Goal: Task Accomplishment & Management: Manage account settings

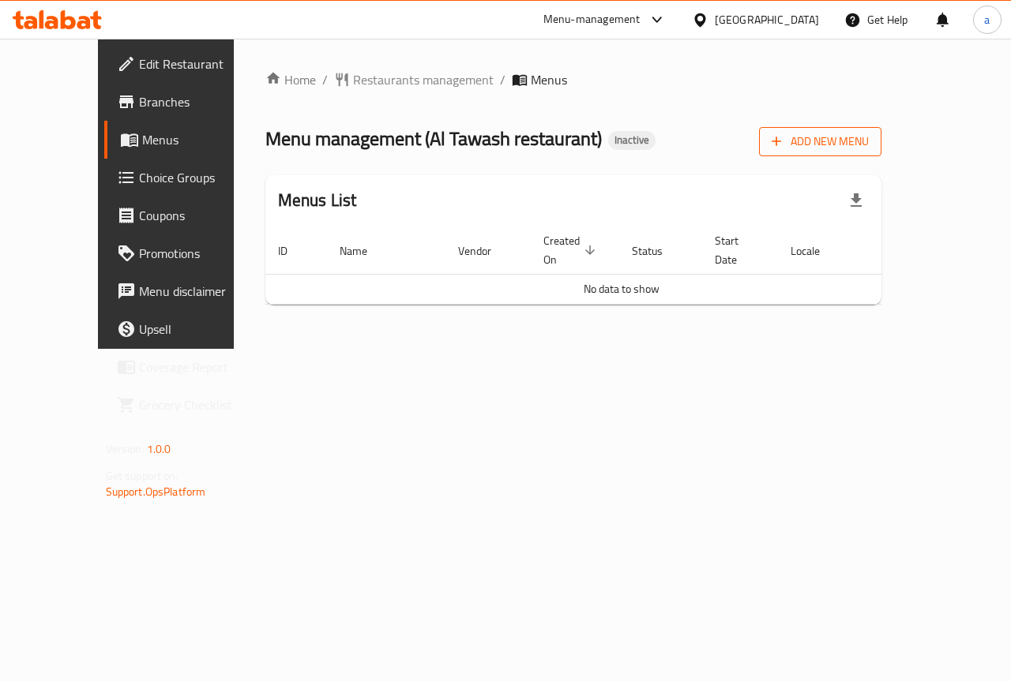
click at [868, 137] on span "Add New Menu" at bounding box center [819, 142] width 97 height 20
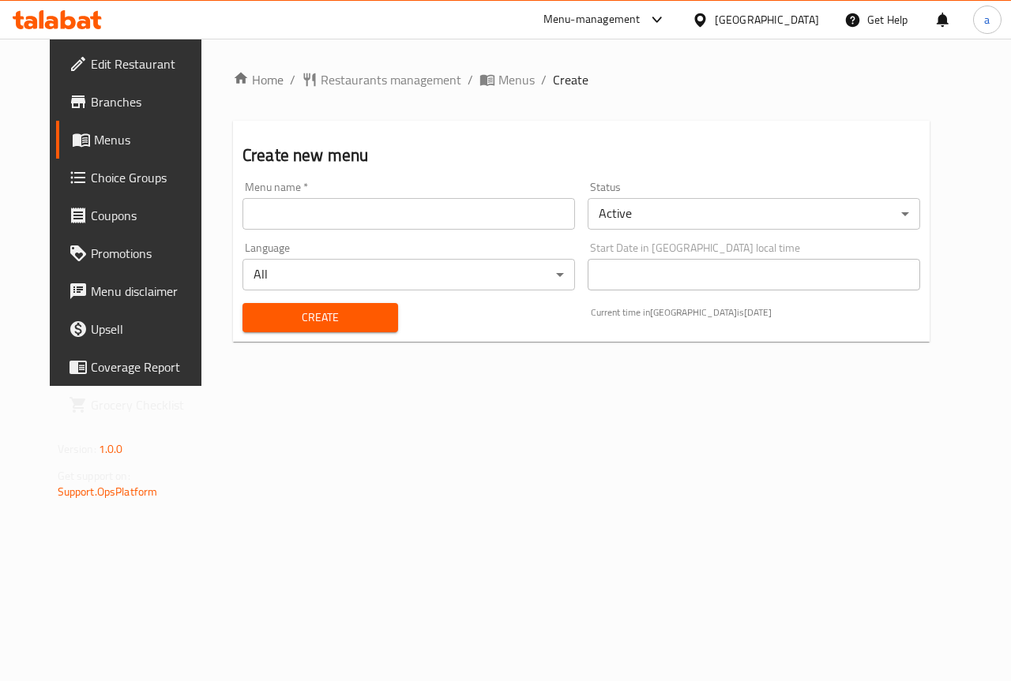
click at [315, 224] on input "text" at bounding box center [408, 214] width 332 height 32
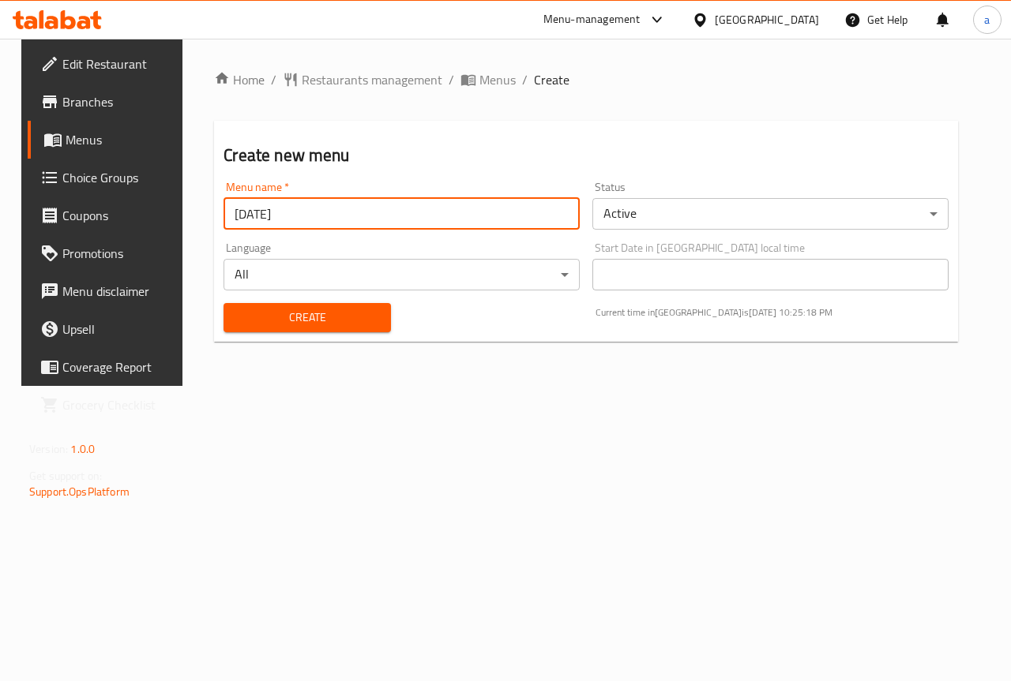
type input "[DATE]"
click at [223, 303] on button "Create" at bounding box center [306, 317] width 167 height 29
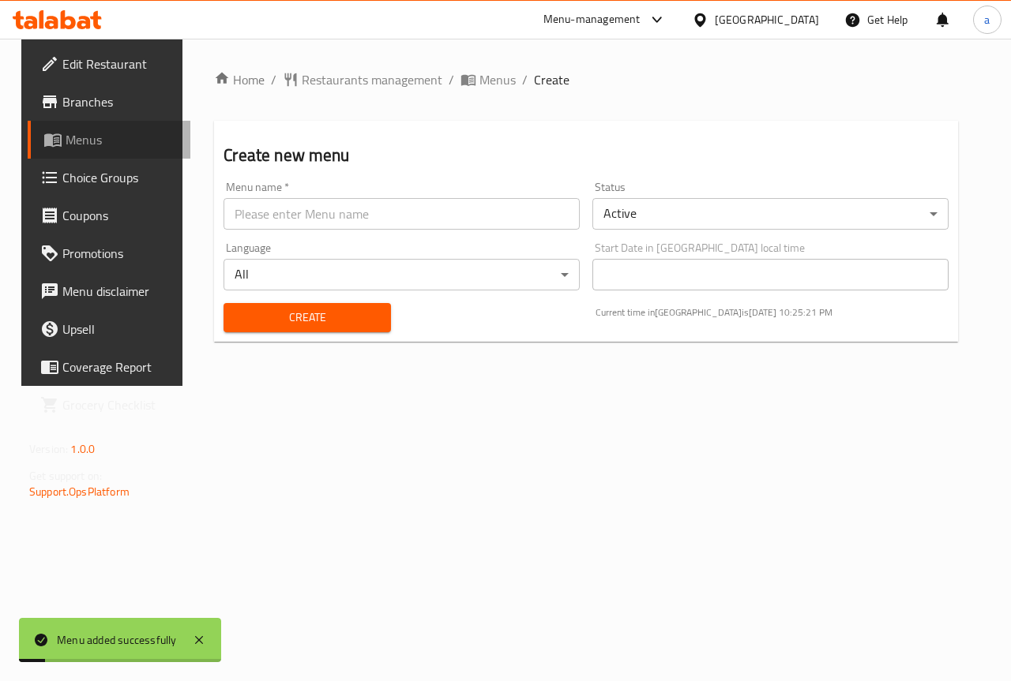
click at [88, 130] on span "Menus" at bounding box center [122, 139] width 112 height 19
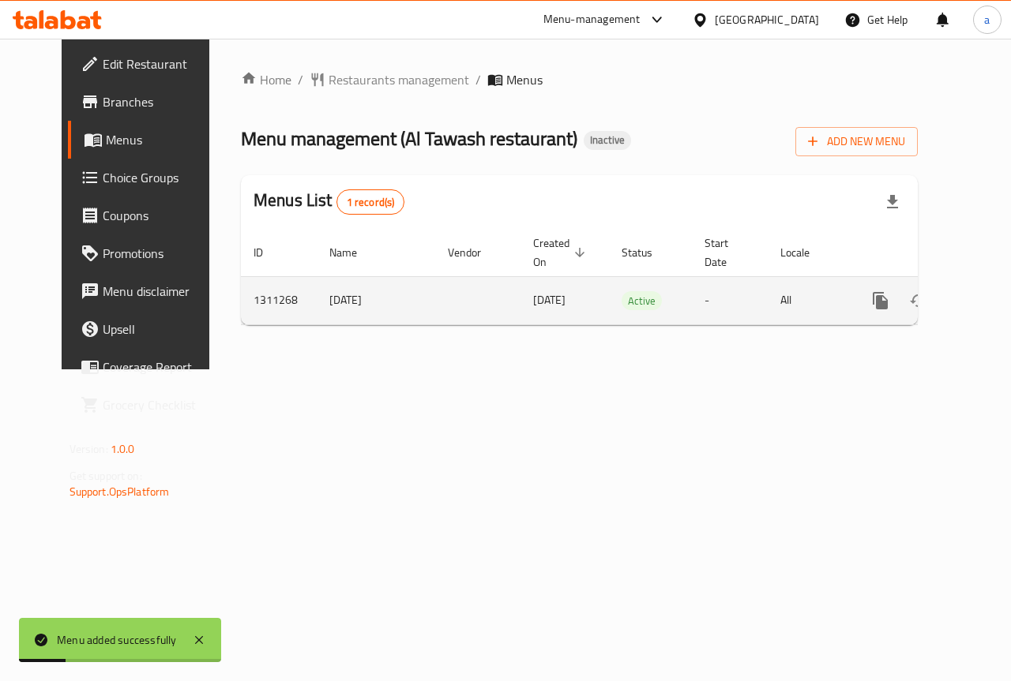
click at [987, 297] on icon "enhanced table" at bounding box center [994, 301] width 14 height 14
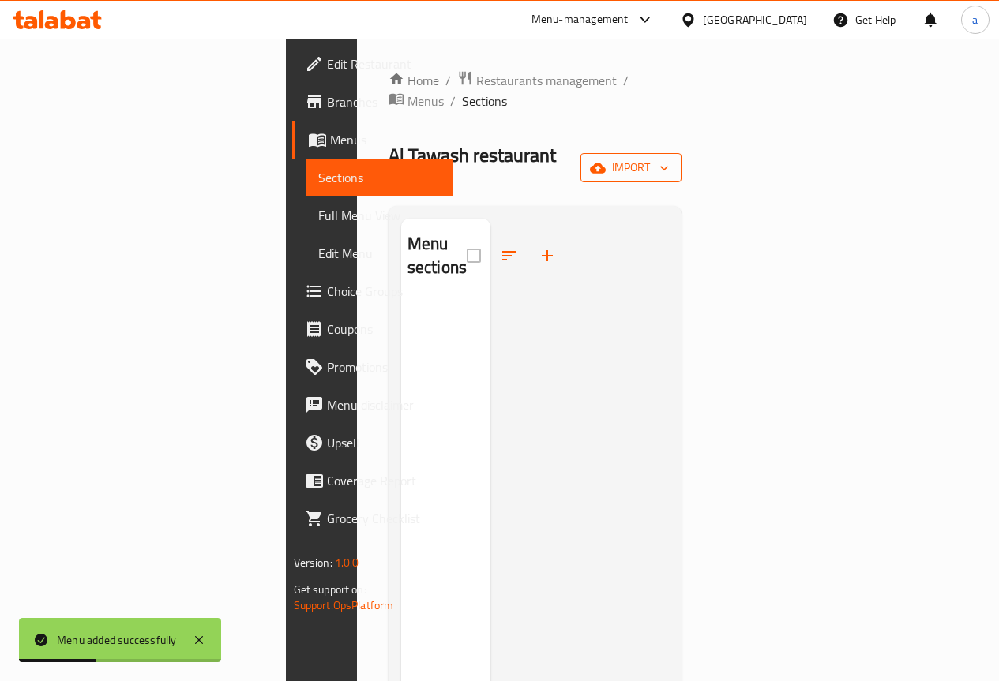
click at [669, 158] on span "import" at bounding box center [631, 168] width 76 height 20
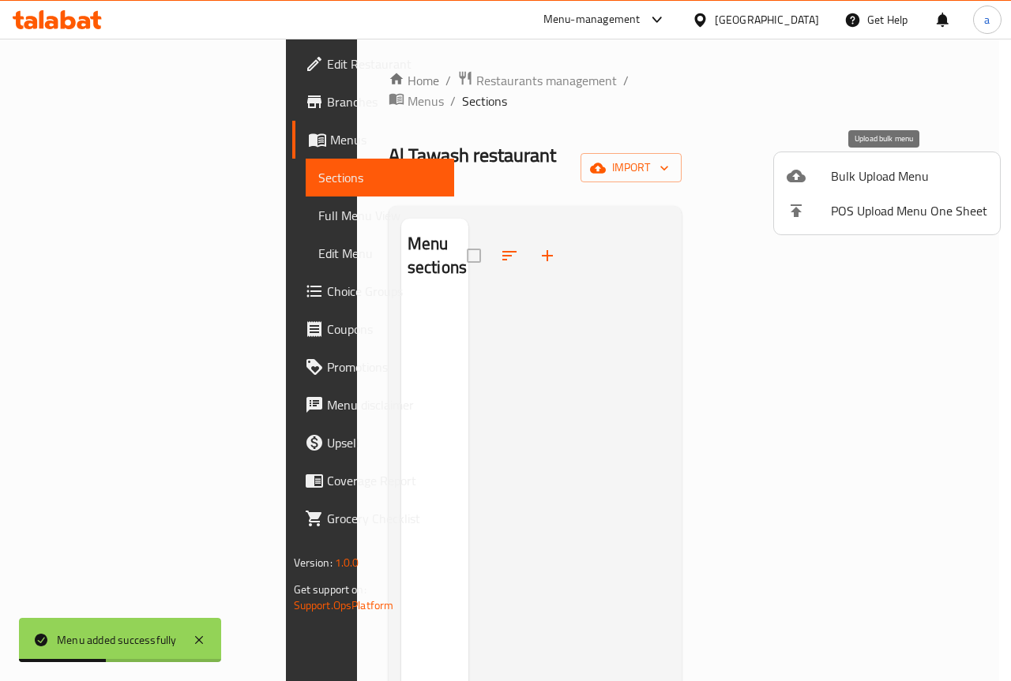
click at [888, 185] on span "Bulk Upload Menu" at bounding box center [909, 176] width 156 height 19
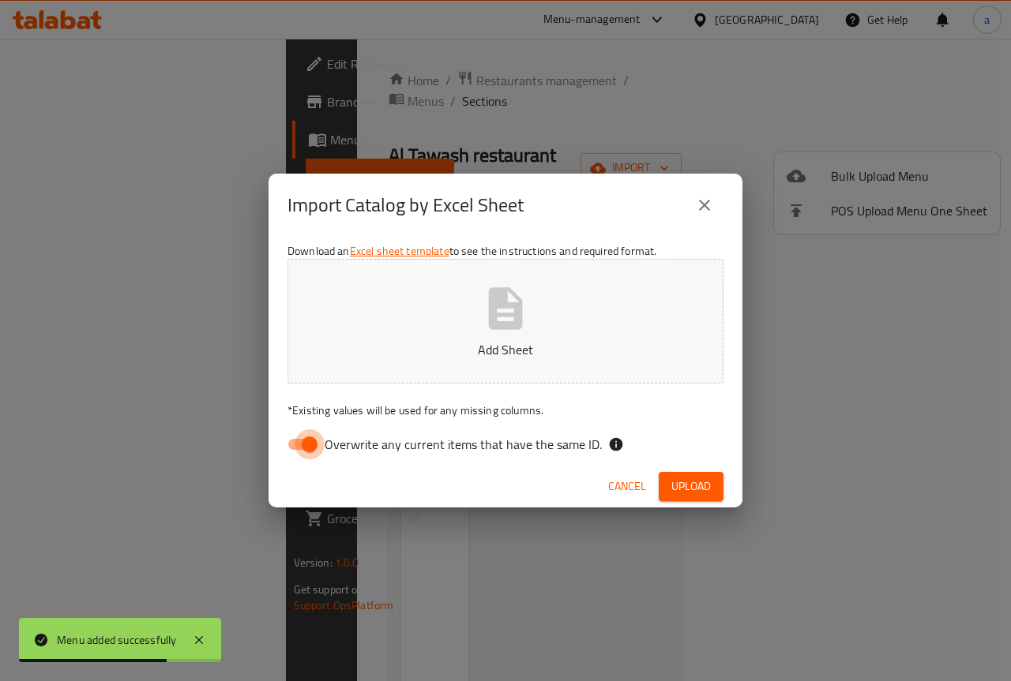
click at [308, 445] on input "Overwrite any current items that have the same ID." at bounding box center [309, 445] width 90 height 30
checkbox input "false"
click at [447, 353] on p "Add Sheet" at bounding box center [505, 349] width 387 height 19
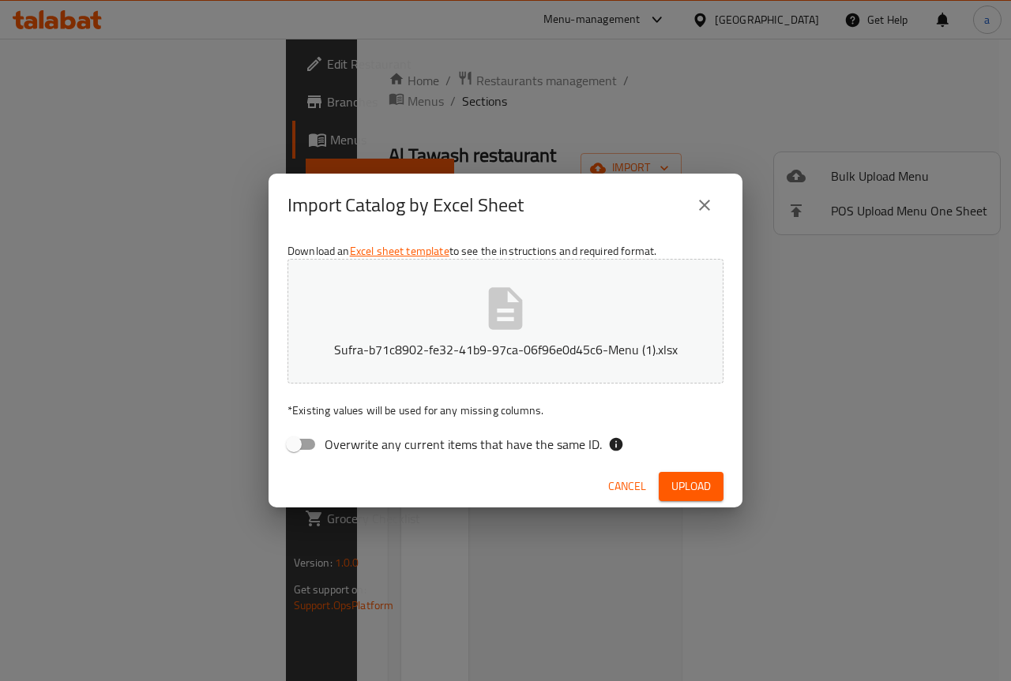
click at [688, 486] on span "Upload" at bounding box center [690, 487] width 39 height 20
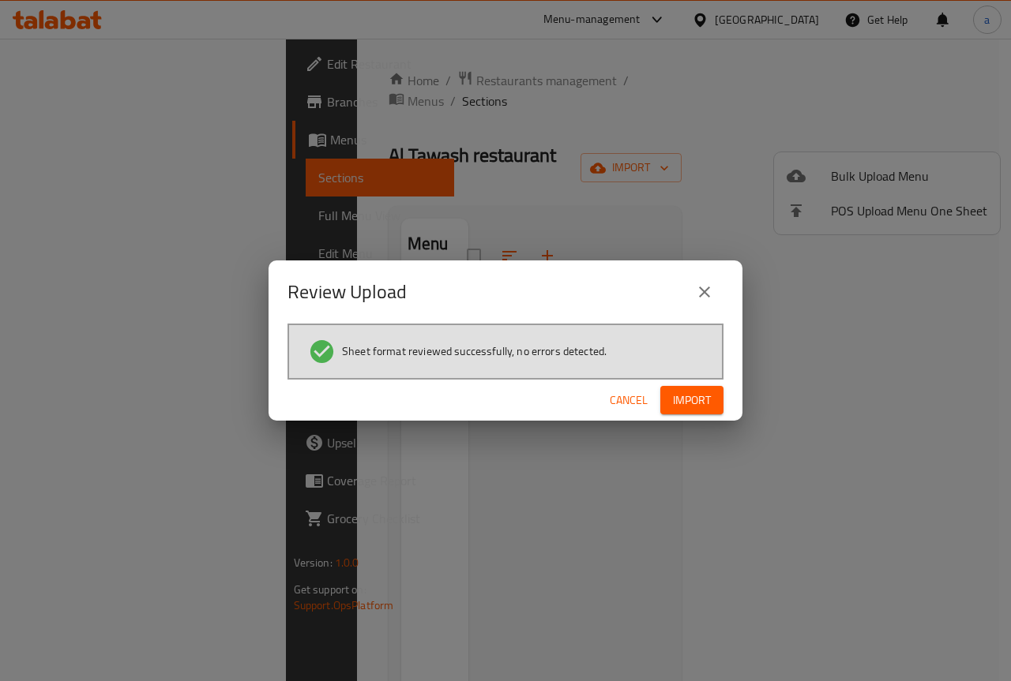
click at [692, 403] on span "Import" at bounding box center [692, 401] width 38 height 20
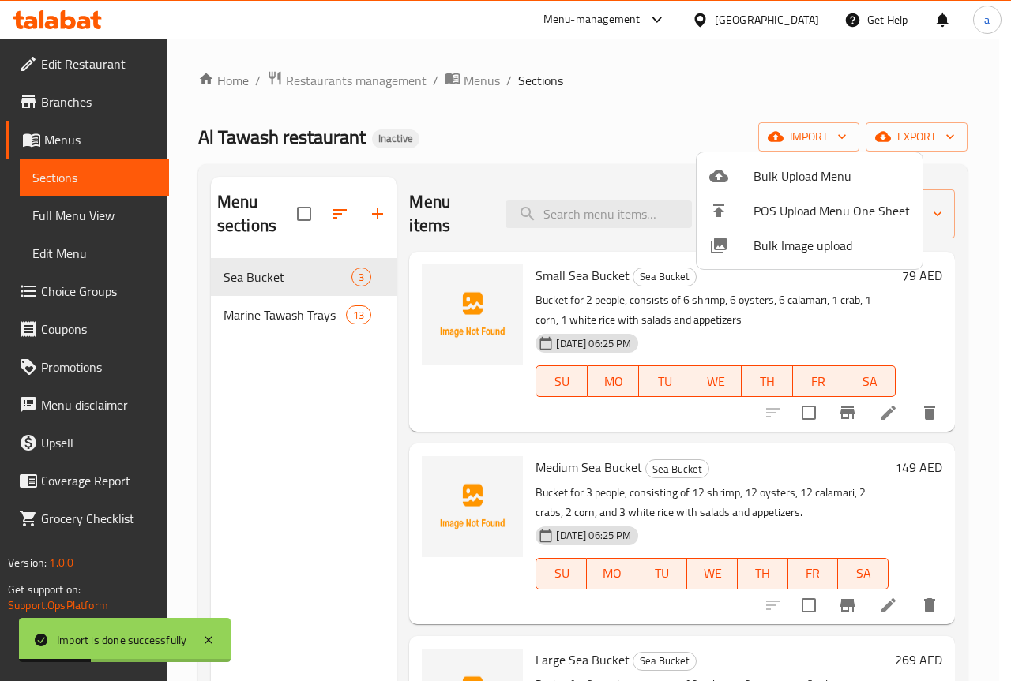
click at [898, 90] on div at bounding box center [505, 340] width 1011 height 681
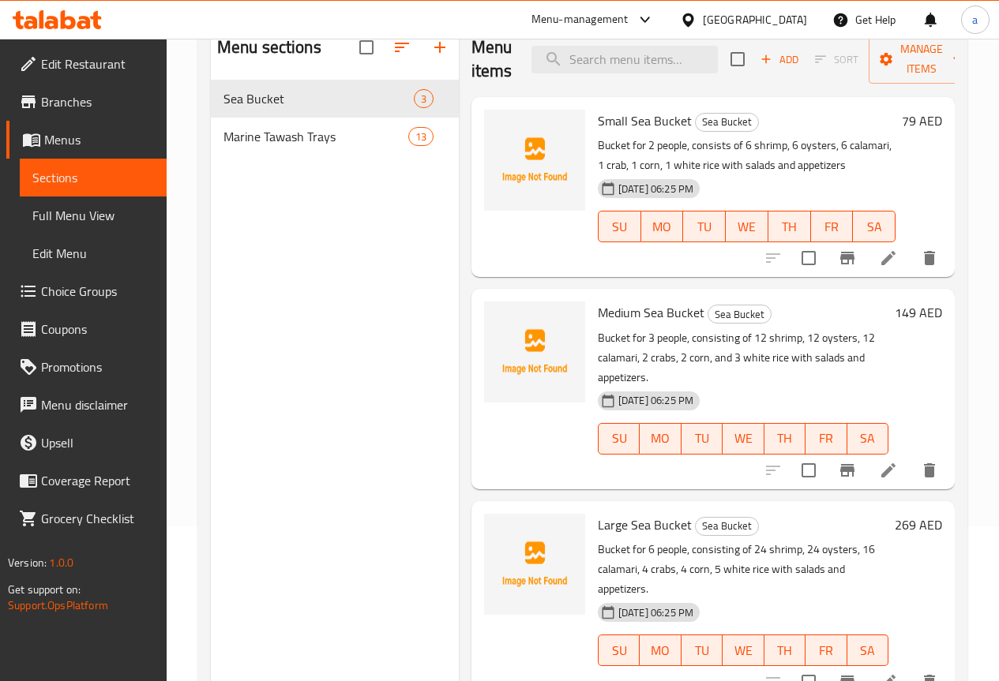
scroll to position [63, 0]
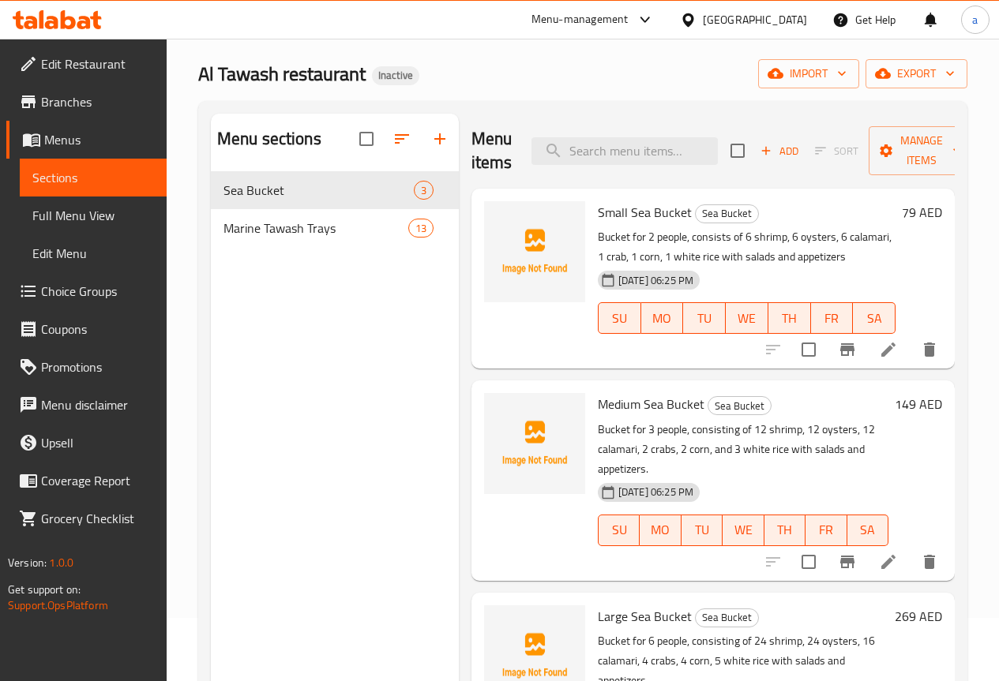
click at [108, 291] on span "Choice Groups" at bounding box center [97, 291] width 113 height 19
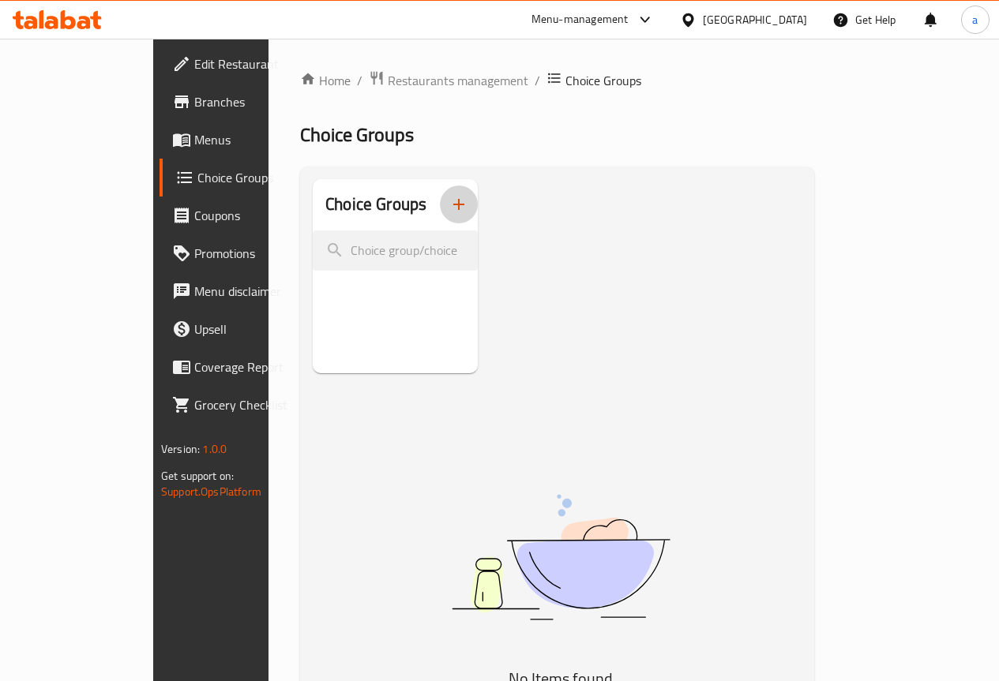
click at [449, 201] on icon "button" at bounding box center [458, 204] width 19 height 19
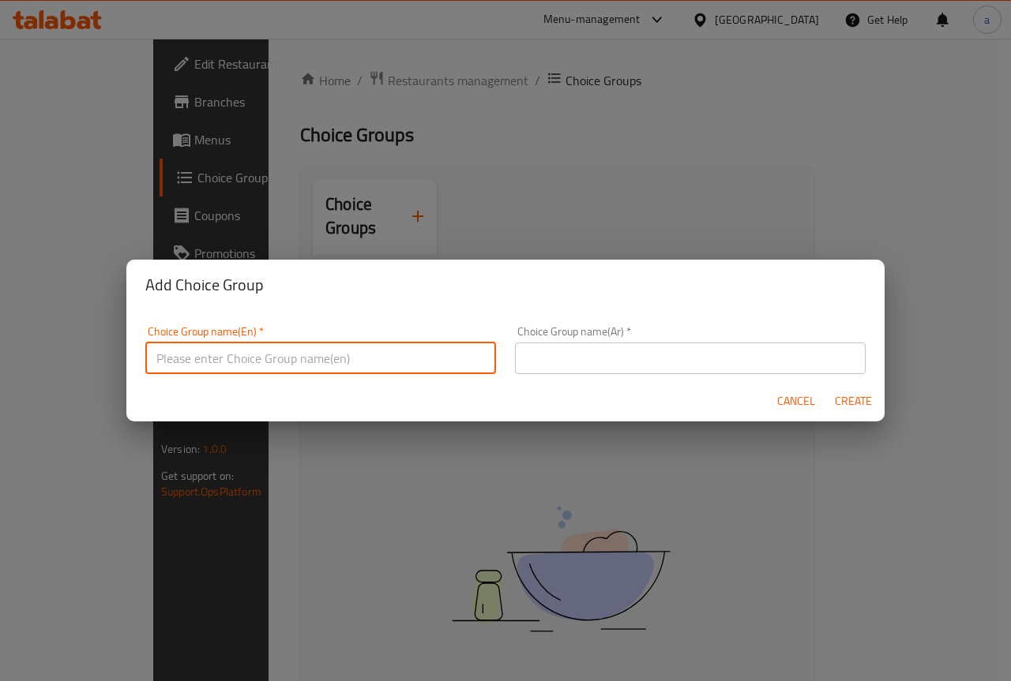
click at [357, 360] on input "text" at bounding box center [320, 359] width 351 height 32
type input "1st choice"
click at [590, 379] on form "Choice Group name(En)   * 1st choice Choice Group name(En) * Choice Group name(…" at bounding box center [505, 366] width 758 height 112
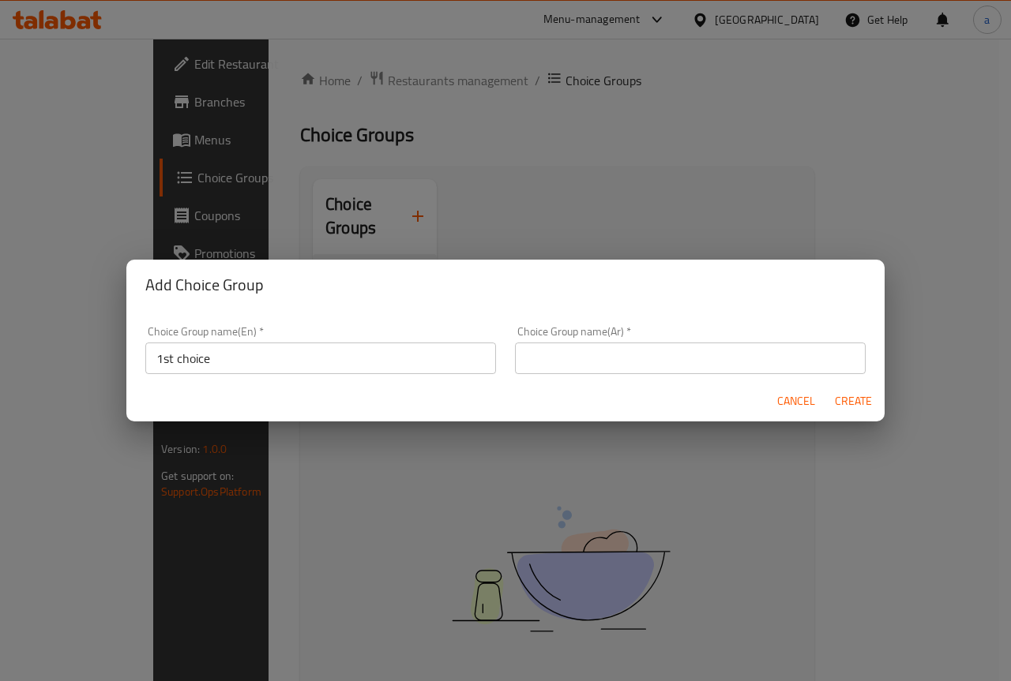
click at [590, 371] on input "text" at bounding box center [690, 359] width 351 height 32
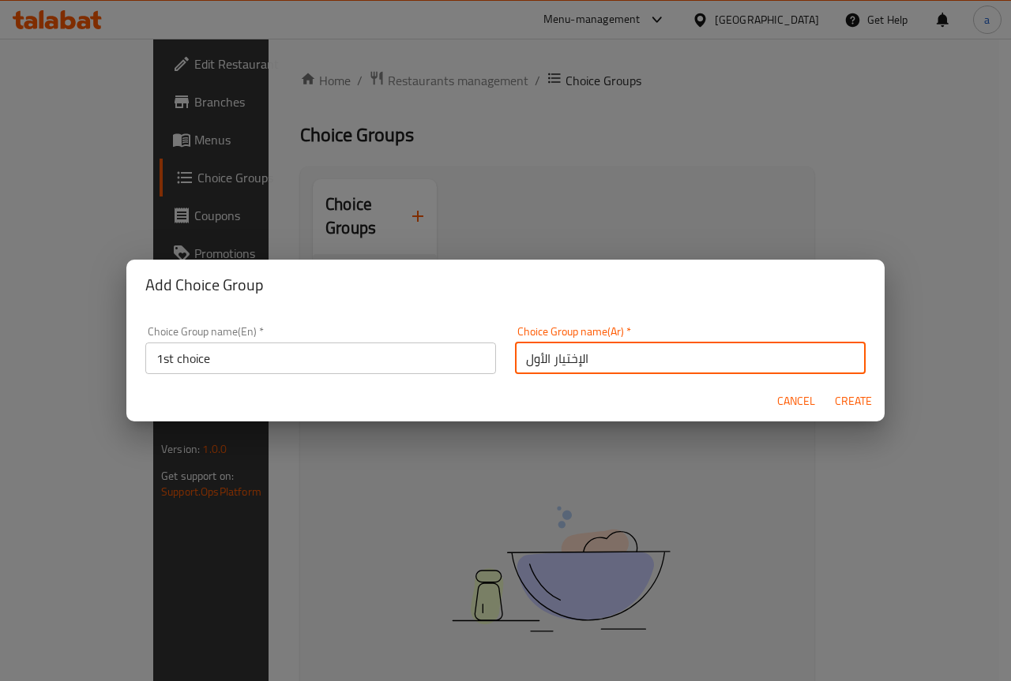
type input "الإختيار الأول"
click at [827, 387] on button "Create" at bounding box center [852, 401] width 51 height 29
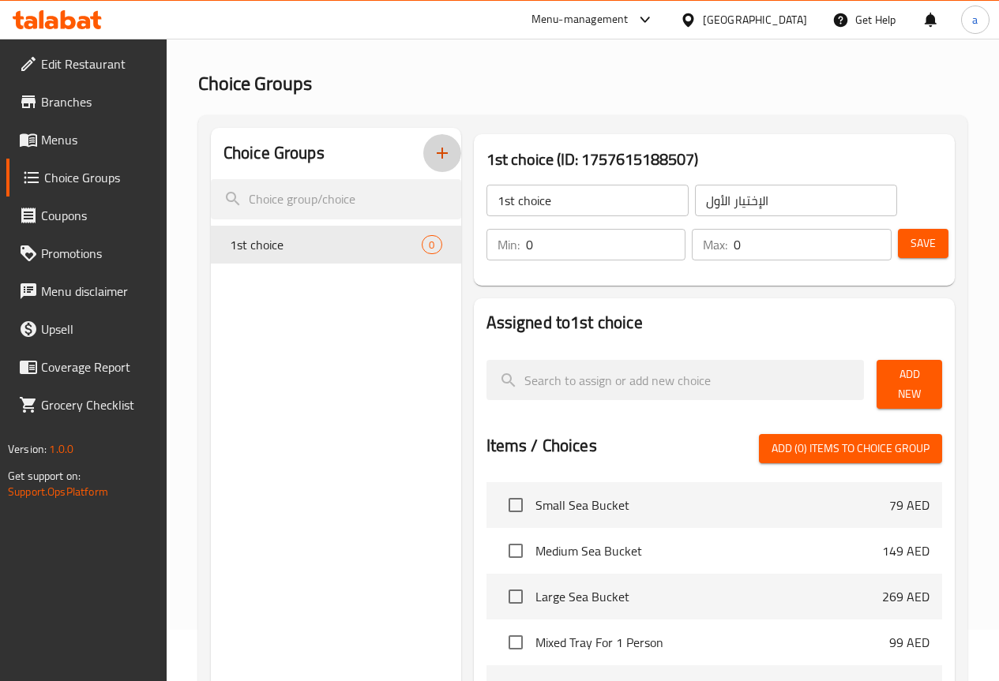
scroll to position [79, 0]
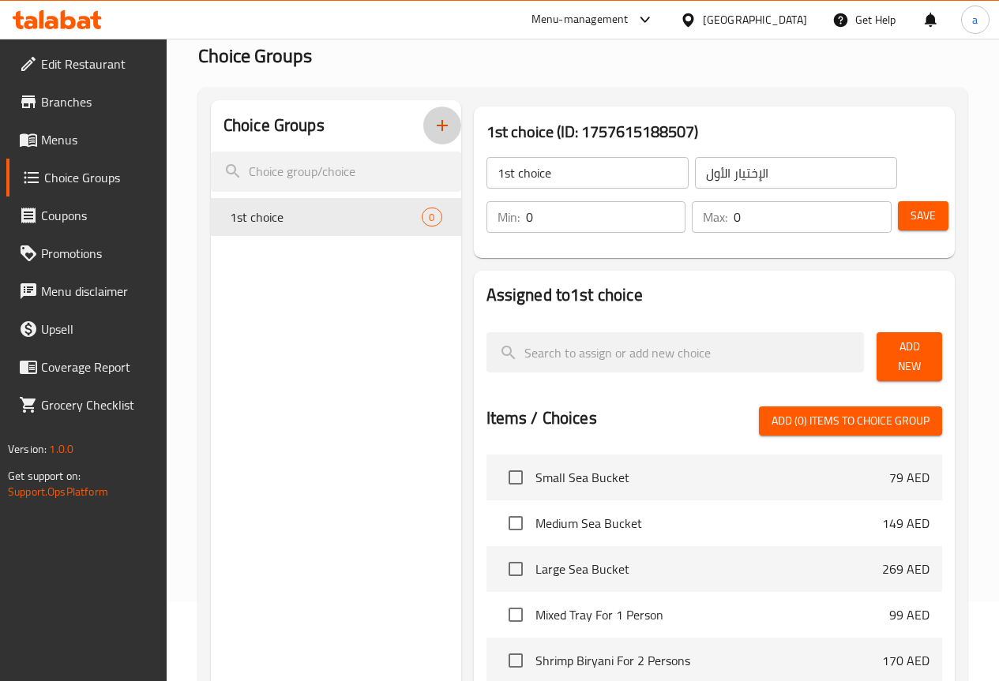
click at [579, 222] on input "0" at bounding box center [606, 217] width 160 height 32
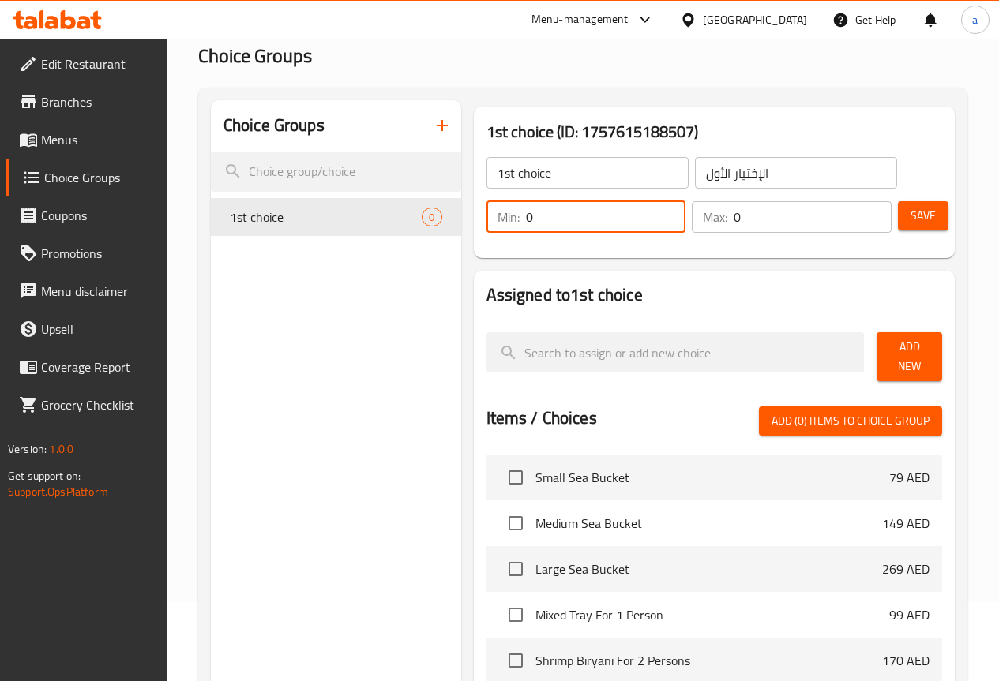
click at [579, 222] on input "0" at bounding box center [606, 217] width 160 height 32
drag, startPoint x: 621, startPoint y: 222, endPoint x: 451, endPoint y: 222, distance: 170.5
click at [486, 222] on div "Min: 01 ​" at bounding box center [586, 217] width 200 height 32
type input "1"
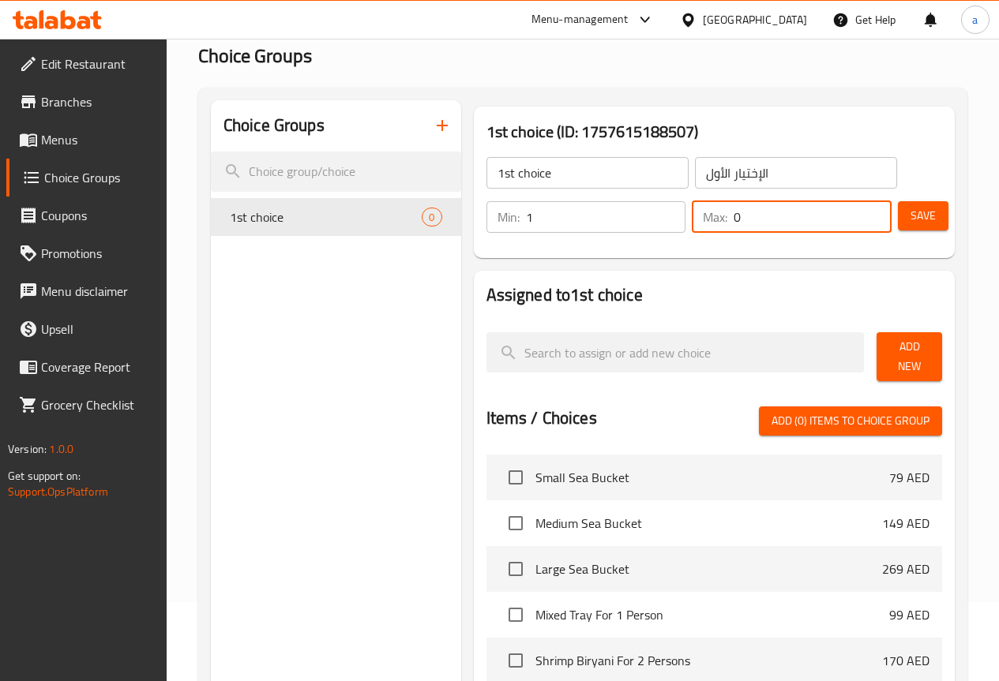
drag, startPoint x: 718, startPoint y: 218, endPoint x: 670, endPoint y: 229, distance: 49.4
click at [692, 229] on div "Max: 0 ​" at bounding box center [792, 217] width 200 height 32
type input "1"
click at [668, 276] on div "Assigned to 1st choice Add New Items / Choices Add (0) items to choice group Sm…" at bounding box center [714, 570] width 481 height 599
click at [915, 223] on span "Save" at bounding box center [922, 216] width 25 height 20
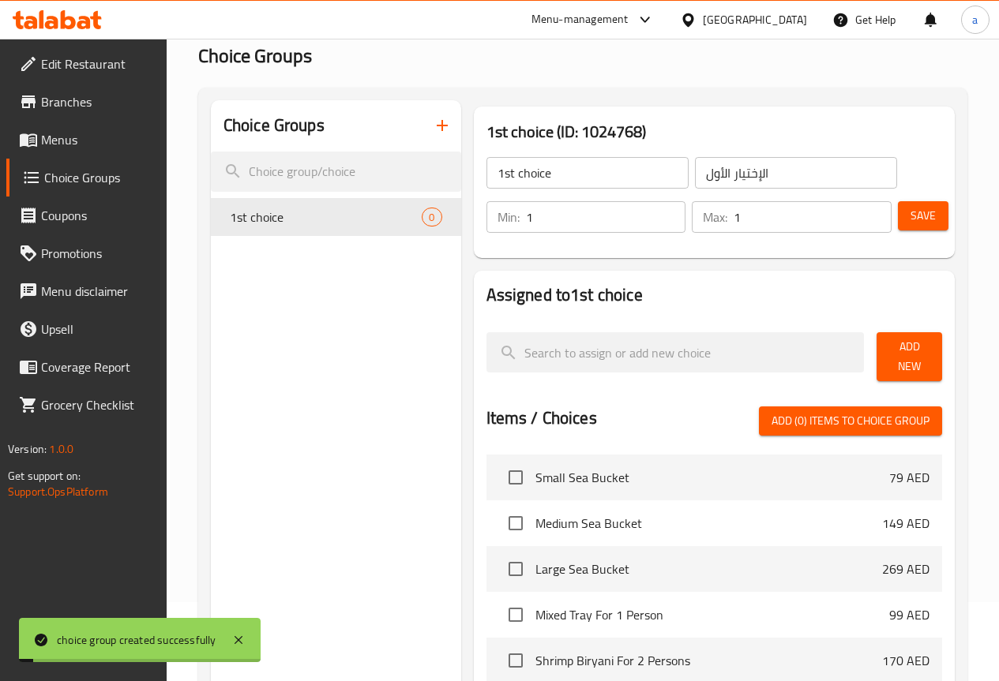
click at [893, 353] on span "Add New" at bounding box center [909, 356] width 40 height 39
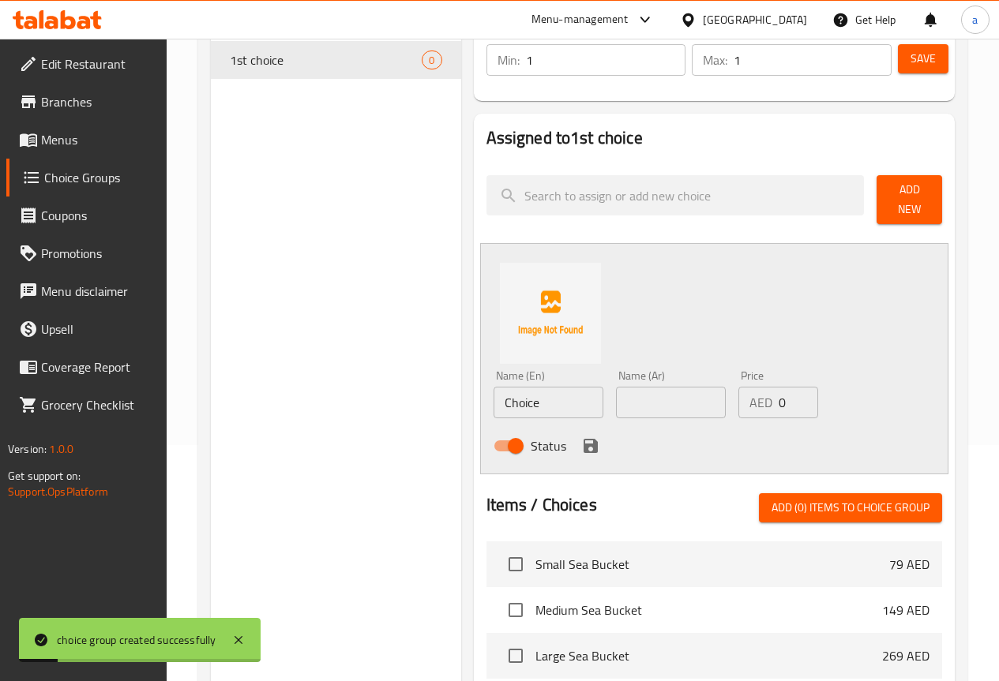
scroll to position [237, 0]
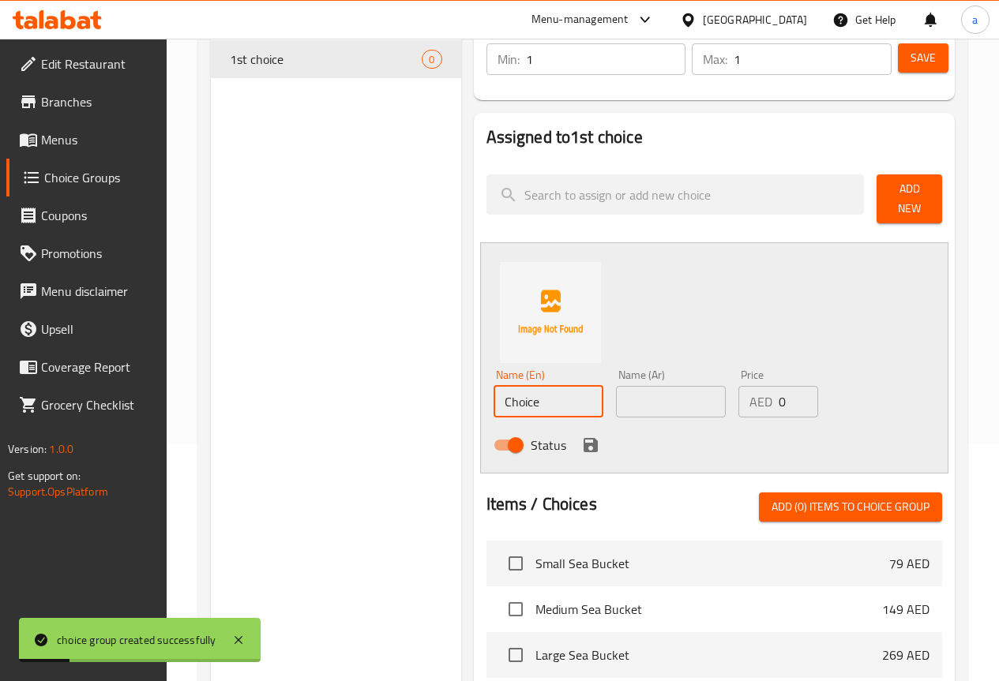
click at [503, 403] on input "Choice" at bounding box center [548, 402] width 110 height 32
type input "س"
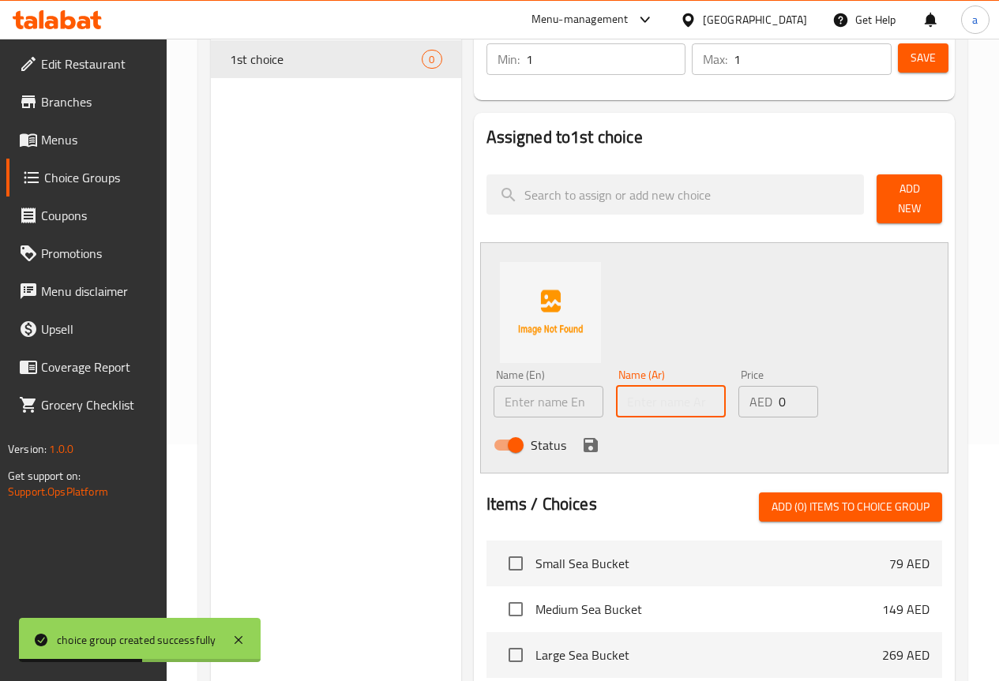
click at [616, 403] on input "text" at bounding box center [671, 402] width 110 height 32
type input "كاجن"
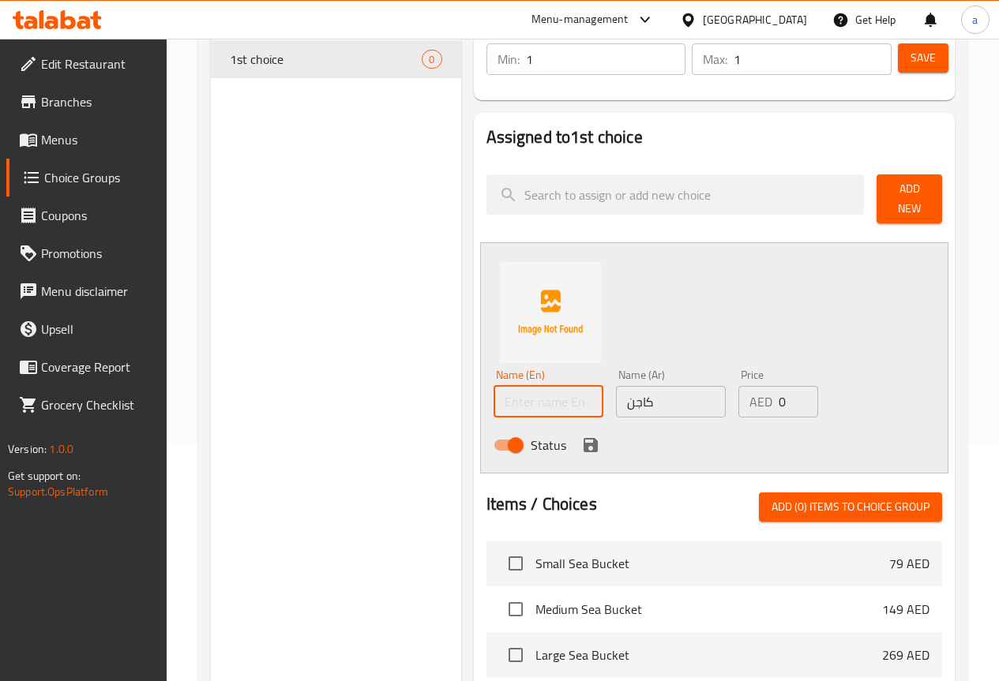
click at [526, 400] on input "text" at bounding box center [548, 402] width 110 height 32
paste input "Cajun"
type input "Cajun"
click at [628, 426] on div "Status" at bounding box center [671, 445] width 368 height 43
click at [581, 436] on icon "save" at bounding box center [590, 445] width 19 height 19
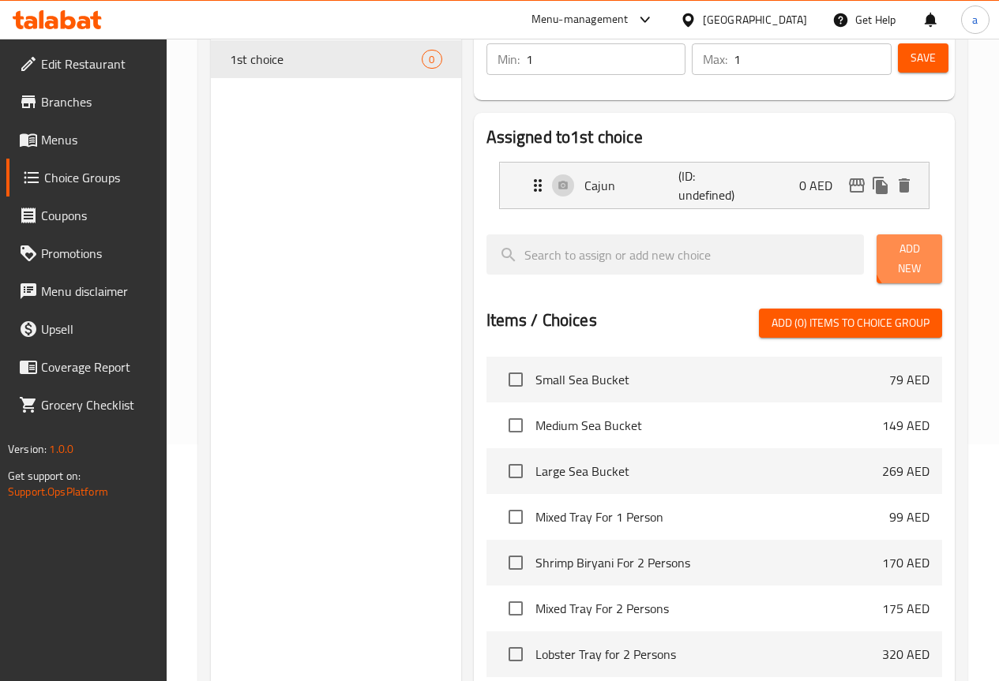
click at [911, 259] on span "Add New" at bounding box center [909, 258] width 40 height 39
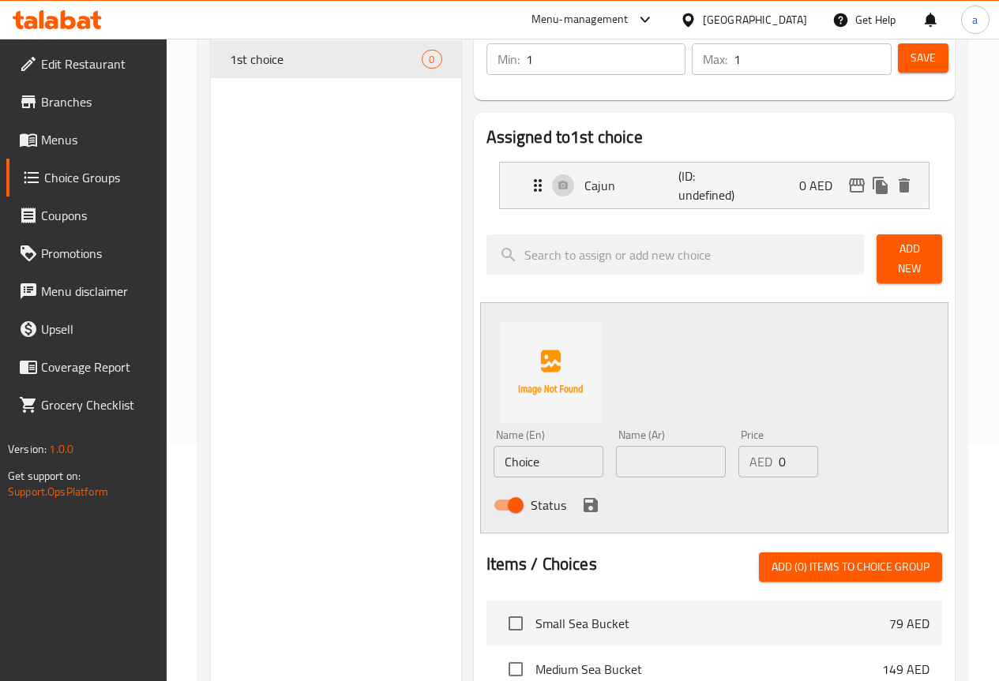
click at [514, 452] on input "Choice" at bounding box center [548, 462] width 110 height 32
click at [630, 459] on input "text" at bounding box center [671, 462] width 110 height 32
paste input "زبده وثوم"
type input "زبده وثوم"
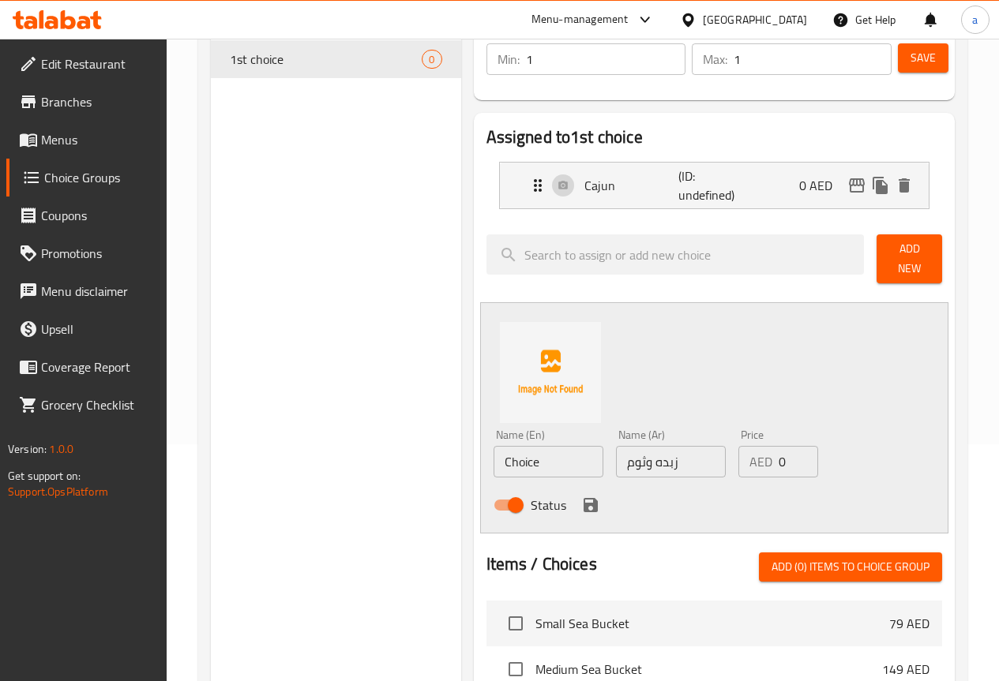
click at [493, 460] on input "Choice" at bounding box center [548, 462] width 110 height 32
paste input "Butter and garlic"
click at [508, 456] on input "Butter and garlic" at bounding box center [548, 462] width 110 height 32
click at [493, 449] on input "Butter and Garlic" at bounding box center [548, 462] width 110 height 32
type input "Butter And Garlic"
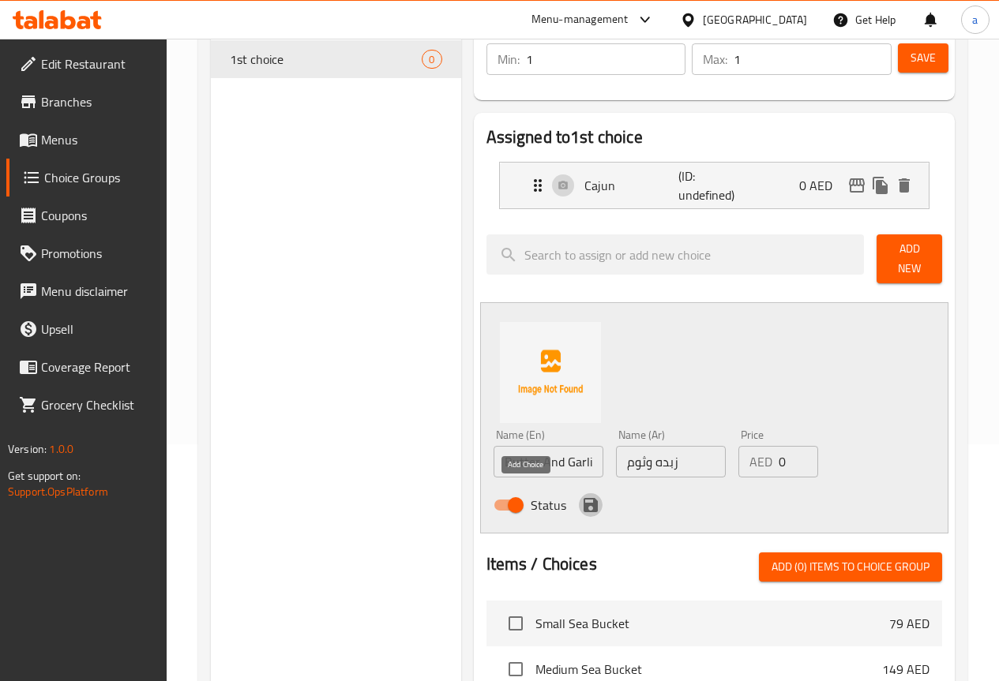
click at [581, 496] on icon "save" at bounding box center [590, 505] width 19 height 19
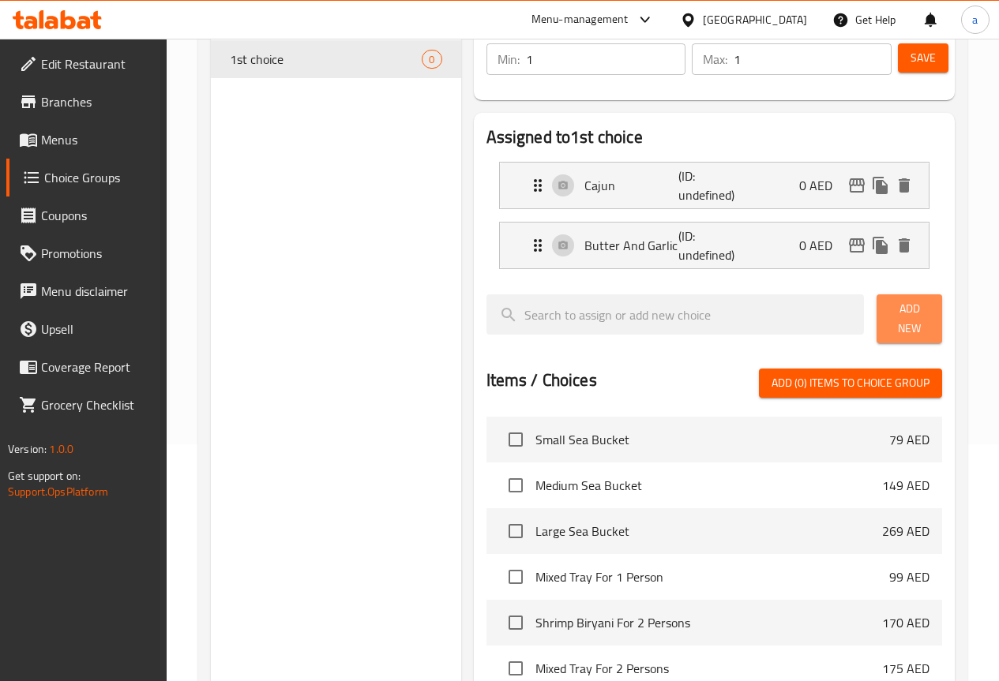
click at [877, 313] on button "Add New" at bounding box center [909, 318] width 66 height 49
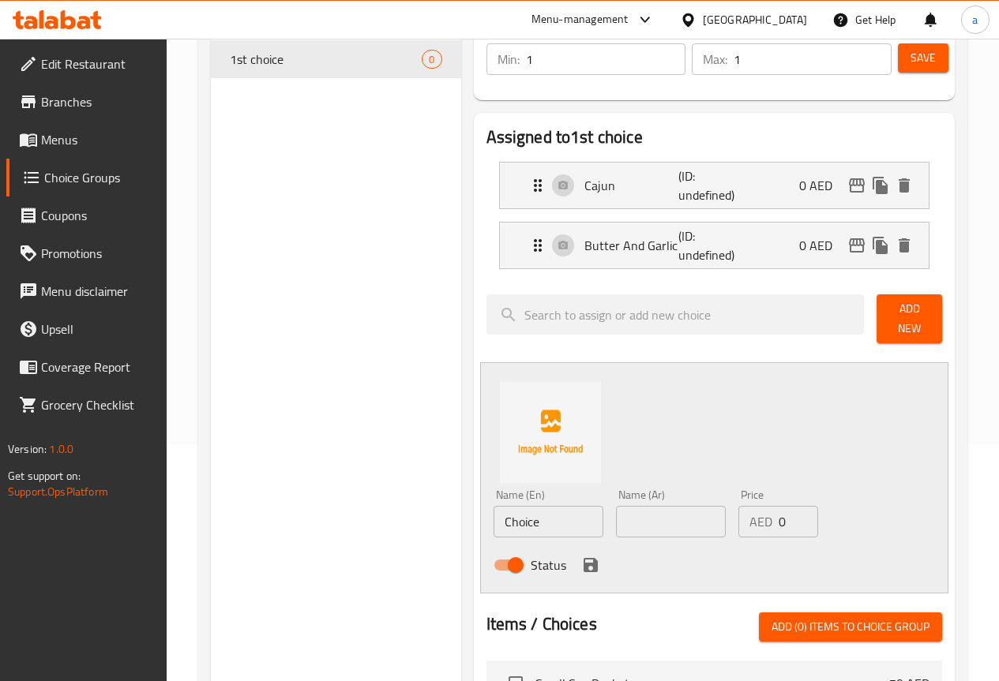
click at [511, 506] on input "Choice" at bounding box center [548, 522] width 110 height 32
click at [633, 512] on input "text" at bounding box center [671, 522] width 110 height 32
paste input "طماطم حار"
type input "طماطم حار"
click at [546, 519] on input "Choice" at bounding box center [548, 522] width 110 height 32
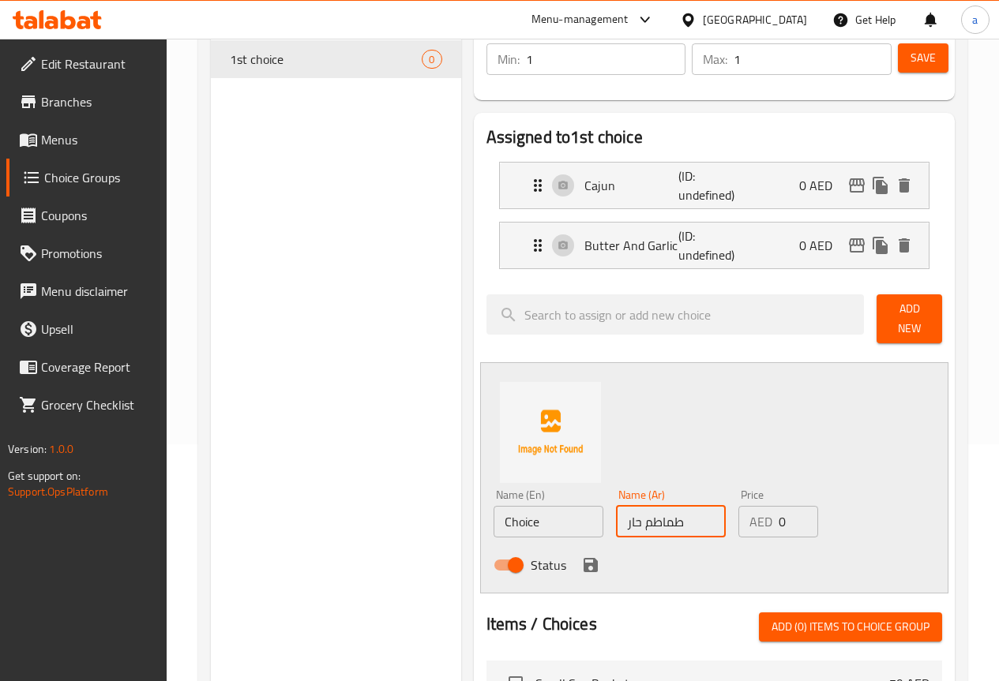
click at [546, 519] on input "Choice" at bounding box center [548, 522] width 110 height 32
type input "أ"
type input "ل"
type input "Hot Tomato"
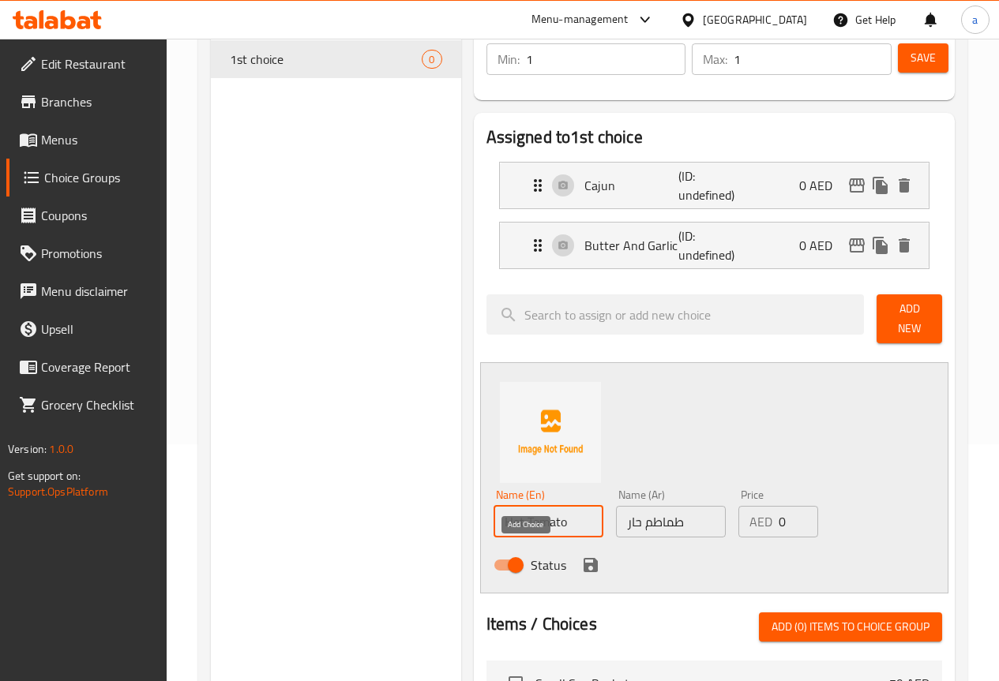
click at [583, 558] on icon "save" at bounding box center [590, 565] width 14 height 14
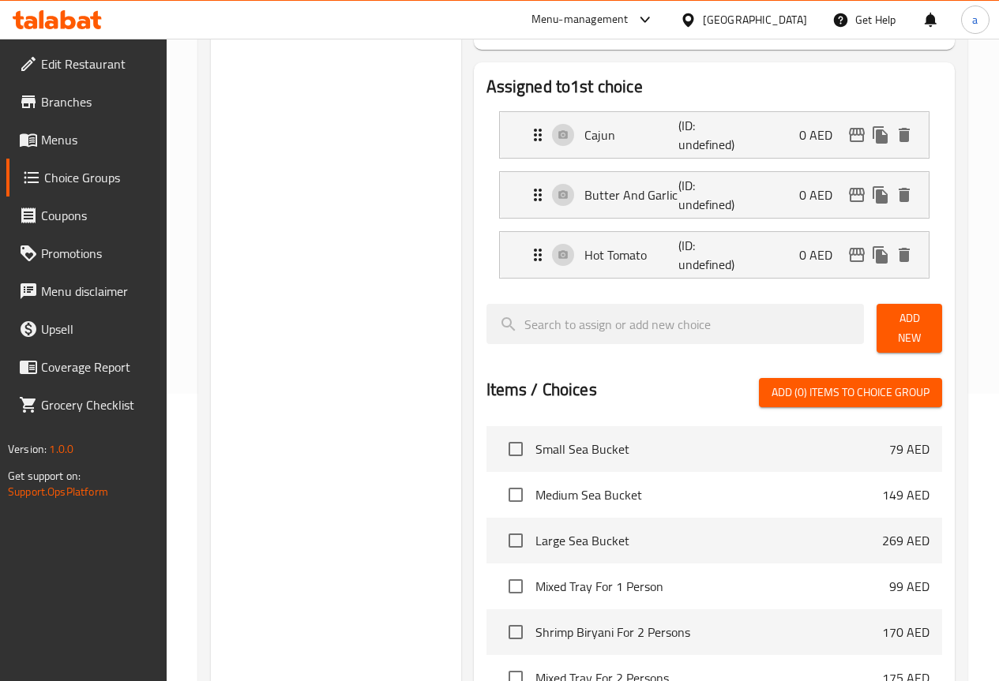
scroll to position [316, 0]
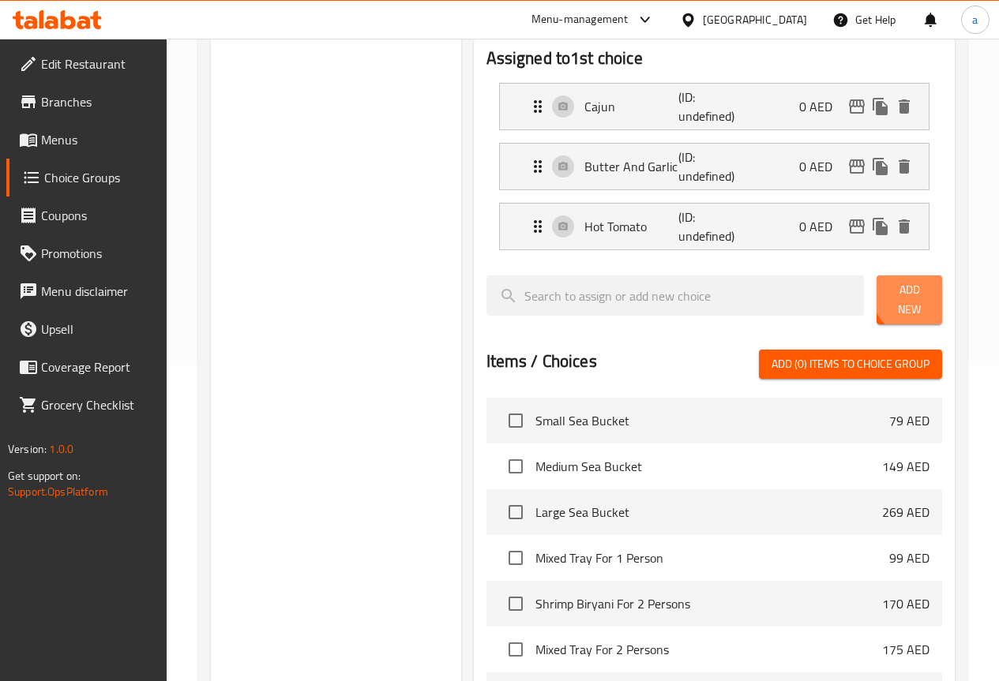
click at [906, 298] on span "Add New" at bounding box center [909, 299] width 40 height 39
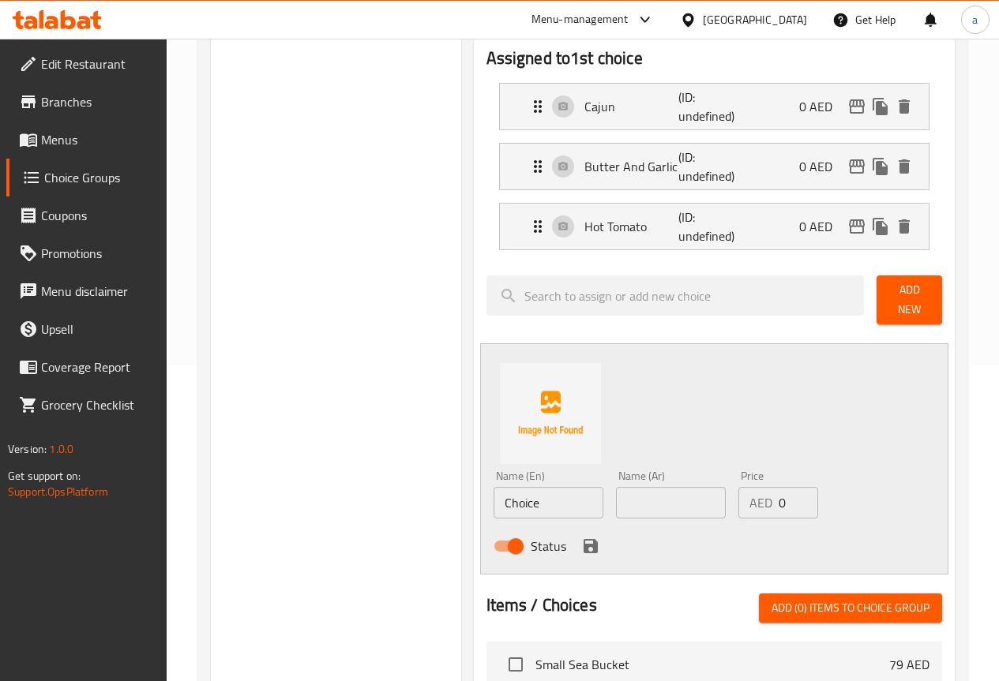
click at [499, 490] on input "Choice" at bounding box center [548, 503] width 110 height 32
paste input "ream"
type input "Cream"
click at [655, 490] on input "text" at bounding box center [671, 503] width 110 height 32
type input "كريمة"
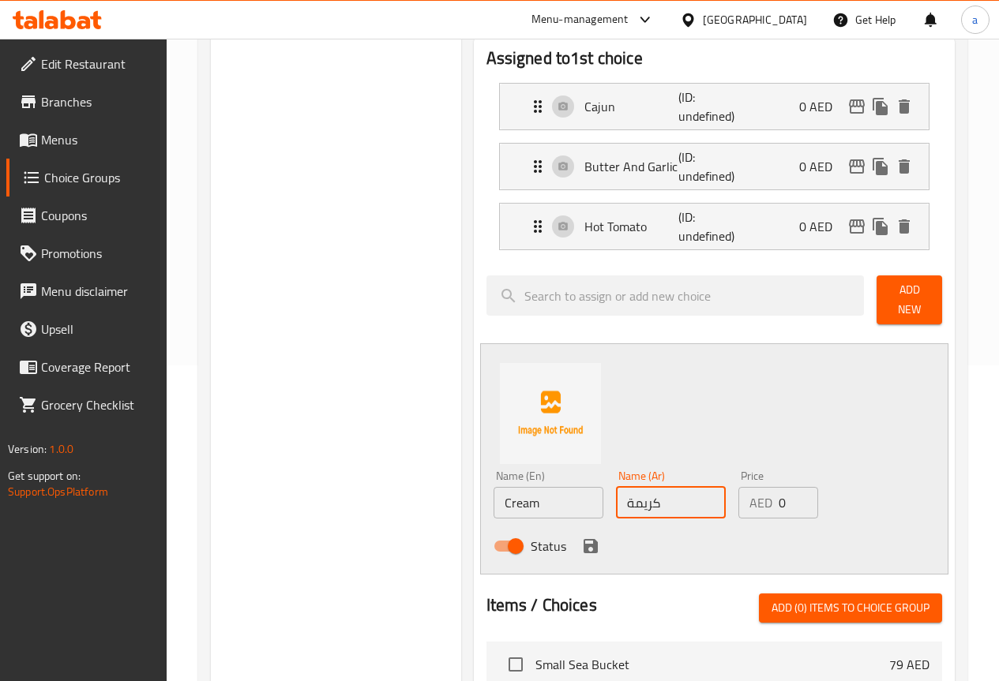
click at [493, 503] on input "Cream" at bounding box center [548, 503] width 110 height 32
type input "Cream"
click at [616, 504] on input "كريمة" at bounding box center [671, 503] width 110 height 32
drag, startPoint x: 589, startPoint y: 500, endPoint x: 578, endPoint y: 501, distance: 11.2
click at [616, 501] on input "كريمة" at bounding box center [671, 503] width 110 height 32
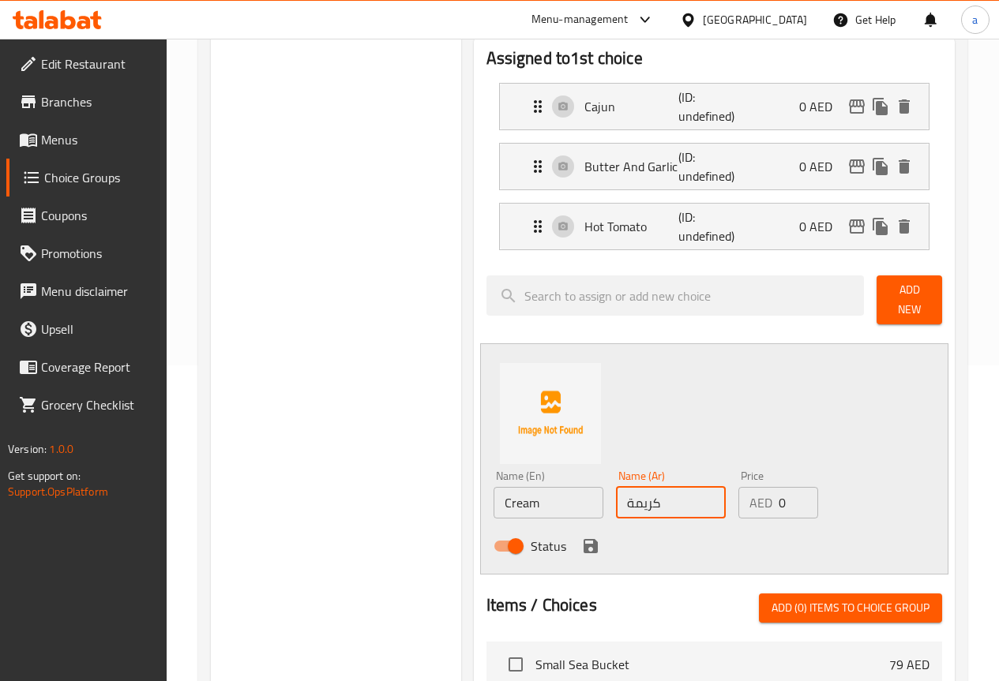
click at [664, 487] on input "كريمة" at bounding box center [671, 503] width 110 height 32
paste input "ه"
type input "كريمه"
click at [583, 539] on icon "save" at bounding box center [590, 546] width 14 height 14
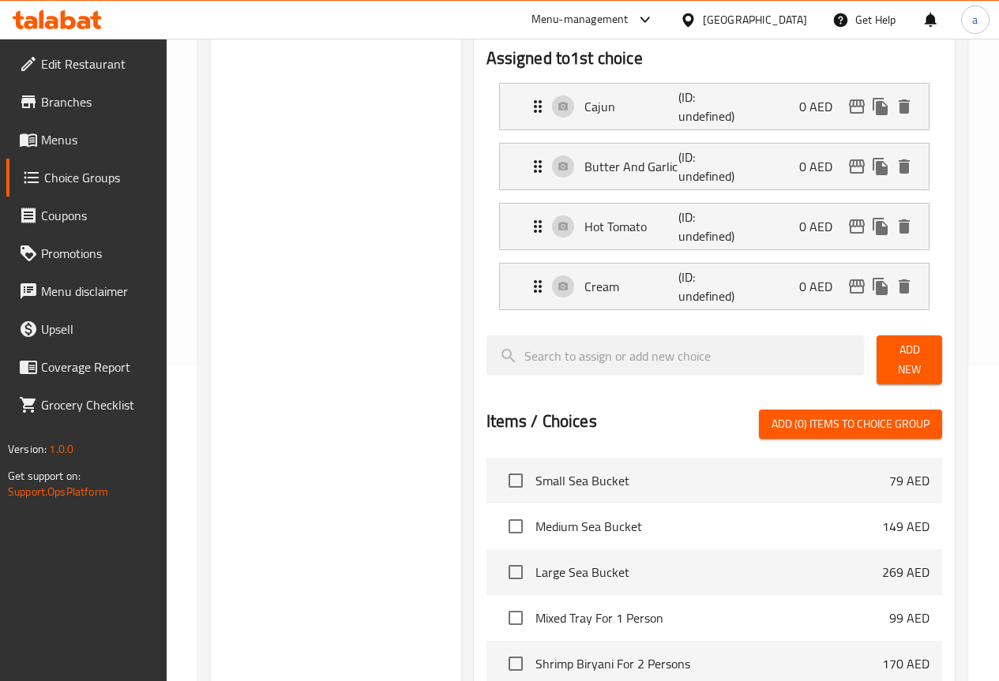
click at [917, 339] on div "Add New" at bounding box center [909, 360] width 78 height 62
drag, startPoint x: 899, startPoint y: 357, endPoint x: 785, endPoint y: 383, distance: 117.4
click at [899, 357] on span "Add New" at bounding box center [909, 359] width 40 height 39
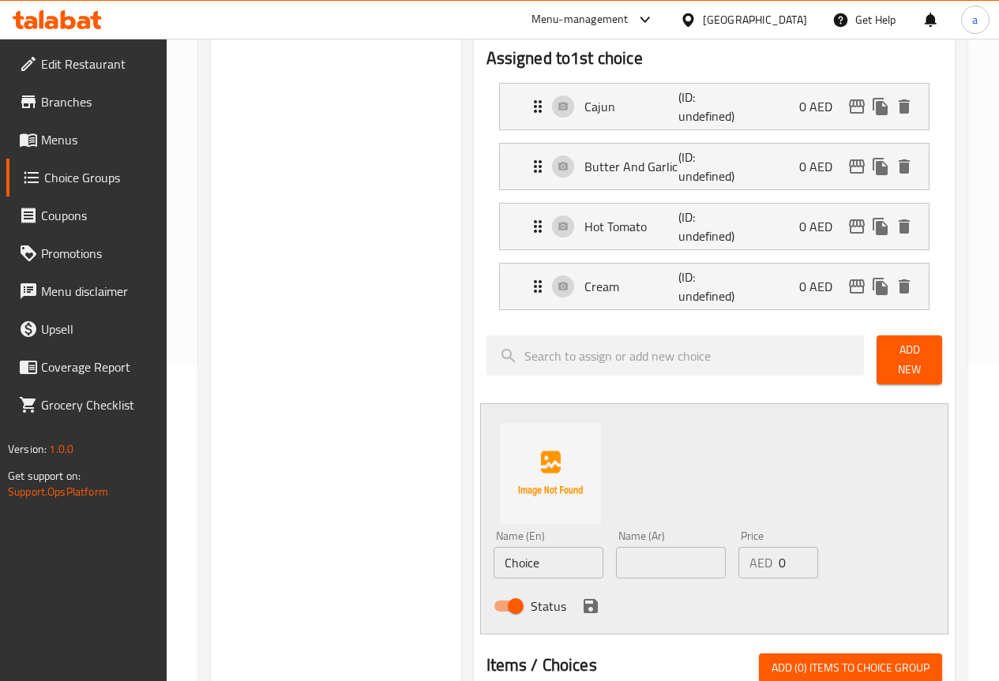
click at [624, 554] on input "text" at bounding box center [671, 563] width 110 height 32
paste input "ميكس صوص"
type input "ميكس صوص"
click at [507, 561] on input "Choice" at bounding box center [548, 563] width 110 height 32
paste input "Mix sau"
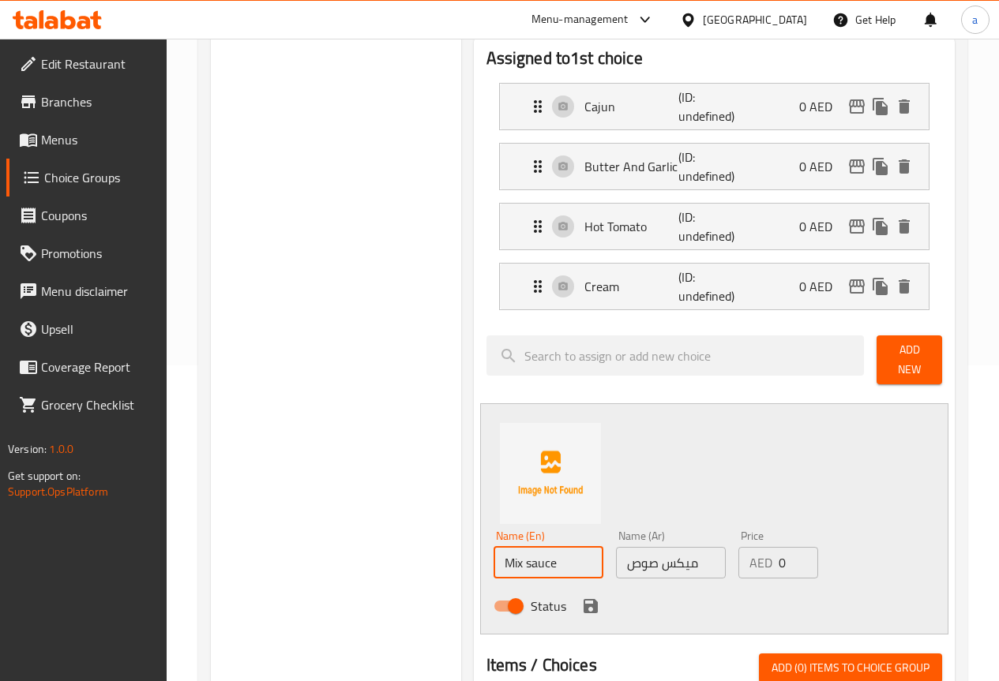
click at [629, 496] on div "Name (En) Mix sauce Name (En) Name (Ar) ميكس صوص Name (Ar) Price AED 0 Price St…" at bounding box center [714, 518] width 468 height 231
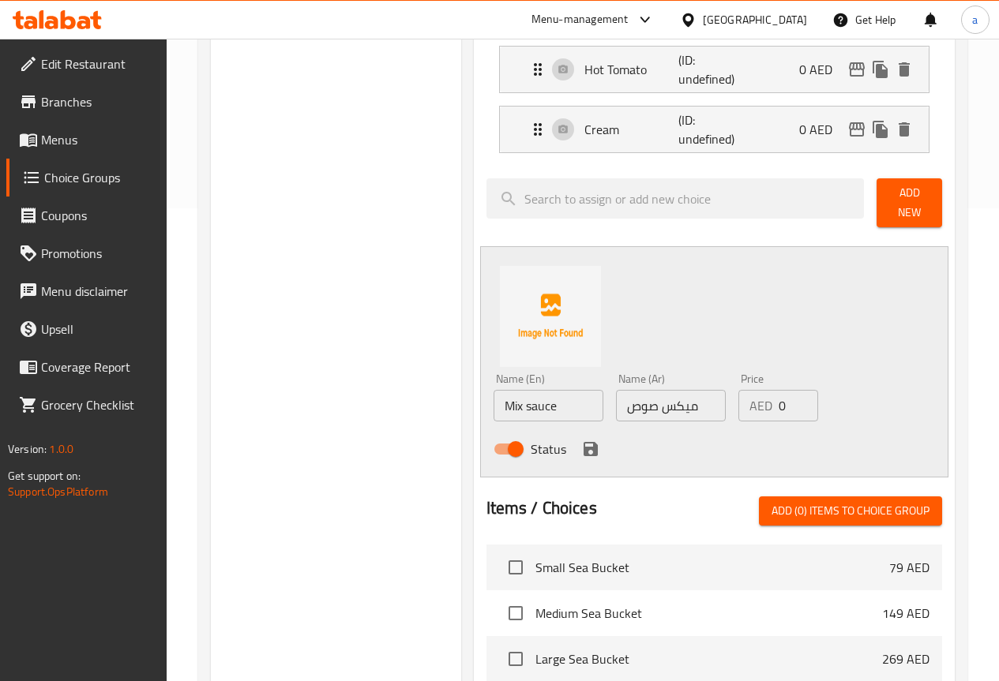
scroll to position [474, 0]
click at [493, 400] on input "Mix sauce" at bounding box center [548, 405] width 110 height 32
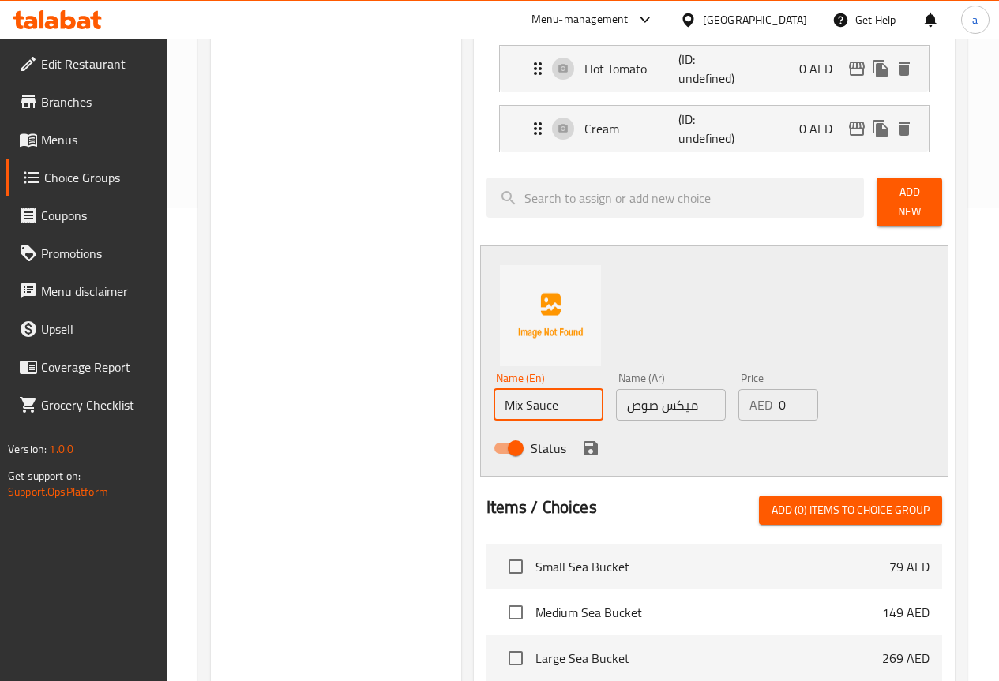
type input "Mix Sauce"
click at [583, 441] on icon "save" at bounding box center [590, 448] width 14 height 14
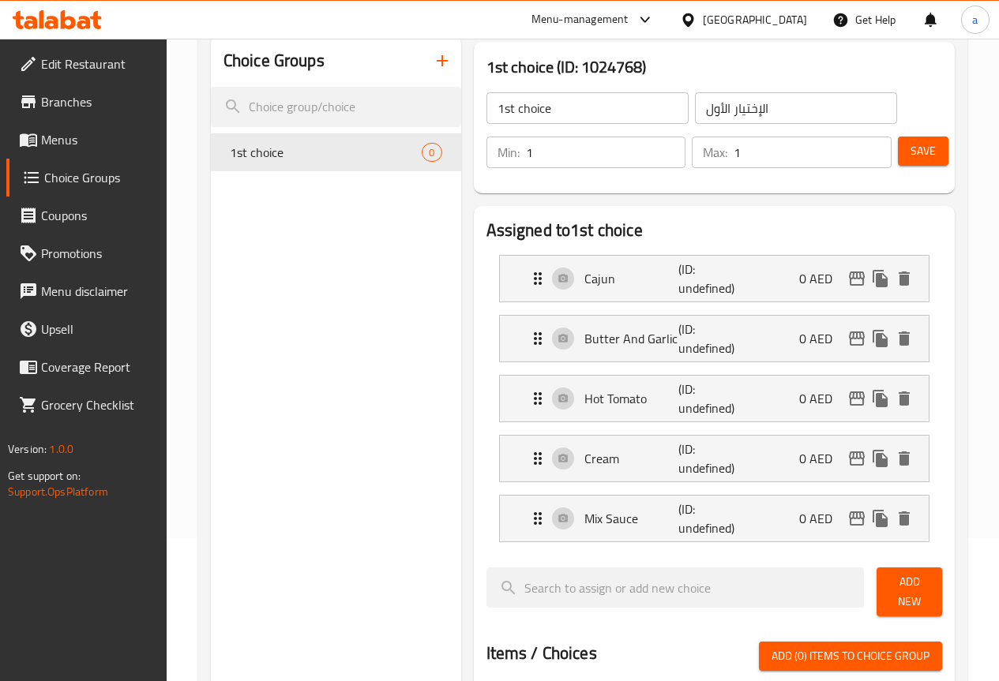
scroll to position [158, 0]
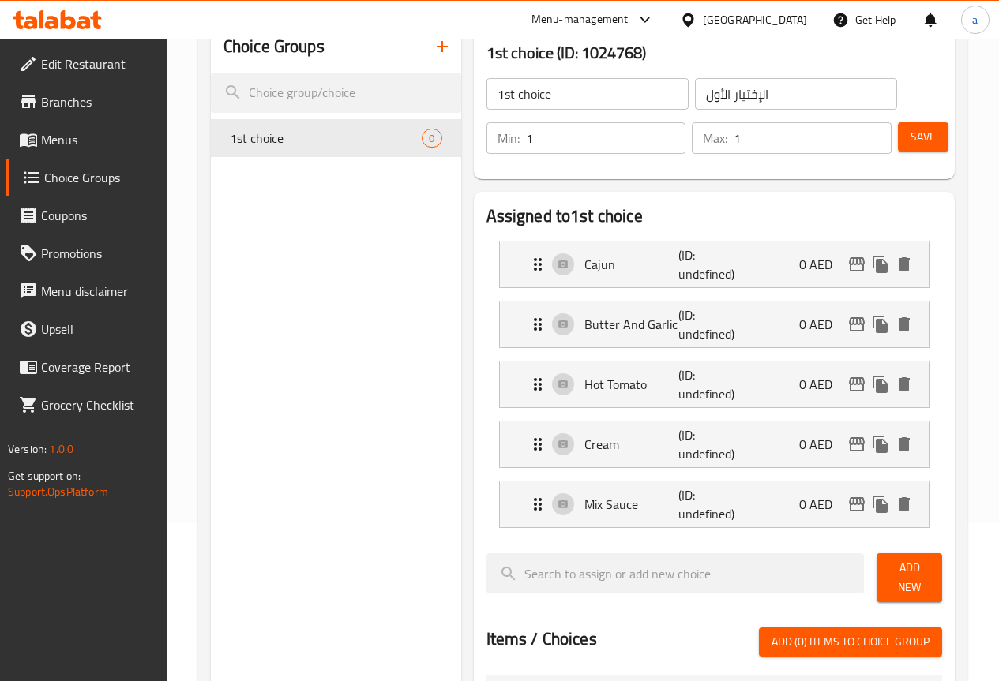
click at [898, 135] on button "Save" at bounding box center [923, 136] width 51 height 29
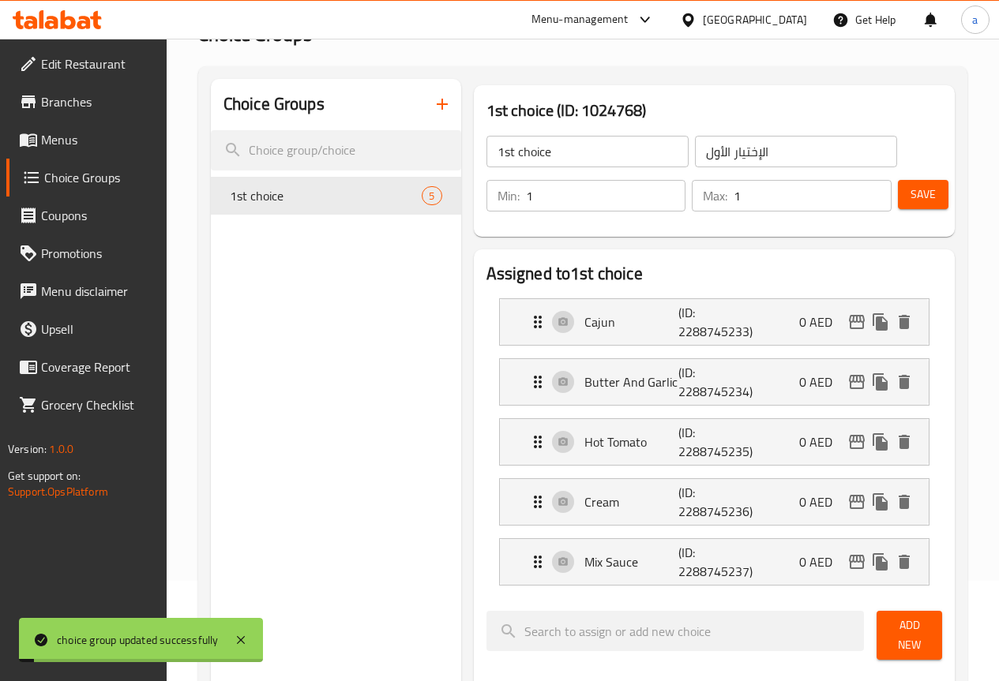
scroll to position [0, 0]
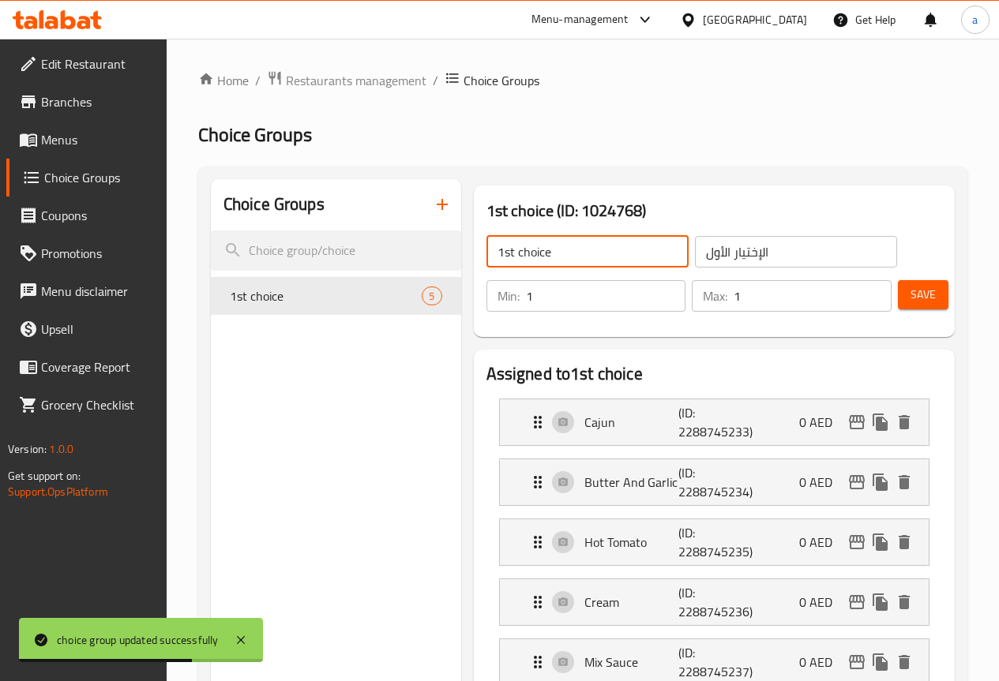
click at [576, 249] on input "1st choice" at bounding box center [587, 252] width 202 height 32
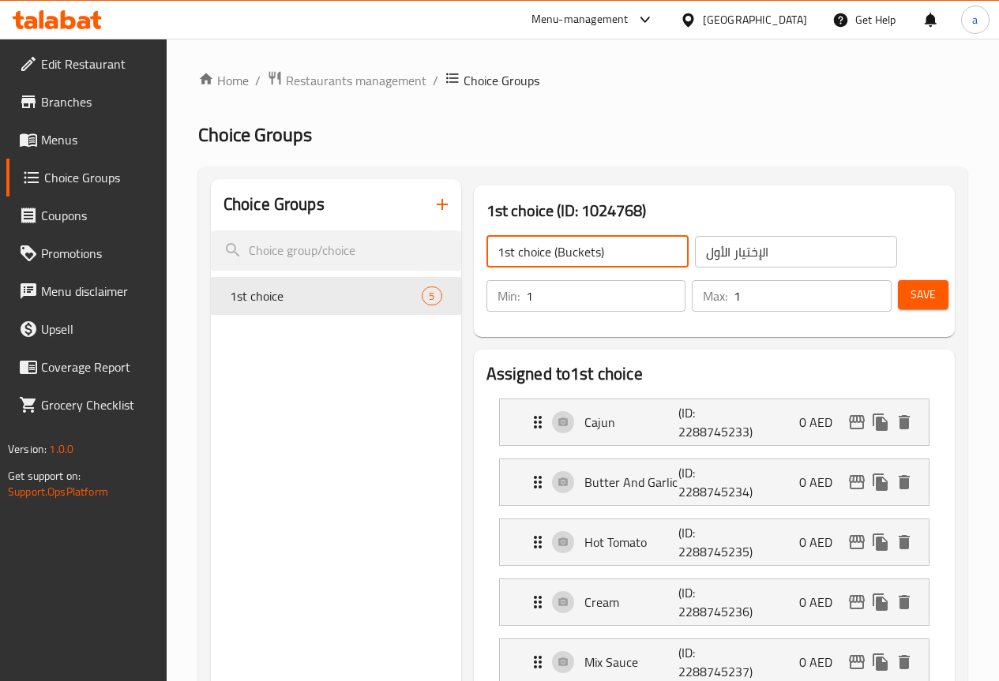
type input "1st choice (Buckets)"
click at [760, 255] on input "الإختيار الأول" at bounding box center [796, 252] width 202 height 32
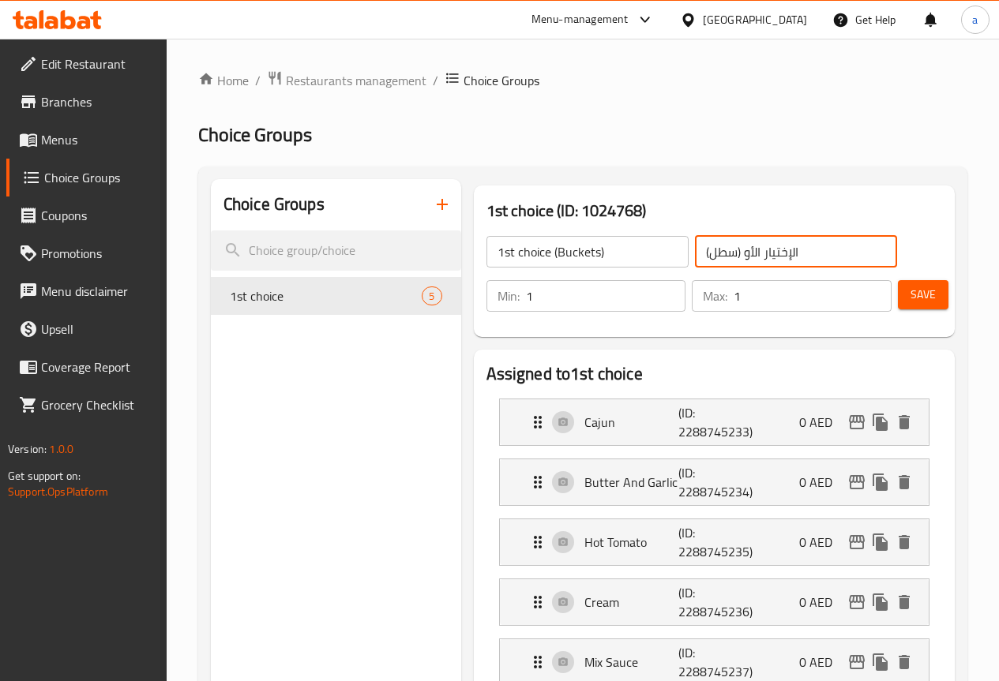
type input "الإختيار الأو (سطل)"
click at [538, 256] on input "1st choice (Buckets)" at bounding box center [587, 252] width 202 height 32
type input "1st choice (Bucket)"
click at [910, 287] on span "Save" at bounding box center [922, 295] width 25 height 20
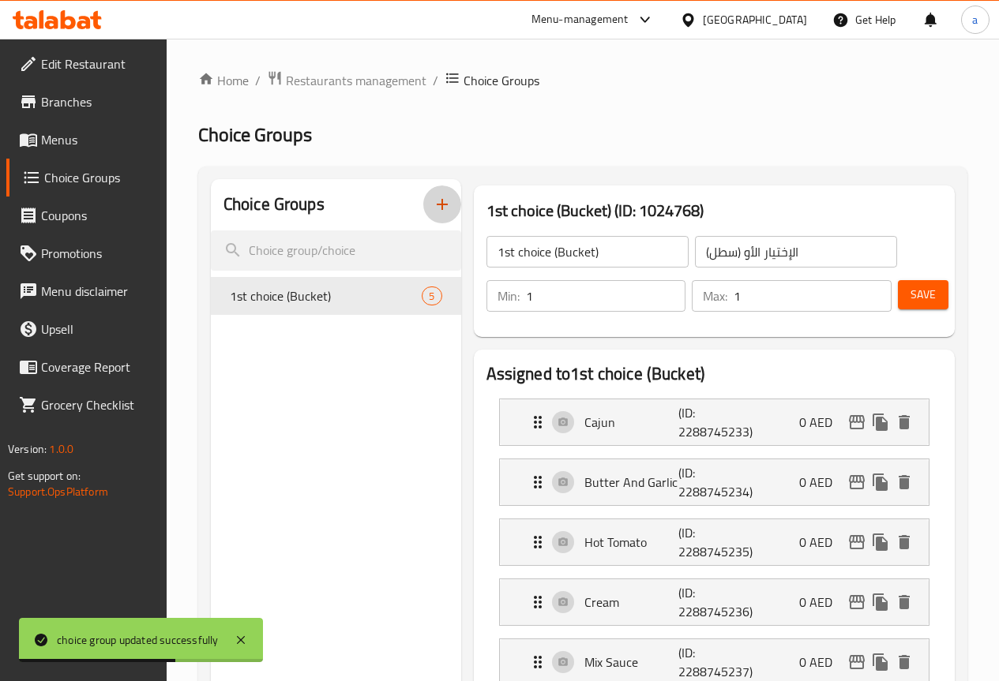
click at [433, 204] on icon "button" at bounding box center [442, 204] width 19 height 19
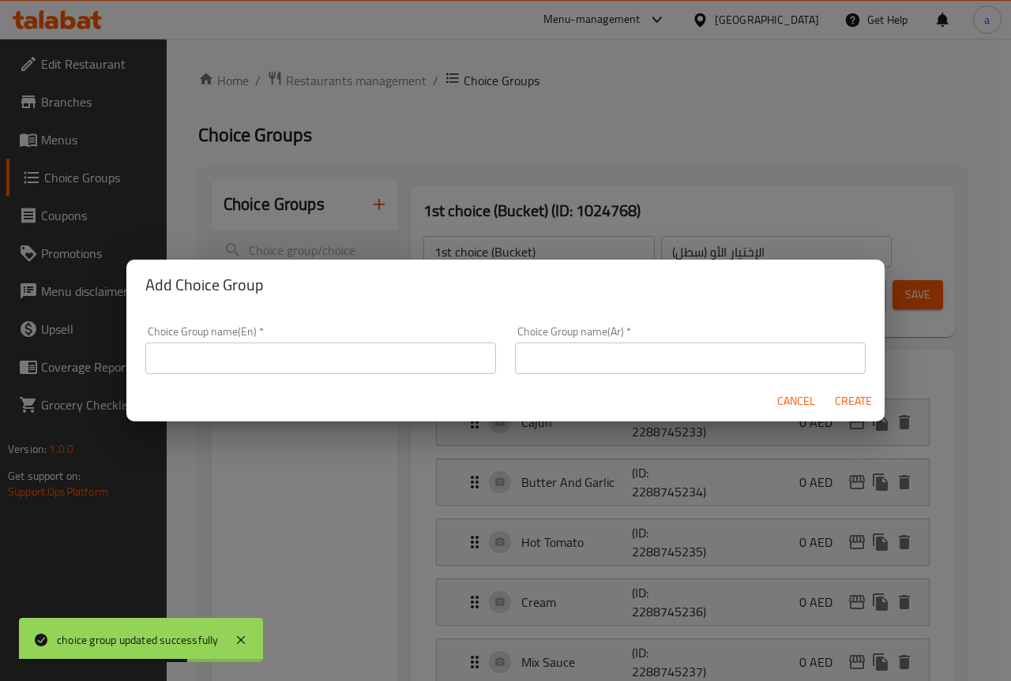
click at [345, 357] on input "text" at bounding box center [320, 359] width 351 height 32
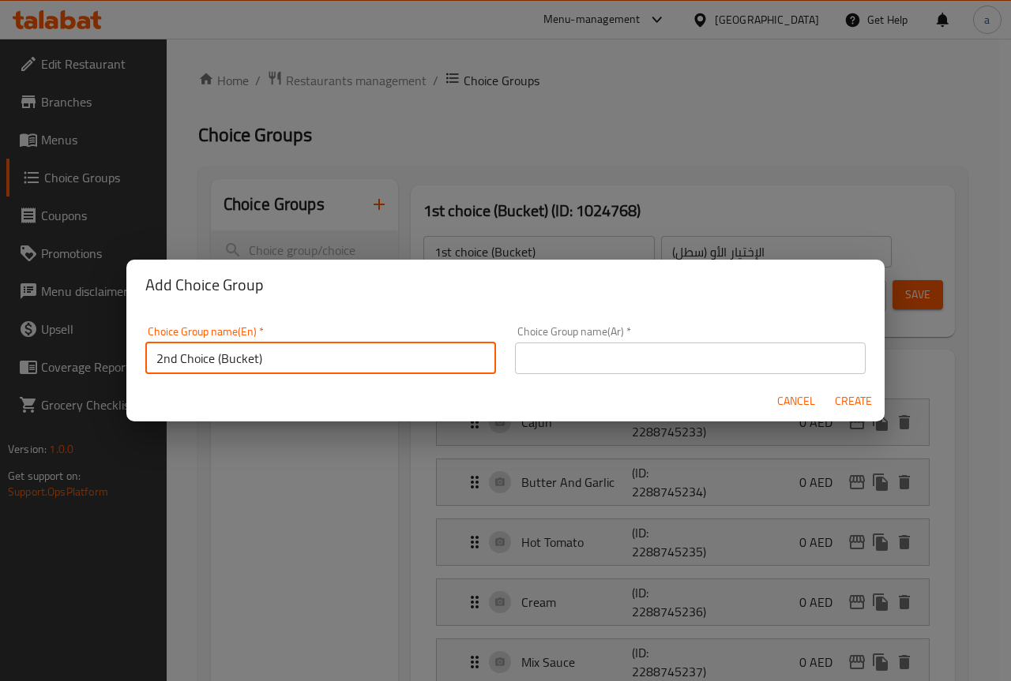
type input "2nd Choice (Bucket)"
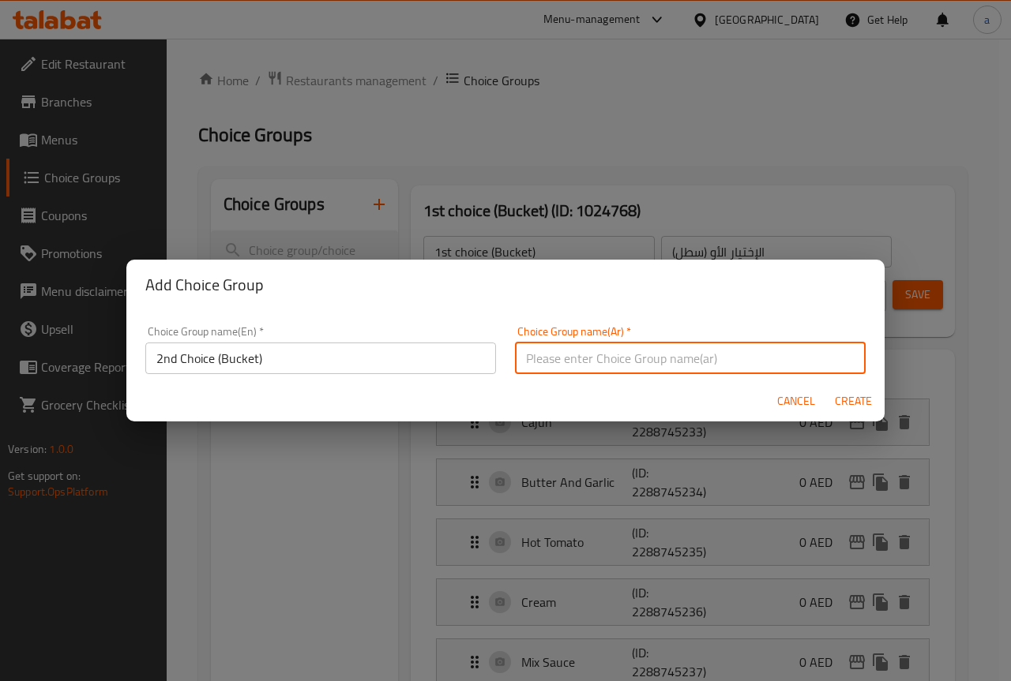
click at [568, 353] on input "text" at bounding box center [690, 359] width 351 height 32
type input "الإختيار الثاني (سطل)"
click at [851, 396] on span "Create" at bounding box center [853, 402] width 38 height 20
type input "2nd Choice (Bucket)"
type input "الإختيار الثاني (سطل)"
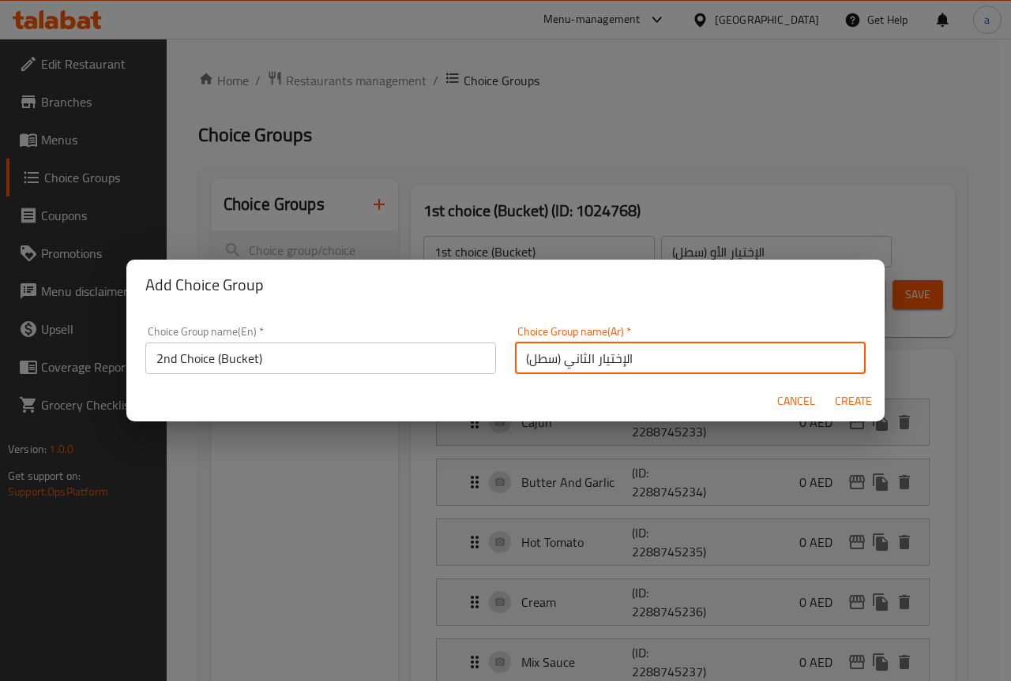
type input "0"
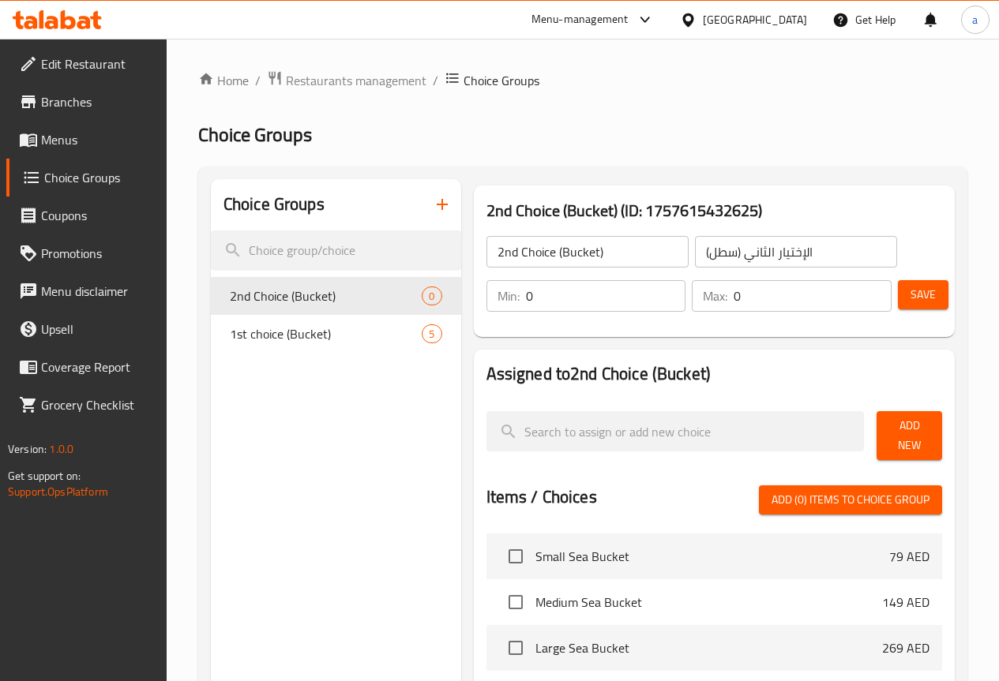
click at [526, 291] on input "0" at bounding box center [606, 296] width 160 height 32
drag, startPoint x: 518, startPoint y: 291, endPoint x: 401, endPoint y: 292, distance: 116.9
click at [461, 292] on div "2nd Choice (Bucket) (ID: 1757615432625) 2nd Choice (Bucket) ​ الإختيار الثاني (…" at bounding box center [711, 622] width 500 height 887
click at [848, 316] on div "Min: 0 ​ Max: 0 ​" at bounding box center [689, 296] width 418 height 44
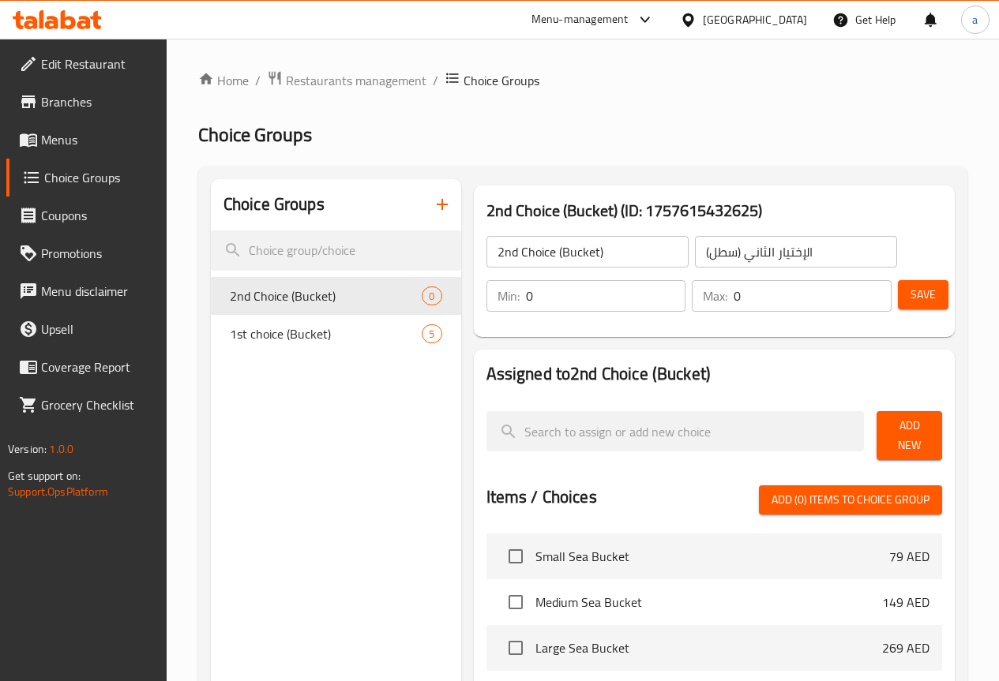
click at [920, 302] on span "Save" at bounding box center [922, 295] width 25 height 20
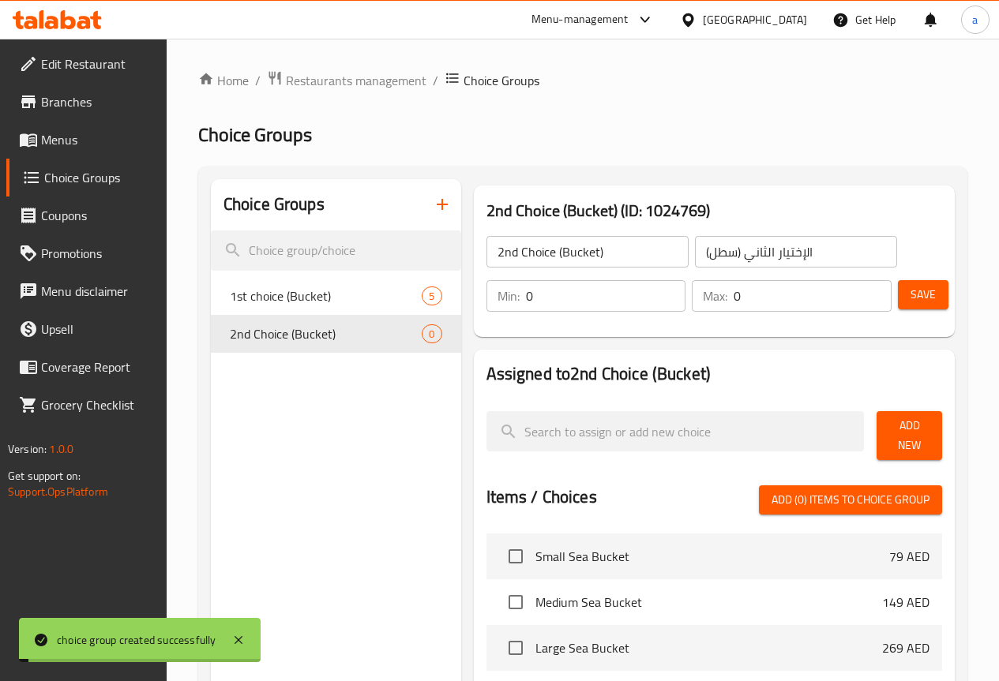
click at [913, 438] on span "Add New" at bounding box center [909, 435] width 40 height 39
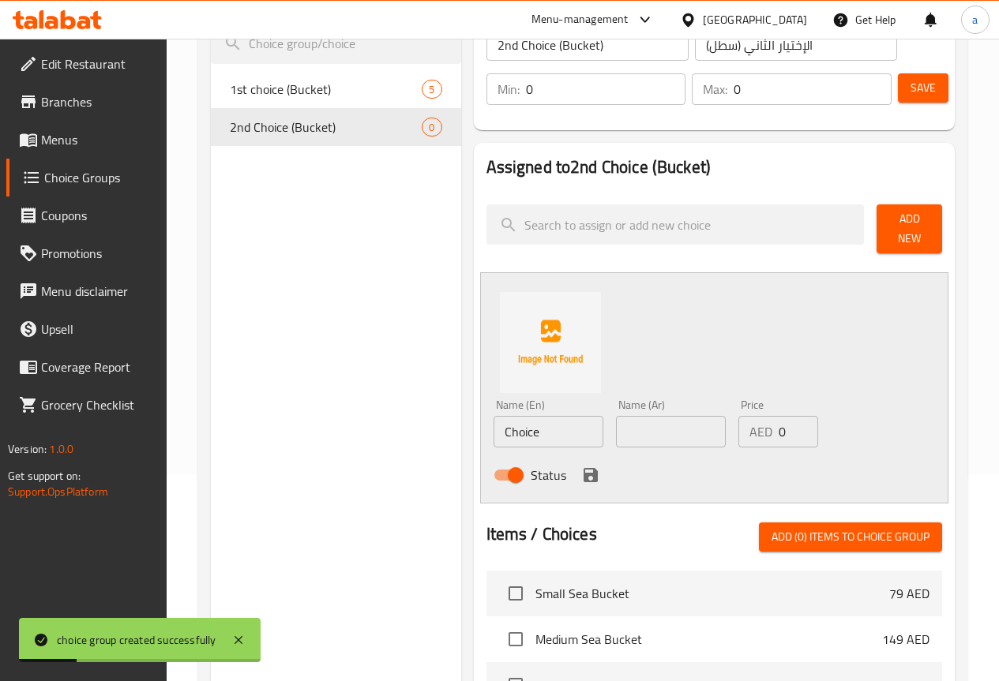
scroll to position [237, 0]
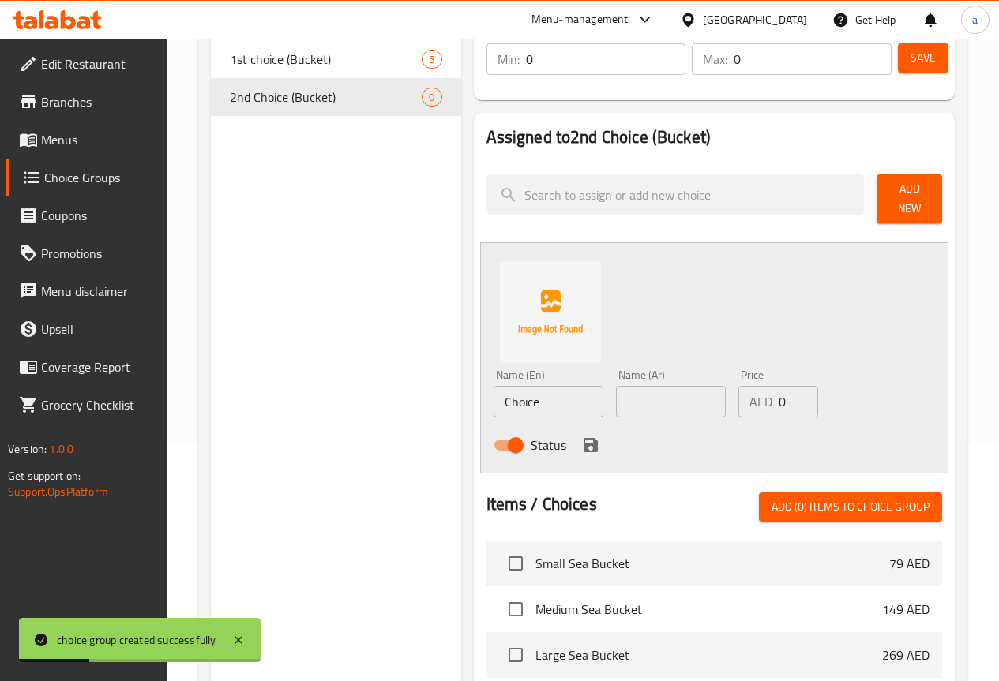
click at [616, 387] on input "text" at bounding box center [671, 402] width 110 height 32
type input "سلطة جرجير"
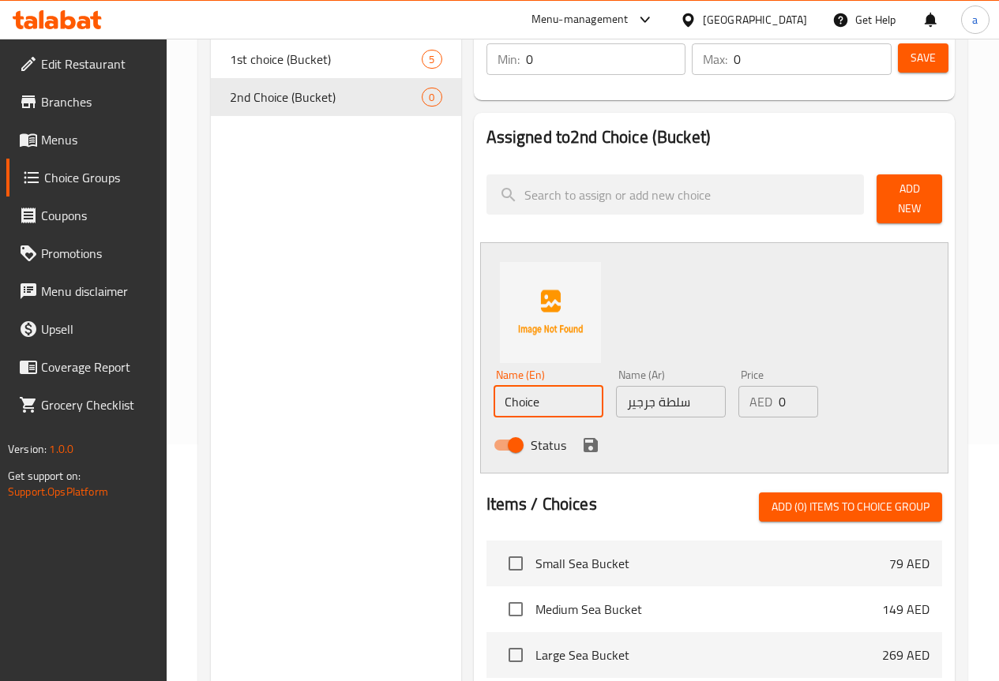
click at [519, 404] on input "Choice" at bounding box center [548, 402] width 110 height 32
paste input "arugula salad"
type input "Arugula Salad"
click at [802, 388] on input "0" at bounding box center [797, 402] width 39 height 32
click at [793, 386] on input "0" at bounding box center [797, 402] width 39 height 32
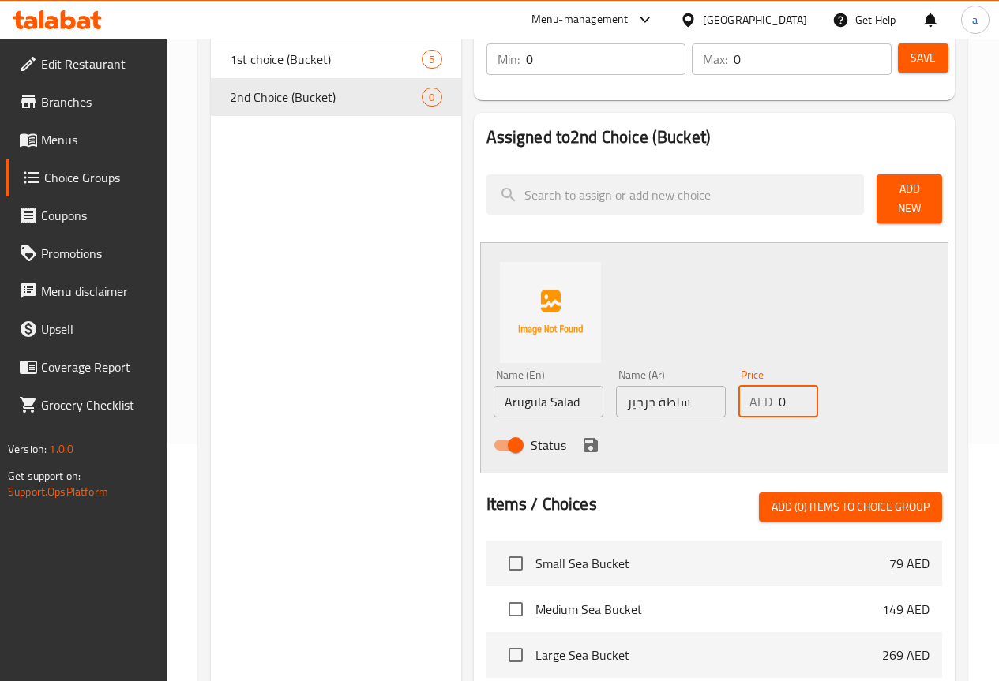
click at [793, 386] on input "0" at bounding box center [797, 402] width 39 height 32
click at [778, 394] on input "0" at bounding box center [797, 402] width 39 height 32
type input "15"
click at [805, 326] on div "Name (En) Arugula Salad Name (En) Name (Ar) سلطة جرجير Name (Ar) Price AED 15 P…" at bounding box center [714, 357] width 468 height 231
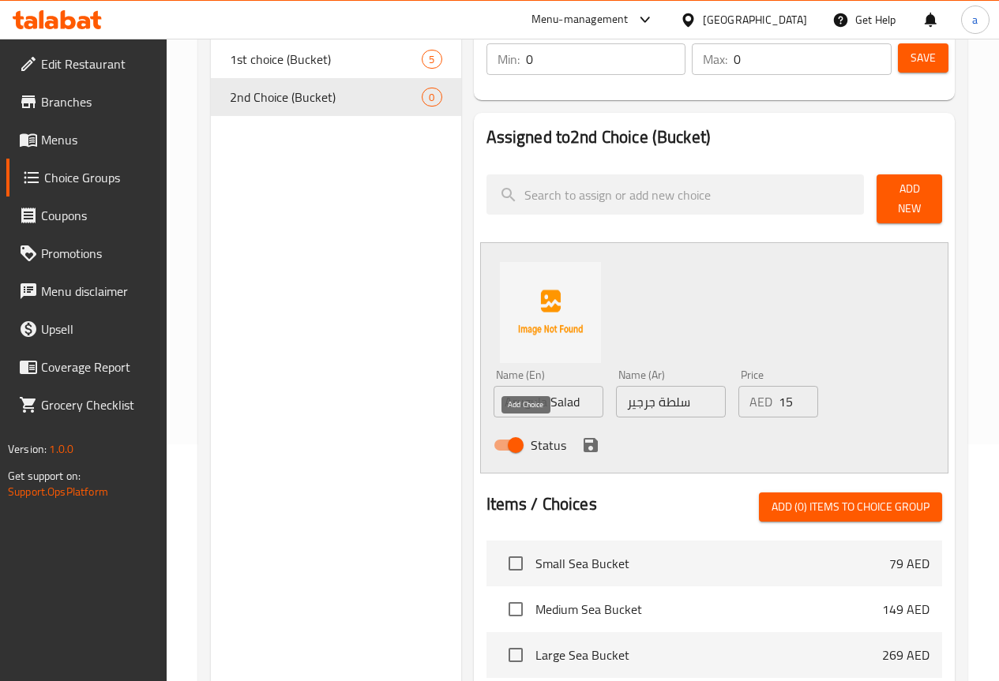
click at [581, 438] on icon "save" at bounding box center [590, 445] width 19 height 19
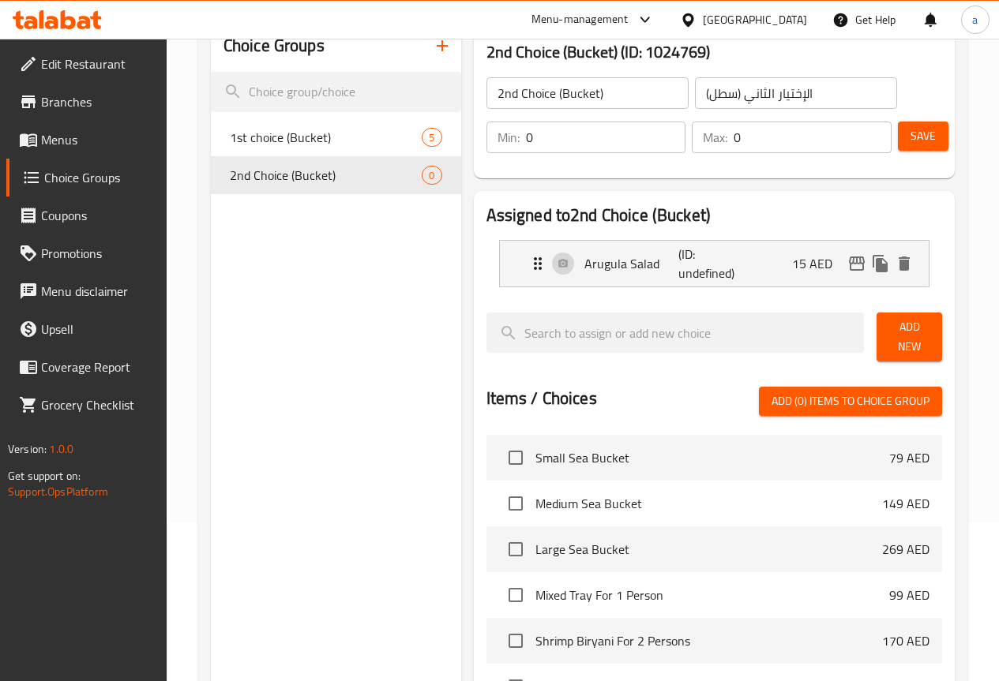
scroll to position [158, 0]
click at [905, 326] on span "Add New" at bounding box center [909, 337] width 40 height 39
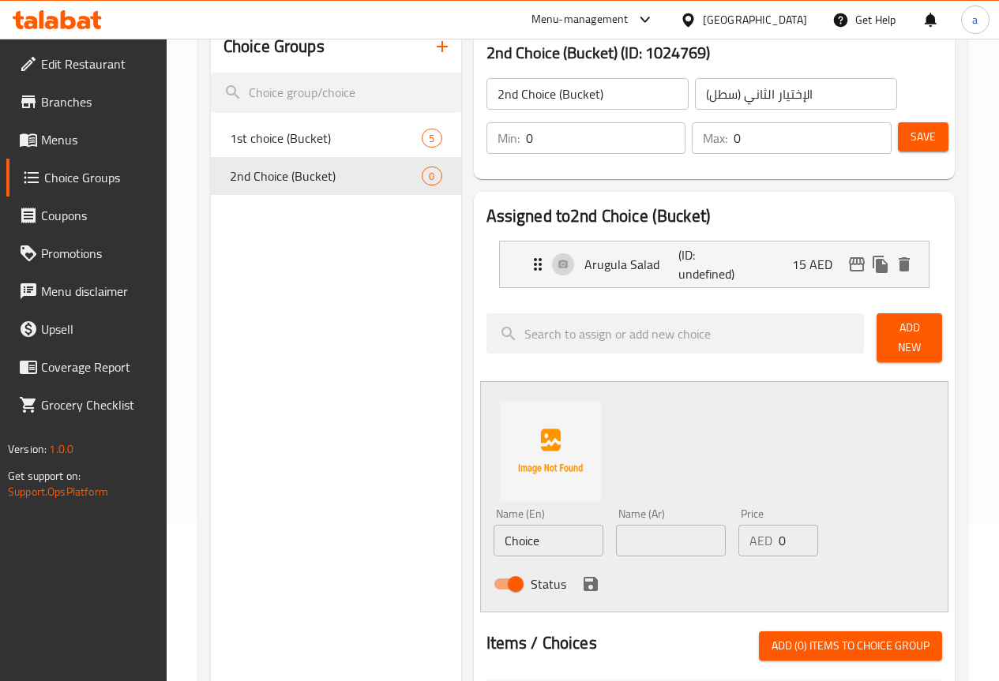
click at [659, 541] on input "text" at bounding box center [671, 541] width 110 height 32
paste input "طبق مقبلات"
type input "طبق مقبلات"
click at [516, 525] on input "Choice" at bounding box center [548, 541] width 110 height 32
paste input "appetizer plat"
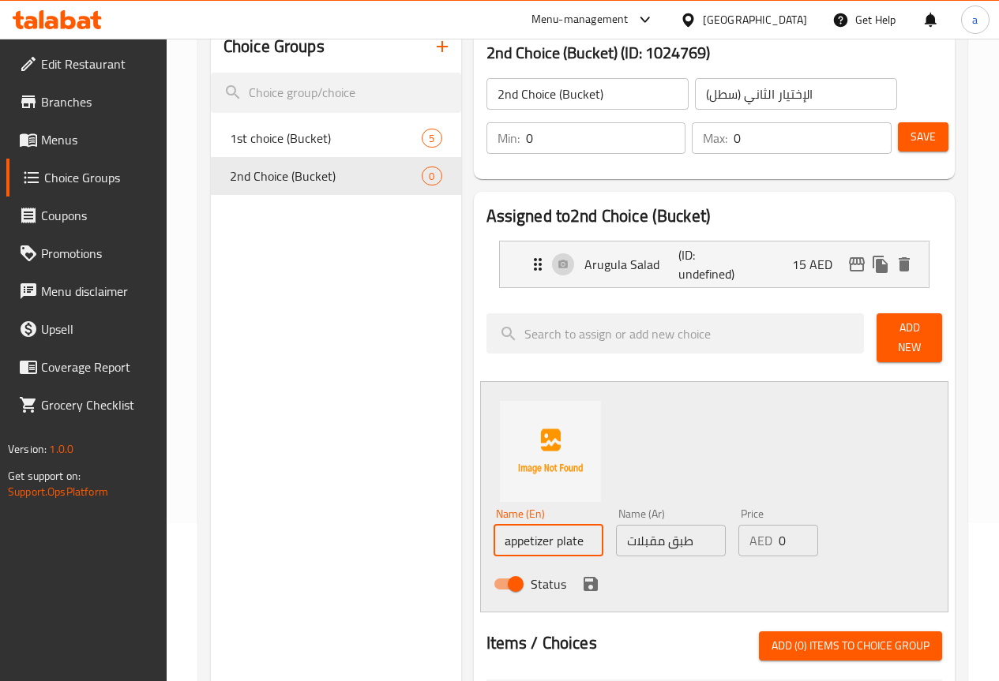
click at [493, 537] on input "appetizer plate" at bounding box center [548, 541] width 110 height 32
click at [516, 531] on input "appetizer plate" at bounding box center [548, 541] width 110 height 32
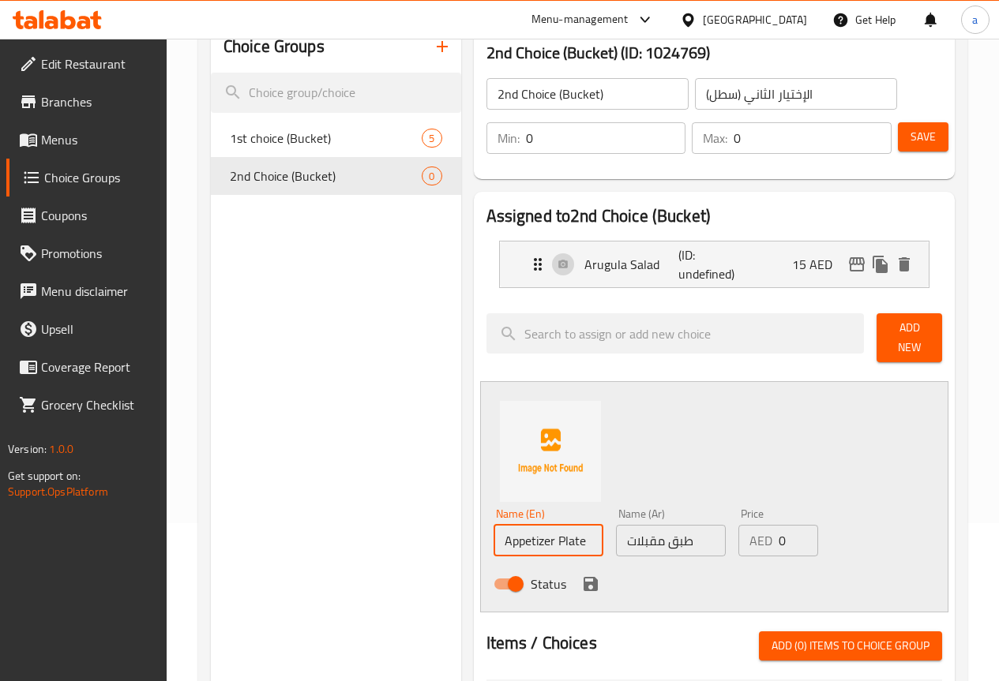
type input "Appetizer Plate"
click at [569, 463] on div "Name (En) Appetizer Plate Name (En) Name (Ar) طبق مقبلات Name (Ar) Price AED 0 …" at bounding box center [714, 496] width 468 height 231
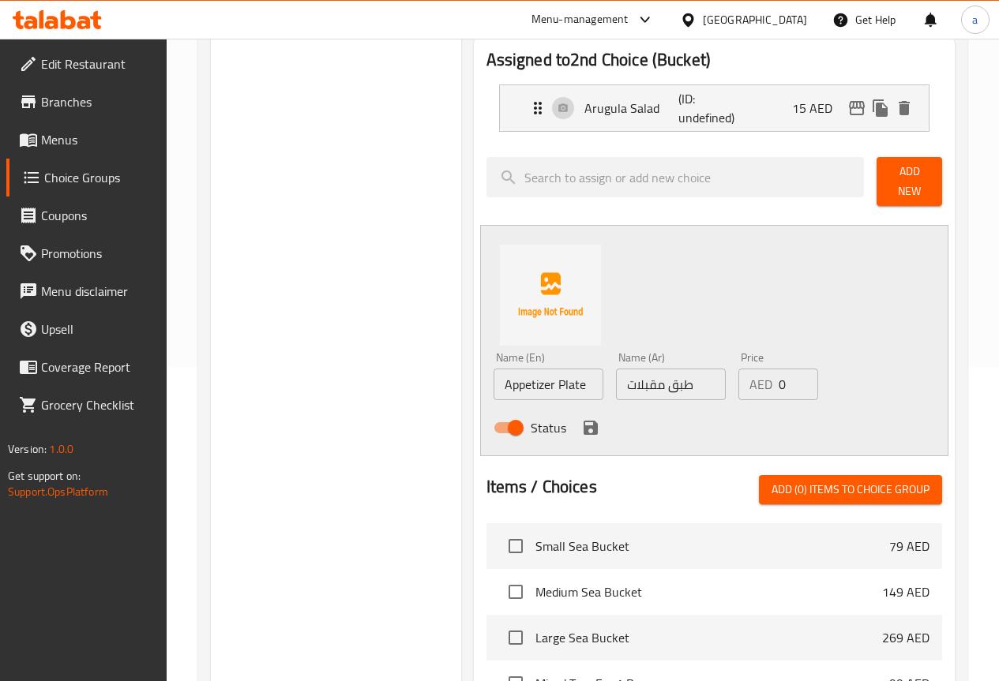
scroll to position [316, 0]
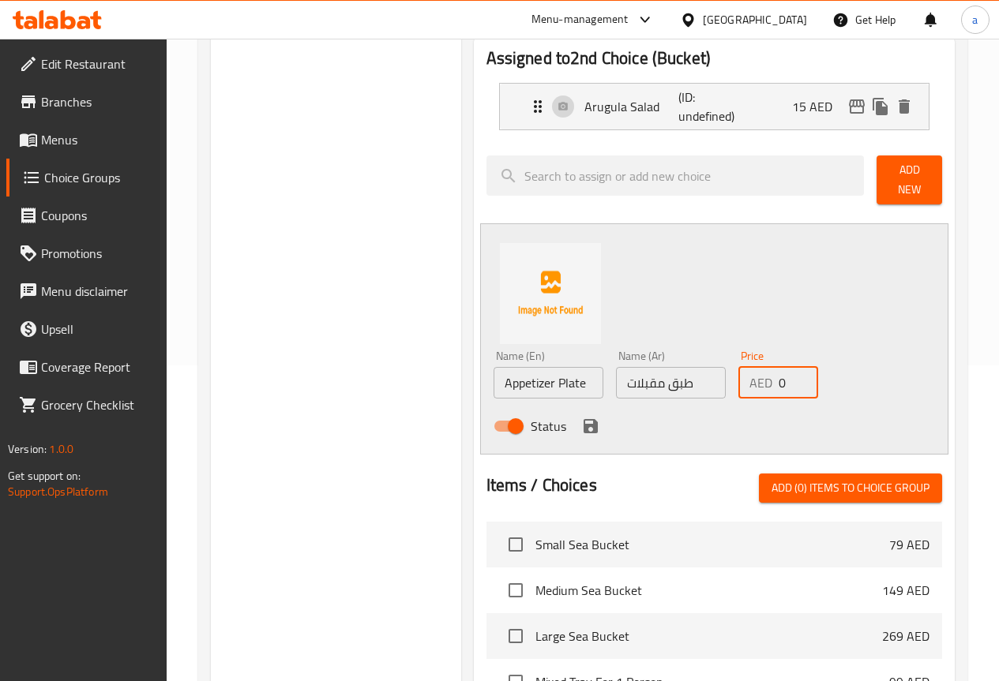
click at [778, 376] on input "0" at bounding box center [797, 383] width 39 height 32
click at [782, 372] on input "1" at bounding box center [797, 383] width 39 height 32
click at [782, 372] on input "2" at bounding box center [797, 383] width 39 height 32
click at [778, 375] on input "2" at bounding box center [797, 383] width 39 height 32
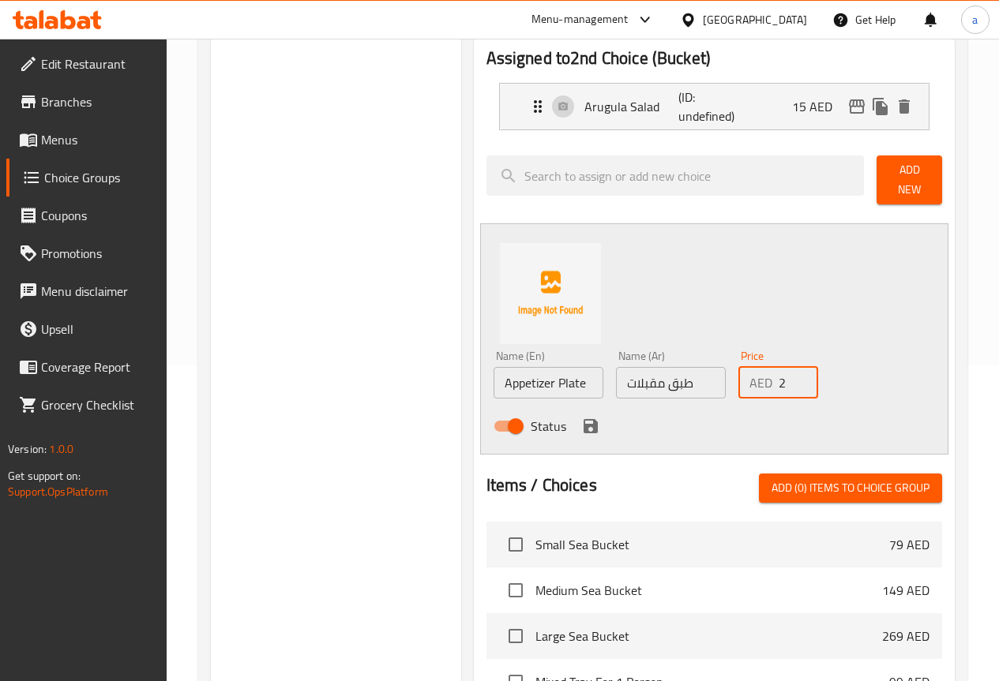
drag, startPoint x: 771, startPoint y: 375, endPoint x: 739, endPoint y: 382, distance: 33.1
click at [739, 382] on div "AED 2 Price" at bounding box center [778, 383] width 80 height 32
type input "10"
click at [779, 285] on div "Name (En) Appetizer Plate Name (En) Name (Ar) طبق مقبلات Name (Ar) Price AED 10…" at bounding box center [714, 338] width 468 height 231
click at [581, 422] on icon "save" at bounding box center [590, 426] width 19 height 19
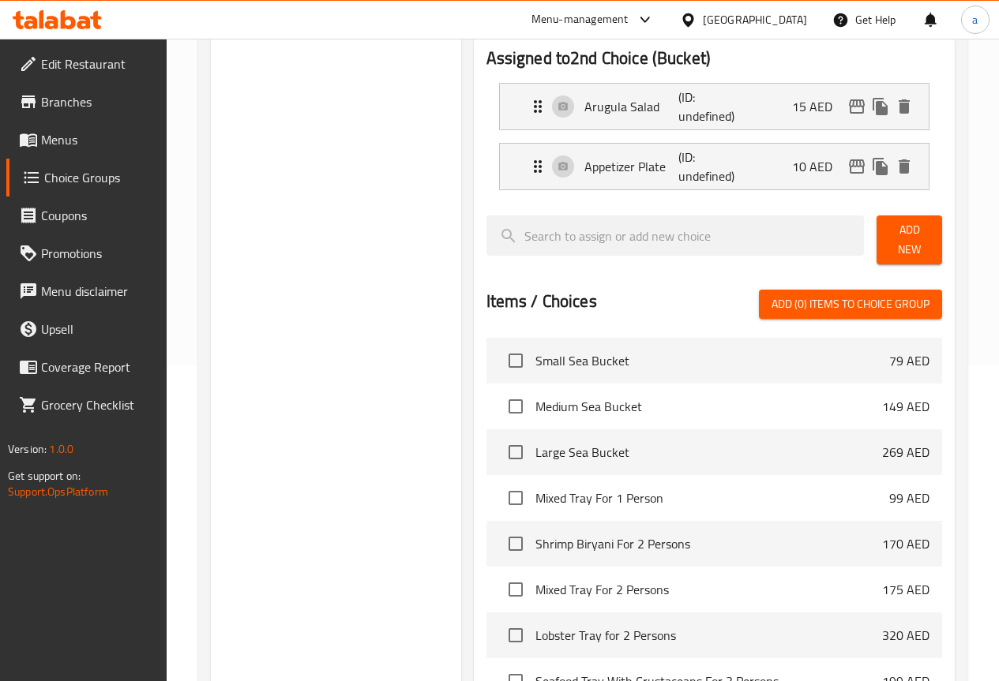
click at [876, 229] on button "Add New" at bounding box center [909, 240] width 66 height 49
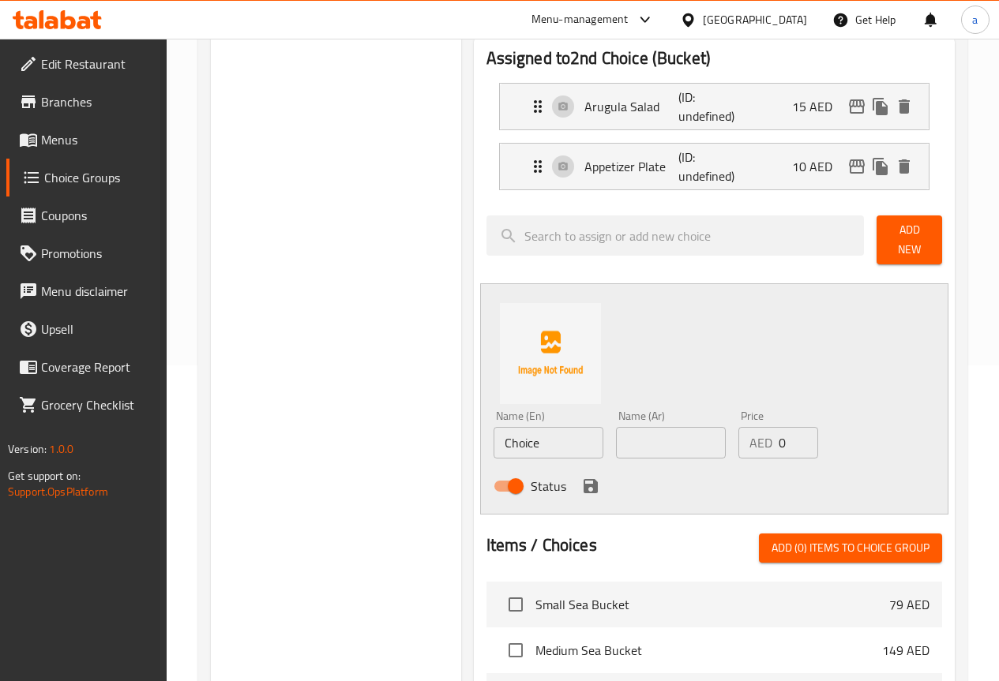
click at [508, 443] on input "Choice" at bounding box center [548, 443] width 110 height 32
paste input "Dynamite sau"
type input "Dynamite Sauce"
click at [616, 439] on input "text" at bounding box center [671, 443] width 110 height 32
paste input "Dynamite sauce"
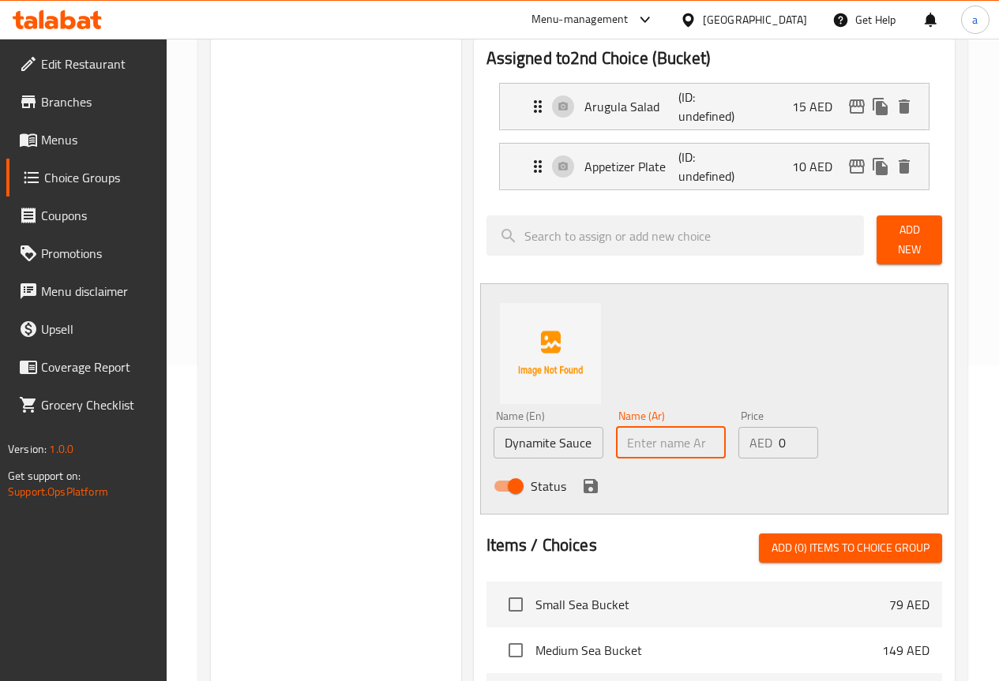
type input "Dynamite sauce"
click at [633, 417] on div "Name (Ar) Name (Ar)" at bounding box center [671, 435] width 110 height 48
click at [638, 430] on input "text" at bounding box center [671, 443] width 110 height 32
paste input "داينمايت صوص"
type input "داينمايت صوص"
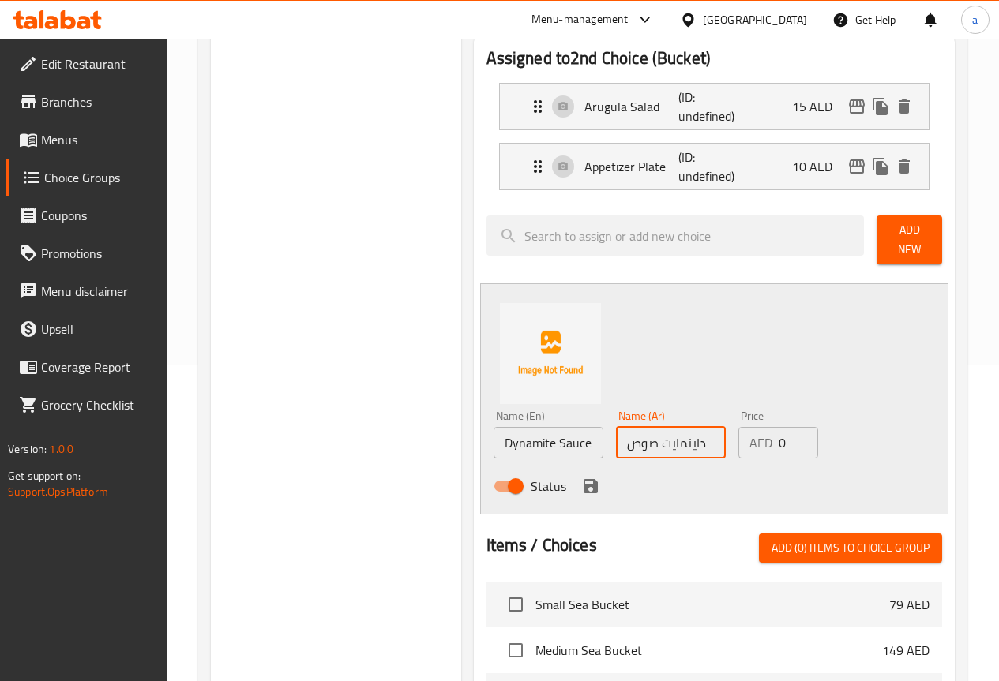
click at [778, 436] on input "0" at bounding box center [797, 443] width 39 height 32
drag, startPoint x: 771, startPoint y: 432, endPoint x: 697, endPoint y: 448, distance: 75.1
click at [697, 448] on div "Name (En) Dynamite Sauce Name (En) Name (Ar) داينمايت صوص Name (Ar) Price AED 0…" at bounding box center [671, 455] width 368 height 103
type input "7"
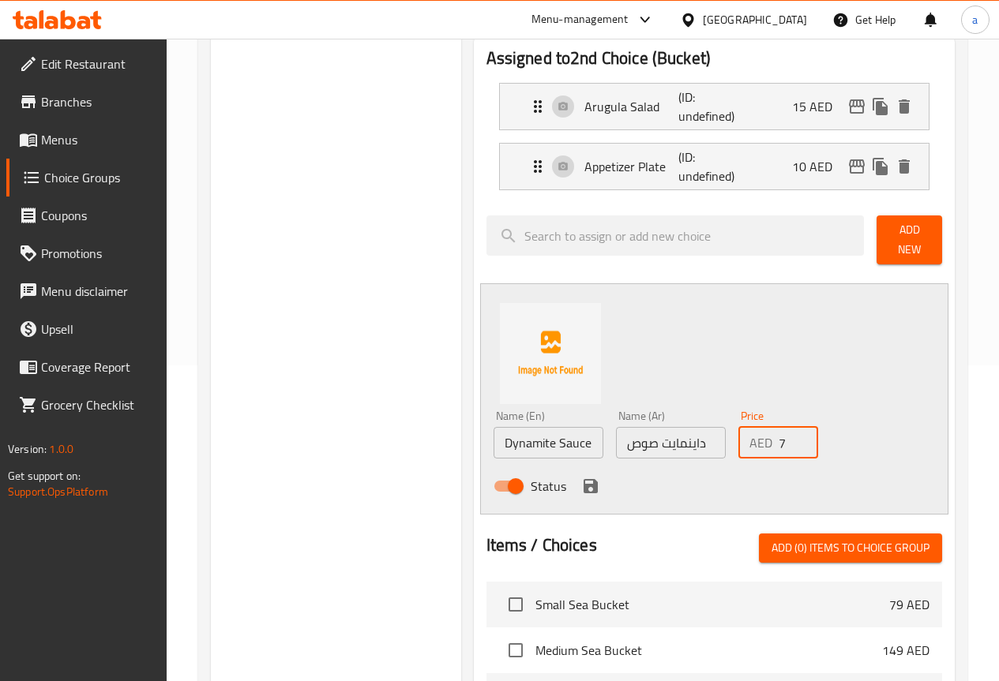
click at [708, 480] on div "Status" at bounding box center [671, 486] width 368 height 43
click at [583, 484] on icon "save" at bounding box center [590, 486] width 14 height 14
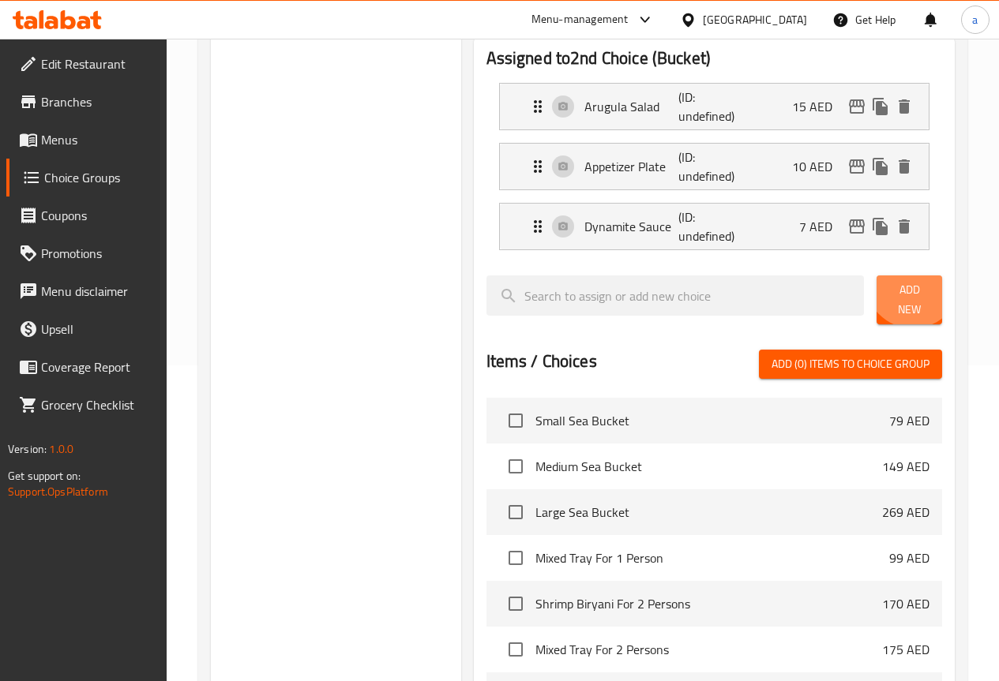
click at [902, 287] on span "Add New" at bounding box center [909, 299] width 40 height 39
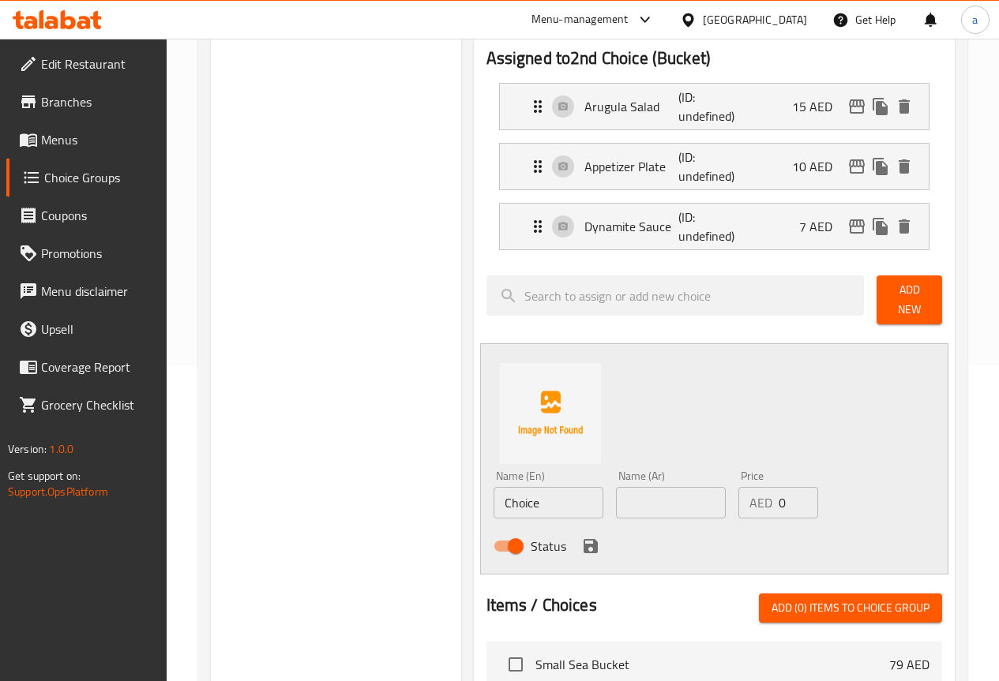
click at [616, 497] on input "text" at bounding box center [671, 503] width 110 height 32
paste input "تارتار صوص"
type input "تارتار صوص"
click at [511, 497] on input "Choice" at bounding box center [548, 503] width 110 height 32
paste input "tartar sau"
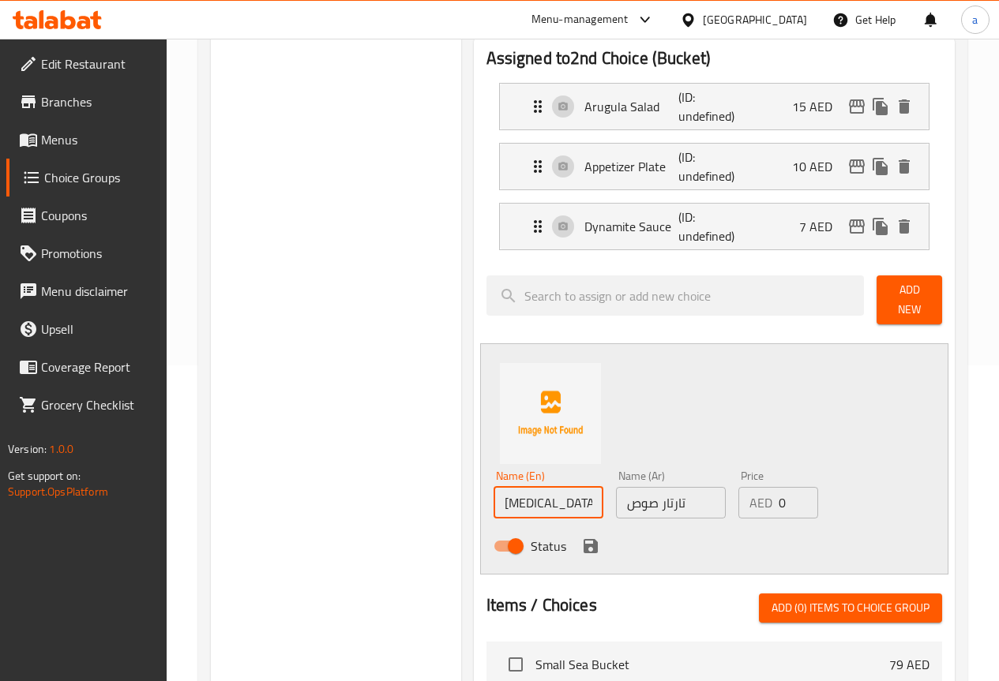
type input "[MEDICAL_DATA] Sauce"
click at [619, 408] on div "Name (En) Tartar Sauce Name (En) Name (Ar) تارتار صوص Name (Ar) Price AED 0 Pri…" at bounding box center [714, 458] width 468 height 231
click at [788, 489] on input "1" at bounding box center [797, 503] width 39 height 32
click at [788, 489] on input "2" at bounding box center [797, 503] width 39 height 32
click at [788, 489] on input "3" at bounding box center [797, 503] width 39 height 32
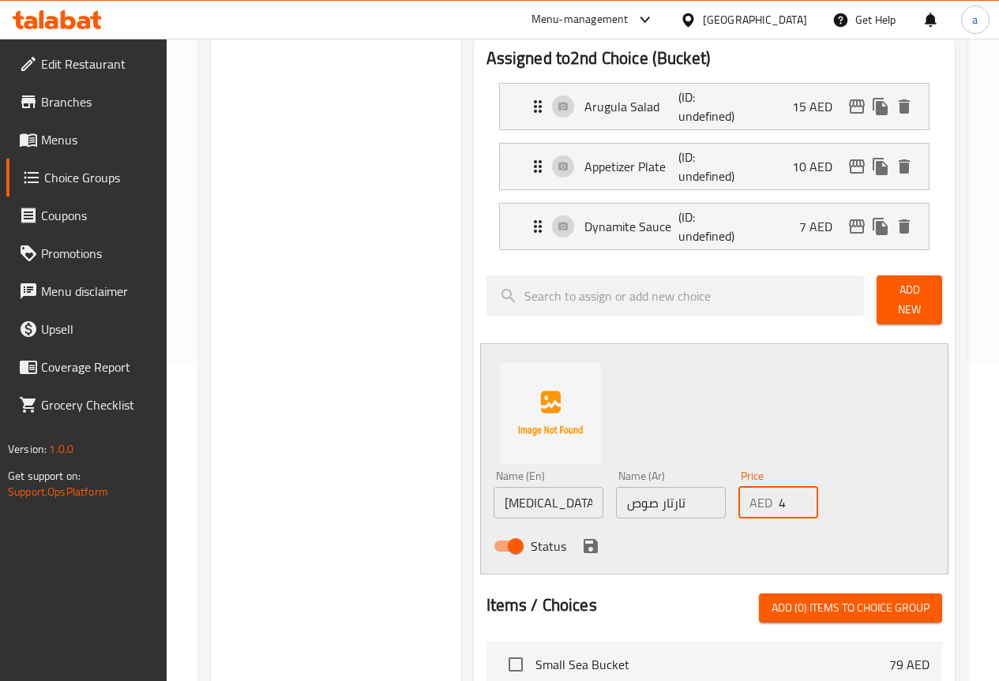
click at [788, 489] on input "4" at bounding box center [797, 503] width 39 height 32
click at [788, 489] on input "5" at bounding box center [797, 503] width 39 height 32
click at [788, 489] on input "6" at bounding box center [797, 503] width 39 height 32
type input "7"
click at [788, 489] on input "7" at bounding box center [797, 503] width 39 height 32
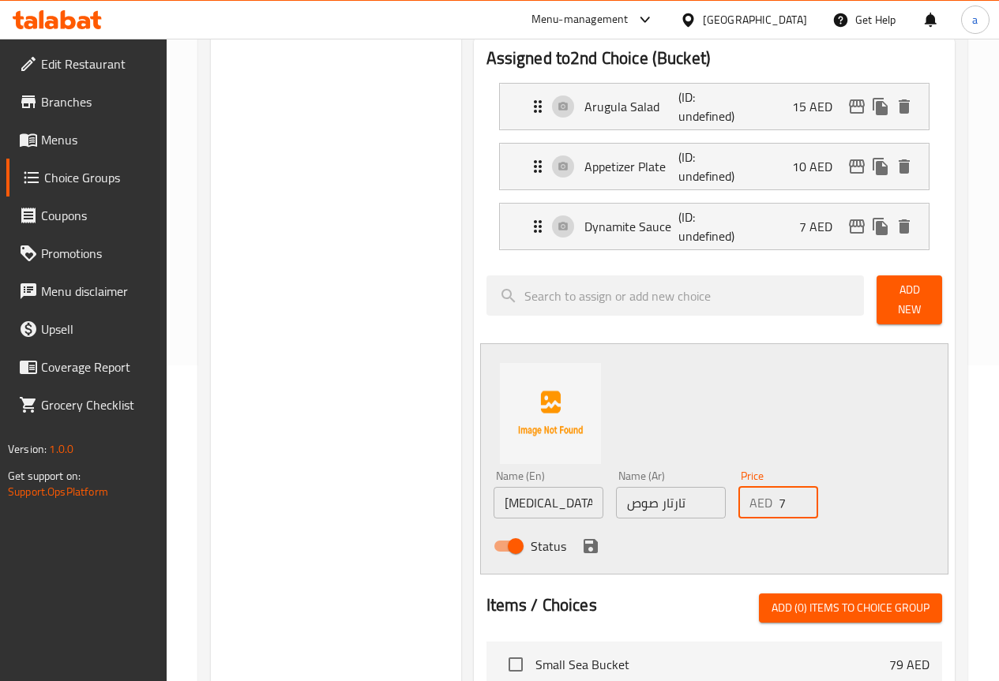
click at [780, 471] on div "Price AED 7 Price" at bounding box center [778, 495] width 80 height 48
click at [527, 551] on div "Status" at bounding box center [671, 546] width 368 height 43
click at [583, 544] on icon "save" at bounding box center [590, 546] width 14 height 14
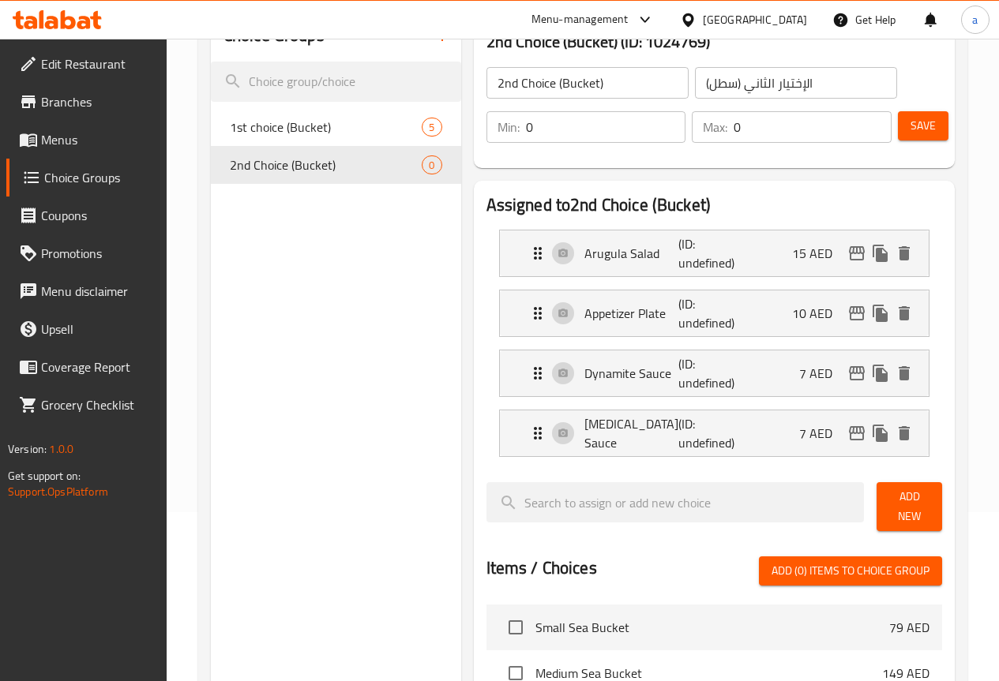
scroll to position [79, 0]
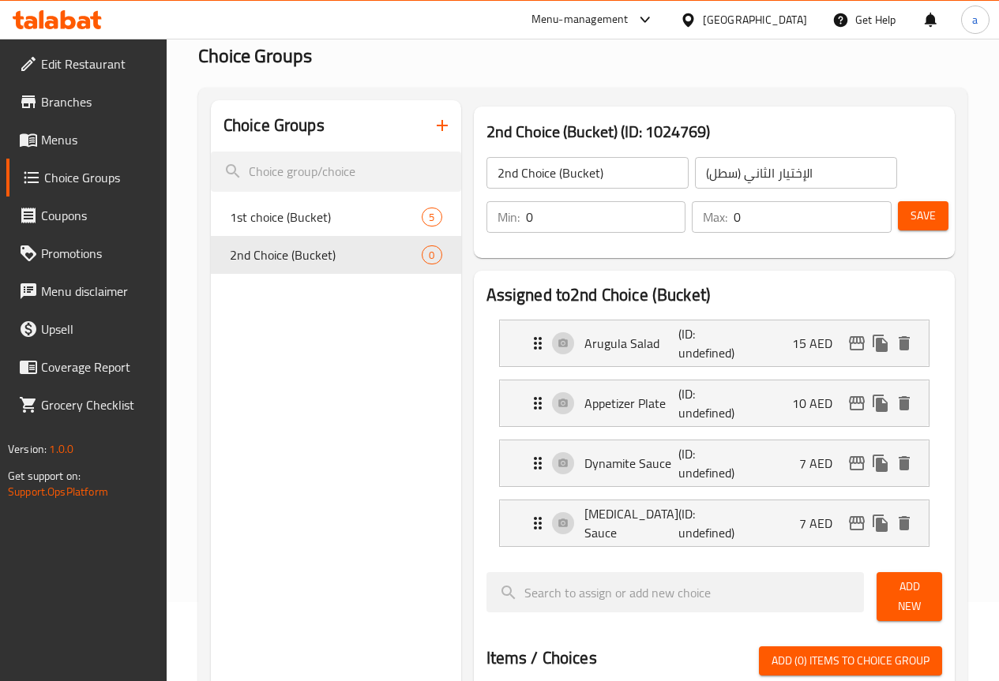
click at [922, 208] on span "Save" at bounding box center [922, 216] width 25 height 20
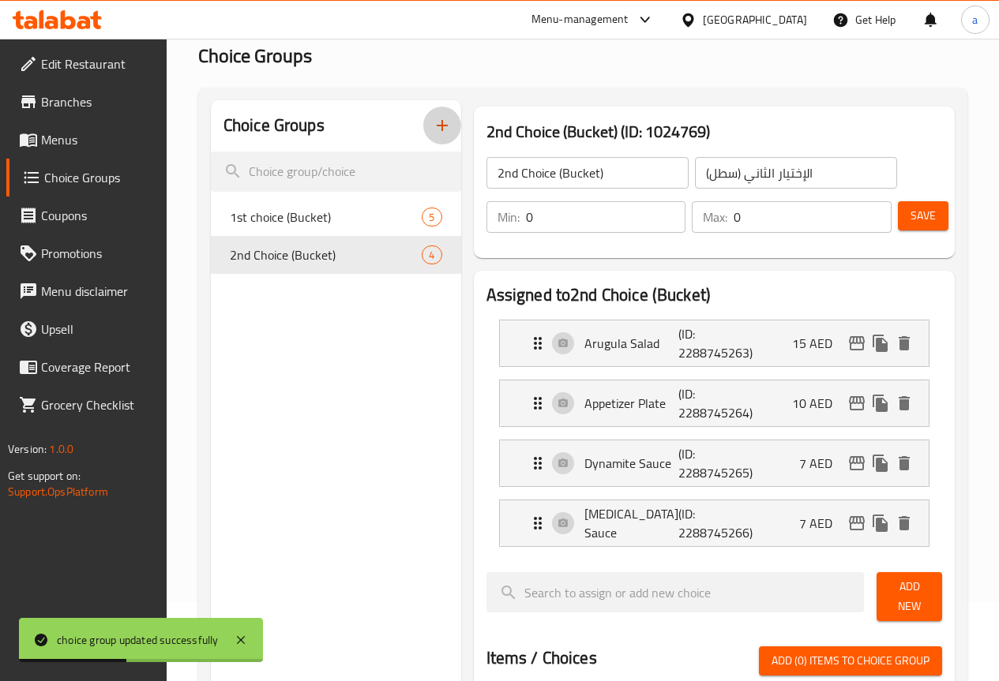
click at [437, 130] on icon "button" at bounding box center [442, 125] width 11 height 11
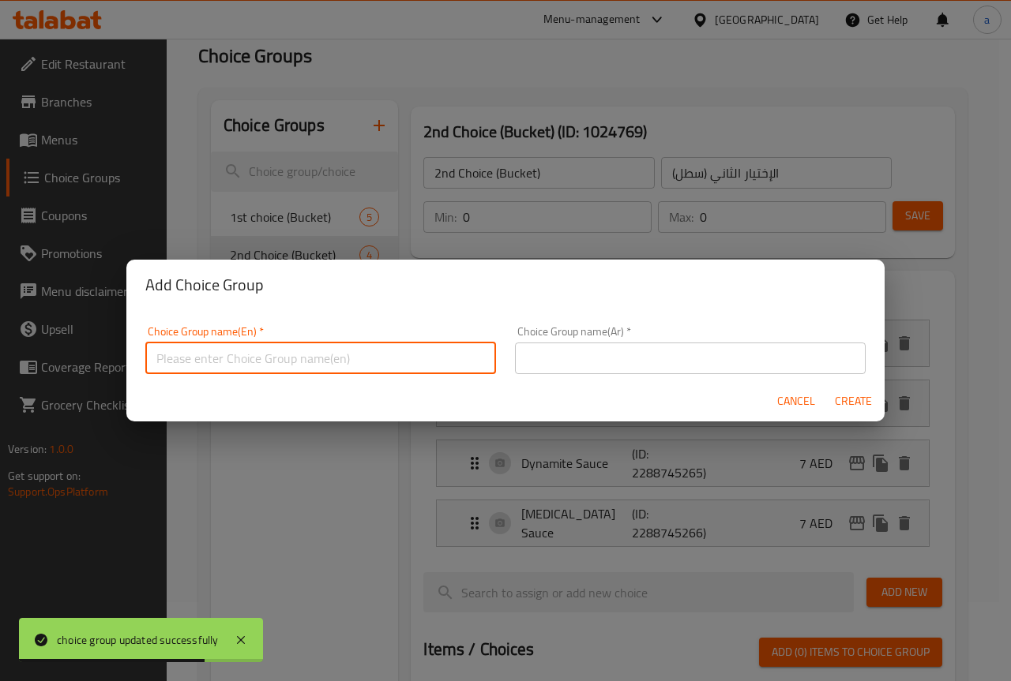
click at [409, 365] on input "text" at bounding box center [320, 359] width 351 height 32
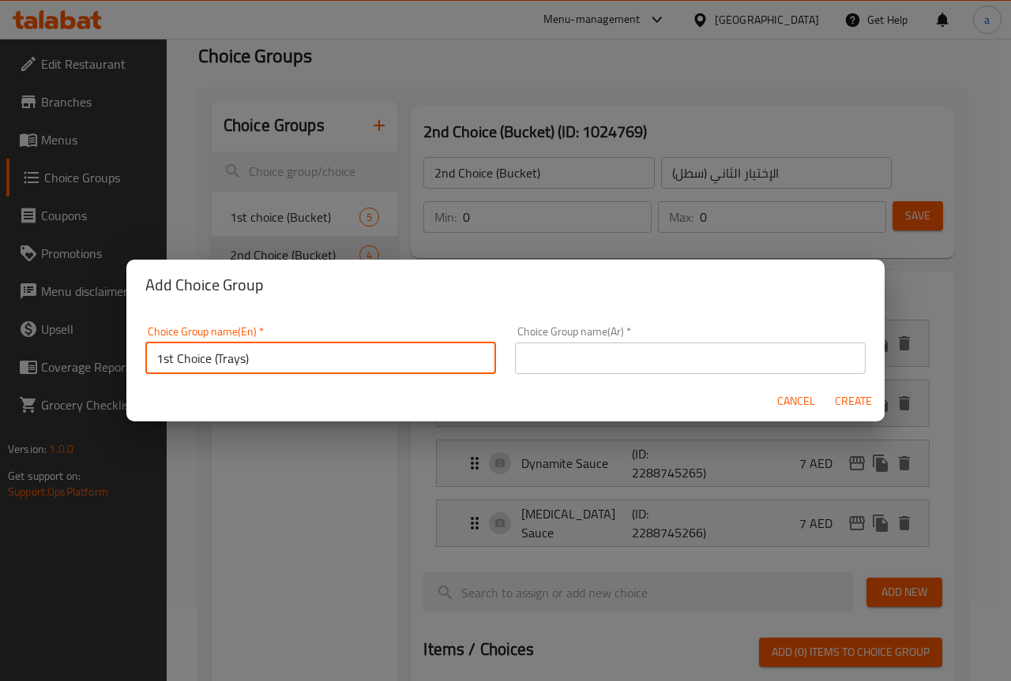
type input "1st Choice (Trays)"
click at [588, 357] on input "text" at bounding box center [690, 359] width 351 height 32
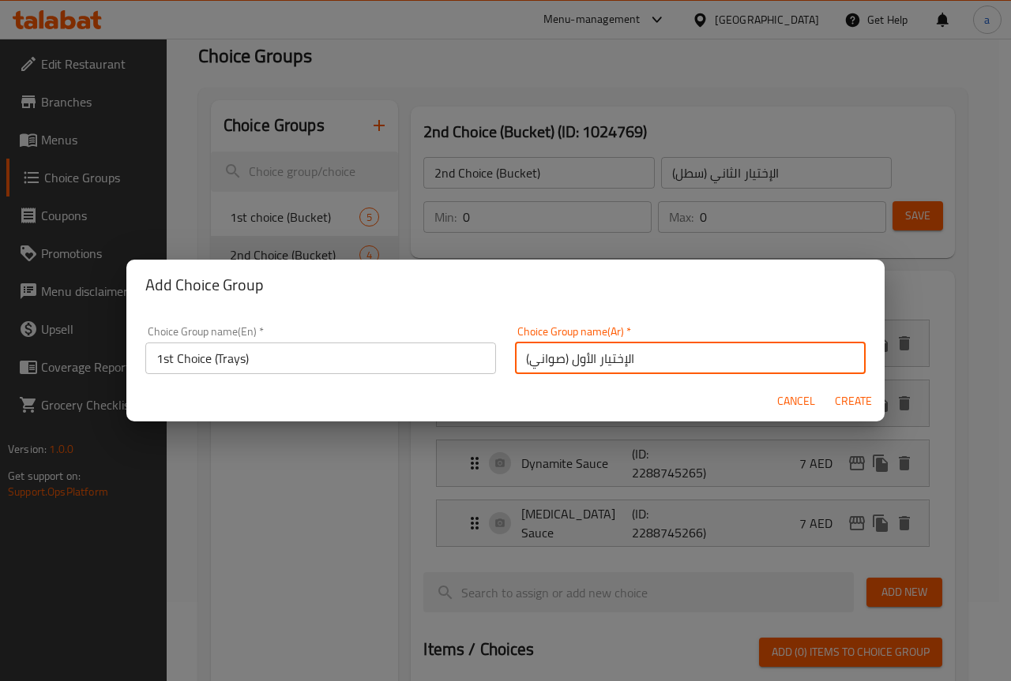
type input "الإختيار الأول (صواني)"
click at [857, 407] on span "Create" at bounding box center [853, 402] width 38 height 20
type input "1st Choice (Trays)"
type input "الإختيار الأول (صواني)"
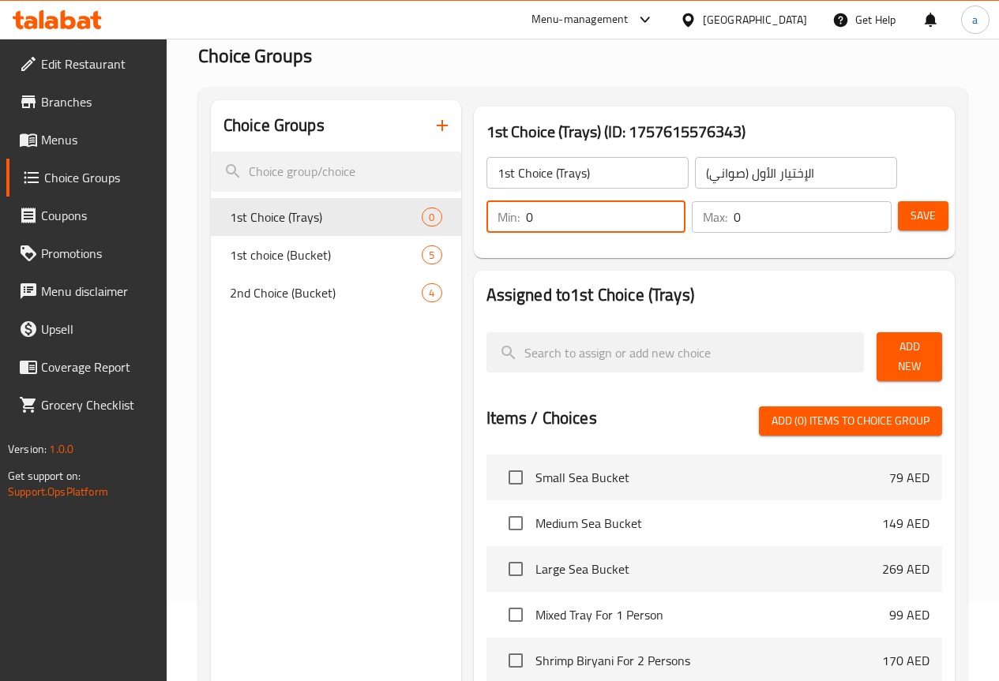
click at [562, 210] on input "0" at bounding box center [606, 217] width 160 height 32
click at [735, 259] on div "1st Choice (Trays) (ID: 1757615576343) 1st Choice (Trays) ​ الإختيار الأول (صوا…" at bounding box center [713, 182] width 493 height 164
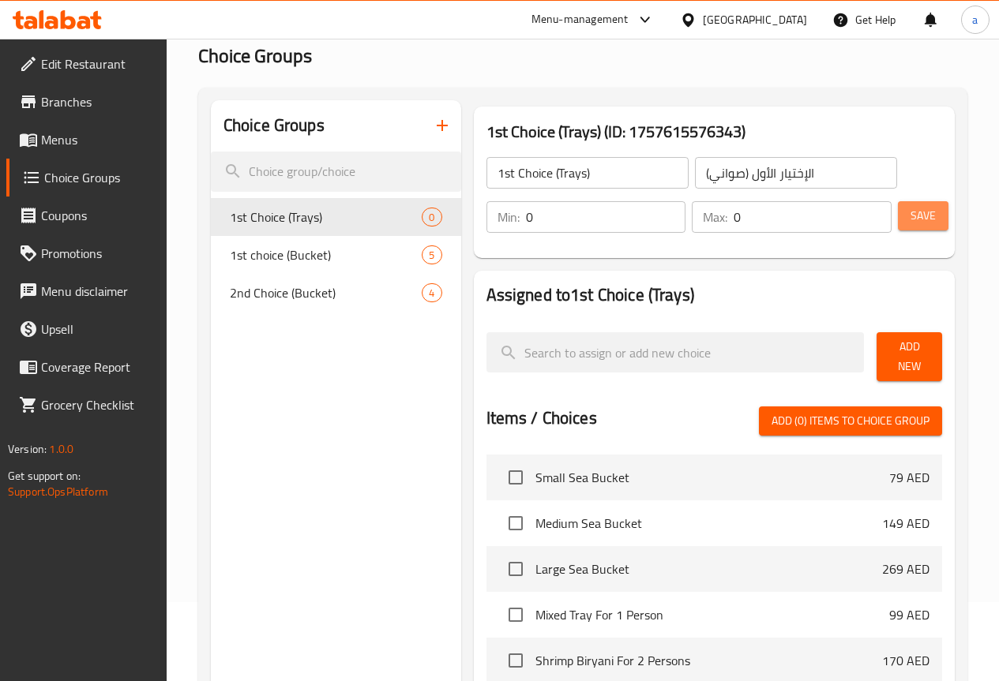
click at [925, 215] on span "Save" at bounding box center [922, 216] width 25 height 20
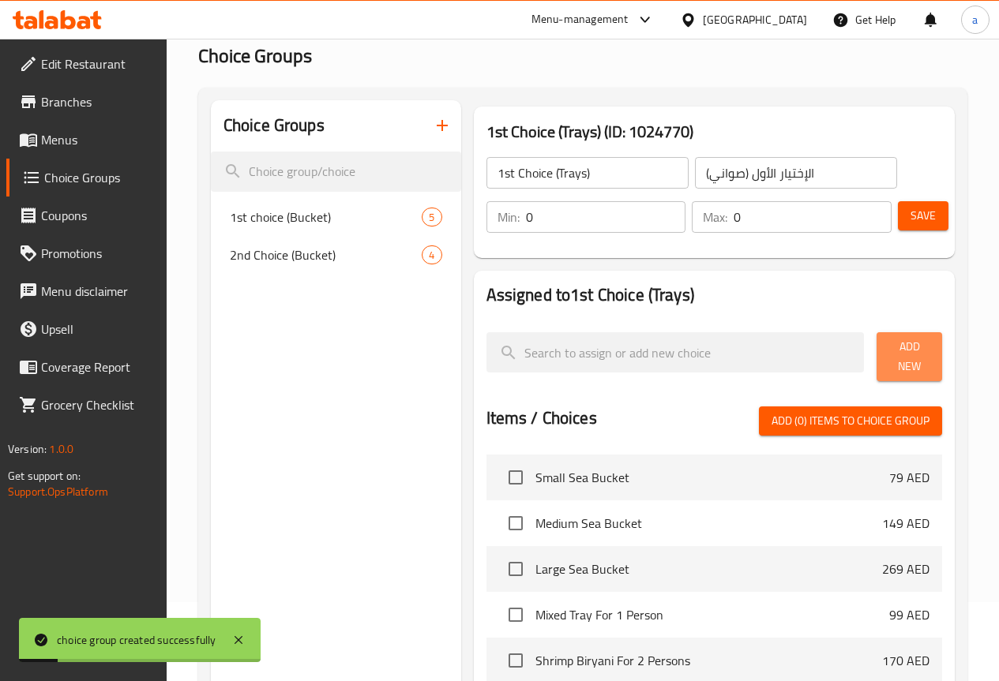
click at [889, 352] on span "Add New" at bounding box center [909, 356] width 40 height 39
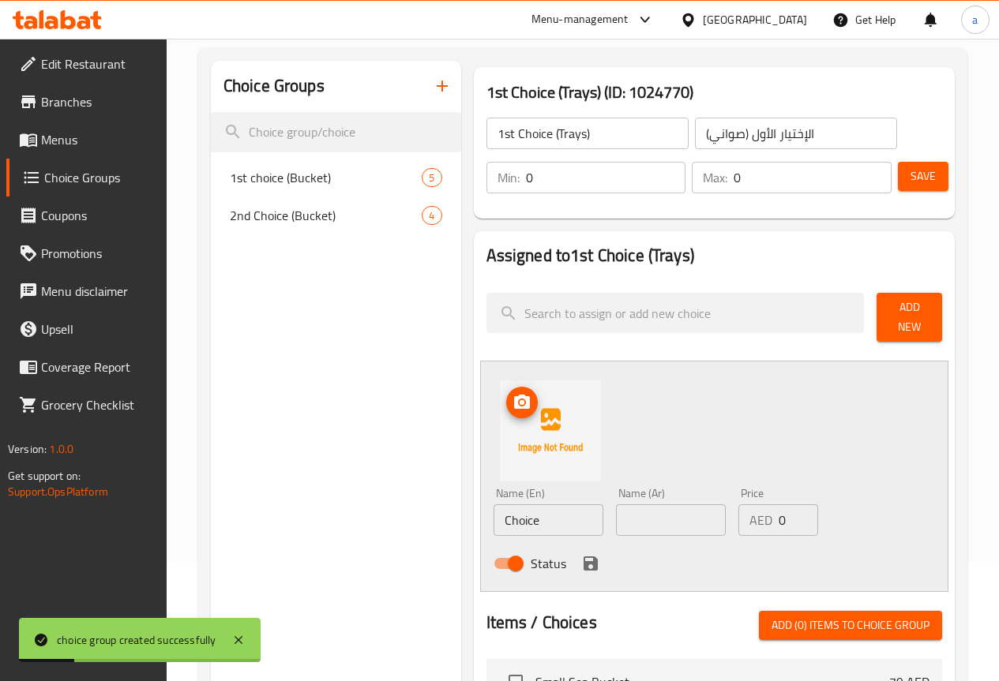
scroll to position [158, 0]
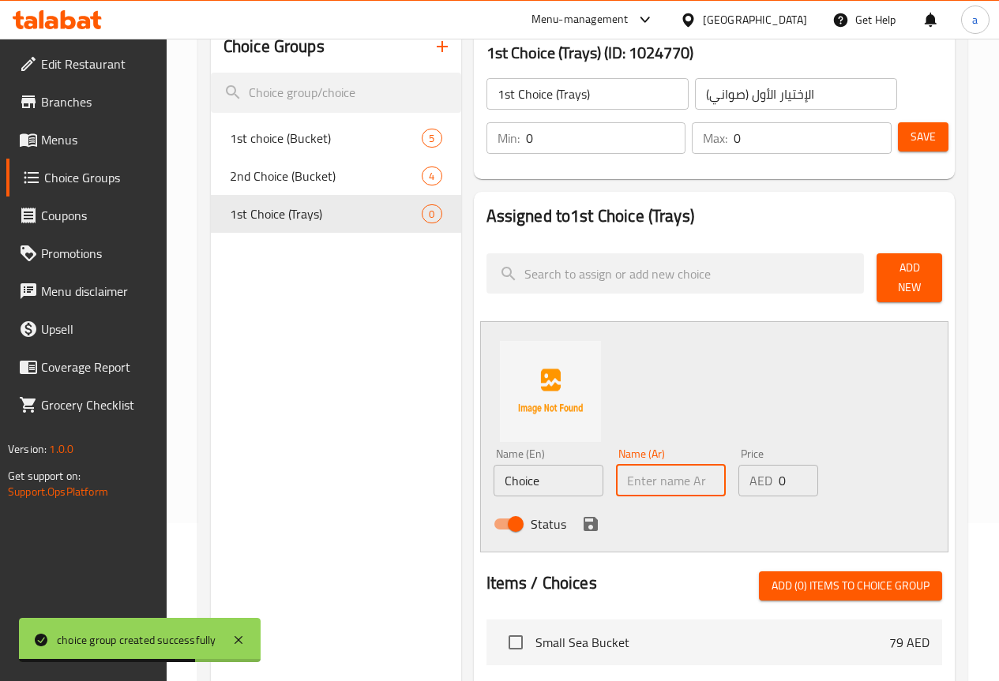
click at [621, 478] on input "text" at bounding box center [671, 481] width 110 height 32
paste input "روبيان 4 حبة"
type input "روبيان 4 حبة"
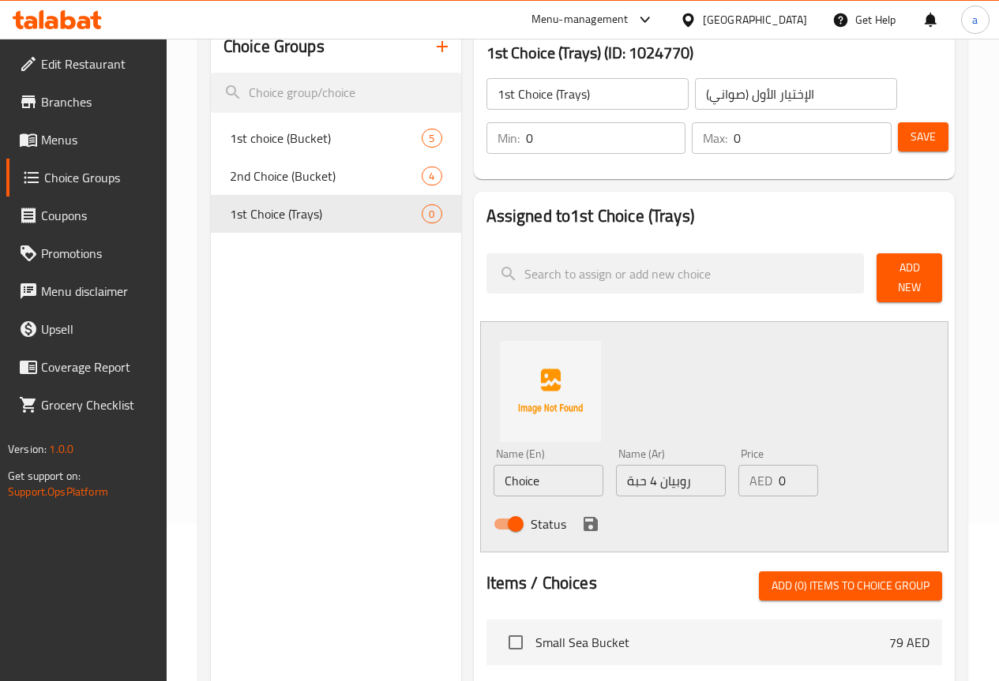
click at [534, 478] on input "Choice" at bounding box center [548, 481] width 110 height 32
type input "S"
click at [591, 396] on div "Name (En) 4 Shrimp Pieces Name (En) Name (Ar) روبيان 4 حبة Name (Ar) Price AED …" at bounding box center [714, 436] width 468 height 231
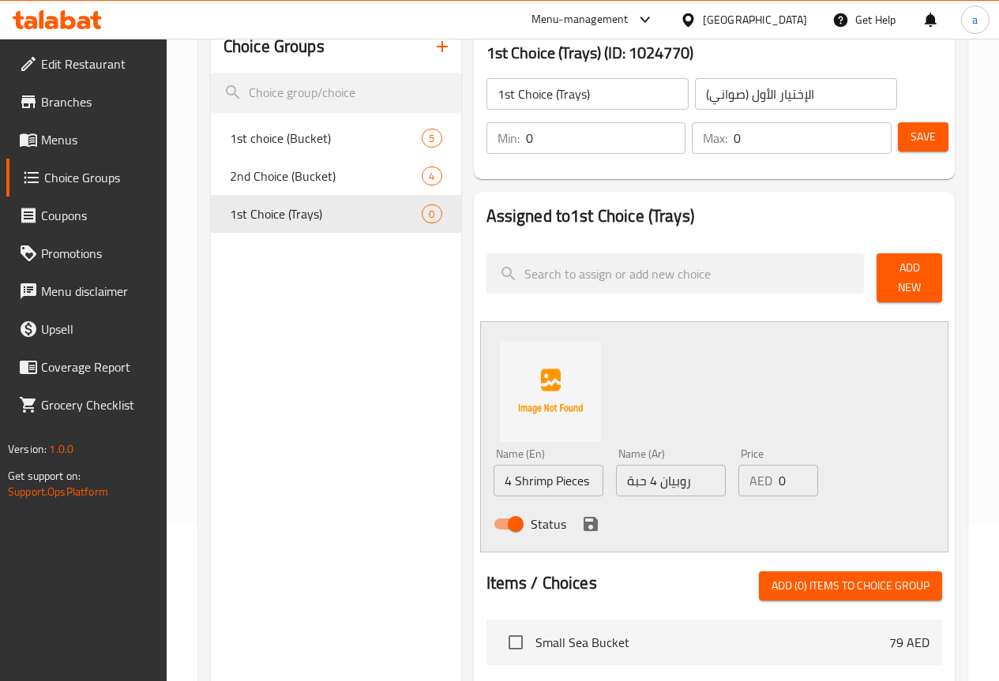
click at [538, 465] on input "4 Shrimp Pieces" at bounding box center [548, 481] width 110 height 32
click at [502, 465] on input "4 Shrimp Pieces" at bounding box center [548, 481] width 110 height 32
click at [503, 465] on input "4 Shrimp Pieces" at bounding box center [548, 481] width 110 height 32
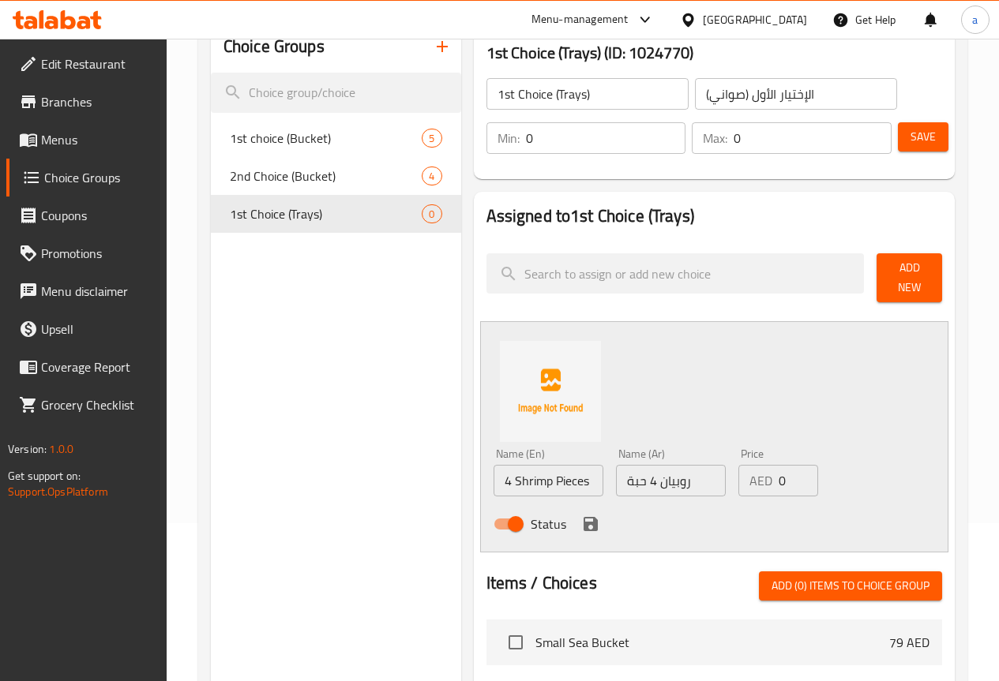
click at [667, 465] on input "روبيان 4 حبة" at bounding box center [671, 481] width 110 height 32
click at [513, 484] on input "4 Shrimp Pieces" at bounding box center [548, 481] width 110 height 32
paste input "pieces of shrimp"
type input "4 Pieces Of Shrimp"
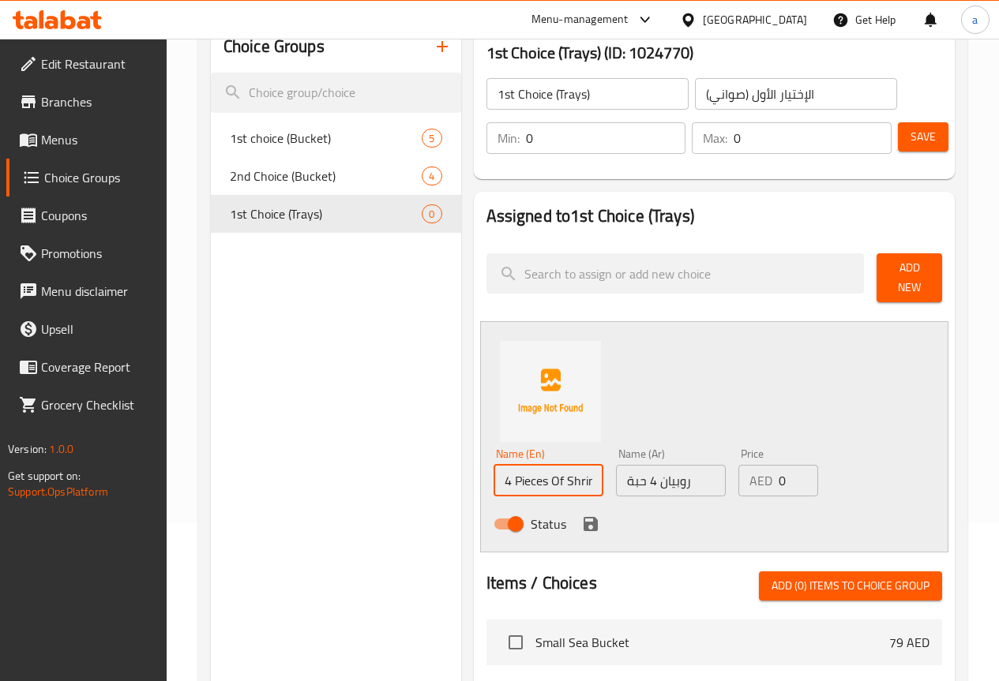
click at [632, 371] on div "Name (En) 4 Pieces Of Shrimp Name (En) Name (Ar) روبيان 4 حبة Name (Ar) Price A…" at bounding box center [714, 436] width 468 height 231
click at [581, 517] on icon "save" at bounding box center [590, 524] width 19 height 19
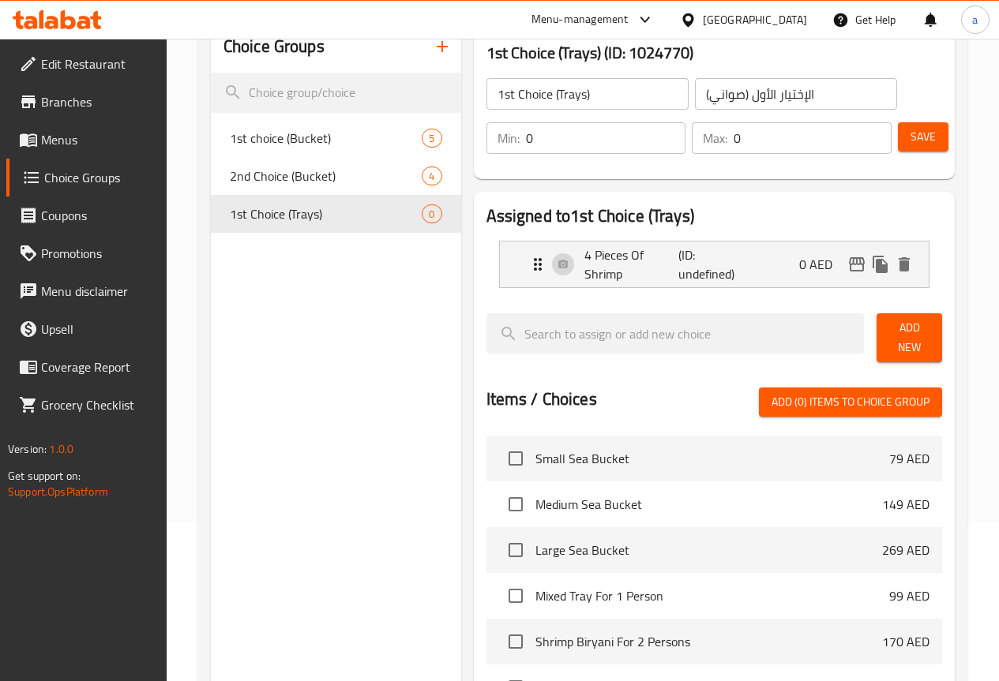
click at [899, 328] on span "Add New" at bounding box center [909, 337] width 40 height 39
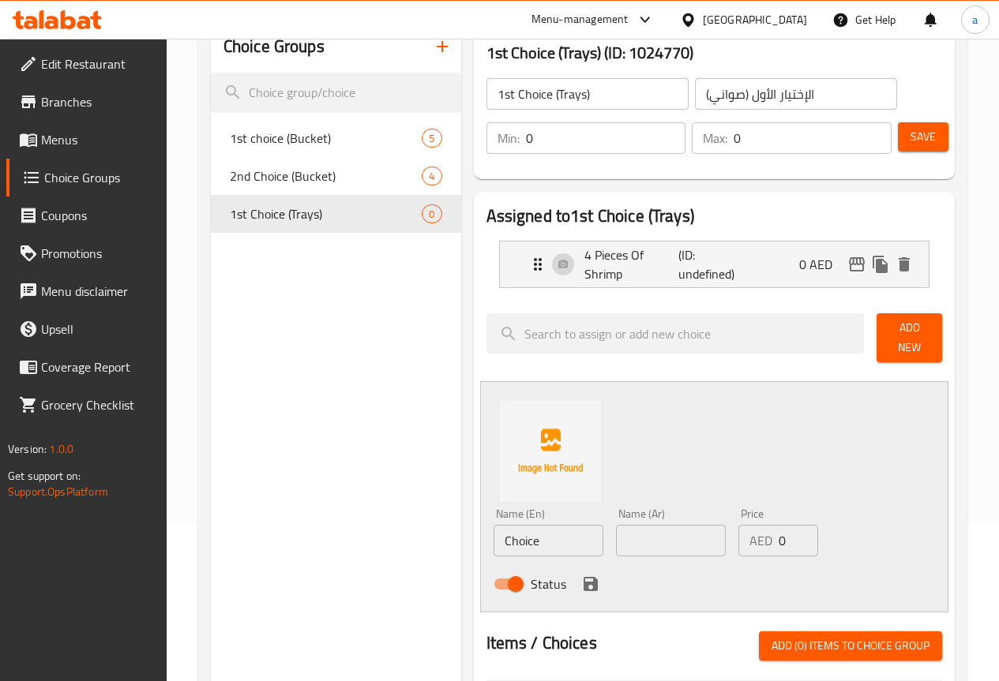
click at [510, 525] on input "Choice" at bounding box center [548, 541] width 110 height 32
type input "4 pieces of shrimp"
click at [616, 546] on input "text" at bounding box center [671, 541] width 110 height 32
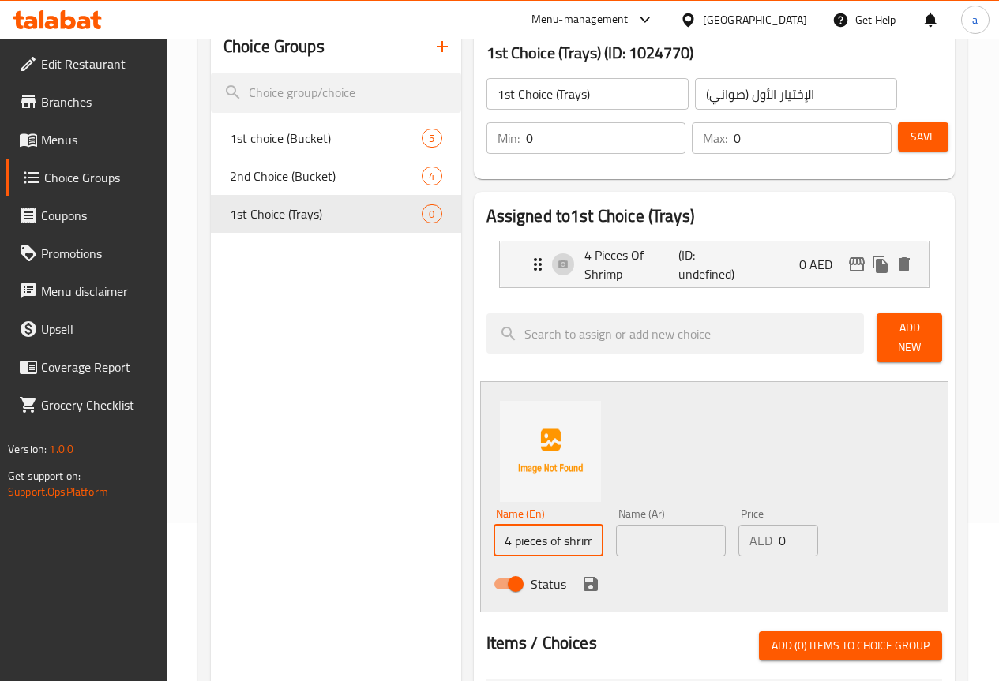
paste input "نغر 4 حبه"
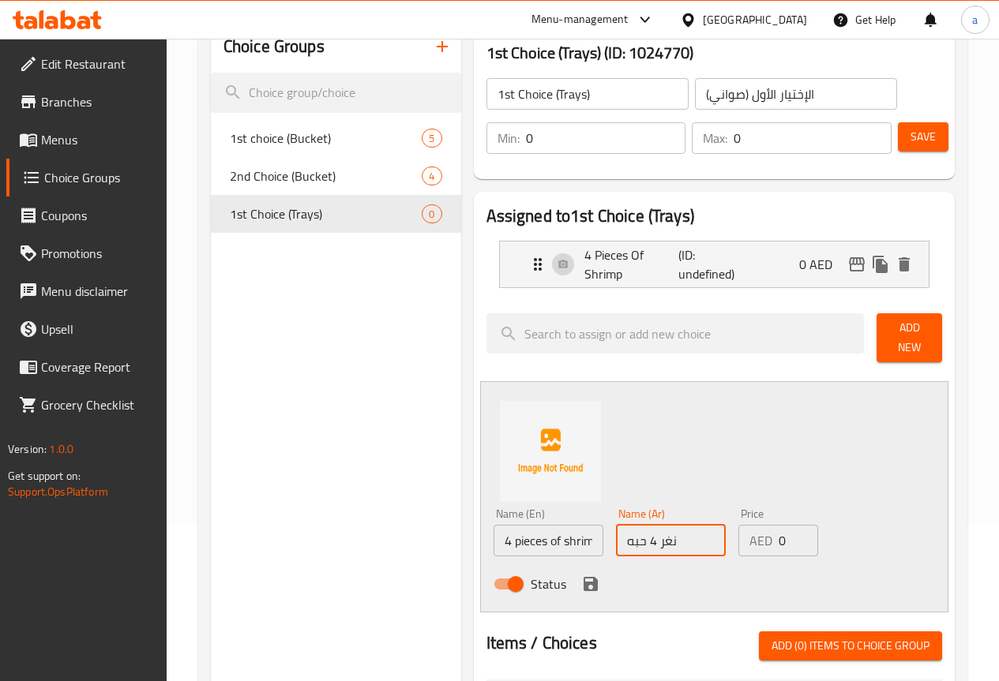
type input "نغر 4 حبه"
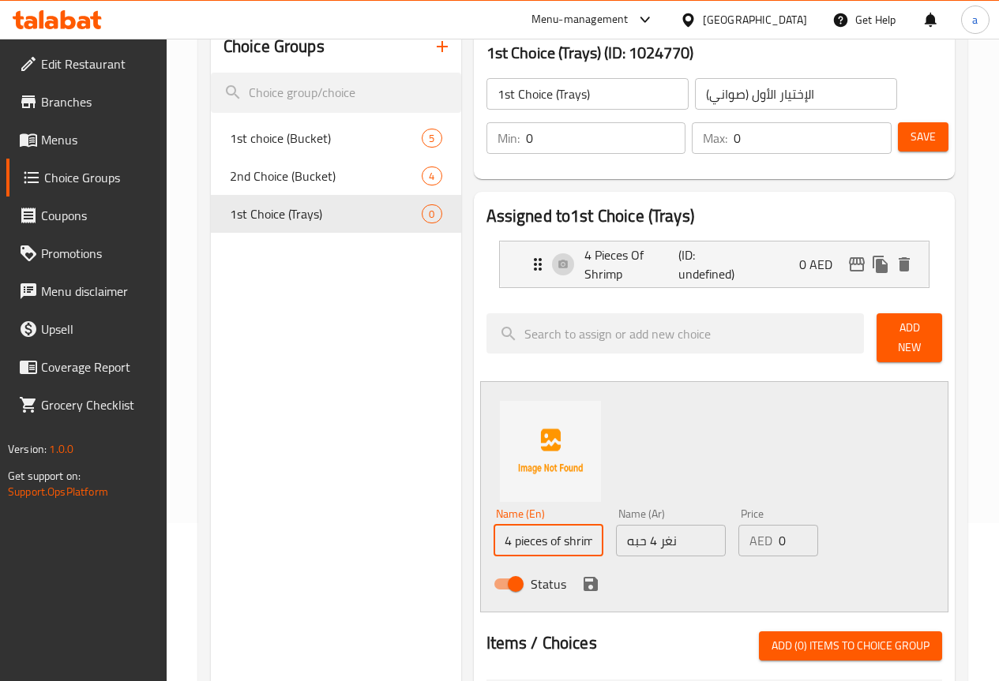
click at [535, 534] on input "4 pieces of shrimp" at bounding box center [548, 541] width 110 height 32
click at [509, 538] on input "4 Pieces Of Shrimp" at bounding box center [548, 541] width 110 height 32
drag, startPoint x: 507, startPoint y: 536, endPoint x: 546, endPoint y: 537, distance: 39.5
click at [546, 537] on input "4 Pieces Of Shrimp" at bounding box center [548, 541] width 110 height 32
type input "4 Pieces Of Naghar"
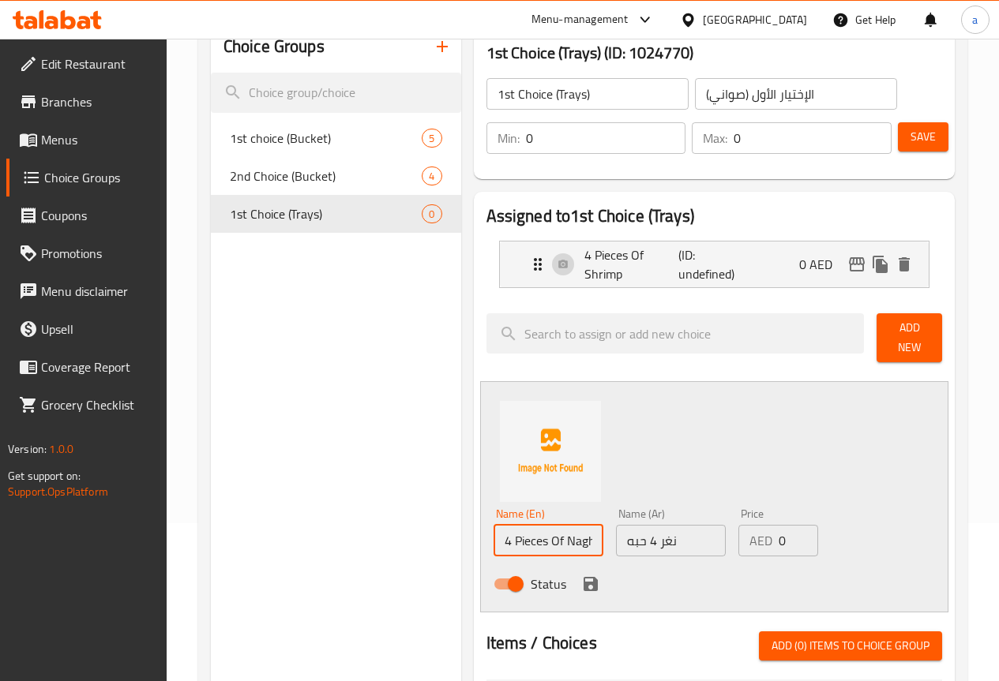
click at [679, 413] on div "Name (En) 4 Pieces Of Naghar Name (En) Name (Ar) نغر 4 حبه Name (Ar) Price AED …" at bounding box center [714, 496] width 468 height 231
click at [760, 549] on div "Price AED 0 Price" at bounding box center [778, 532] width 92 height 61
click at [778, 535] on input "0" at bounding box center [797, 541] width 39 height 32
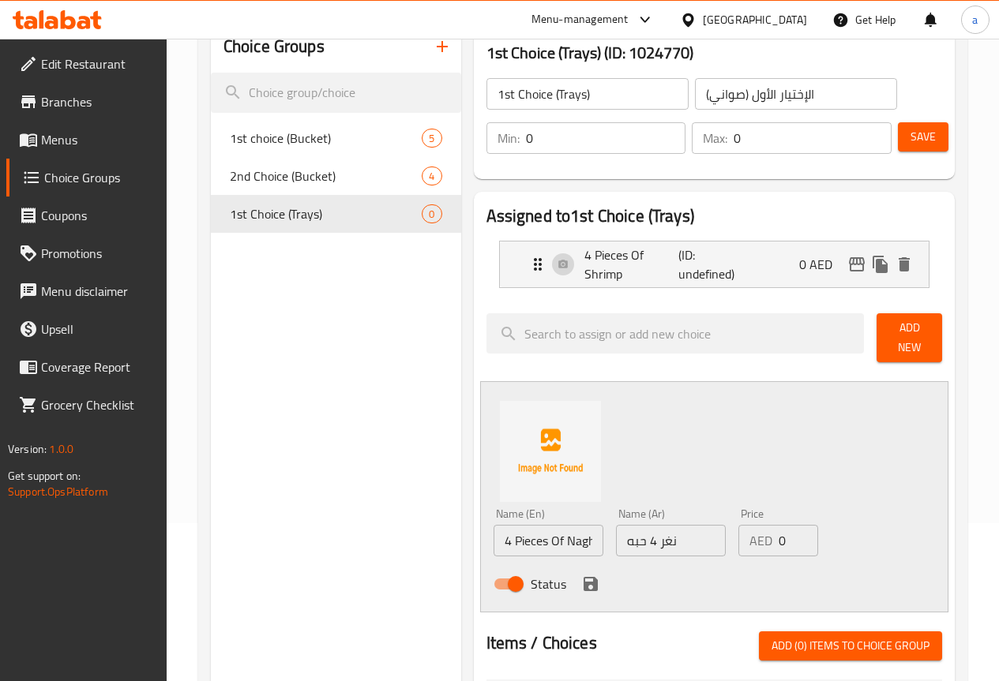
click at [778, 525] on input "0" at bounding box center [797, 541] width 39 height 32
click at [778, 534] on input "0" at bounding box center [797, 541] width 39 height 32
type input "8"
click at [583, 577] on icon "save" at bounding box center [590, 584] width 14 height 14
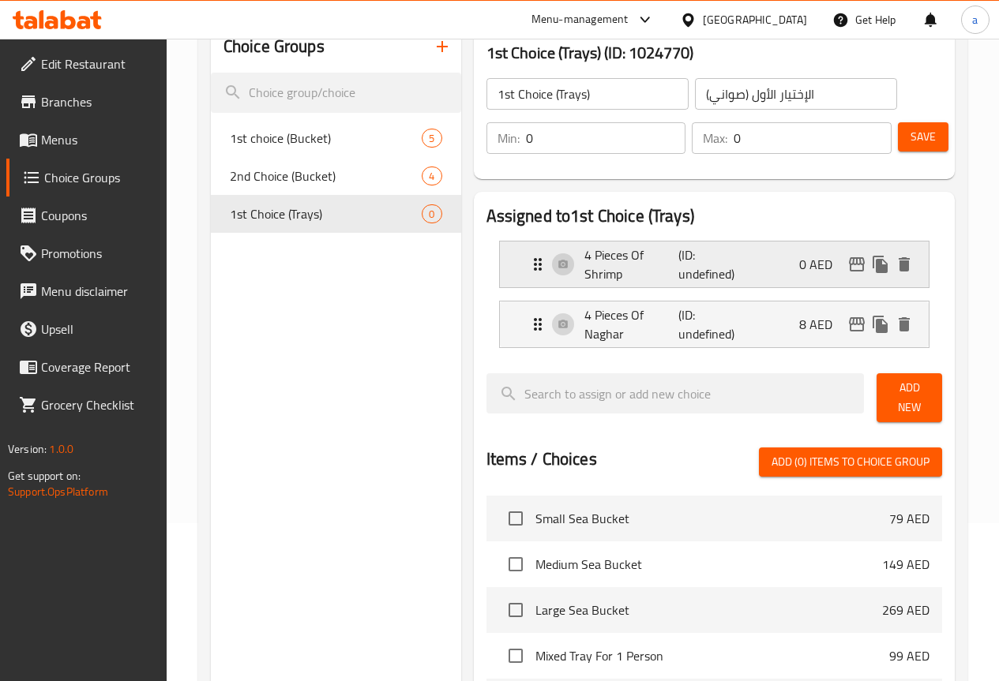
drag, startPoint x: 462, startPoint y: 265, endPoint x: 478, endPoint y: 268, distance: 16.1
click at [500, 265] on div "4 Pieces Of Shrimp (ID: undefined) 0 AED" at bounding box center [714, 265] width 429 height 46
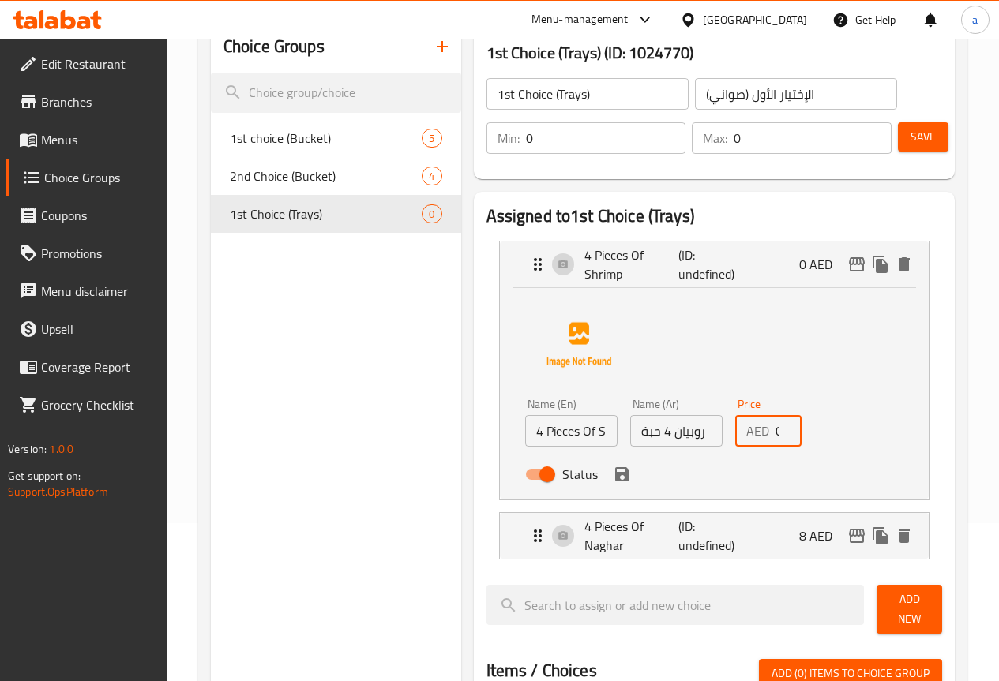
click at [775, 437] on input "0" at bounding box center [788, 431] width 26 height 32
click at [615, 473] on icon "save" at bounding box center [622, 474] width 14 height 14
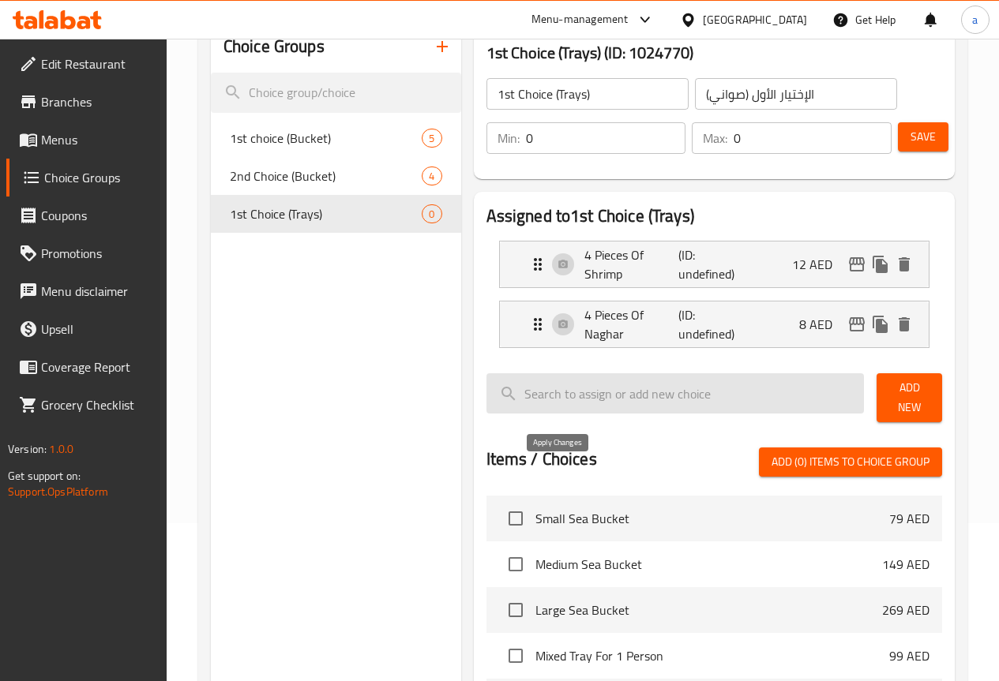
type input "12"
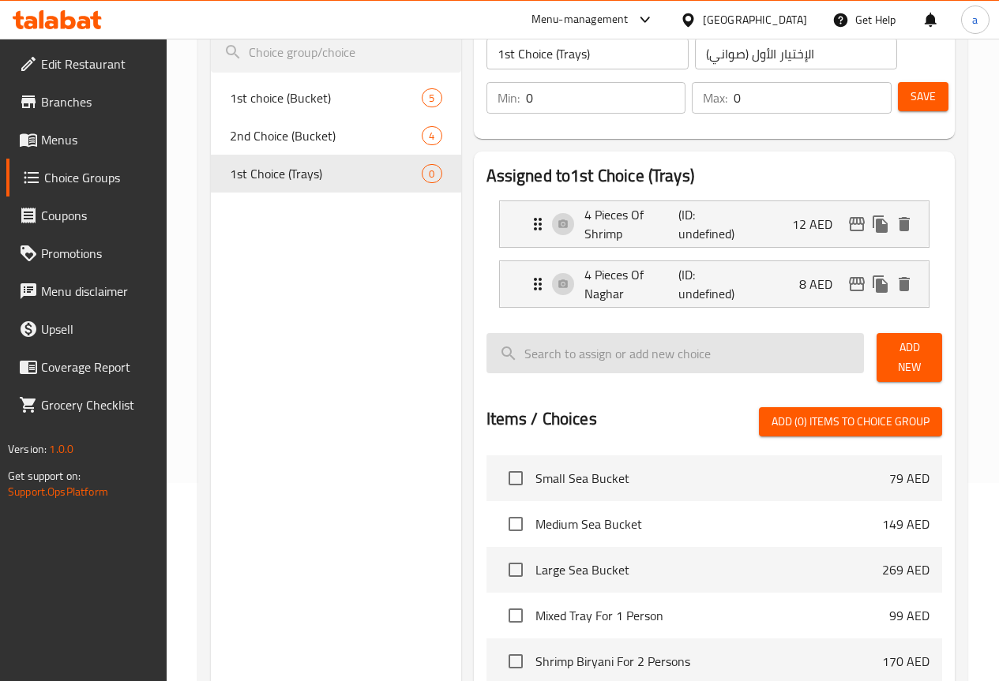
scroll to position [237, 0]
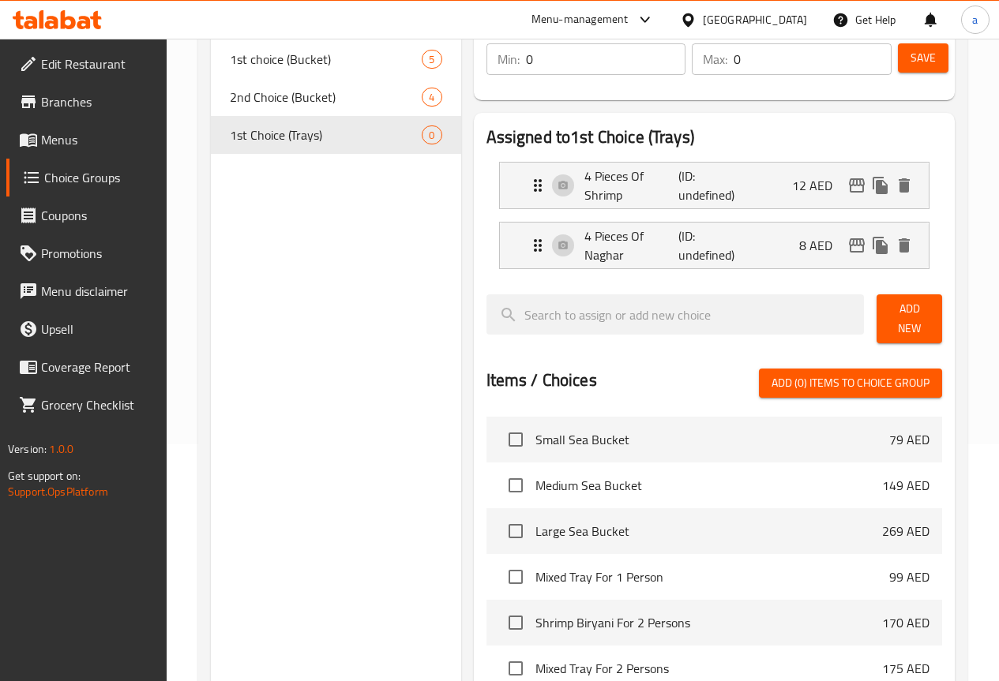
click at [889, 309] on span "Add New" at bounding box center [909, 318] width 40 height 39
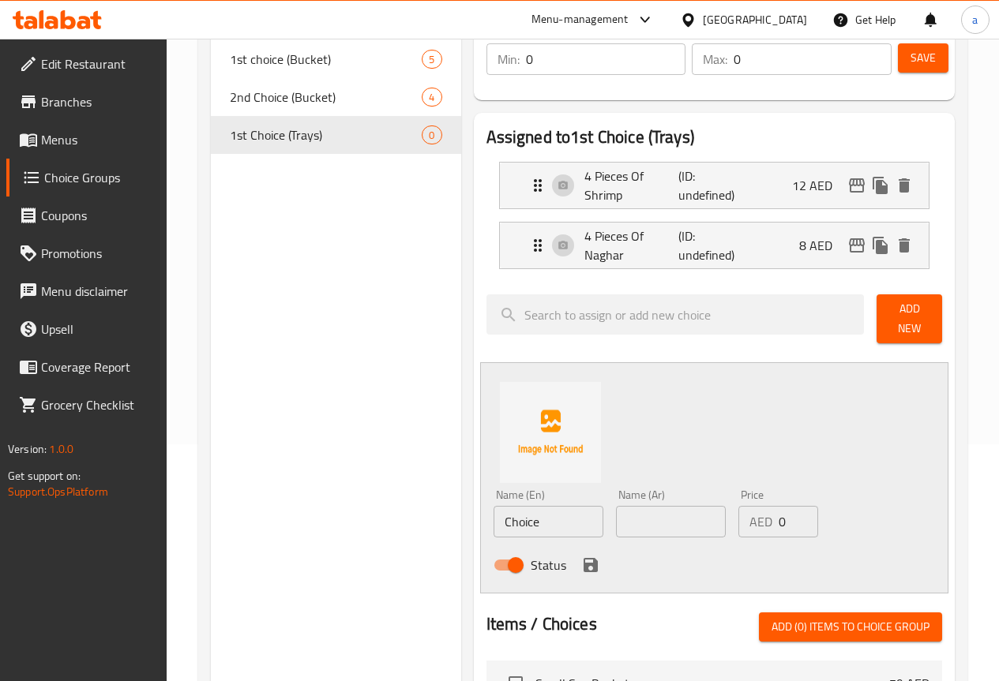
click at [632, 507] on input "text" at bounding box center [671, 522] width 110 height 32
paste input "محار 4 حبة"
type input "محار 4 حبة"
click at [518, 520] on input "Choice" at bounding box center [548, 522] width 110 height 32
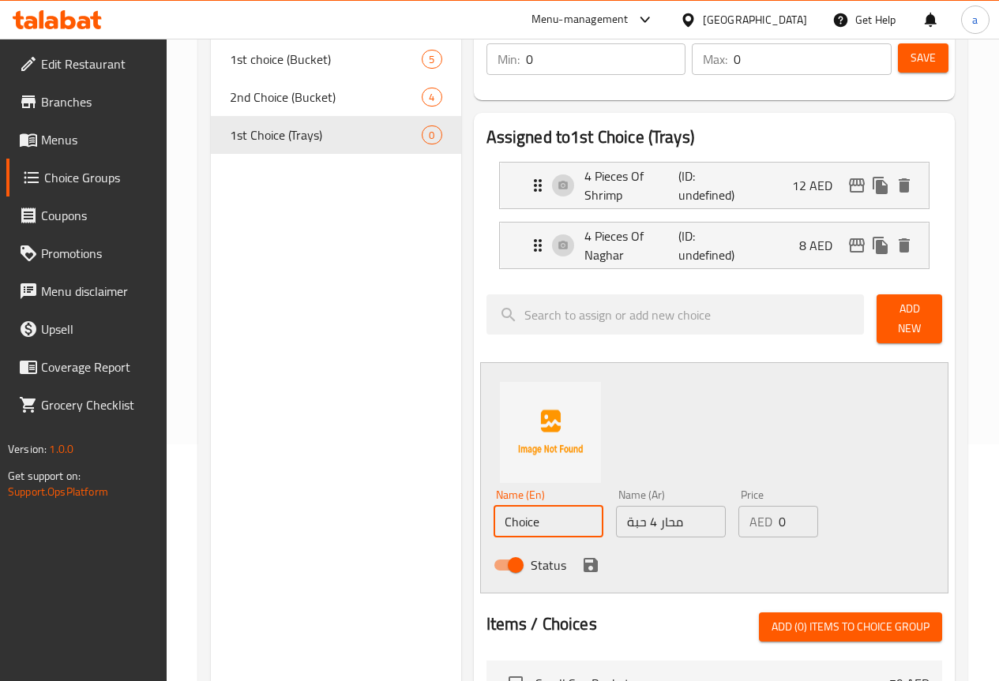
click at [518, 520] on input "Choice" at bounding box center [548, 522] width 110 height 32
drag, startPoint x: 538, startPoint y: 516, endPoint x: 504, endPoint y: 518, distance: 34.0
click at [504, 518] on input "4 pieces of shrimp" at bounding box center [548, 522] width 110 height 32
paste input "oysters"
type input "4 Pieces Of Oysters"
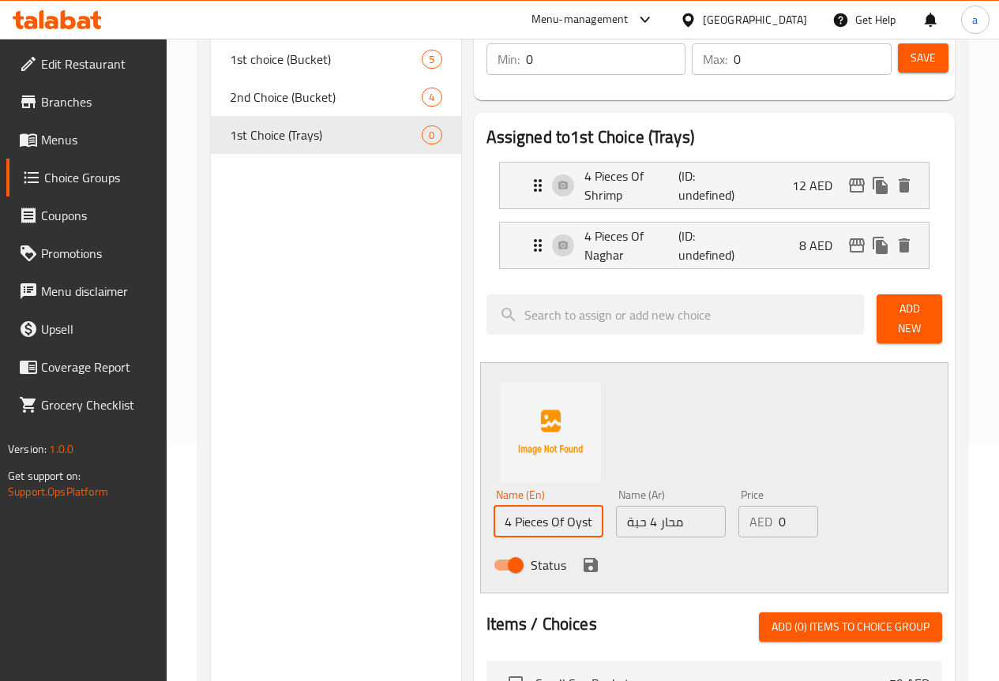
click at [623, 433] on div "Name (En) 4 Pieces Of Oysters Name (En) Name (Ar) محار 4 حبة Name (Ar) Price AE…" at bounding box center [714, 477] width 468 height 231
drag, startPoint x: 767, startPoint y: 516, endPoint x: 714, endPoint y: 527, distance: 54.0
click at [738, 527] on div "AED 0 Price" at bounding box center [778, 522] width 80 height 32
click at [778, 506] on input "0" at bounding box center [797, 522] width 39 height 32
type input "12"
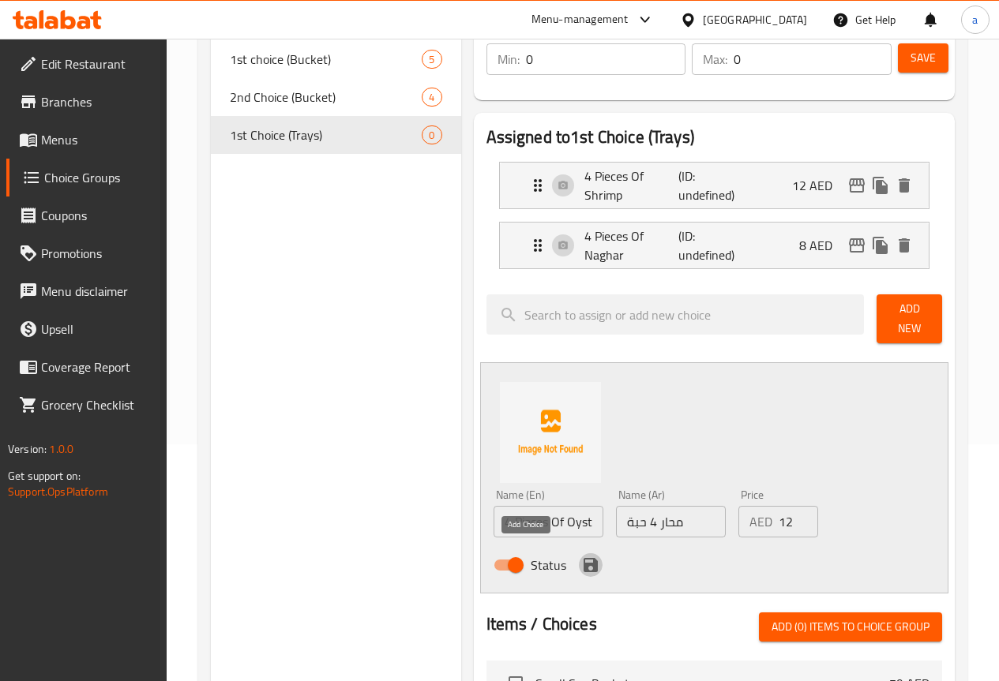
drag, startPoint x: 529, startPoint y: 548, endPoint x: 578, endPoint y: 512, distance: 60.5
click at [581, 556] on icon "save" at bounding box center [590, 565] width 19 height 19
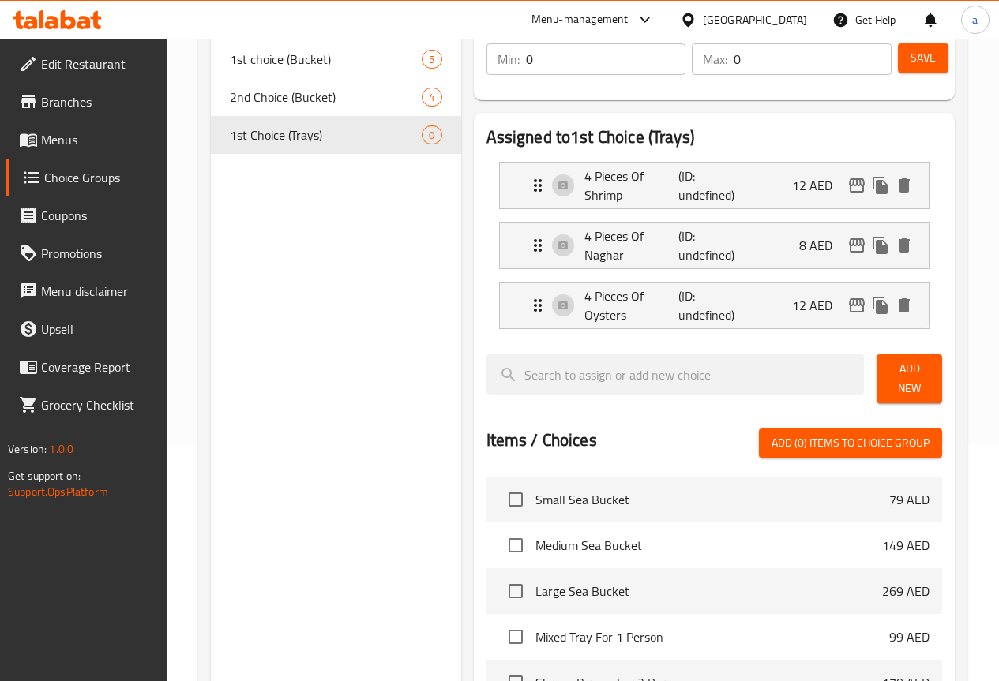
click at [903, 376] on span "Add New" at bounding box center [909, 378] width 40 height 39
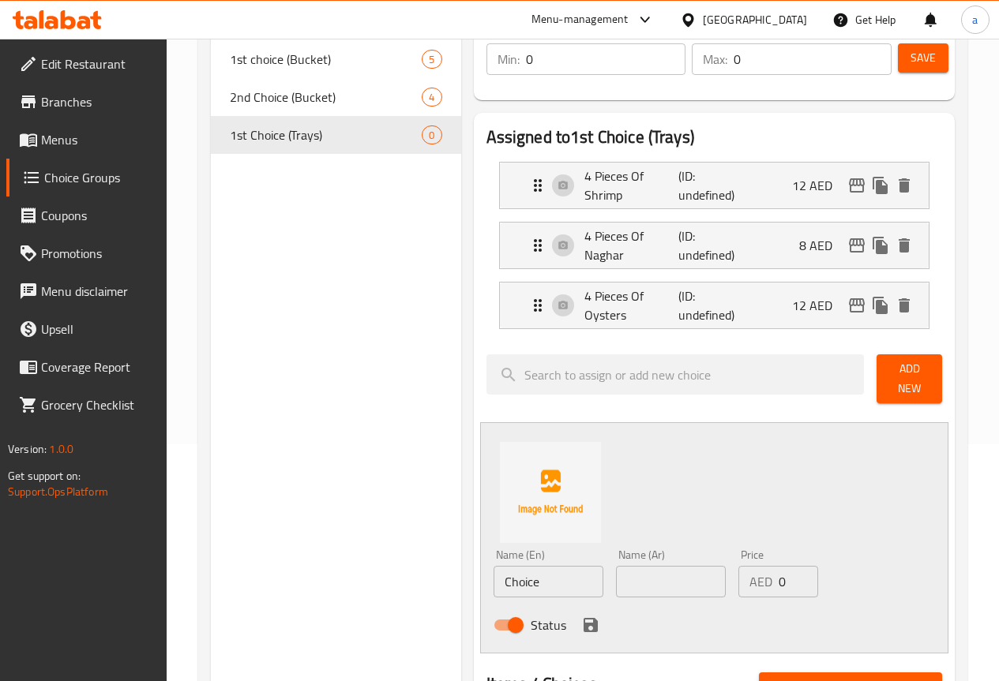
click at [498, 594] on div "Name (En) Choice Name (En)" at bounding box center [548, 573] width 122 height 61
click at [501, 574] on input "Choice" at bounding box center [548, 582] width 110 height 32
paste input "Jashid 150g"
click at [493, 576] on input "Jashid 150g" at bounding box center [548, 582] width 110 height 32
click at [493, 575] on input "Jashid 150g" at bounding box center [548, 582] width 110 height 32
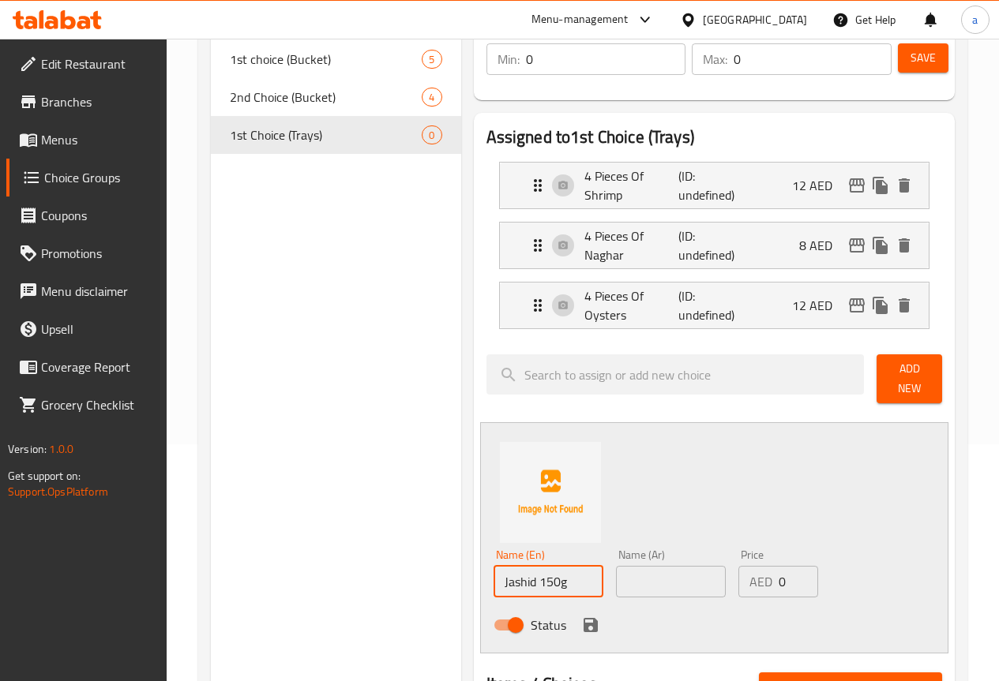
type input "Jashid 150g"
click at [640, 570] on input "text" at bounding box center [671, 582] width 110 height 32
click at [616, 575] on input "text" at bounding box center [671, 582] width 110 height 32
paste input "جشيد 150 ج"
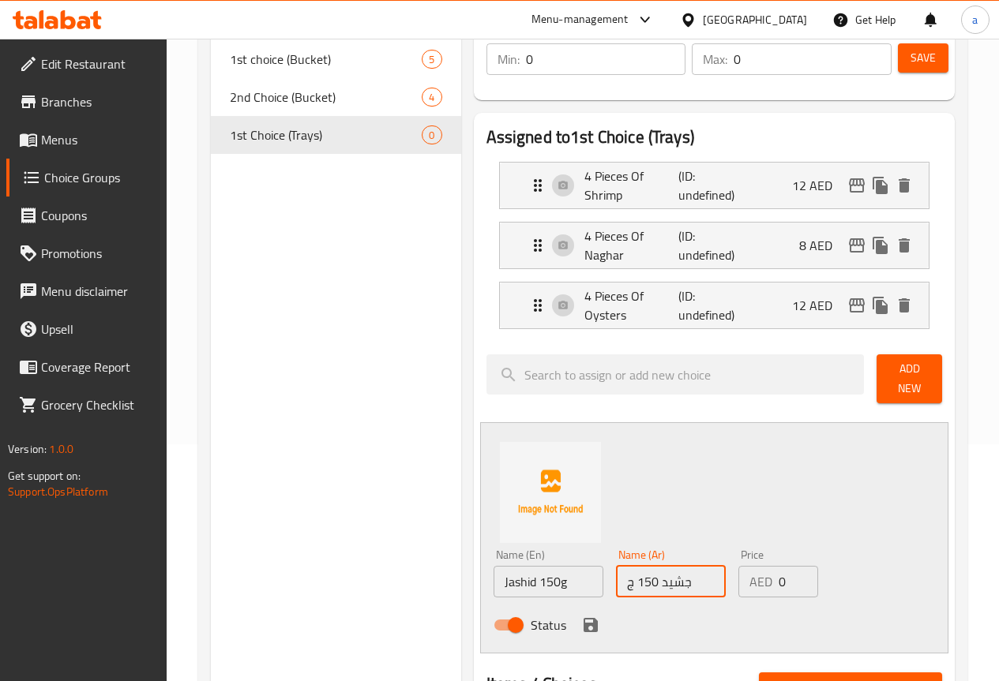
click at [616, 573] on input "جشيد 150 ج" at bounding box center [671, 582] width 110 height 32
click at [616, 577] on input "جشيد 150 ج" at bounding box center [671, 582] width 110 height 32
type input "جشيد 150ج"
click at [692, 511] on div "Name (En) Jashid 150g Name (En) Name (Ar) جشيد 150ج Name (Ar) Price AED 0 Price…" at bounding box center [714, 537] width 468 height 231
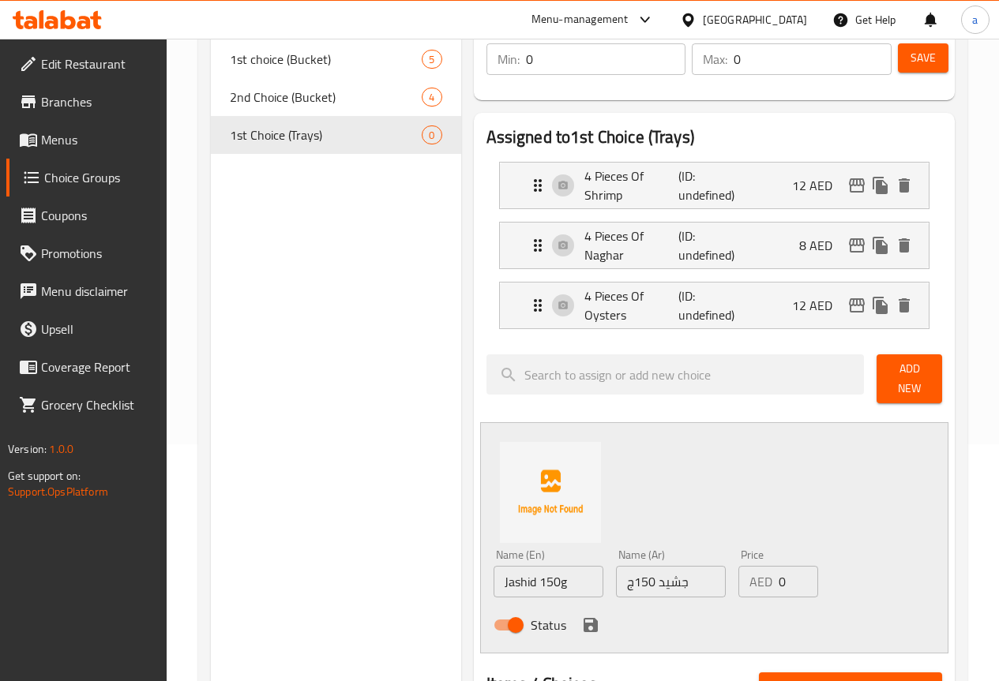
click at [778, 566] on input "0" at bounding box center [797, 582] width 39 height 32
type input "24"
click at [740, 497] on div "Name (En) Jashid 150g Name (En) Name (Ar) جشيد 150ج Name (Ar) Price AED 24 Pric…" at bounding box center [714, 537] width 468 height 231
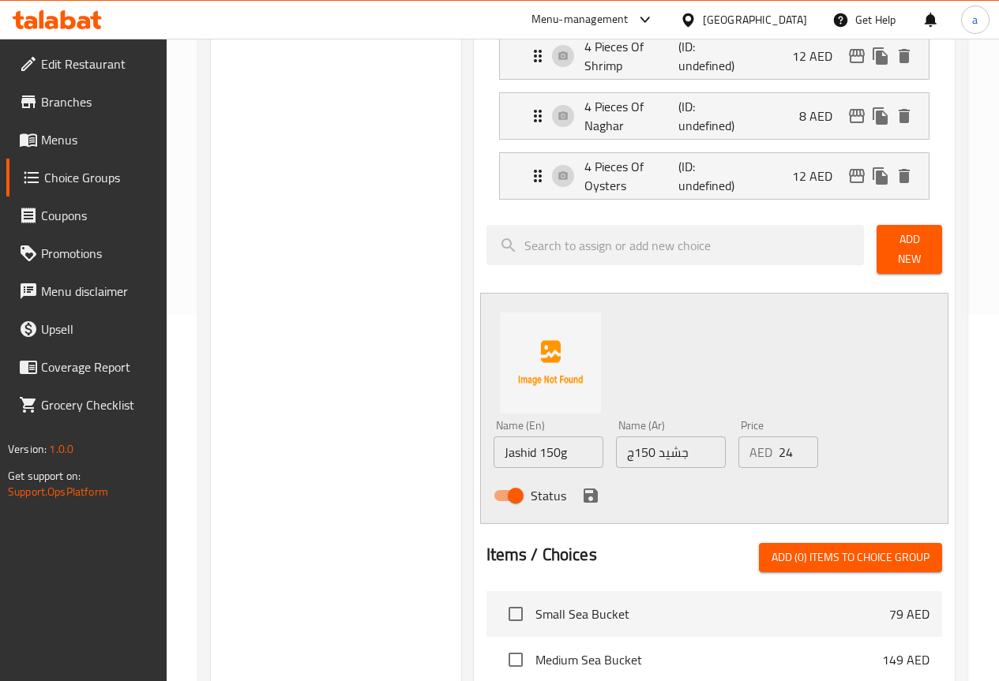
scroll to position [395, 0]
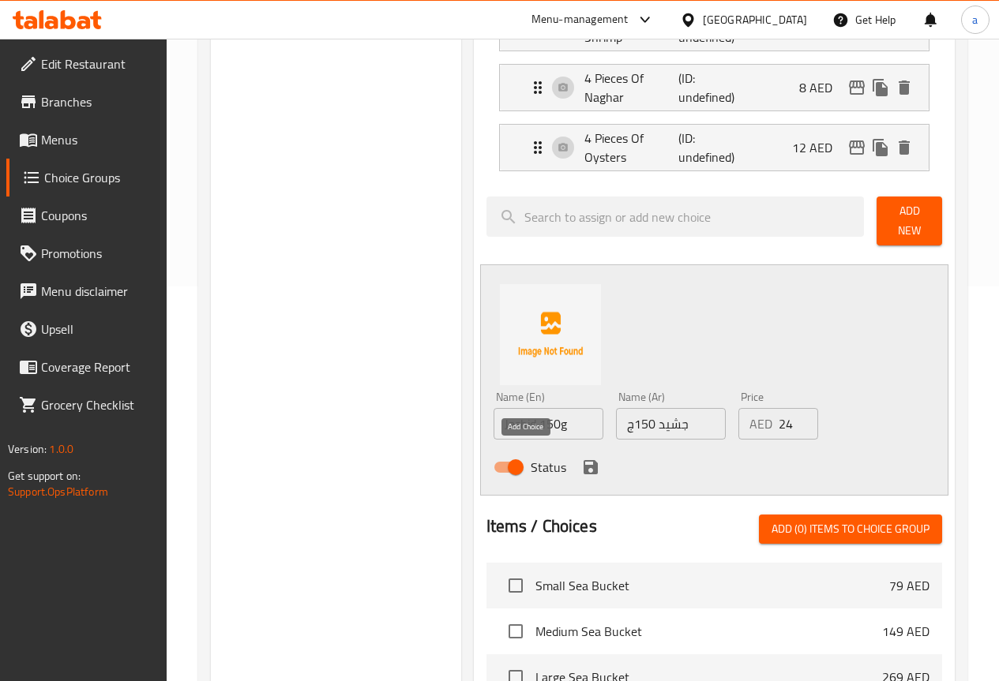
click at [583, 464] on icon "save" at bounding box center [590, 467] width 14 height 14
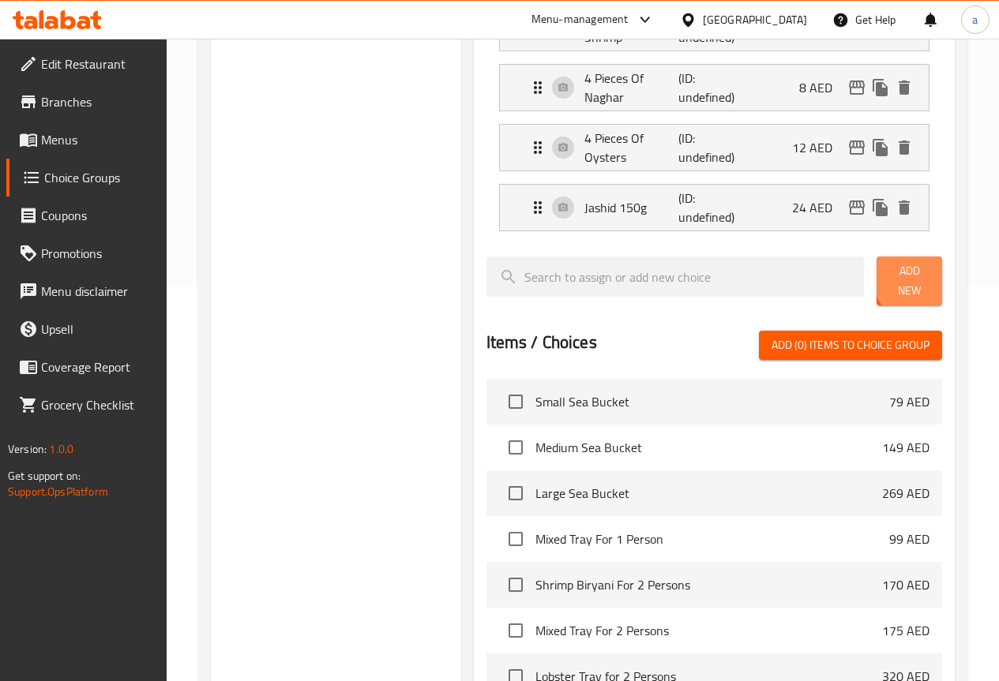
click at [913, 280] on span "Add New" at bounding box center [909, 280] width 40 height 39
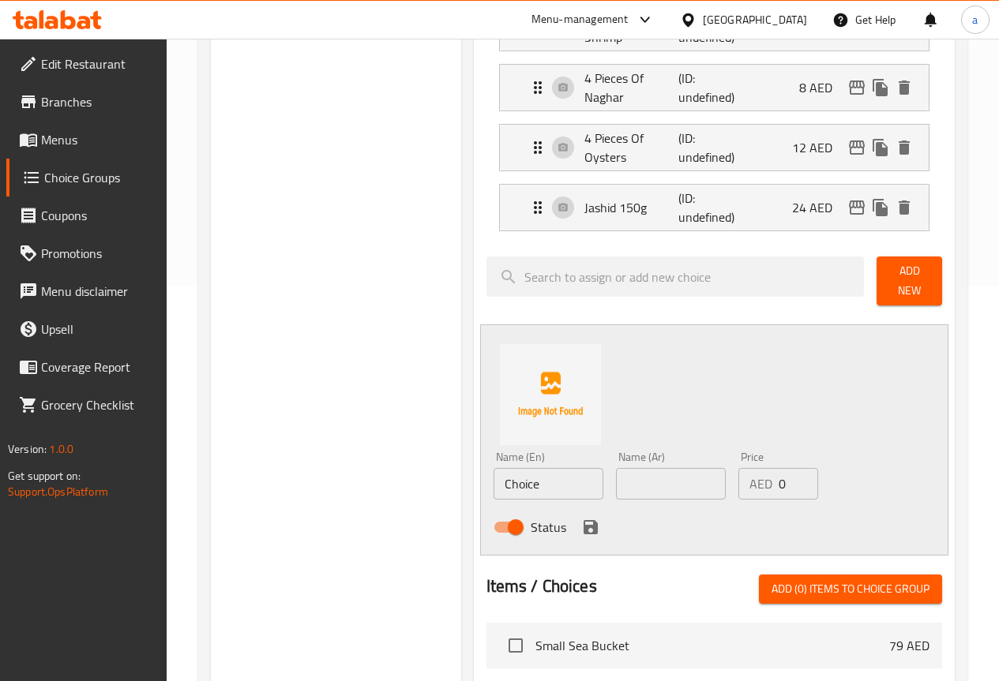
click at [618, 485] on input "text" at bounding box center [671, 484] width 110 height 32
paste input "قبوقب 1 حبة"
type input "قبوقب 1 حبة"
click at [527, 476] on input "Choice" at bounding box center [548, 484] width 110 height 32
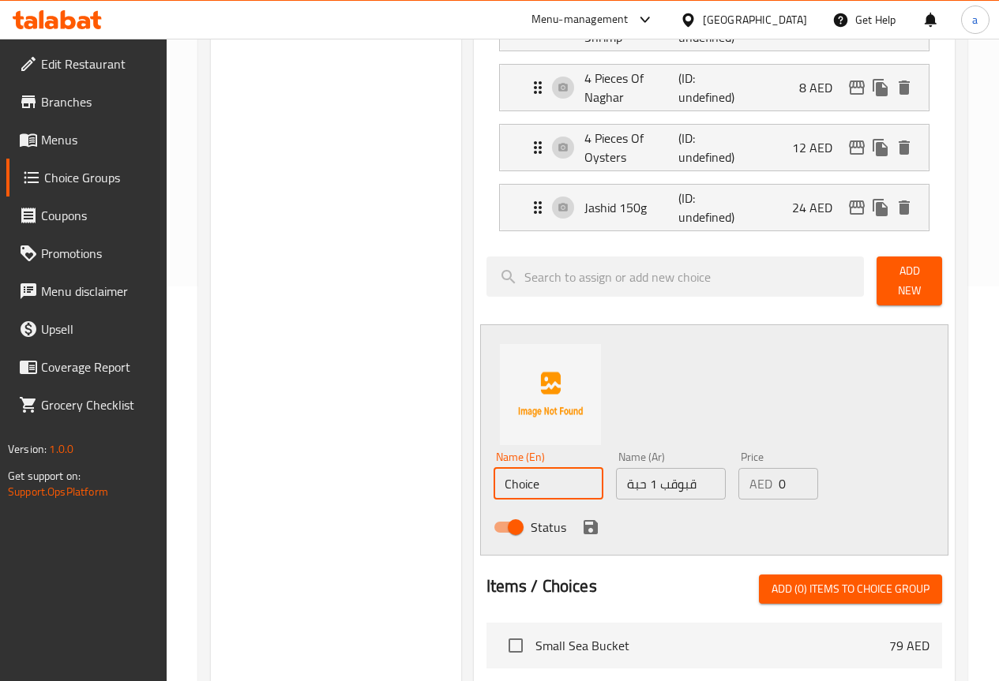
click at [527, 476] on input "Choice" at bounding box center [548, 484] width 110 height 32
click at [508, 480] on input "Choice" at bounding box center [548, 484] width 110 height 32
drag, startPoint x: 446, startPoint y: 474, endPoint x: 441, endPoint y: 481, distance: 8.5
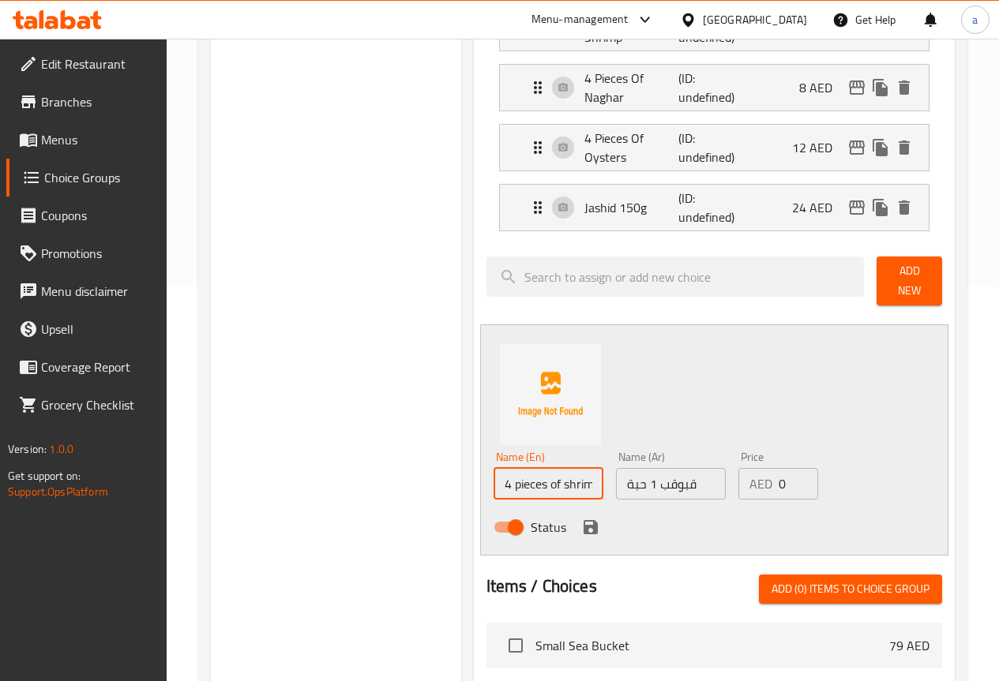
click at [493, 481] on input "4 pieces of shrimp" at bounding box center [548, 484] width 110 height 32
click at [493, 474] on input "1 pieces of shrimp" at bounding box center [548, 484] width 110 height 32
drag, startPoint x: 535, startPoint y: 480, endPoint x: 497, endPoint y: 484, distance: 37.3
click at [497, 484] on input "1 piece of shrimp" at bounding box center [548, 484] width 110 height 32
type input "1 Piece Of Crab"
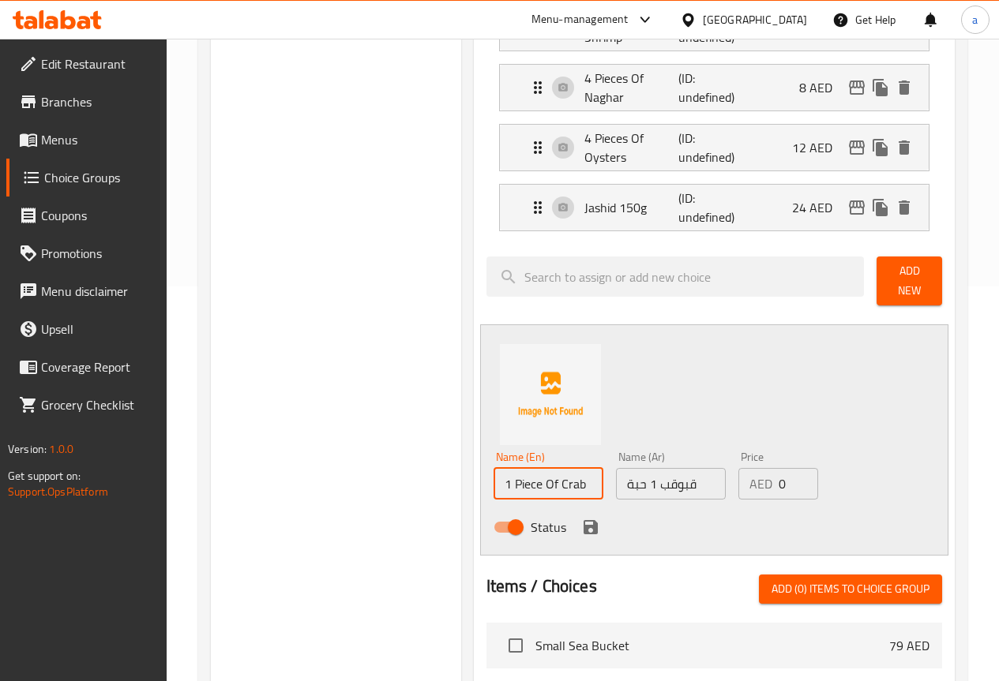
click at [587, 407] on div "Name (En) 1 Piece Of Crab Name (En) Name (Ar) قبوقب 1 حبة Name (Ar) Price AED 0…" at bounding box center [714, 439] width 468 height 231
click at [778, 472] on input "0" at bounding box center [797, 484] width 39 height 32
type input "12"
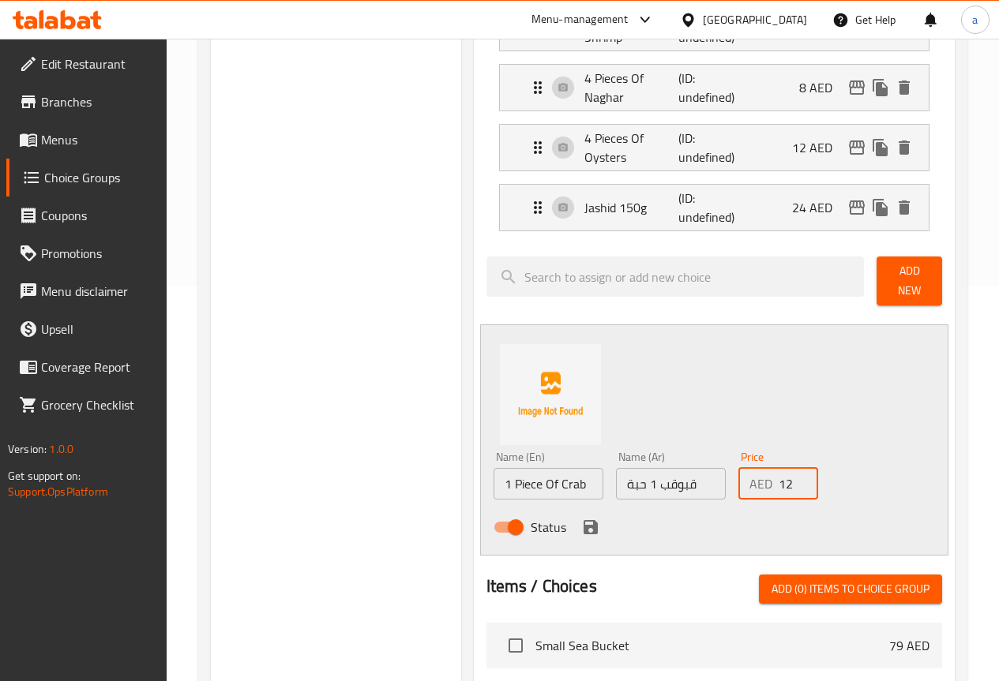
click at [763, 452] on div "Price AED 12 Price" at bounding box center [778, 476] width 80 height 48
click at [581, 521] on icon "save" at bounding box center [590, 527] width 19 height 19
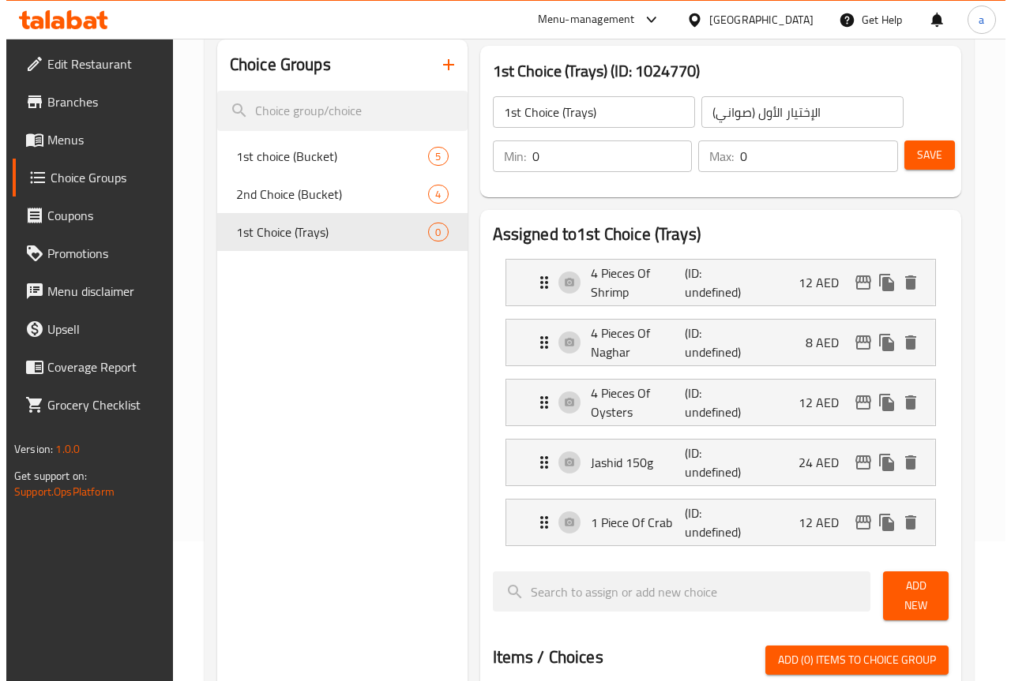
scroll to position [0, 0]
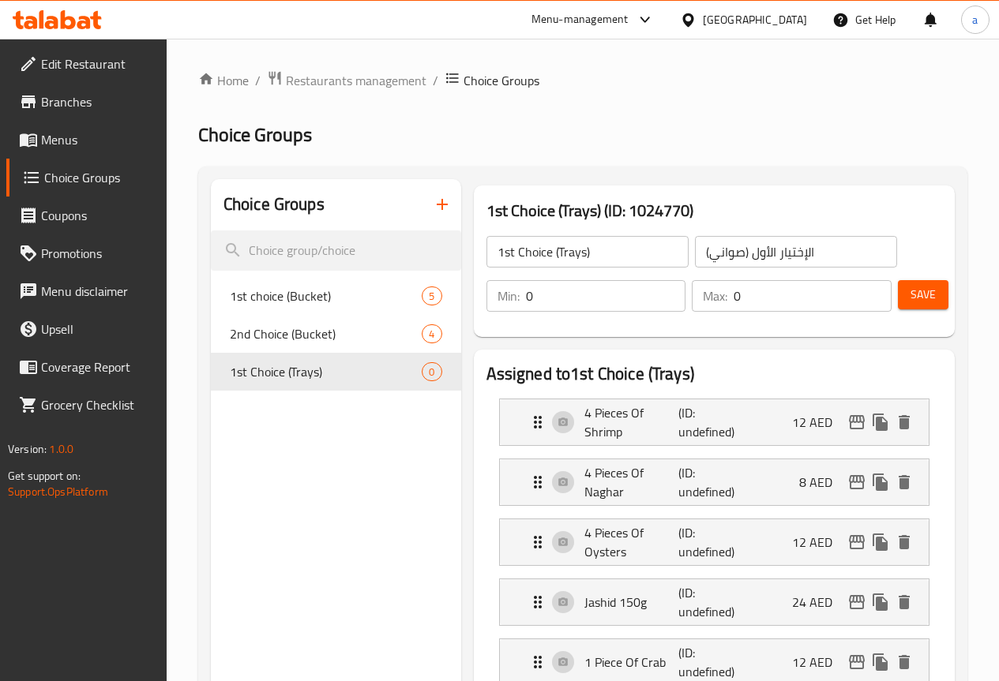
click at [921, 294] on span "Save" at bounding box center [922, 295] width 25 height 20
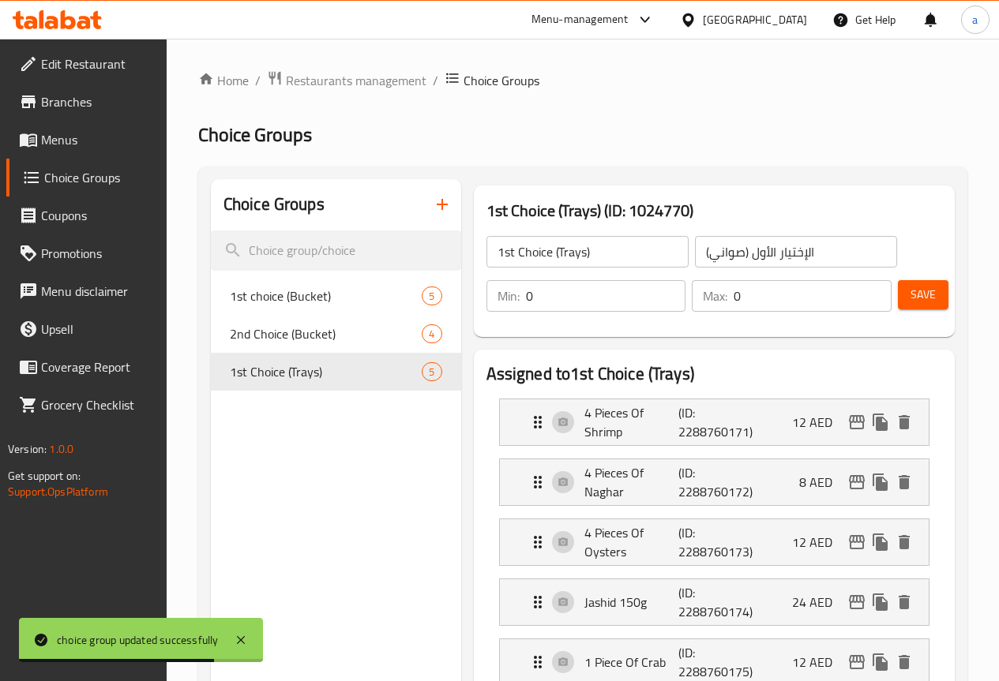
click at [433, 204] on icon "button" at bounding box center [442, 204] width 19 height 19
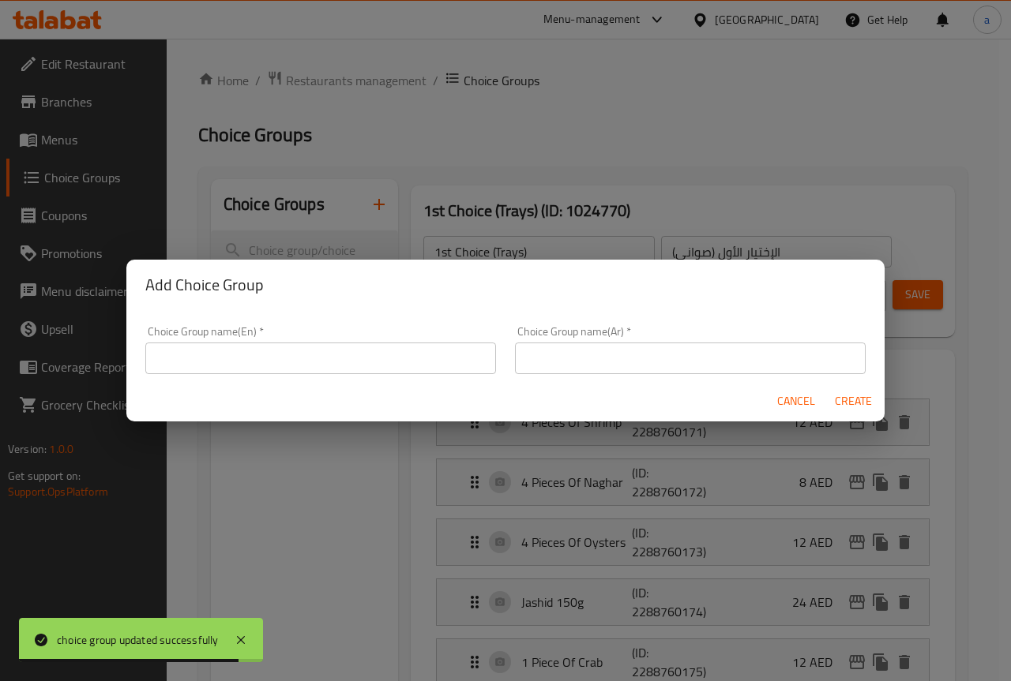
click at [807, 396] on span "Cancel" at bounding box center [796, 402] width 38 height 20
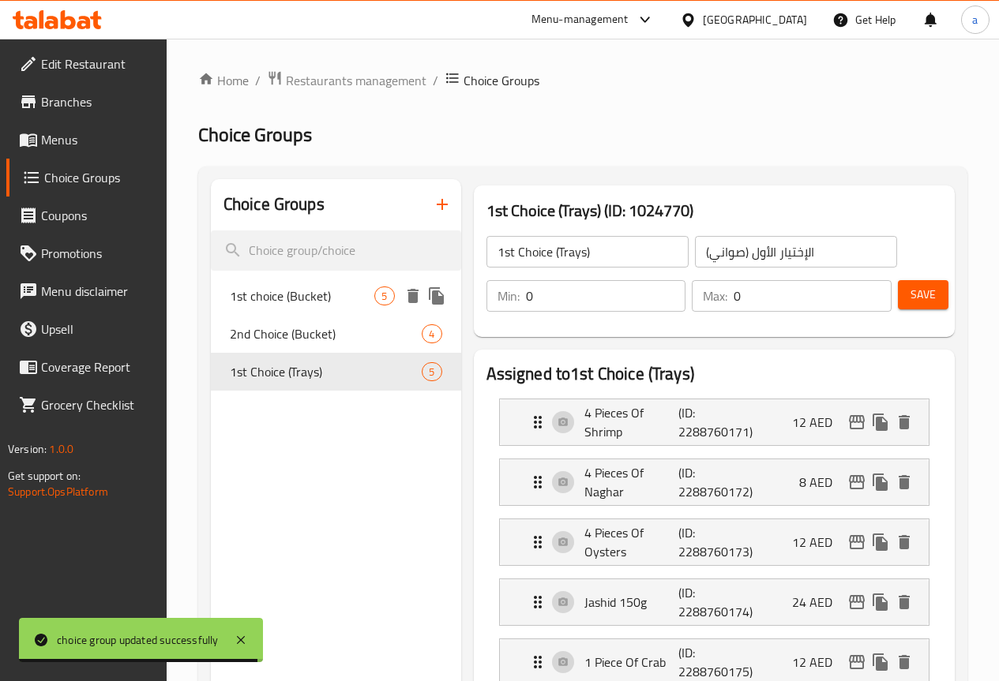
click at [279, 303] on span "1st choice (Bucket)" at bounding box center [302, 296] width 145 height 19
type input "1st choice (Bucket)"
type input "الإختيار الأو (سطل)"
type input "1"
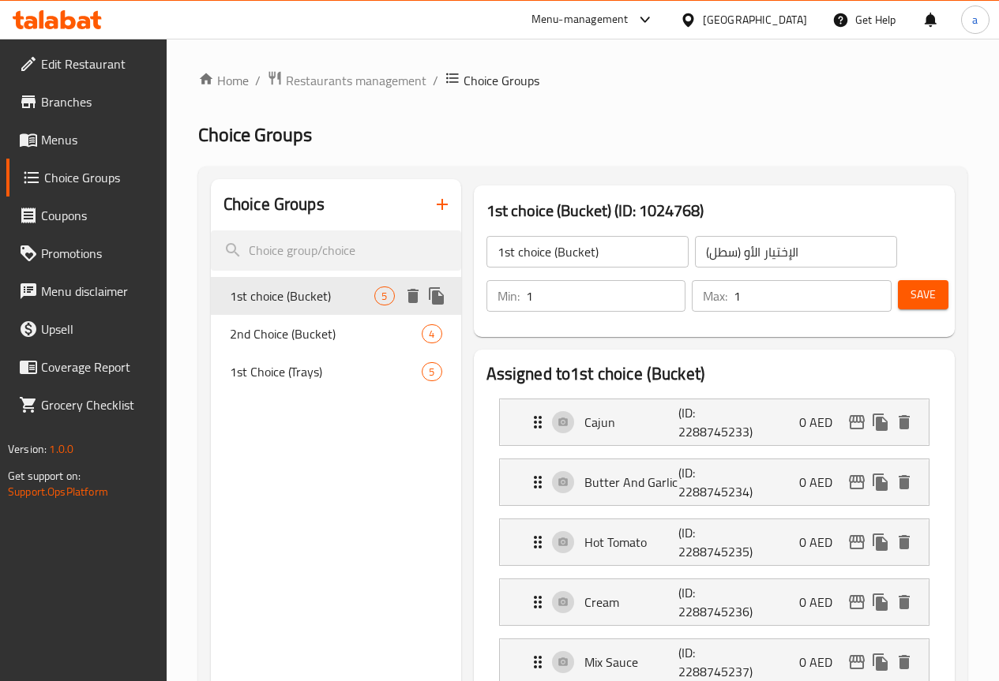
click at [276, 315] on div "1st choice (Bucket) 5" at bounding box center [336, 296] width 250 height 38
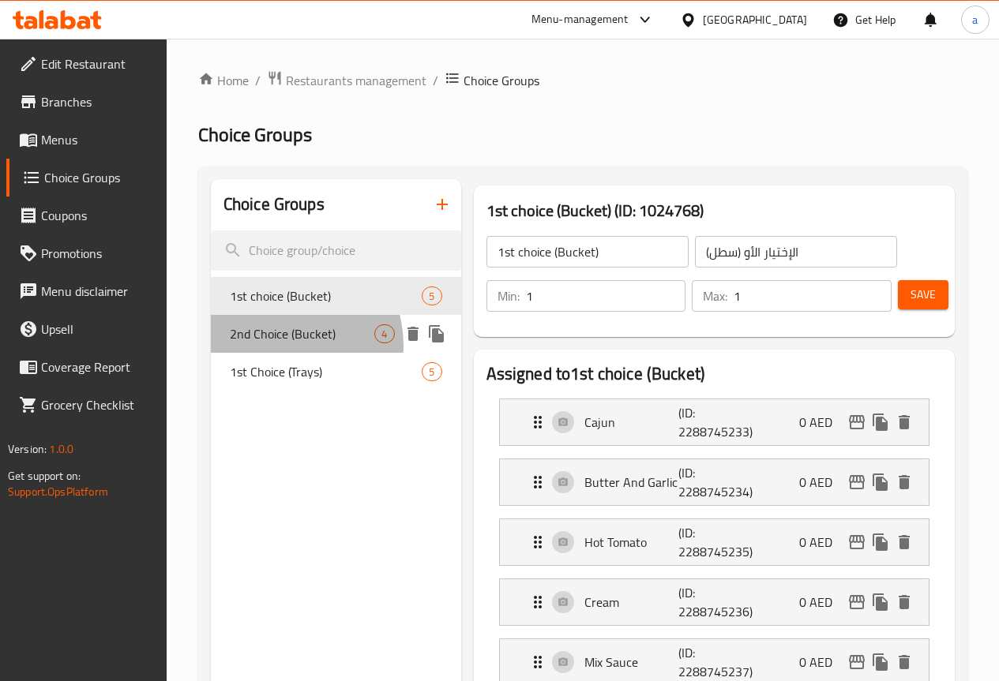
click at [279, 343] on span "2nd Choice (Bucket)" at bounding box center [302, 333] width 145 height 19
type input "2nd Choice (Bucket)"
type input "الإختيار الثاني (سطل)"
type input "0"
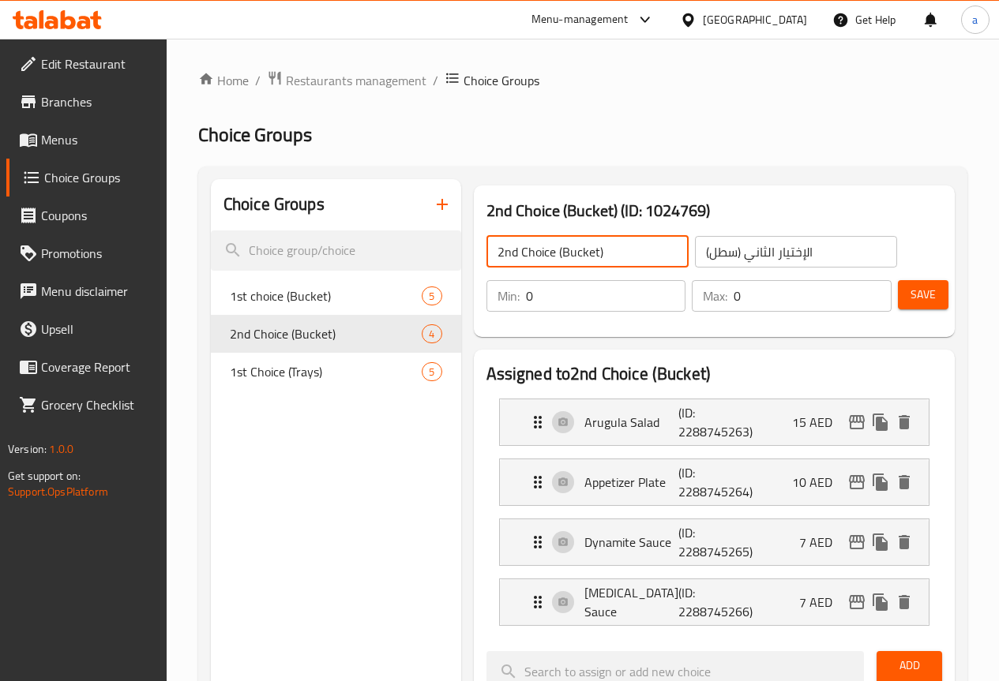
click at [570, 253] on input "2nd Choice (Bucket)" at bounding box center [587, 252] width 202 height 32
click at [433, 206] on icon "button" at bounding box center [442, 204] width 19 height 19
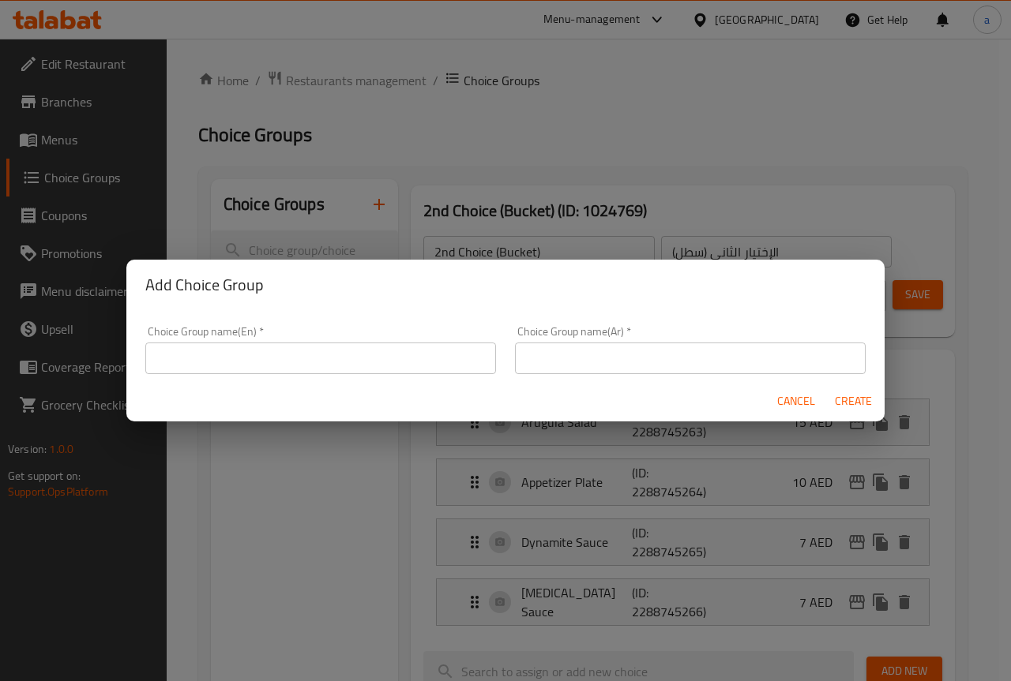
click at [336, 340] on div "Choice Group name(En)   * Choice Group name(En) *" at bounding box center [320, 350] width 351 height 48
click at [339, 346] on input "text" at bounding box center [320, 359] width 351 height 32
paste input "2nd Choice (Bucket)"
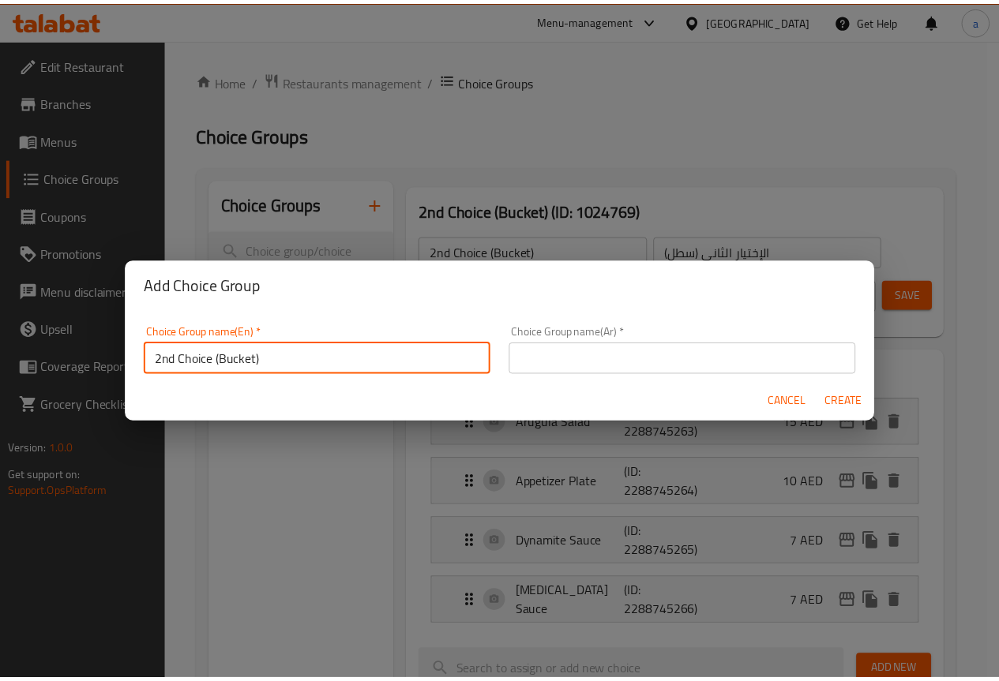
scroll to position [5, 0]
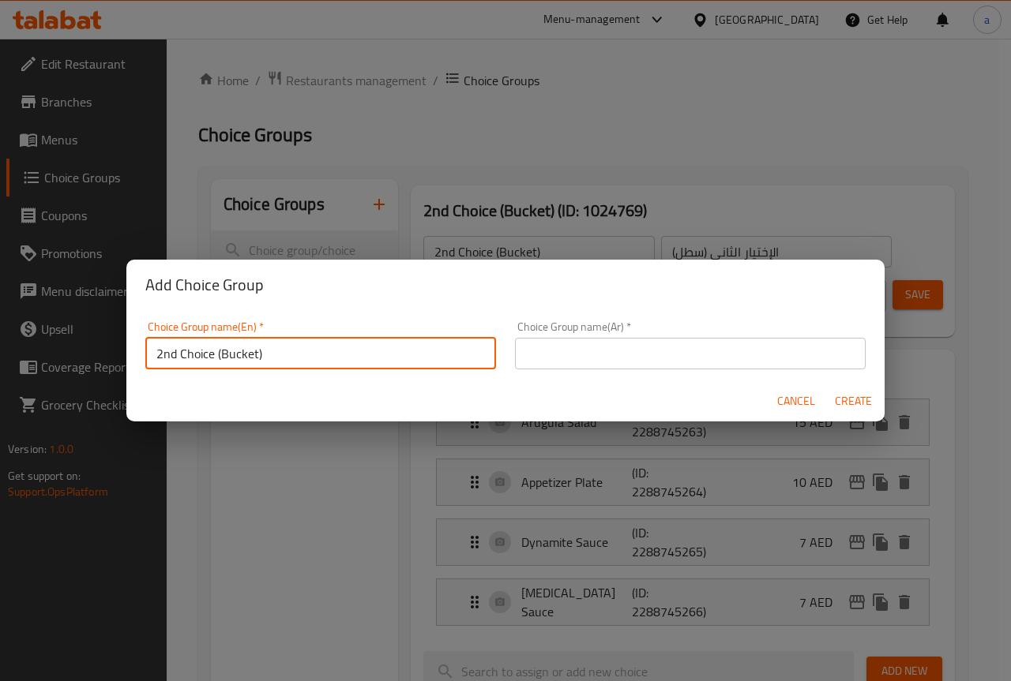
drag, startPoint x: 255, startPoint y: 357, endPoint x: 223, endPoint y: 362, distance: 31.9
click at [223, 362] on input "2nd Choice (Bucket)" at bounding box center [320, 354] width 351 height 32
type input "2nd Choice (Trays)"
click at [636, 358] on input "text" at bounding box center [690, 354] width 351 height 32
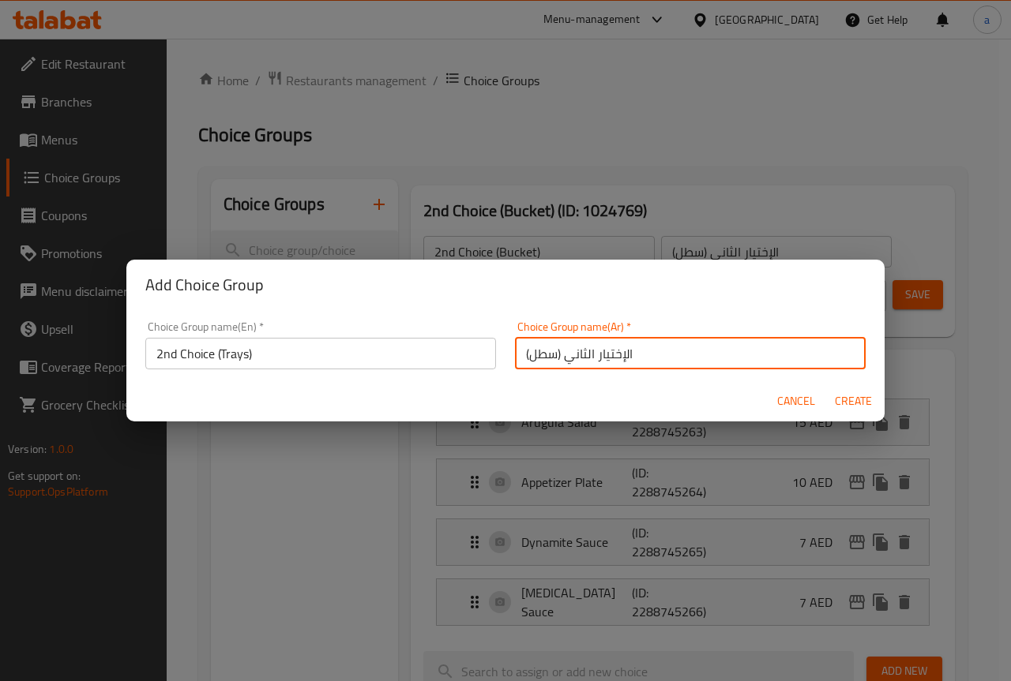
click at [538, 360] on input "الإختيار الثاني (سطل)" at bounding box center [690, 354] width 351 height 32
click at [625, 356] on input "الإختيار الثاني (سطل)" at bounding box center [690, 354] width 351 height 32
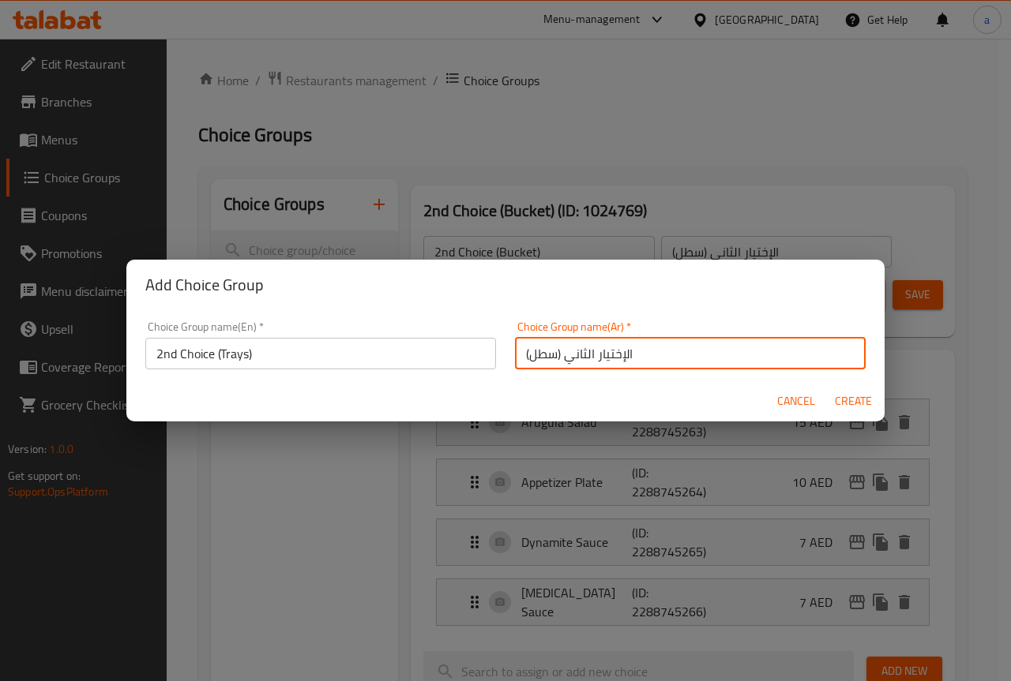
click at [526, 353] on input "الإختيار الثاني (سطل)" at bounding box center [690, 354] width 351 height 32
click at [536, 358] on input "الإختيار الثاني (سطل)" at bounding box center [690, 354] width 351 height 32
type input "الإختيار الثاني (صواني)"
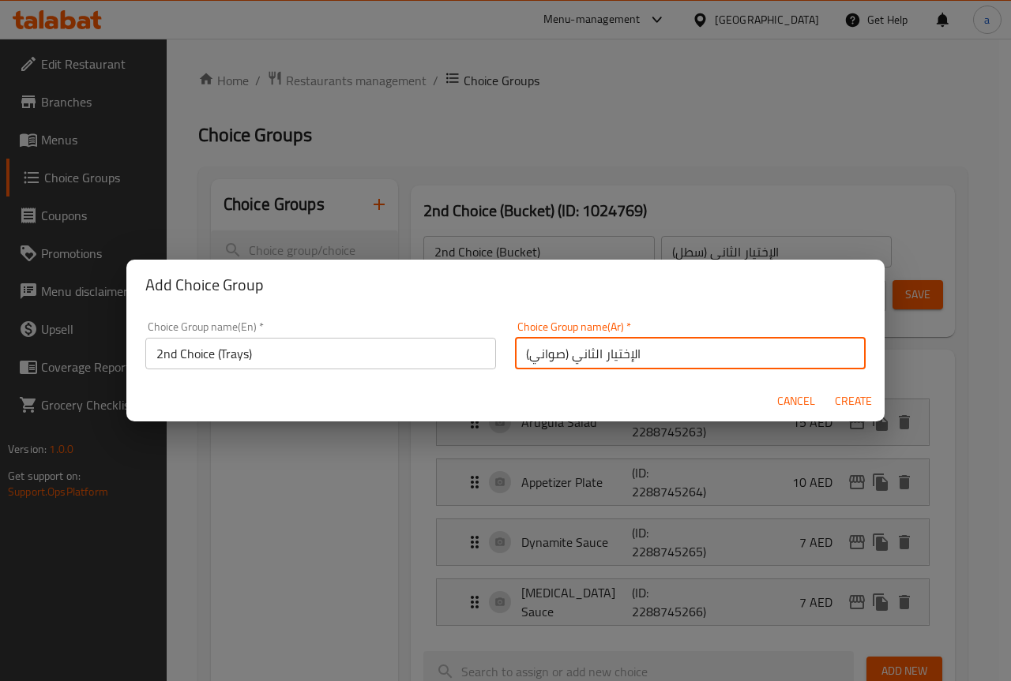
click at [859, 403] on span "Create" at bounding box center [853, 402] width 38 height 20
type input "2nd Choice (Trays)"
type input "الإختيار الثاني (صواني)"
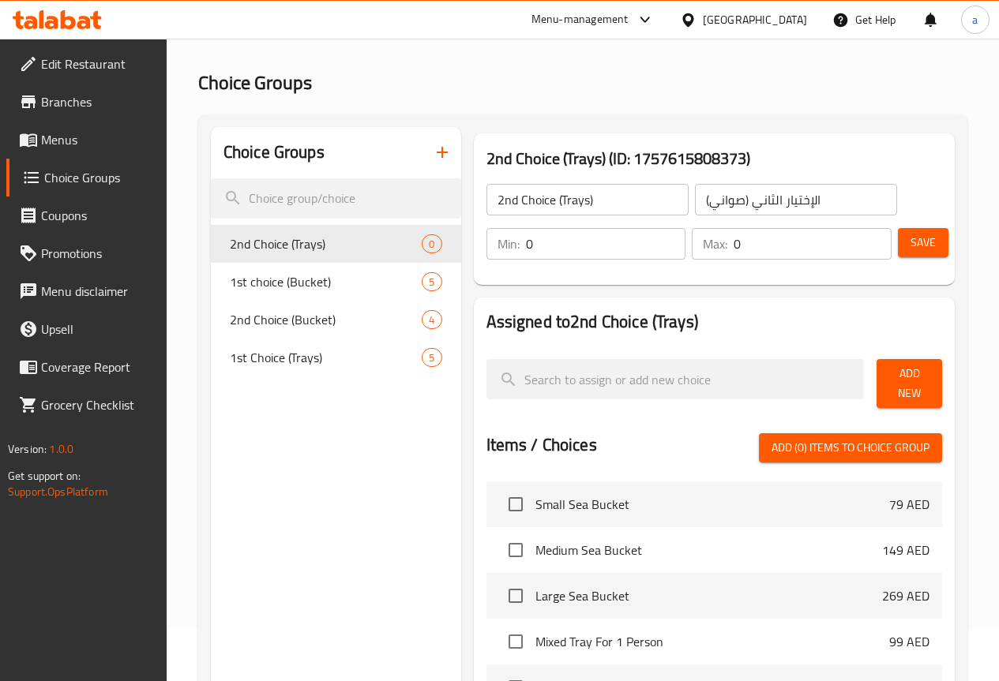
scroll to position [79, 0]
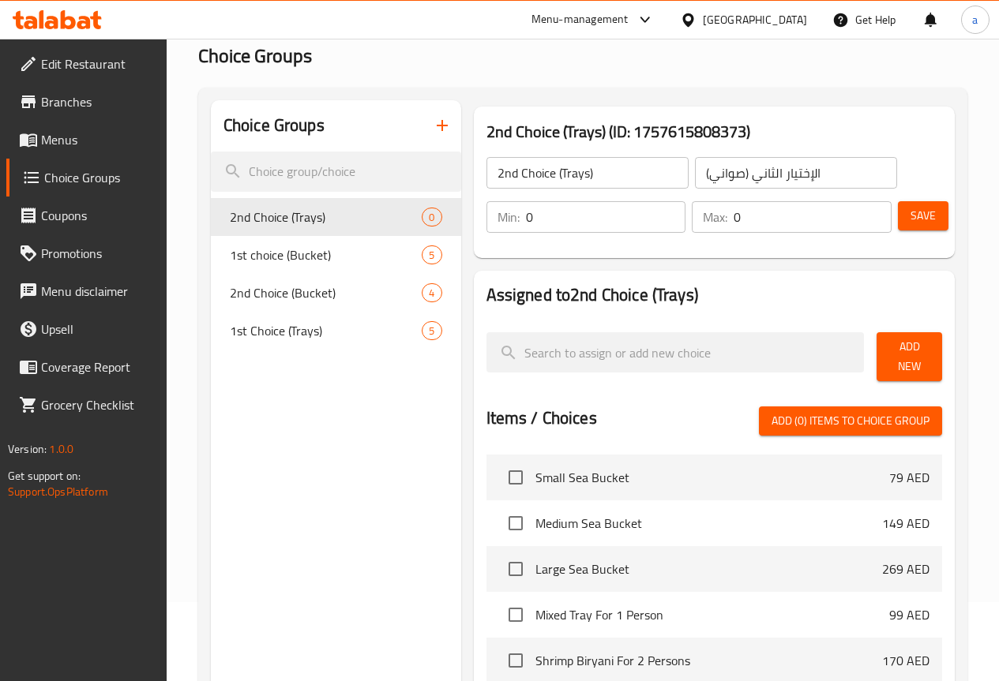
click at [910, 219] on span "Save" at bounding box center [922, 216] width 25 height 20
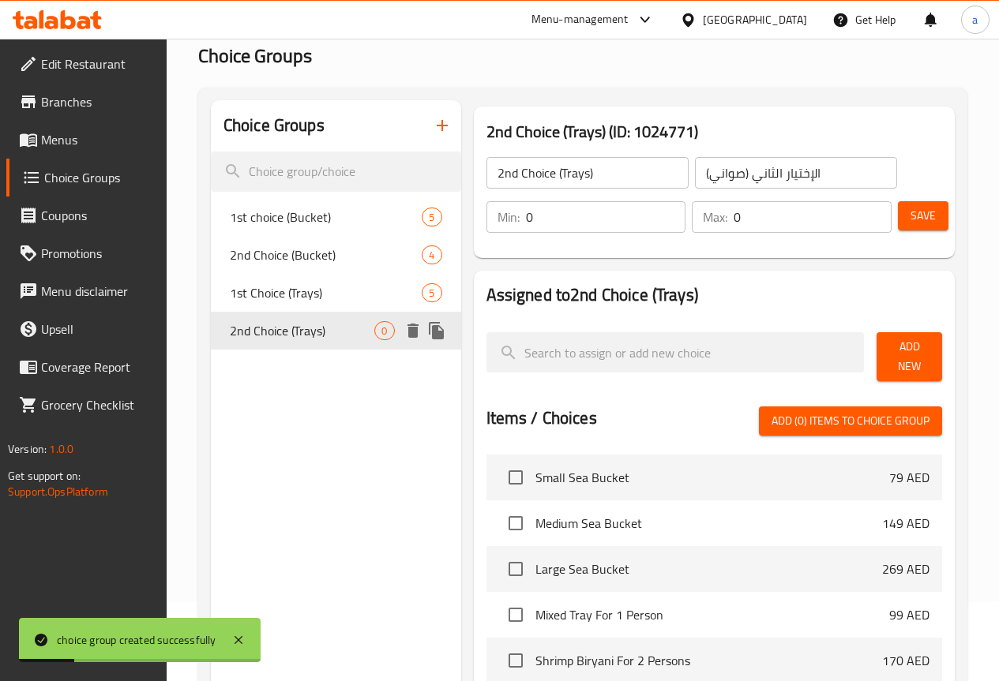
click at [407, 327] on icon "delete" at bounding box center [412, 331] width 11 height 14
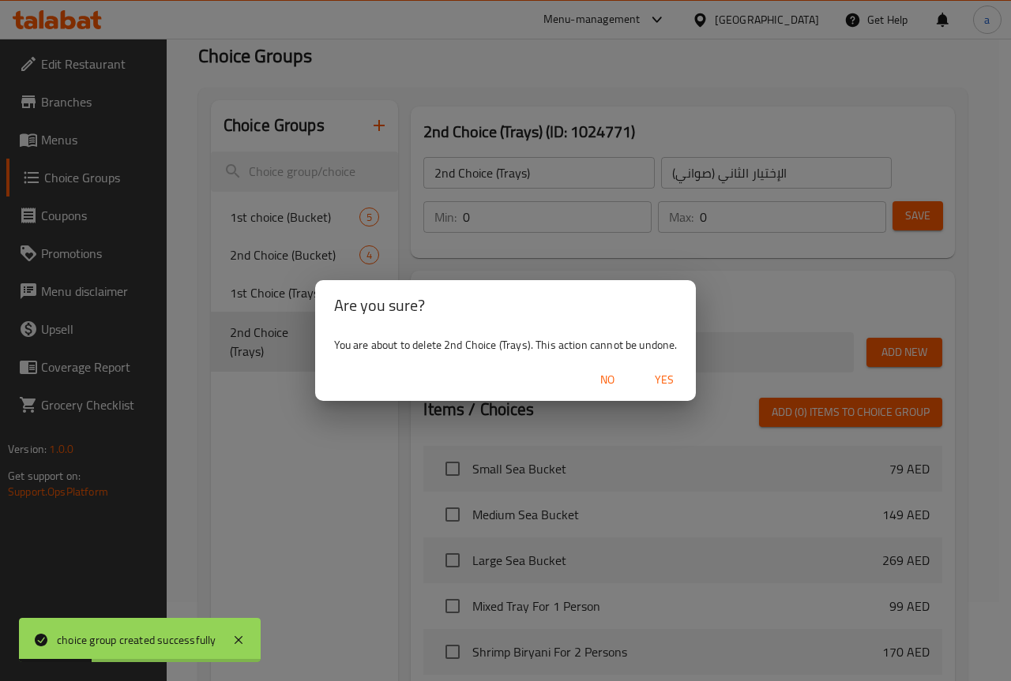
click at [656, 371] on span "Yes" at bounding box center [664, 380] width 38 height 20
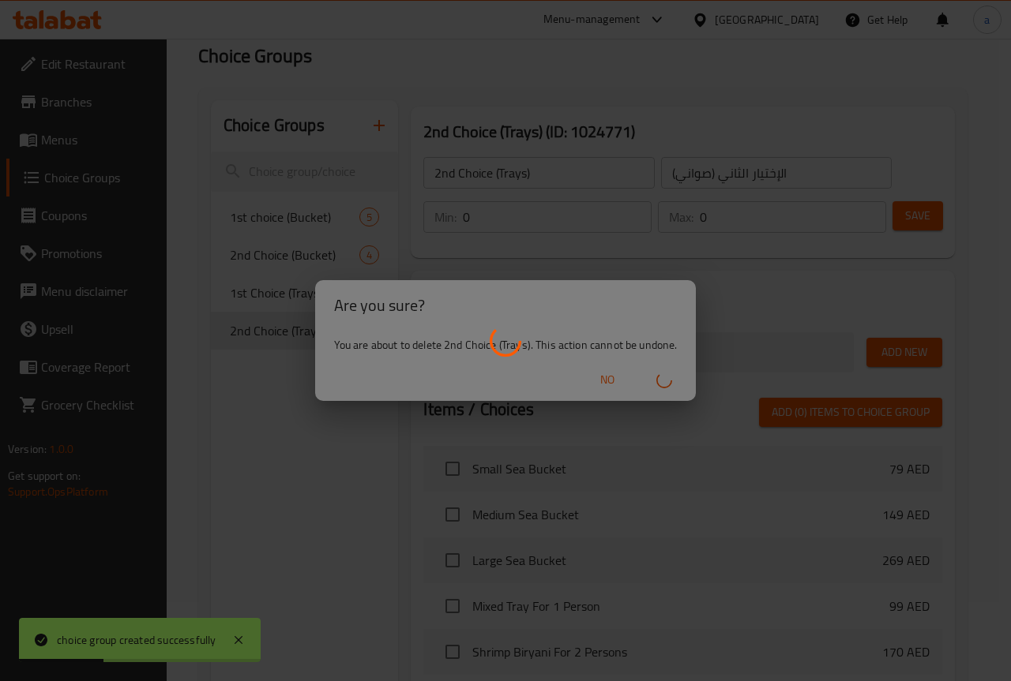
type input "1st choice (Bucket)"
type input "الإختيار الأو (سطل)"
type input "1"
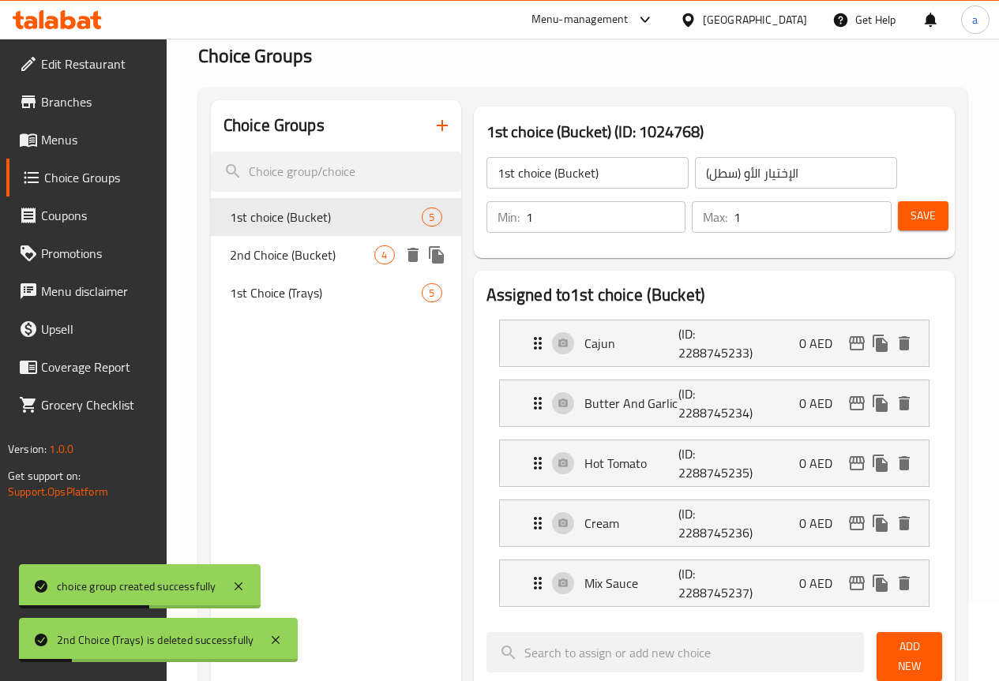
click at [427, 264] on icon "duplicate" at bounding box center [436, 255] width 19 height 19
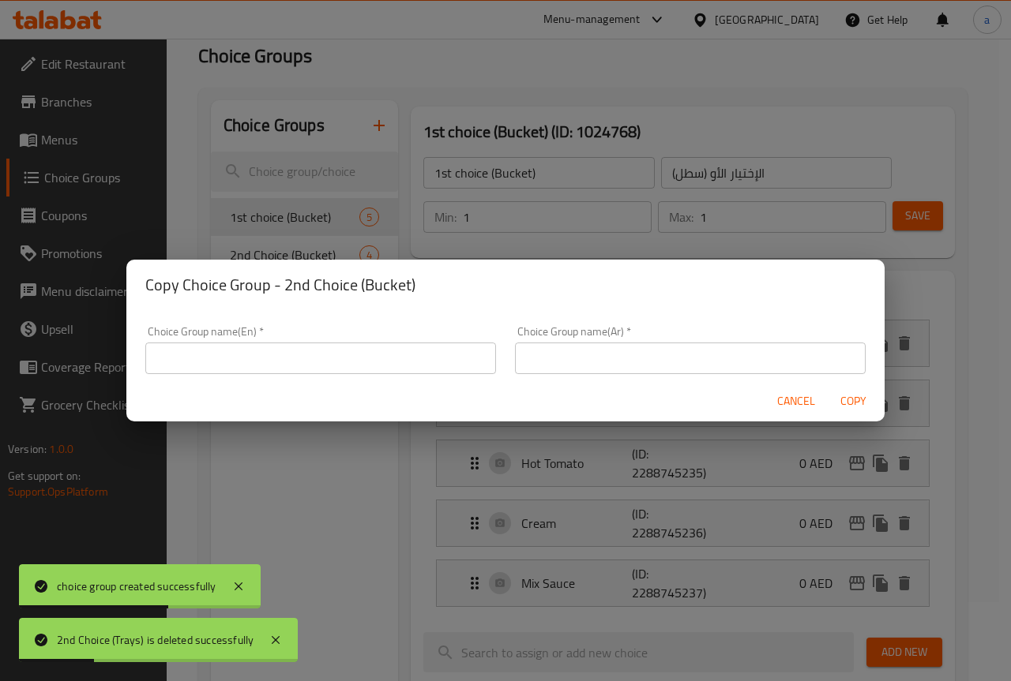
click at [382, 340] on div "Choice Group name(En)   * Choice Group name(En) *" at bounding box center [320, 350] width 351 height 48
click at [383, 347] on input "text" at bounding box center [320, 359] width 351 height 32
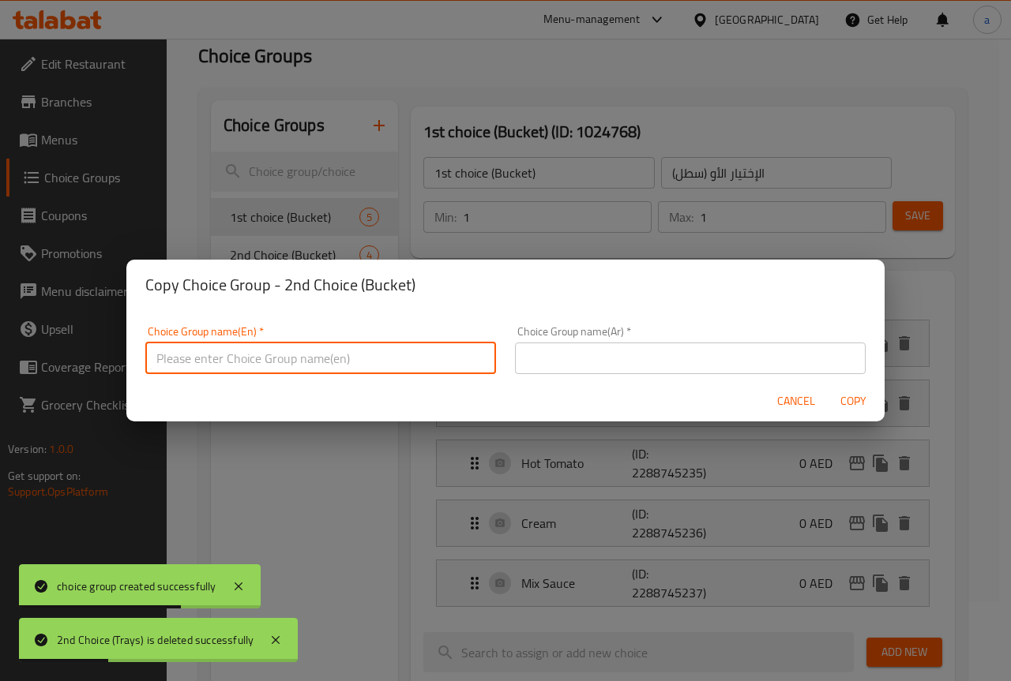
paste input "2nd Choice (Bucket)"
type input "2nd Choice (Bucket)"
click at [557, 354] on input "text" at bounding box center [690, 359] width 351 height 32
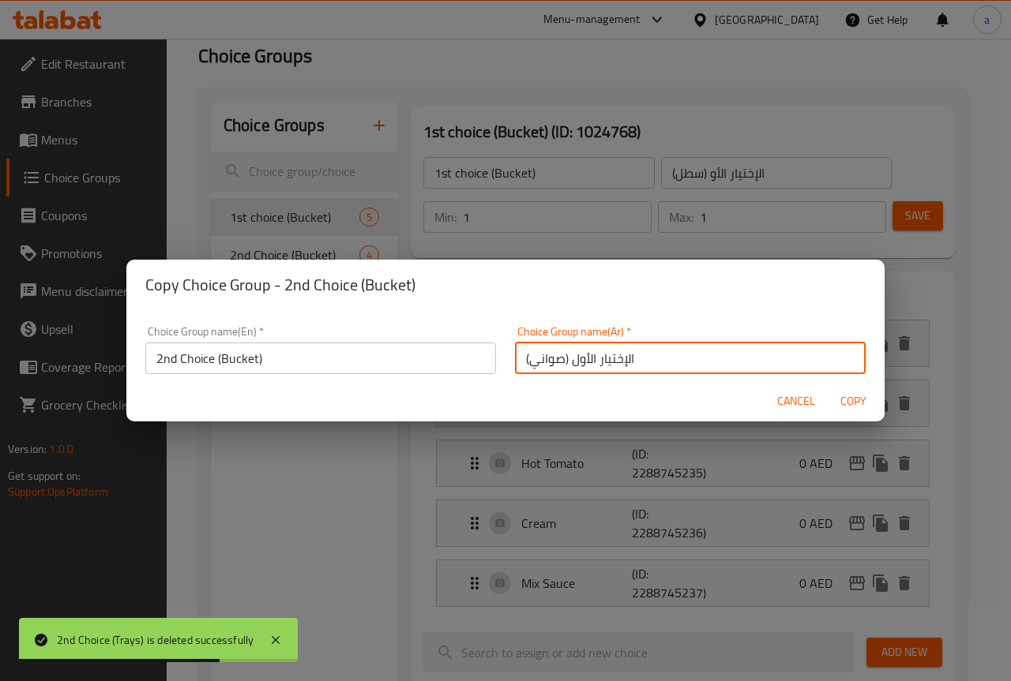
drag, startPoint x: 568, startPoint y: 360, endPoint x: 583, endPoint y: 363, distance: 14.6
click at [583, 363] on input "الإختيار الأول (صواني)" at bounding box center [690, 359] width 351 height 32
type input "الإختيار الثاني (صواني)"
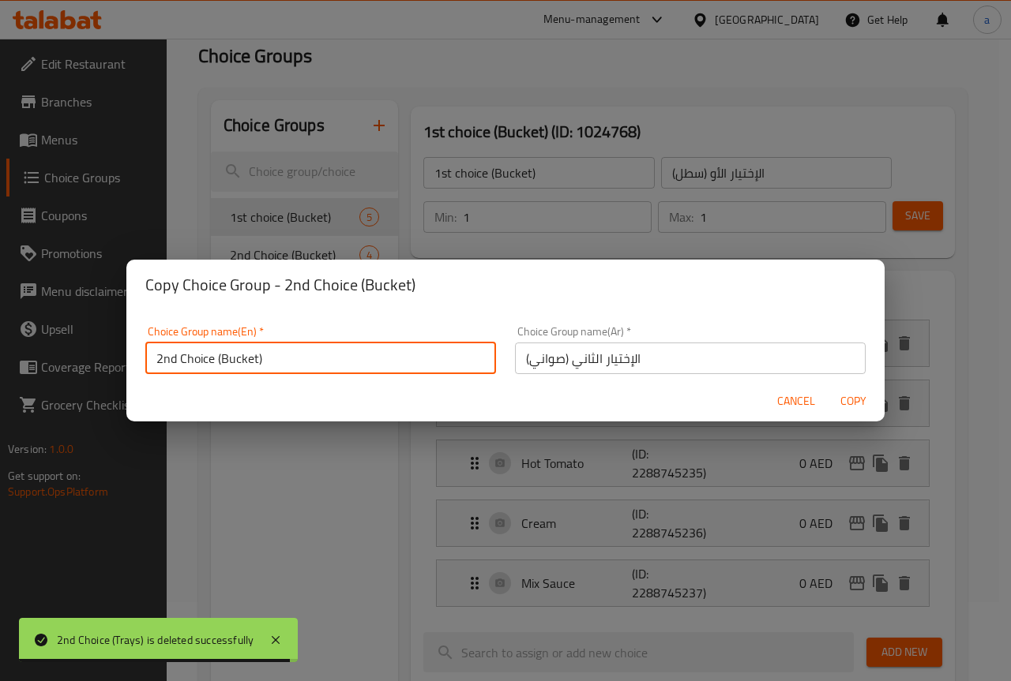
click at [242, 352] on input "2nd Choice (Bucket)" at bounding box center [320, 359] width 351 height 32
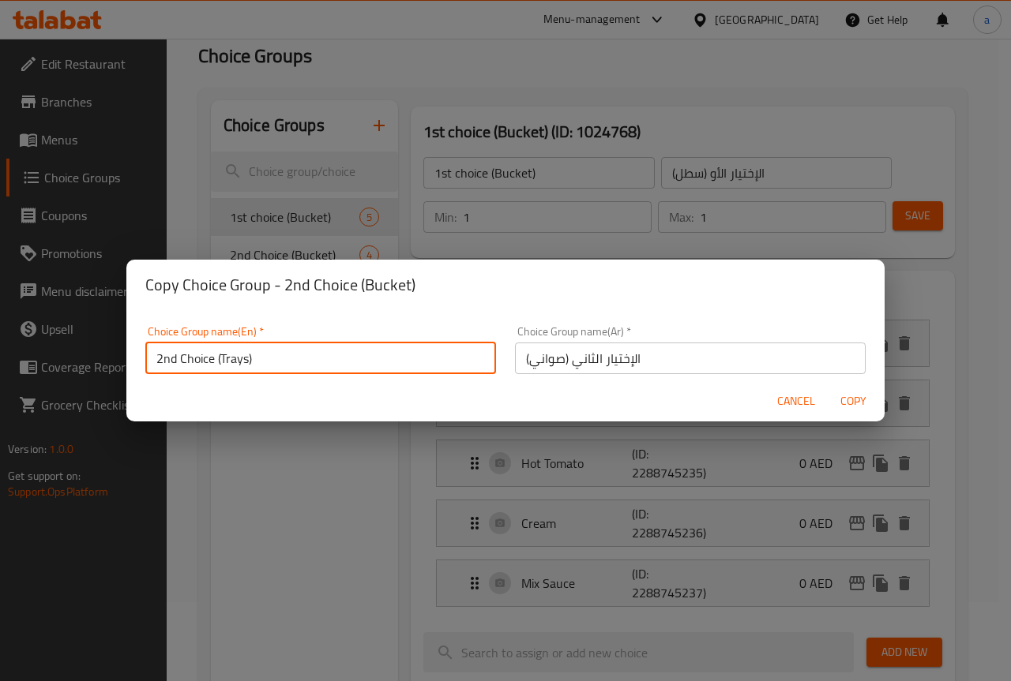
type input "2nd Choice (Trays)"
click at [328, 403] on div "Cancel Copy" at bounding box center [505, 402] width 758 height 42
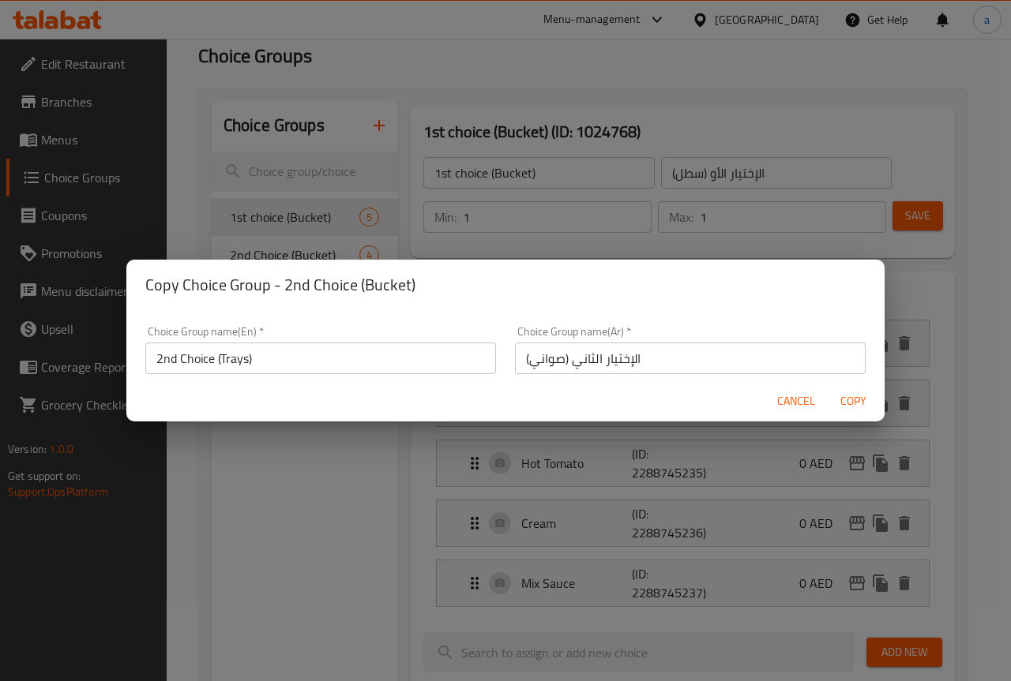
click at [847, 397] on span "Copy" at bounding box center [853, 402] width 38 height 20
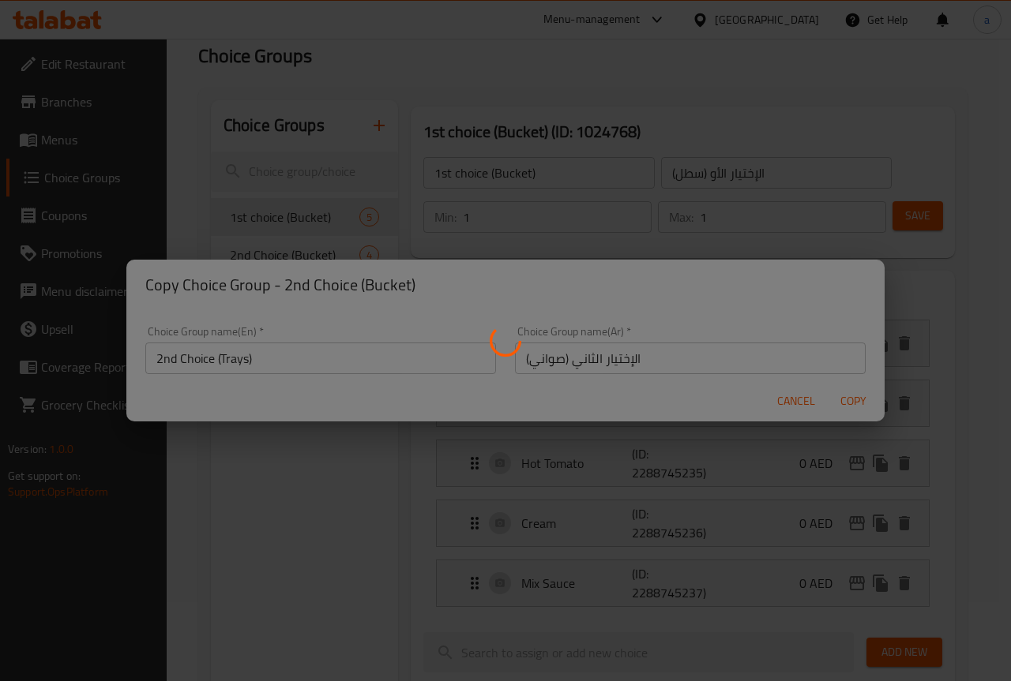
type input "2nd Choice (Trays)"
type input "الإختيار الثاني (صواني)"
type input "0"
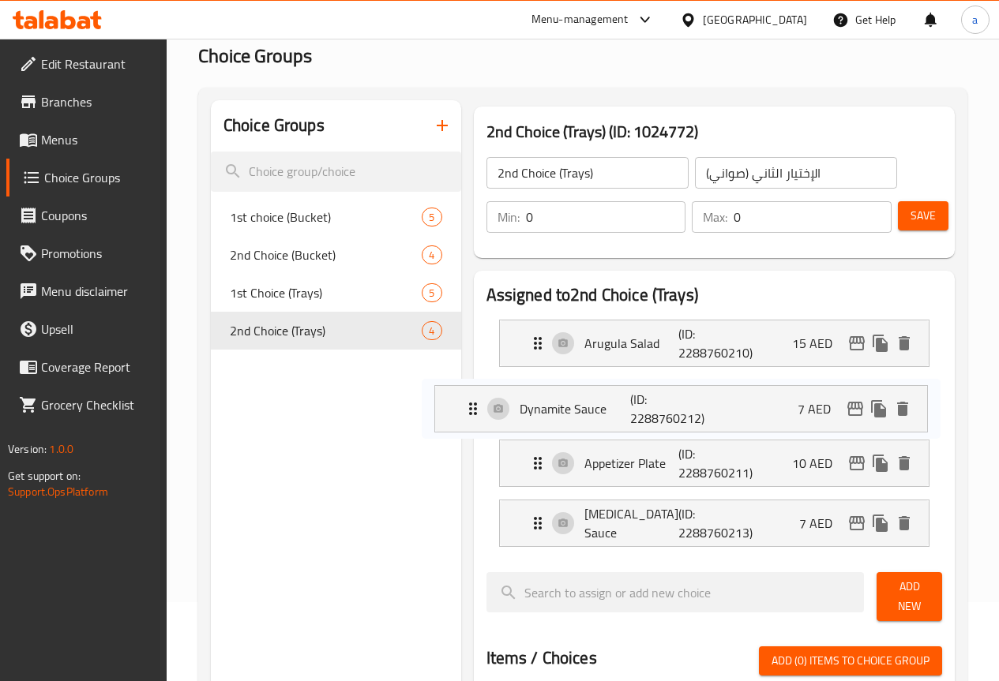
drag, startPoint x: 587, startPoint y: 459, endPoint x: 583, endPoint y: 394, distance: 64.9
click at [582, 395] on nav "Arugula Salad (ID: 2288760210) 15 AED Name (En) Arugula Salad Name (En) Name (A…" at bounding box center [714, 433] width 456 height 253
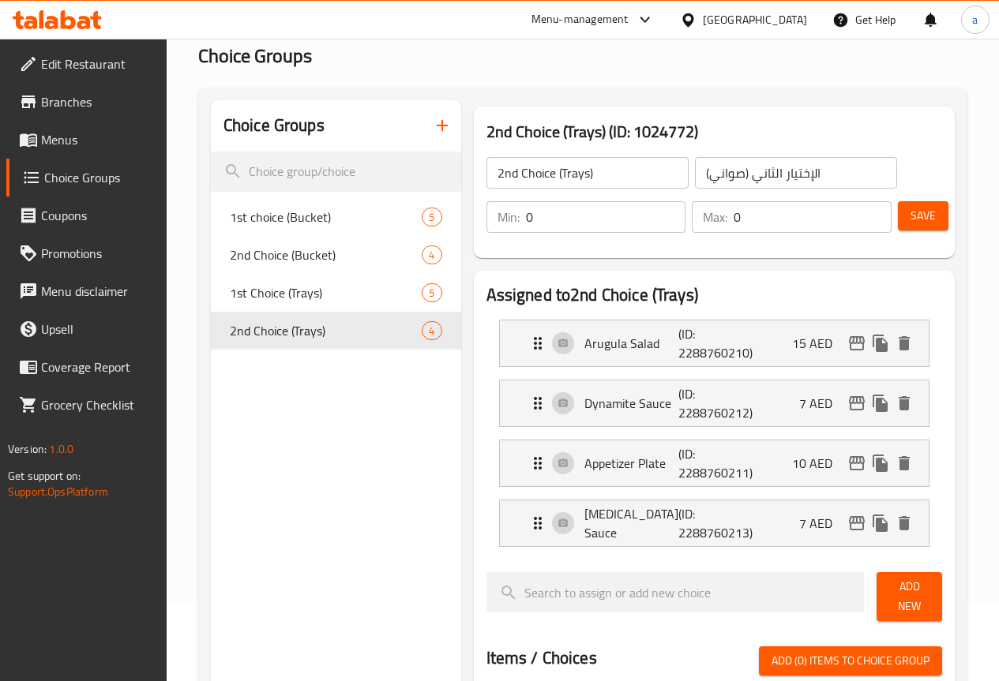
scroll to position [81, 0]
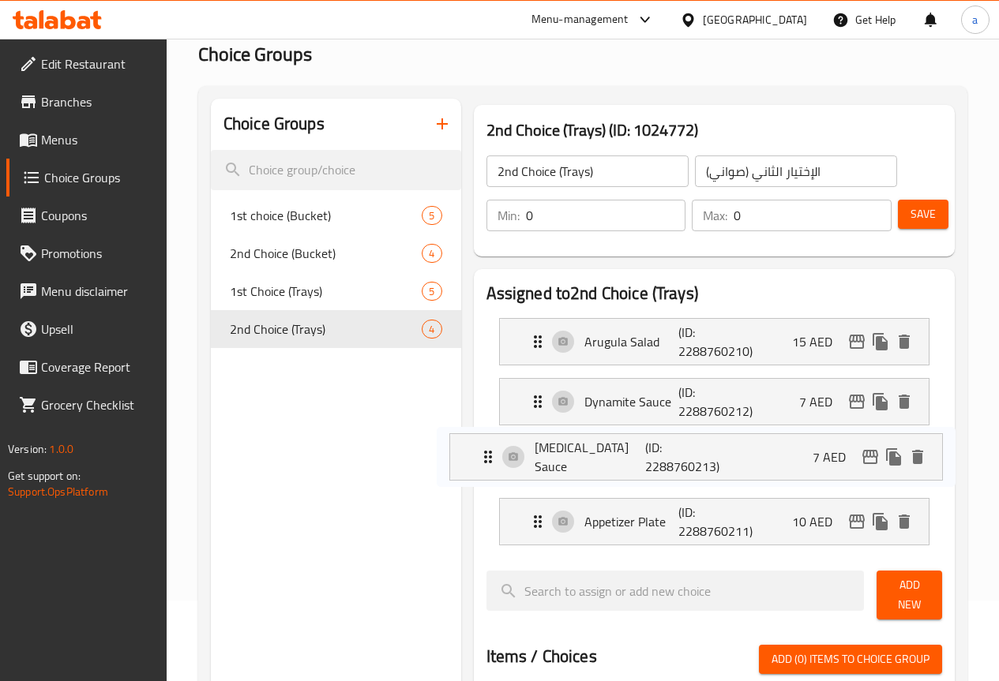
drag, startPoint x: 610, startPoint y: 534, endPoint x: 626, endPoint y: 455, distance: 80.5
click at [626, 455] on nav "Arugula Salad (ID: 2288760210) 15 AED Name (En) Arugula Salad Name (En) Name (A…" at bounding box center [714, 432] width 456 height 253
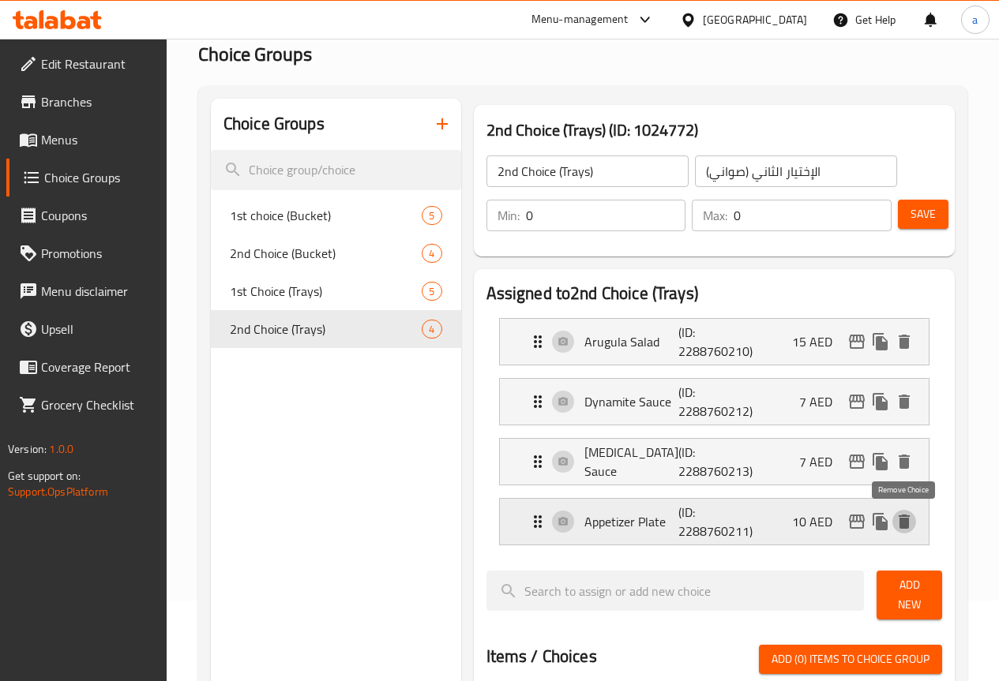
click at [901, 516] on icon "delete" at bounding box center [903, 522] width 11 height 14
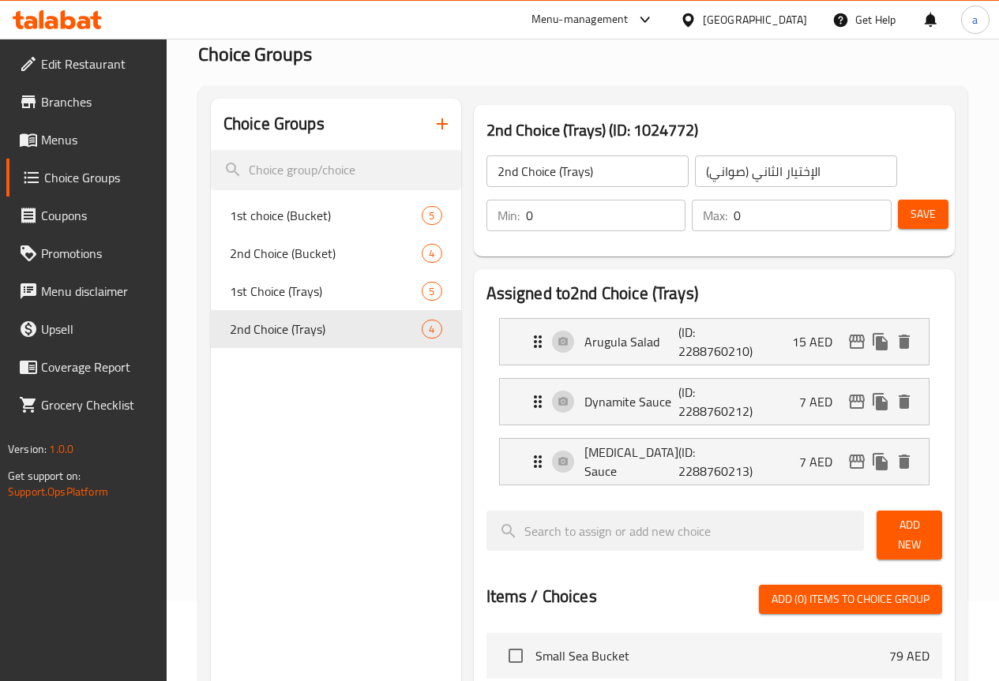
click at [900, 527] on span "Add New" at bounding box center [909, 535] width 40 height 39
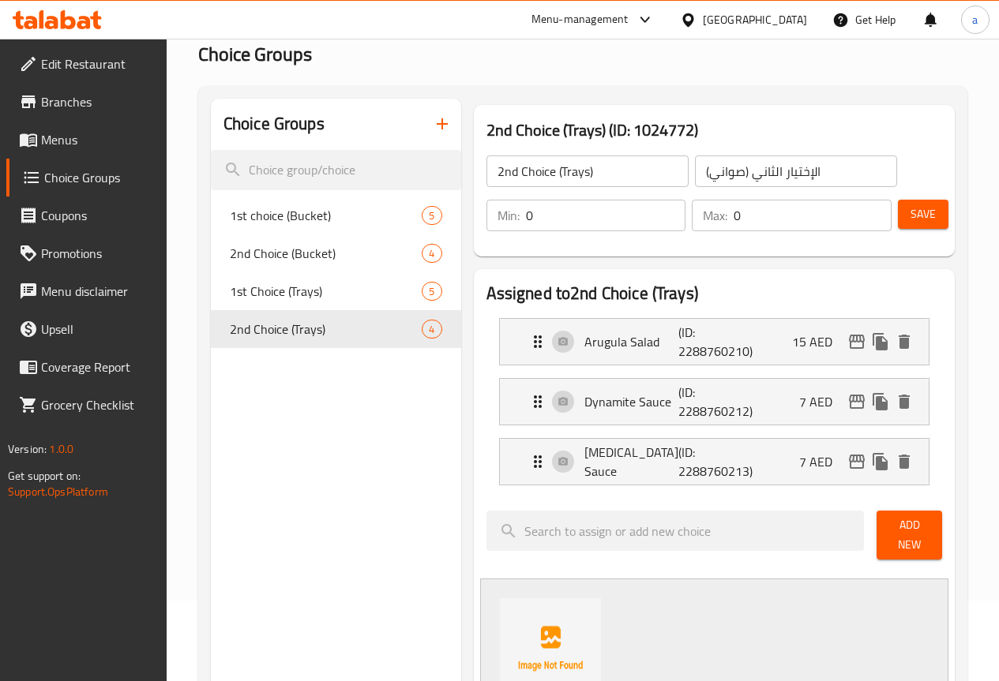
scroll to position [317, 0]
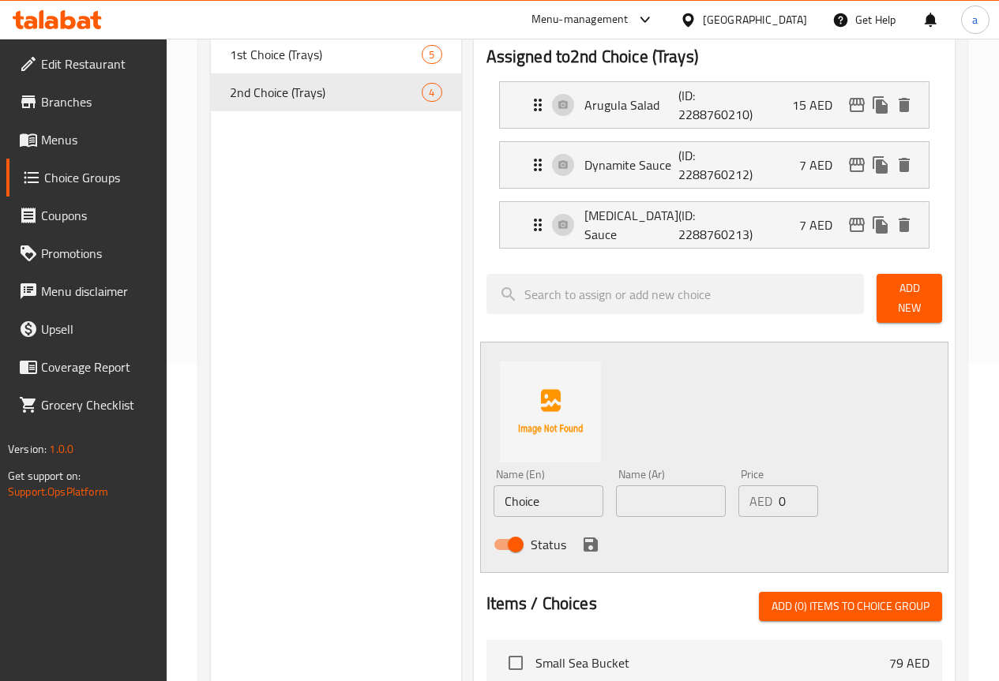
click at [669, 496] on input "text" at bounding box center [671, 502] width 110 height 32
paste input "طحينة صوص"
type input "طحينة صوص"
click at [493, 487] on input "Choice" at bounding box center [548, 502] width 110 height 32
paste input "Tahini sau"
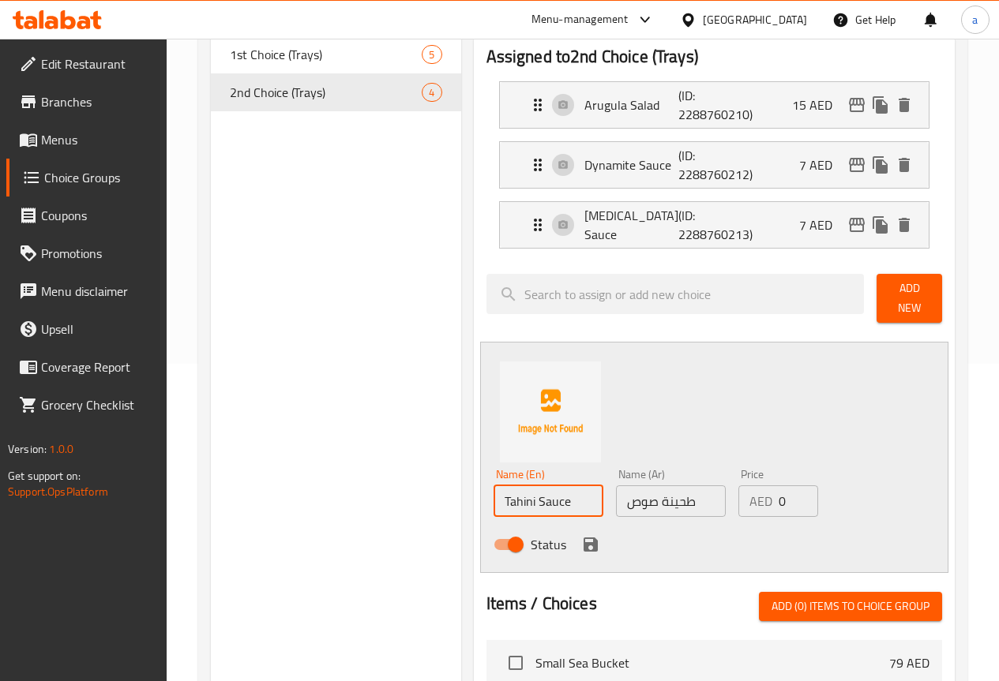
type input "Tahini Sauce"
click at [656, 411] on div "Name (En) Tahini Sauce Name (En) Name (Ar) طحينة صوص Name (Ar) Price AED 0 Pric…" at bounding box center [714, 457] width 468 height 231
click at [778, 486] on input "0" at bounding box center [797, 502] width 39 height 32
type input "7"
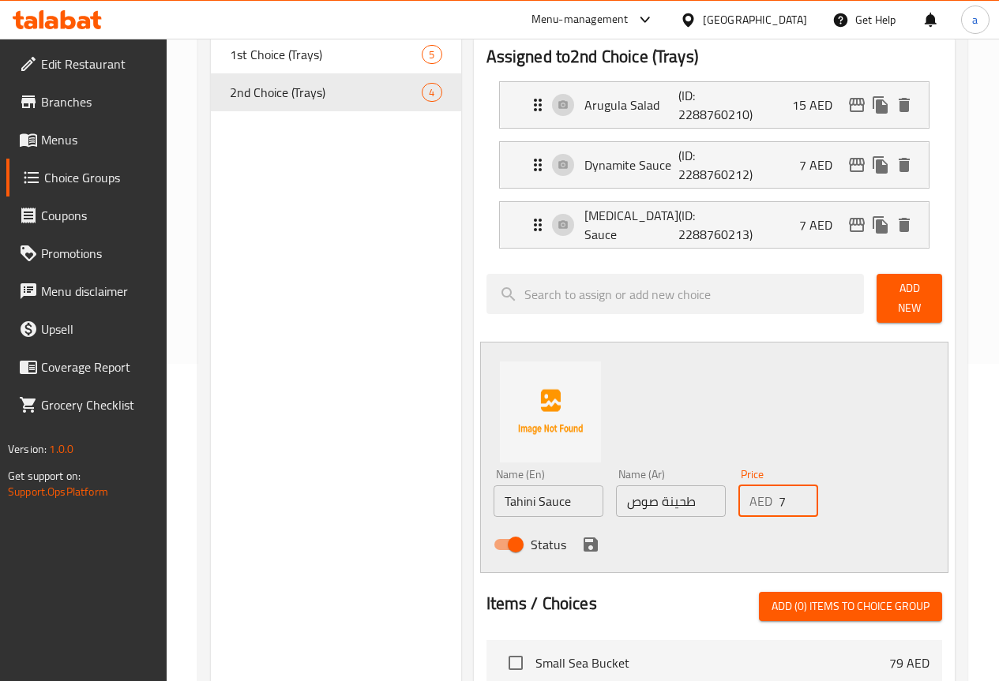
click at [581, 535] on icon "save" at bounding box center [590, 544] width 19 height 19
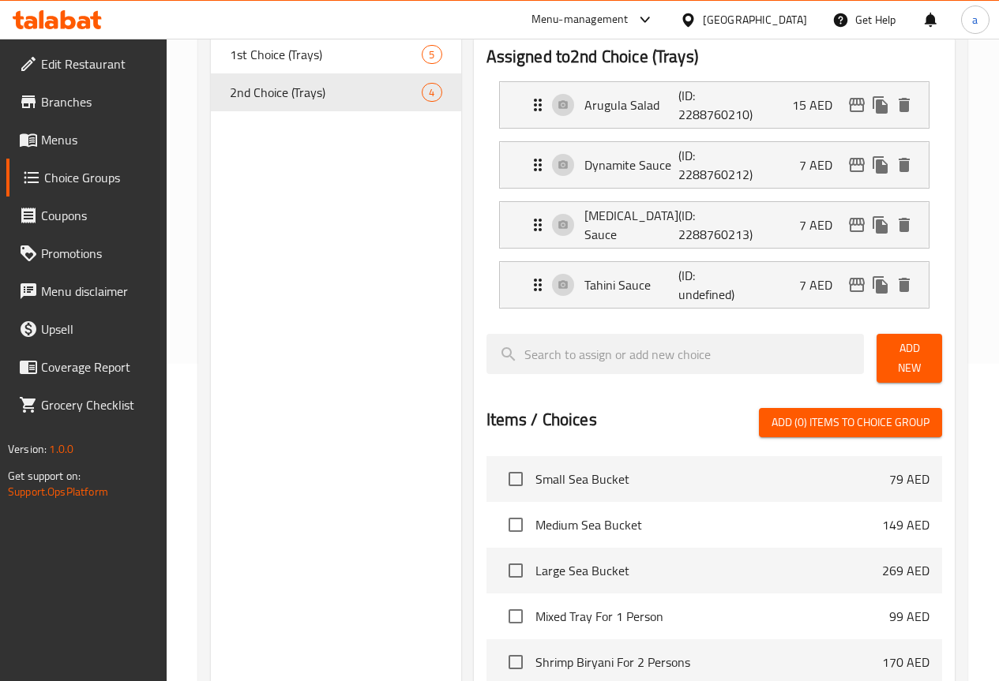
click at [928, 343] on button "Add New" at bounding box center [909, 358] width 66 height 49
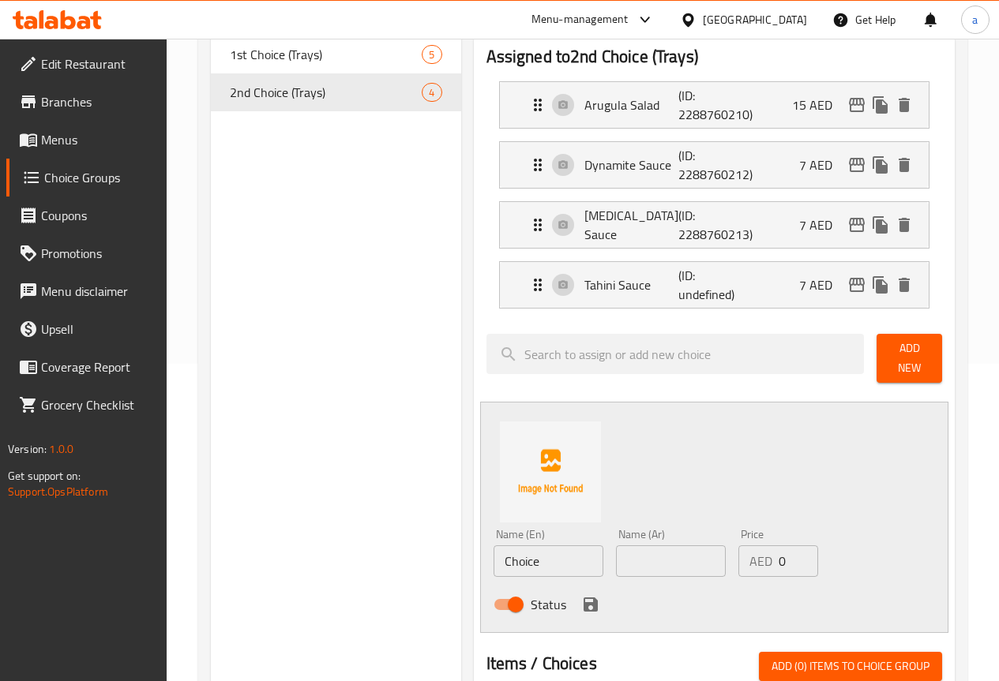
click at [494, 557] on input "Choice" at bounding box center [548, 562] width 110 height 32
paste input "Arabic ghe"
type input "Arabic Ghee"
click at [617, 553] on input "text" at bounding box center [671, 562] width 110 height 32
click at [616, 561] on input "text" at bounding box center [671, 562] width 110 height 32
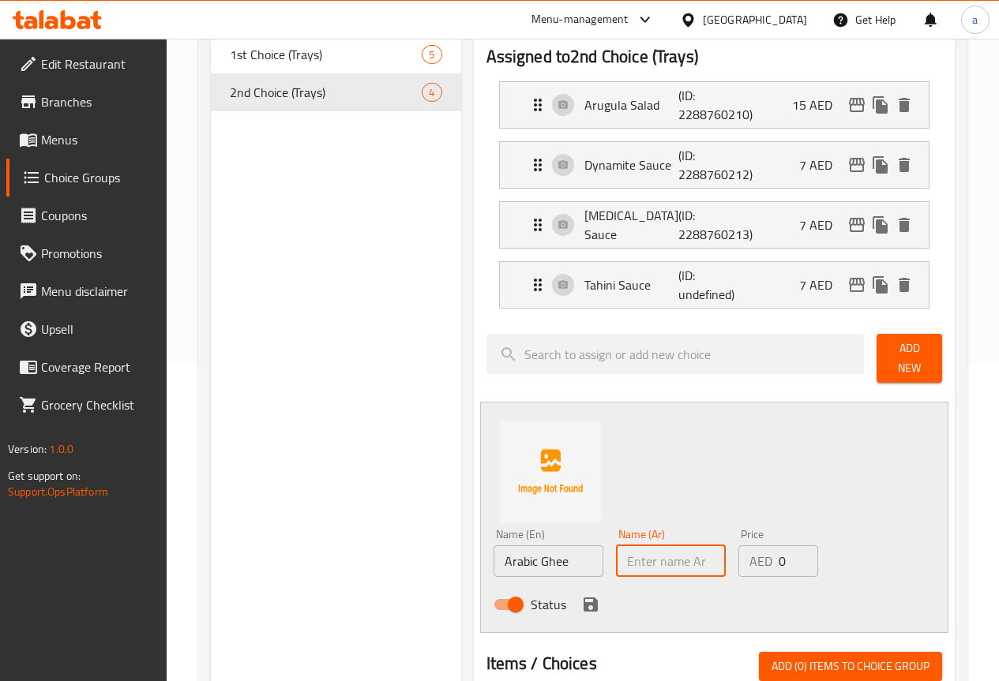
paste input "سمن عربى"
type input "سمن عربى"
click at [778, 549] on input "0" at bounding box center [797, 562] width 39 height 32
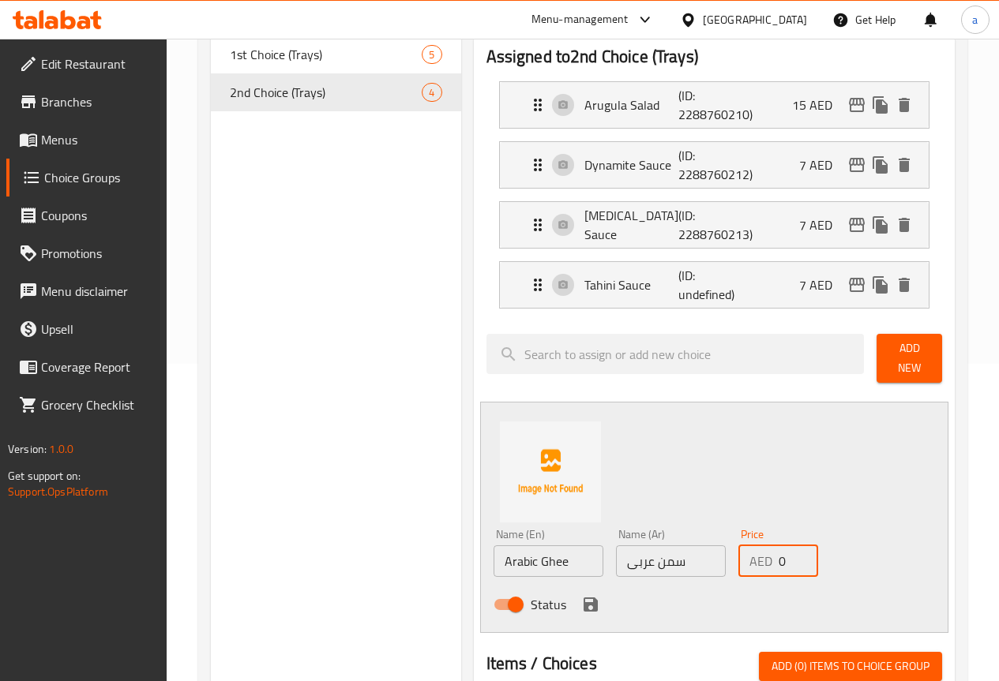
click at [778, 549] on input "0" at bounding box center [797, 562] width 39 height 32
type input "10"
click at [853, 429] on div "Name (En) Arabic Ghee Name (En) Name (Ar) سمن عربى Name (Ar) Price AED 10 Price…" at bounding box center [714, 517] width 468 height 231
click at [583, 598] on icon "save" at bounding box center [590, 605] width 14 height 14
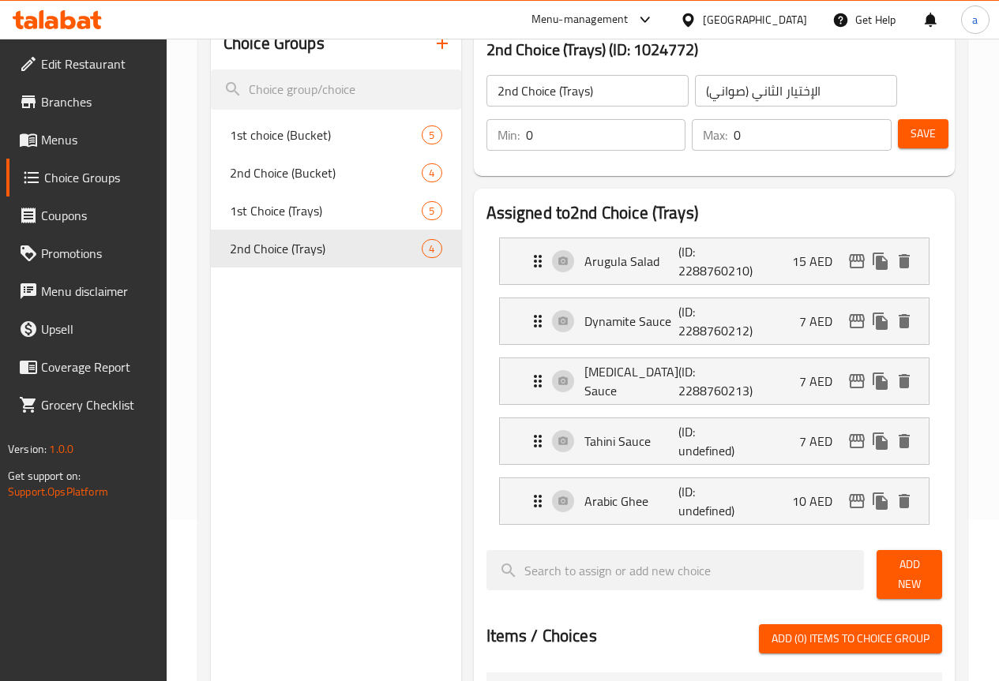
scroll to position [159, 0]
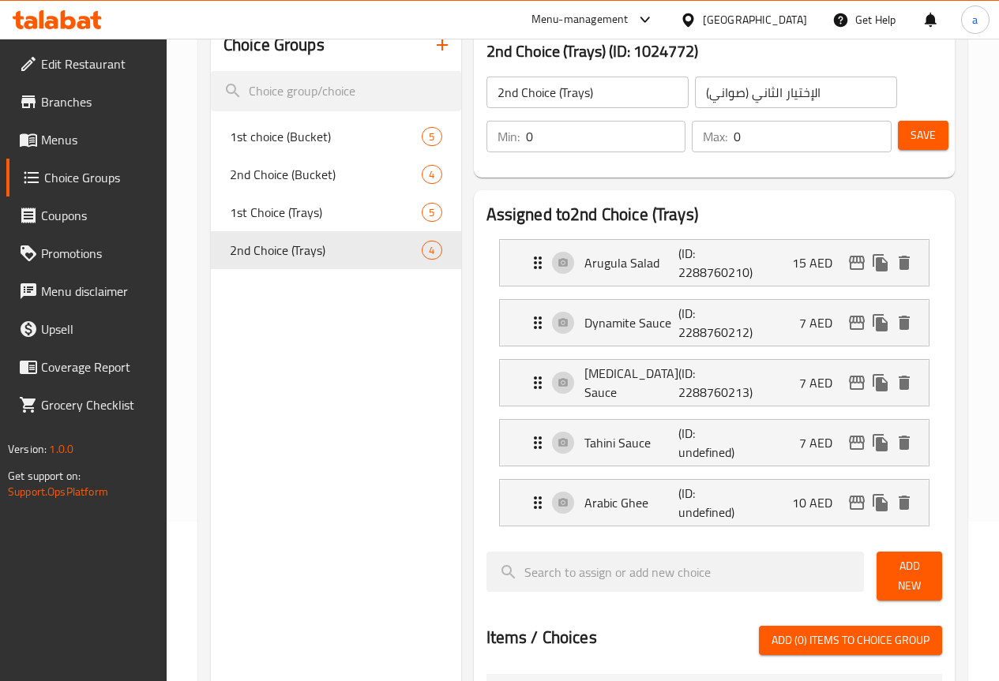
click at [912, 125] on button "Save" at bounding box center [923, 135] width 51 height 29
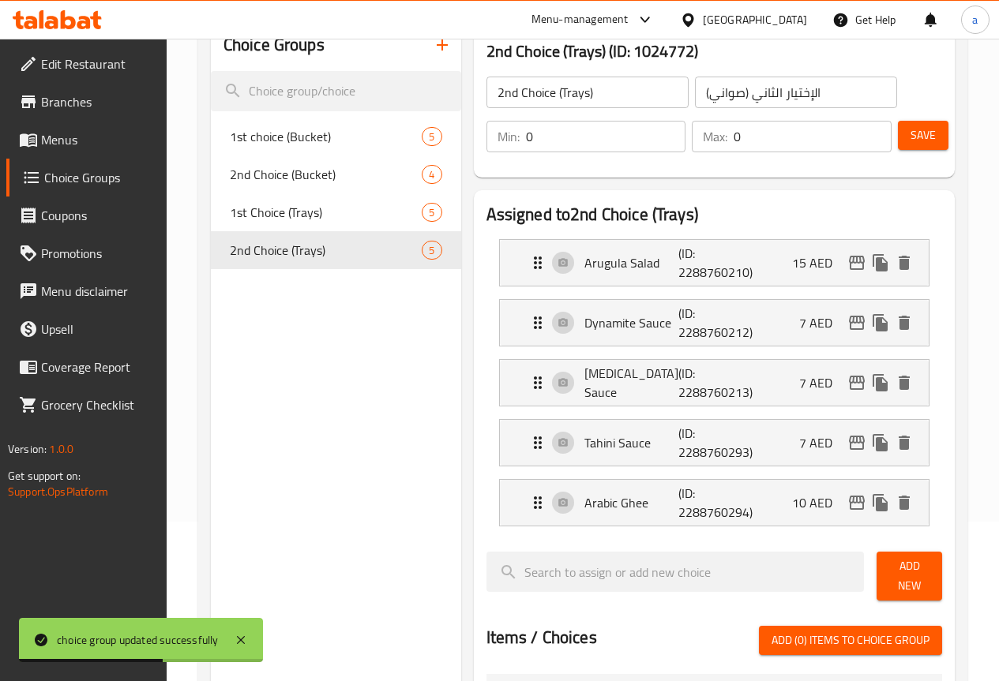
click at [695, 91] on input "الإختيار الثاني (صواني)" at bounding box center [796, 93] width 202 height 32
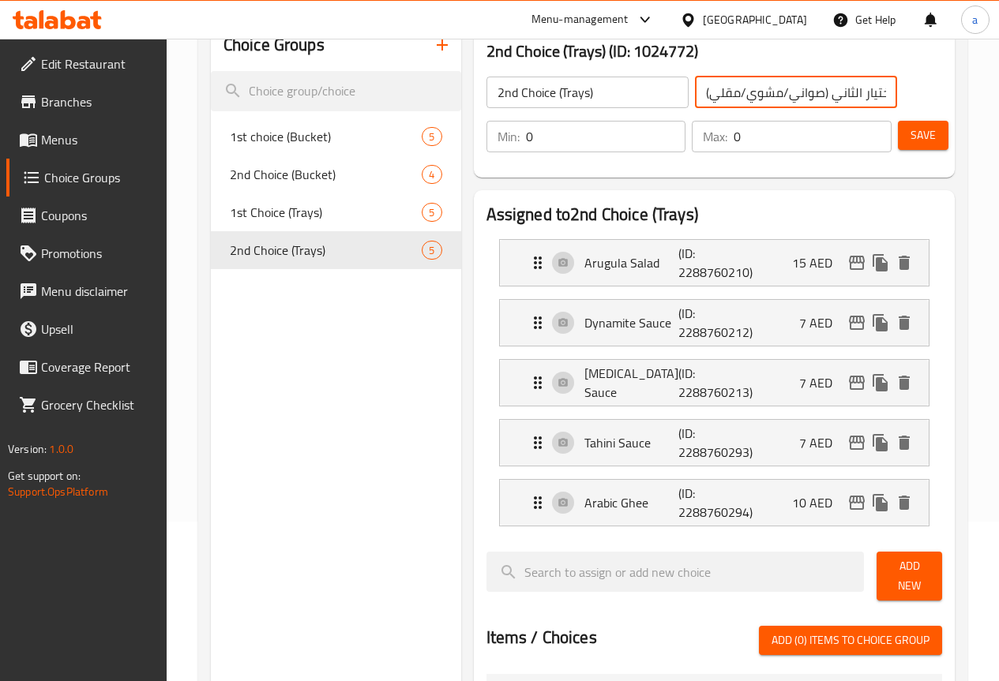
drag, startPoint x: 671, startPoint y: 94, endPoint x: 793, endPoint y: 96, distance: 121.6
click at [793, 96] on input "الإختيار الثاني (صواني/مشوي/مقلي)" at bounding box center [796, 93] width 202 height 32
type input "الإختيار الثاني (صواني/مشوي/مقلي)"
click at [523, 94] on input "2nd Choice (Trays)" at bounding box center [587, 93] width 202 height 32
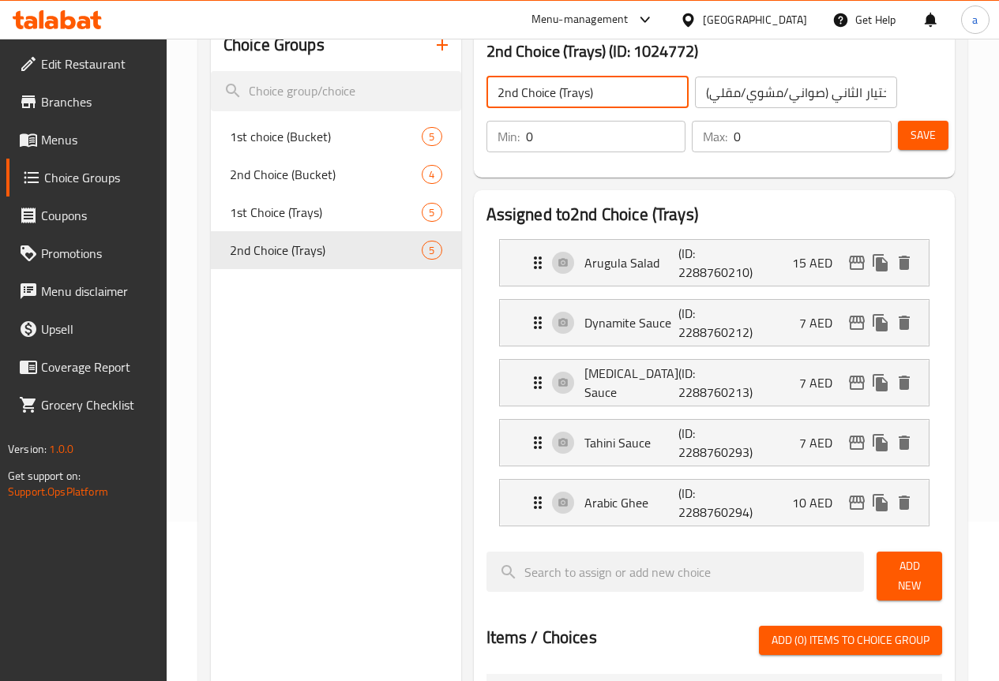
click at [528, 90] on input "2nd Choice (Trays)" at bounding box center [587, 93] width 202 height 32
click at [528, 93] on input "2nd Choice (Trays)" at bounding box center [587, 93] width 202 height 32
click at [526, 96] on input "2nd Choice (Trays)" at bounding box center [587, 93] width 202 height 32
click at [920, 147] on button "Save" at bounding box center [923, 135] width 51 height 29
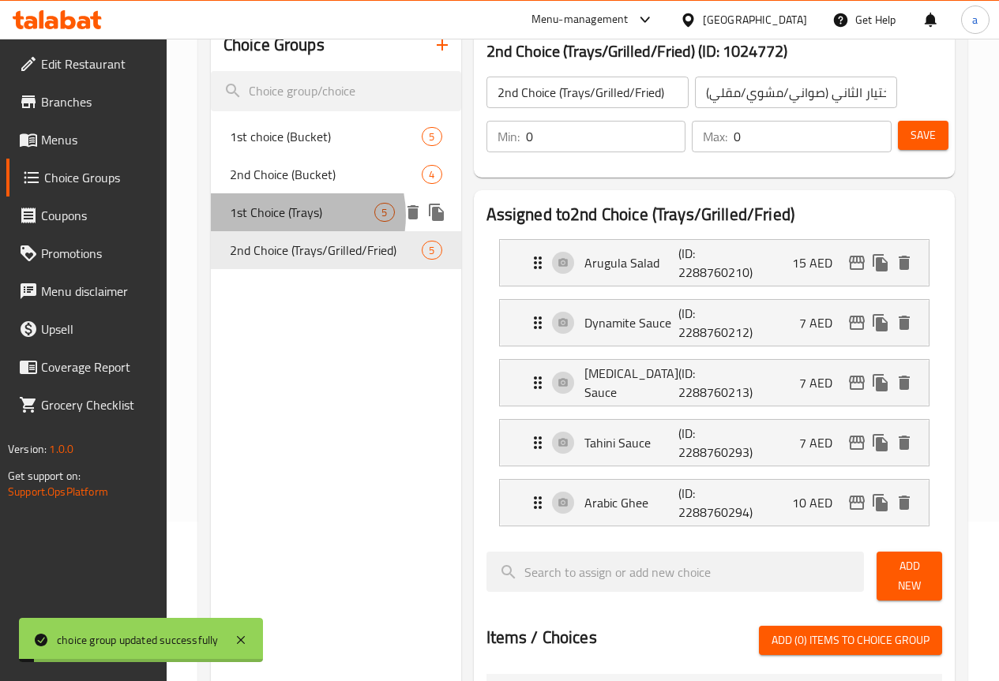
click at [288, 216] on span "1st Choice (Trays)" at bounding box center [302, 212] width 145 height 19
type input "1st Choice (Trays)"
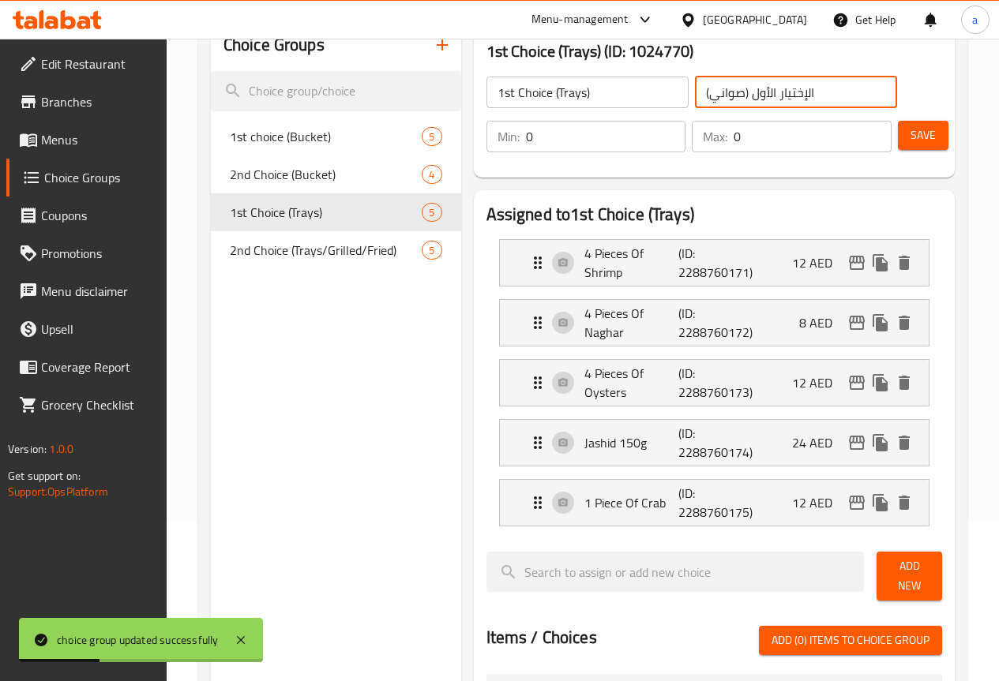
drag, startPoint x: 673, startPoint y: 92, endPoint x: 713, endPoint y: 96, distance: 40.4
click at [713, 96] on input "الإختيار الأول (صواني)" at bounding box center [796, 93] width 202 height 32
paste input "/مشوي/مقلي"
type input "الإختيار الأول (صواني/مشوي/مقلي)"
click at [932, 143] on button "Save" at bounding box center [923, 135] width 51 height 29
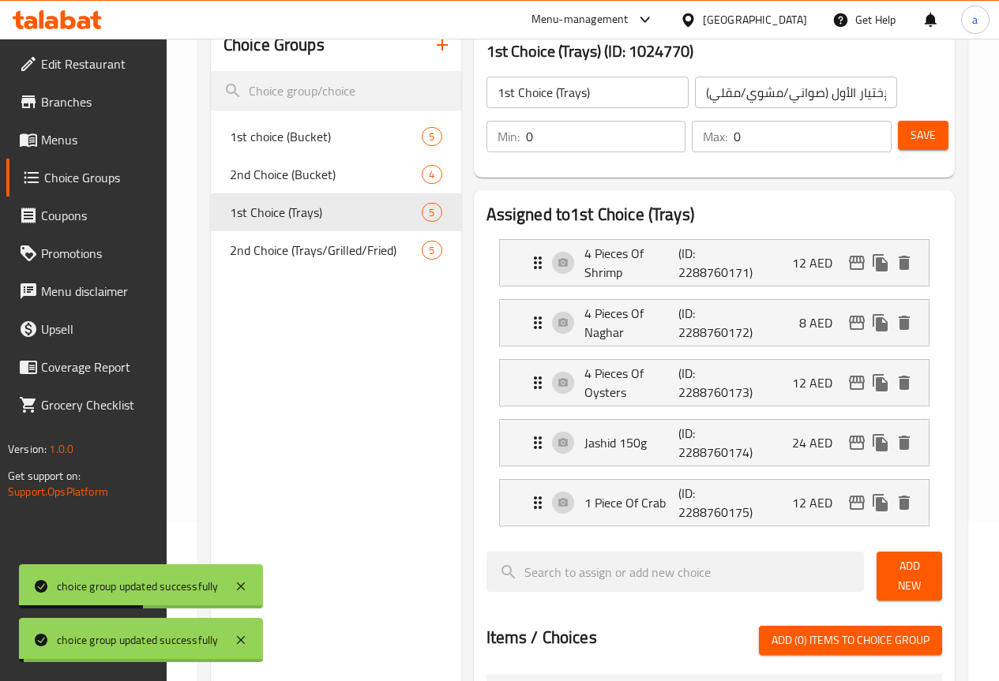
click at [289, 256] on span "2nd Choice (Trays/Grilled/Fried)" at bounding box center [326, 250] width 193 height 19
type input "2nd Choice (Trays/Grilled/Fried)"
type input "الإختيار الثاني (صواني/مشوي/مقلي)"
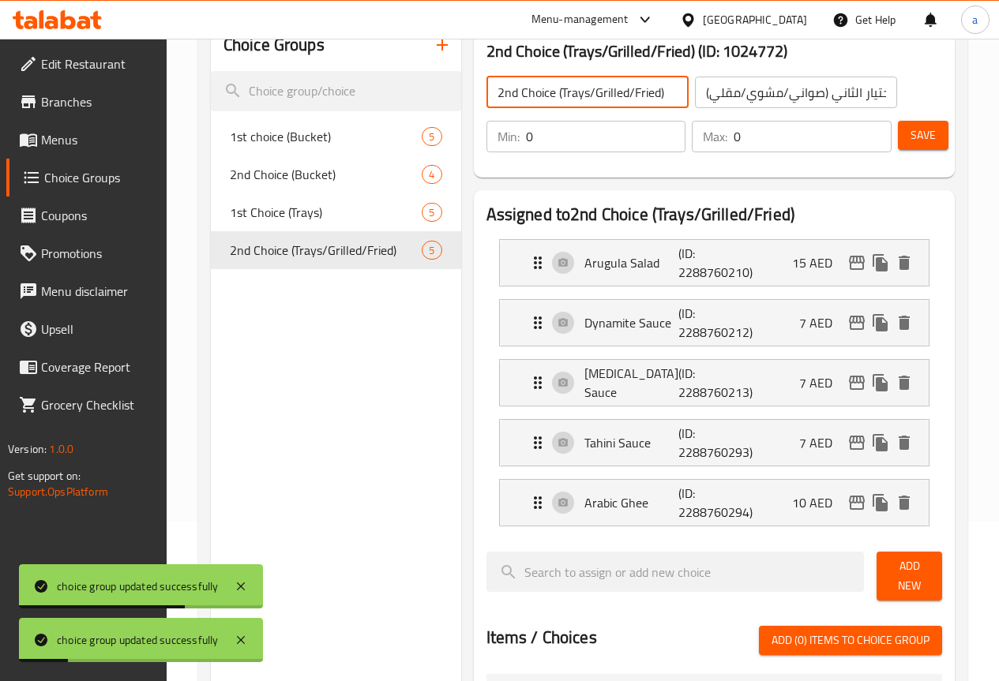
drag, startPoint x: 600, startPoint y: 92, endPoint x: 497, endPoint y: 98, distance: 103.6
click at [497, 98] on input "2nd Choice (Trays/Grilled/Fried)" at bounding box center [587, 93] width 202 height 32
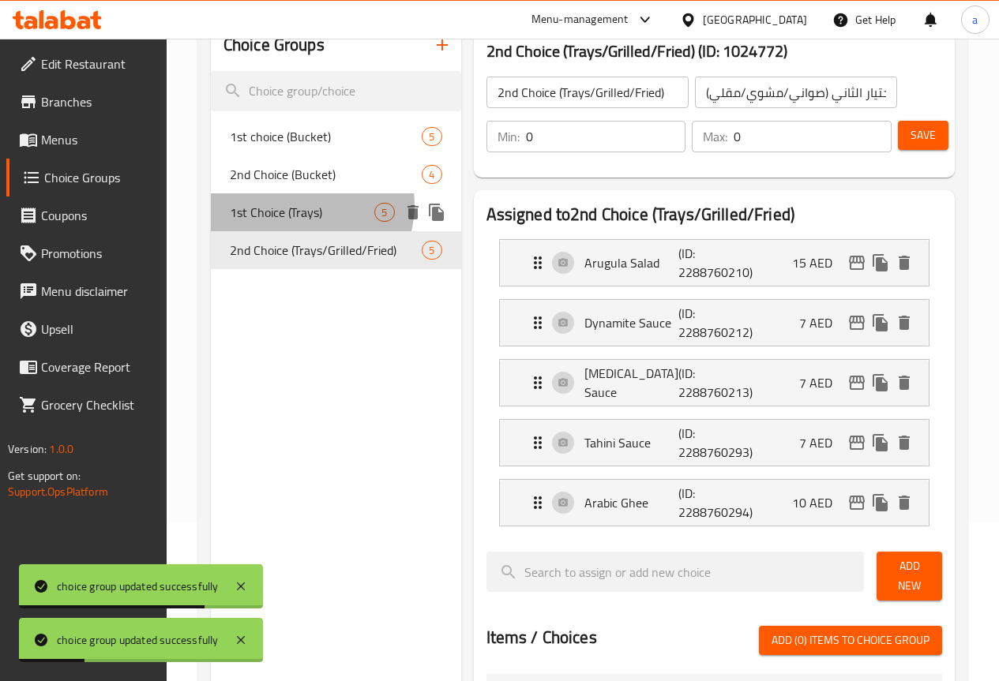
click at [306, 205] on span "1st Choice (Trays)" at bounding box center [302, 212] width 145 height 19
type input "1st Choice (Trays)"
type input "الإختيار الأول (صواني/مشوي/مقلي)"
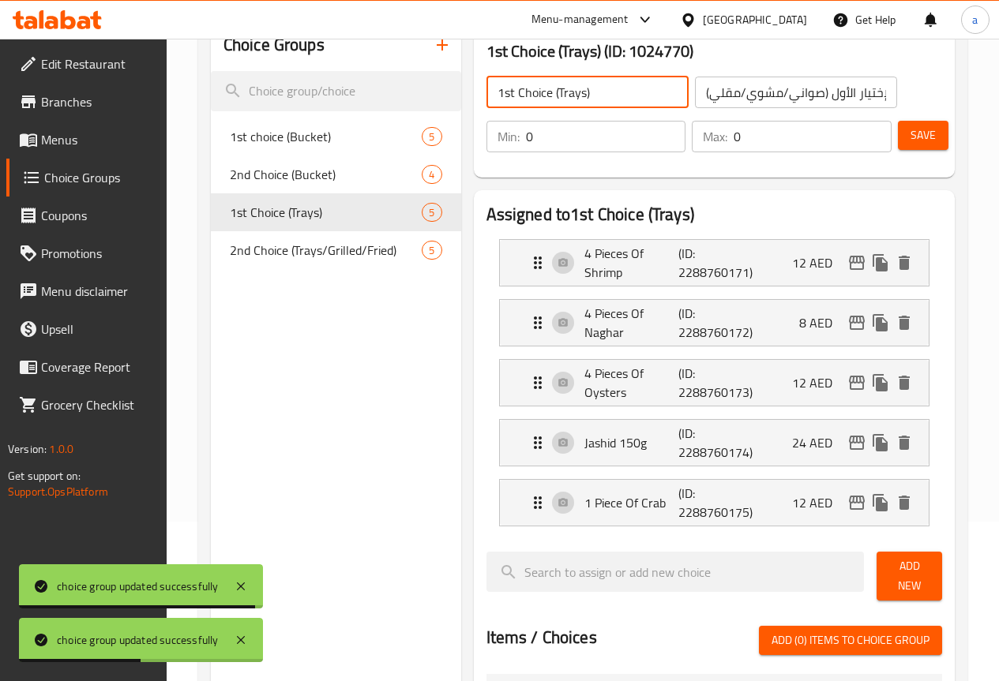
drag, startPoint x: 584, startPoint y: 88, endPoint x: 491, endPoint y: 96, distance: 93.5
click at [491, 96] on input "1st Choice (Trays)" at bounding box center [587, 93] width 202 height 32
paste input "/Grilled/Fried"
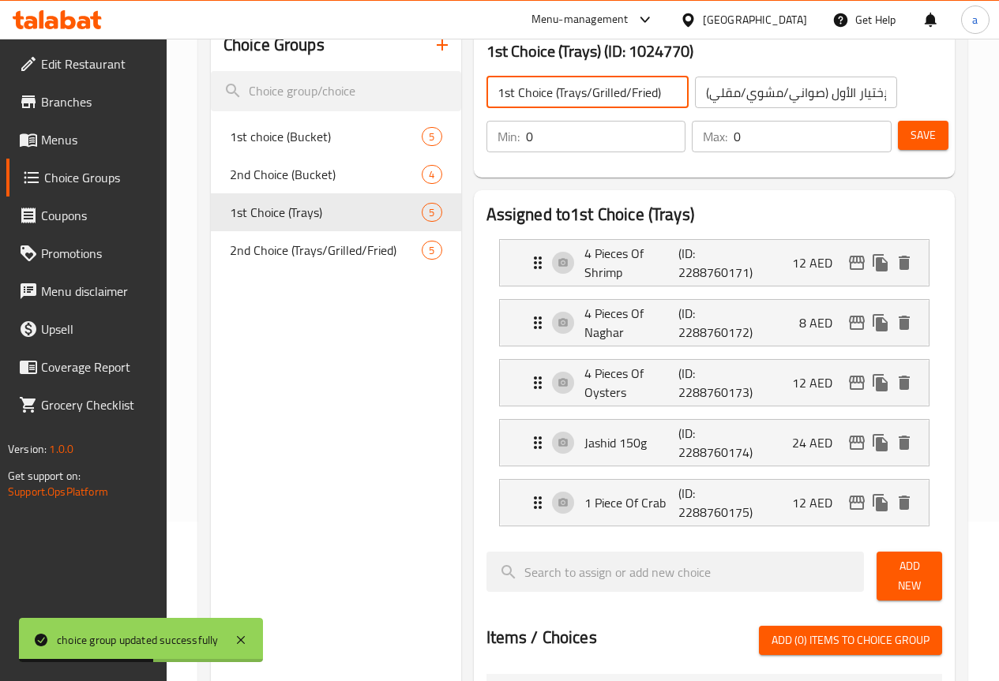
type input "1st Choice (Trays/Grilled/Fried)"
click at [933, 129] on button "Save" at bounding box center [923, 135] width 51 height 29
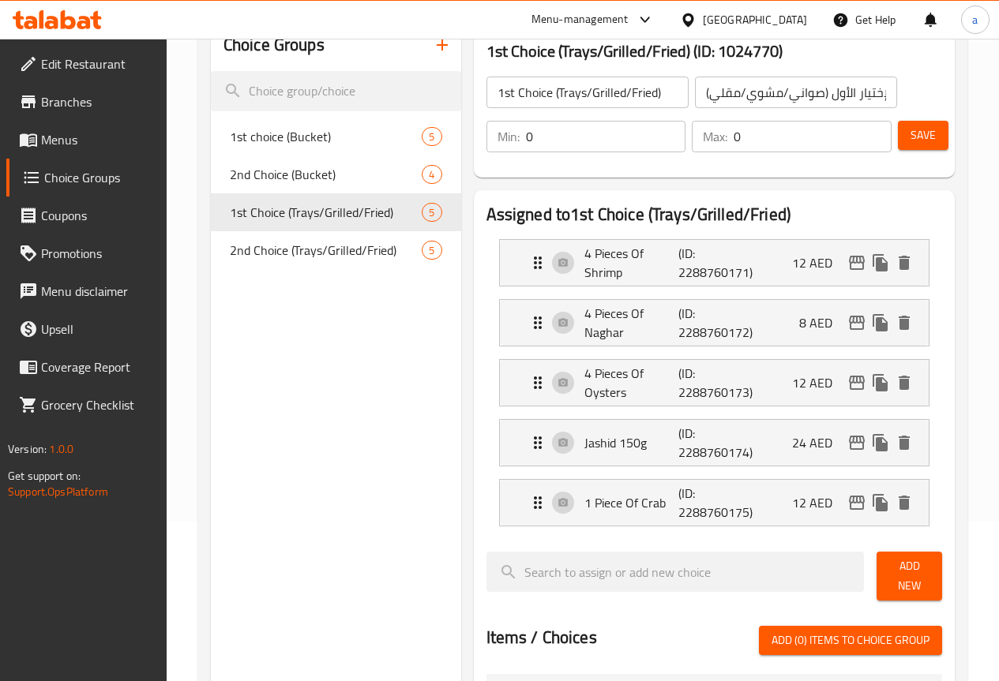
click at [49, 133] on span "Menus" at bounding box center [97, 139] width 113 height 19
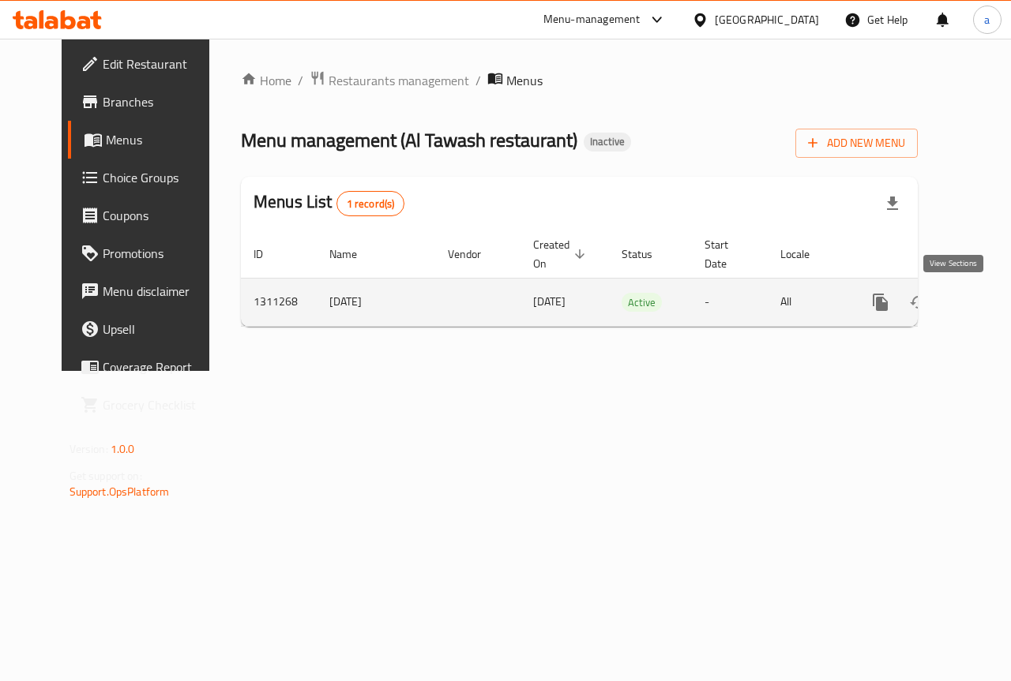
click at [987, 304] on icon "enhanced table" at bounding box center [994, 302] width 14 height 14
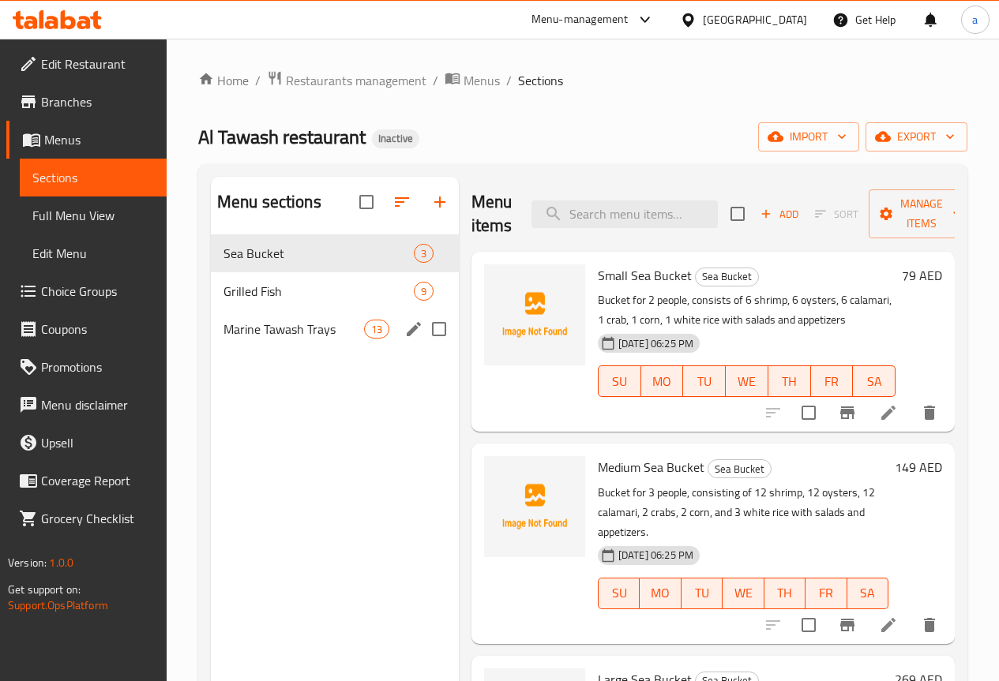
click at [254, 348] on div "Marine Tawash Trays 13" at bounding box center [335, 329] width 248 height 38
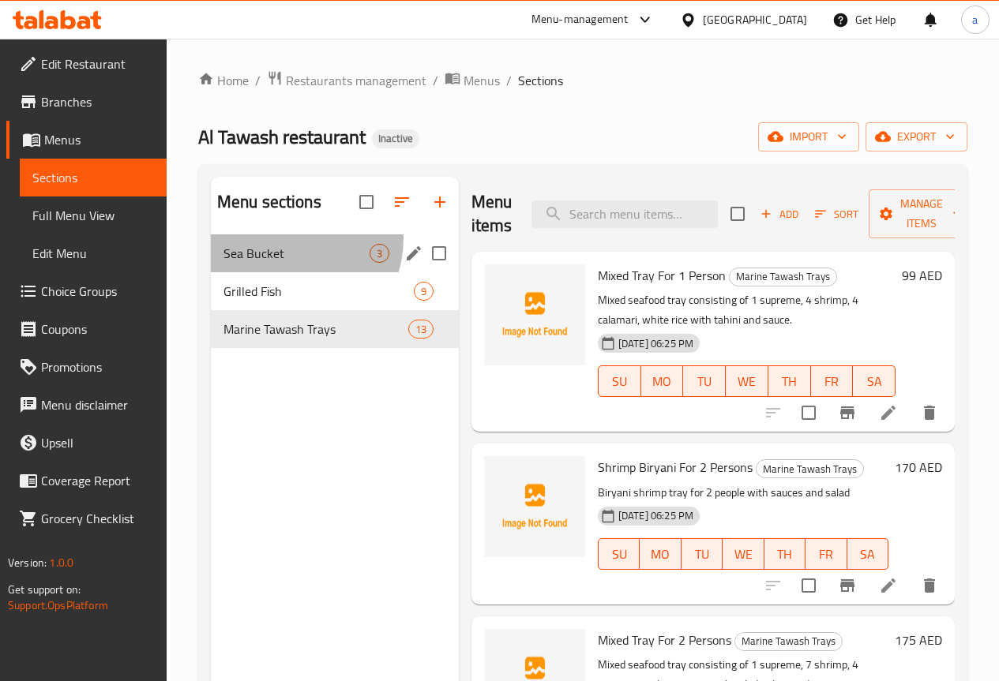
click at [288, 262] on div "Sea Bucket 3" at bounding box center [335, 253] width 248 height 38
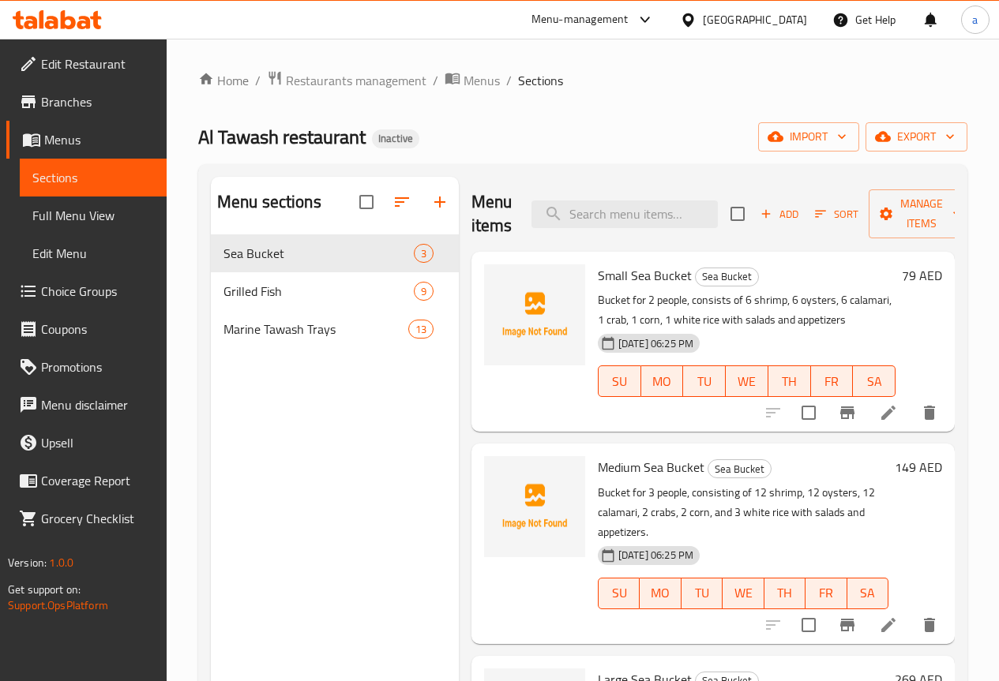
click at [92, 282] on span "Choice Groups" at bounding box center [97, 291] width 113 height 19
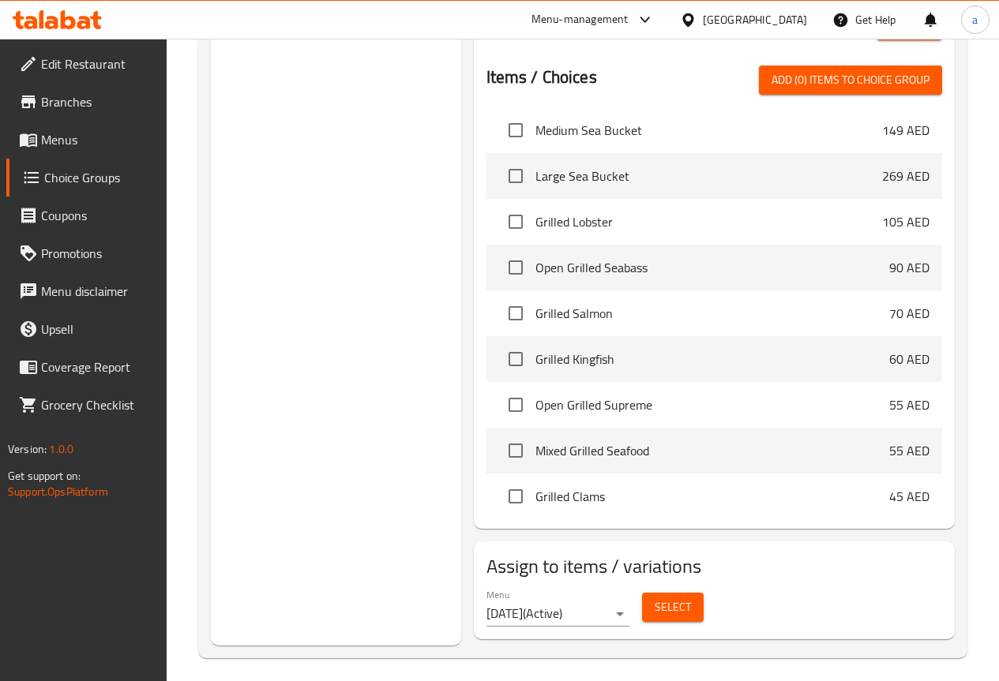
scroll to position [79, 0]
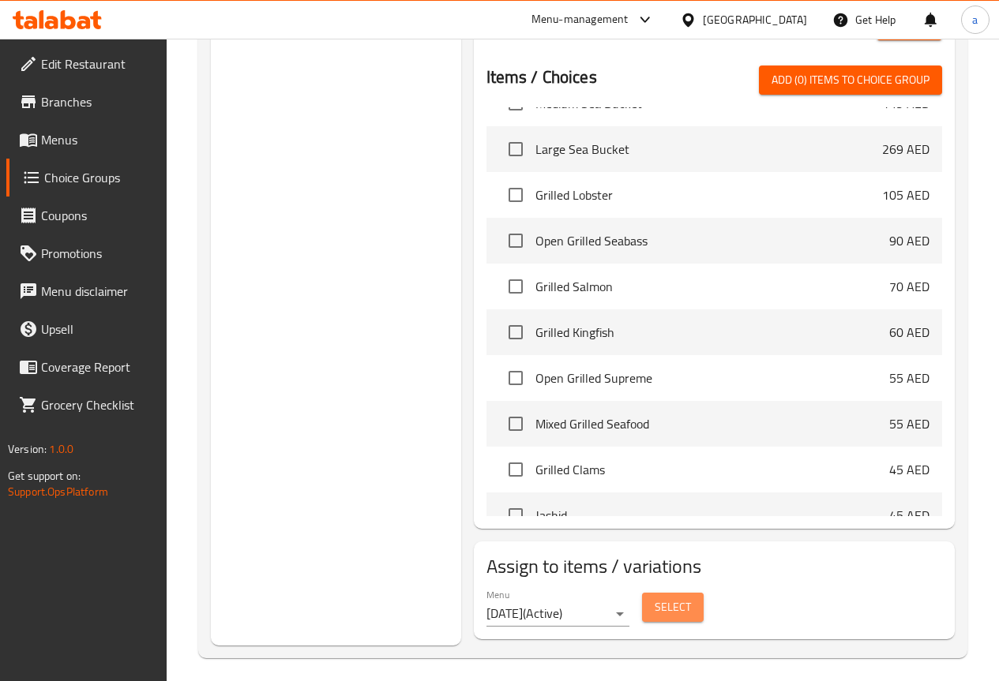
click at [655, 598] on span "Select" at bounding box center [673, 608] width 36 height 20
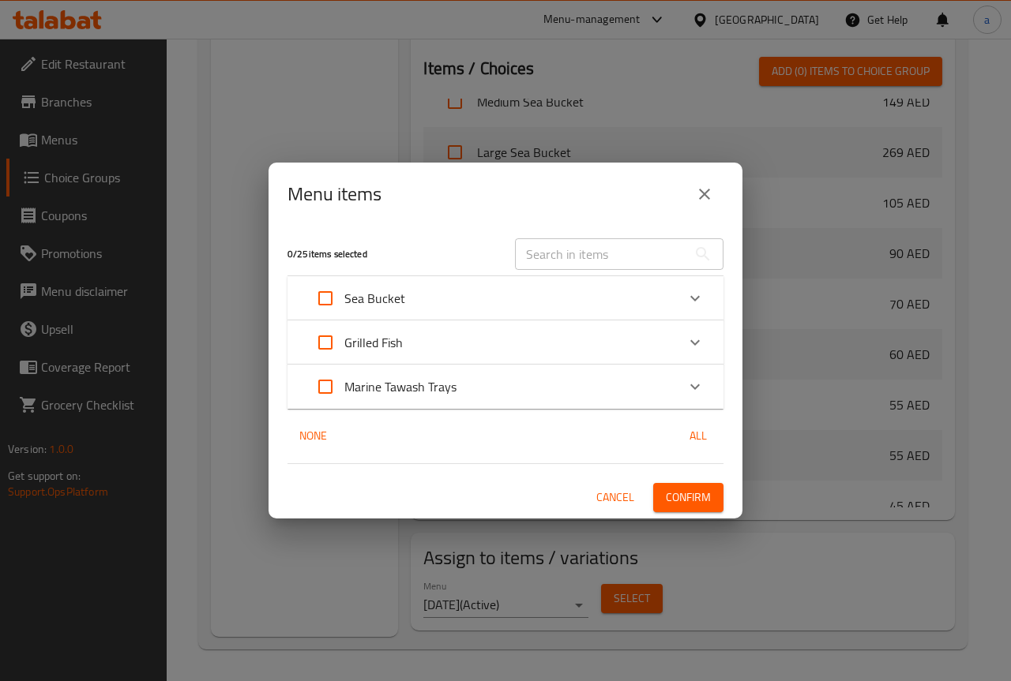
click at [333, 303] on input "Expand" at bounding box center [325, 298] width 38 height 38
checkbox input "true"
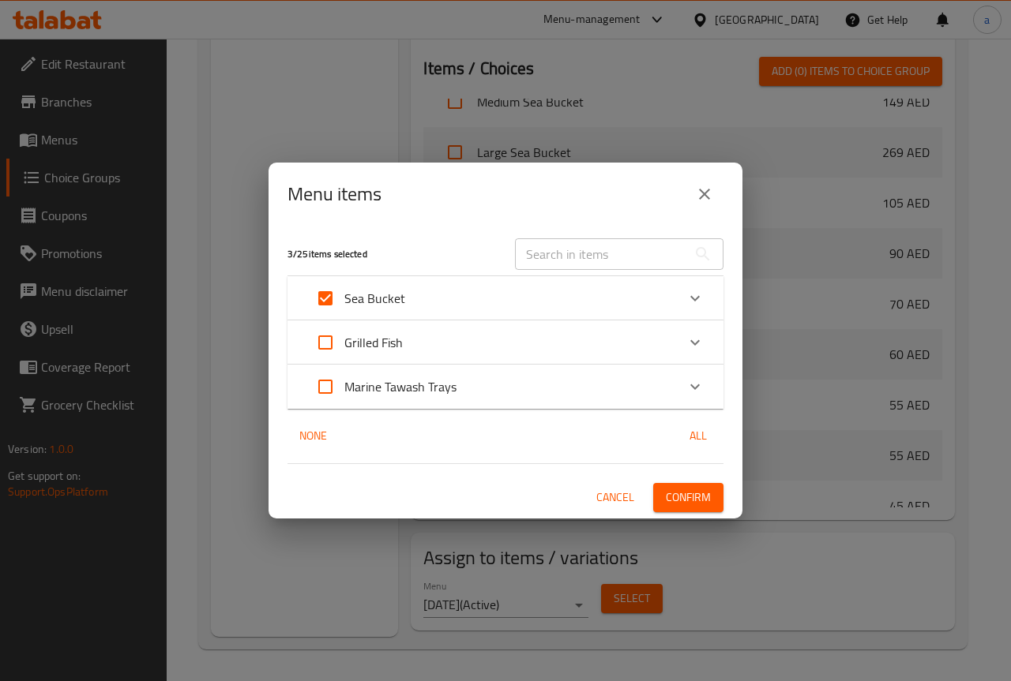
click at [668, 488] on span "Confirm" at bounding box center [688, 498] width 45 height 20
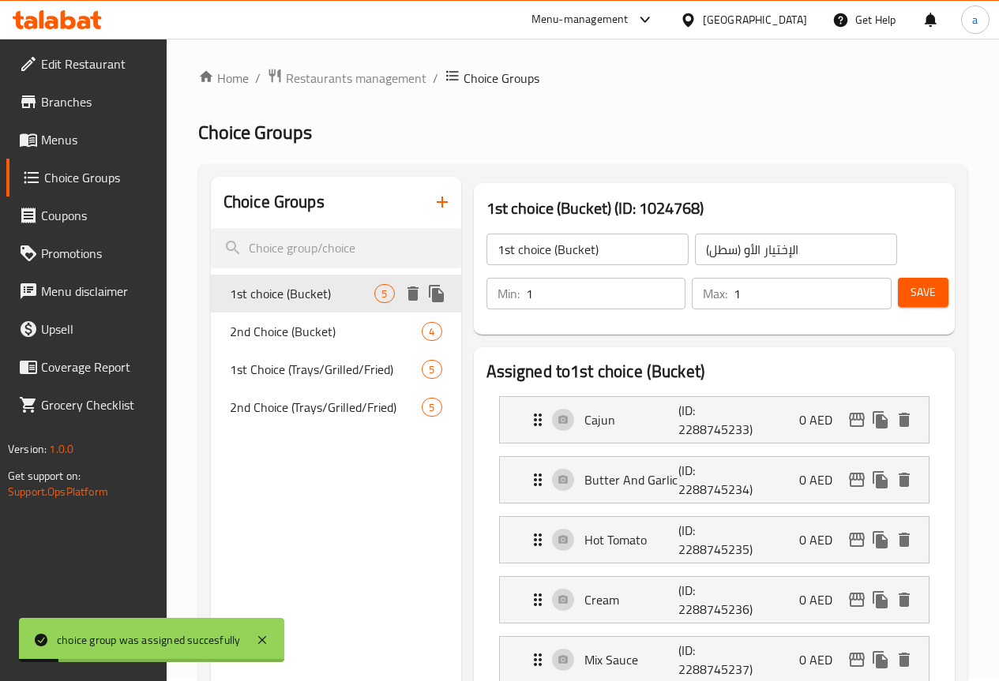
scroll to position [0, 0]
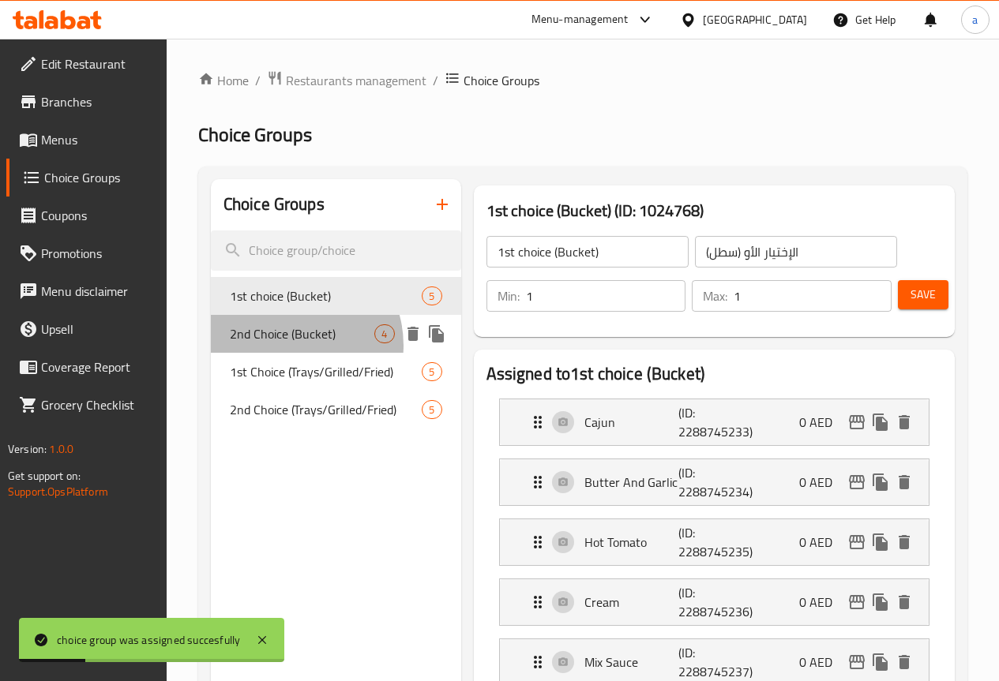
click at [289, 343] on span "2nd Choice (Bucket)" at bounding box center [302, 333] width 145 height 19
type input "2nd Choice (Bucket)"
type input "الإختيار الثاني (سطل)"
type input "0"
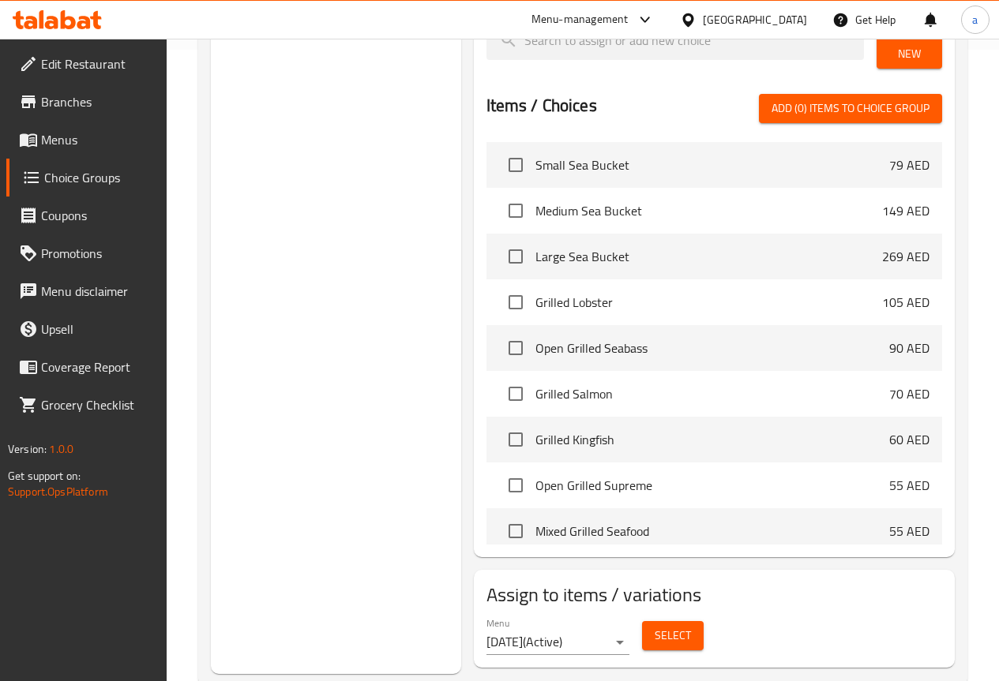
scroll to position [474, 0]
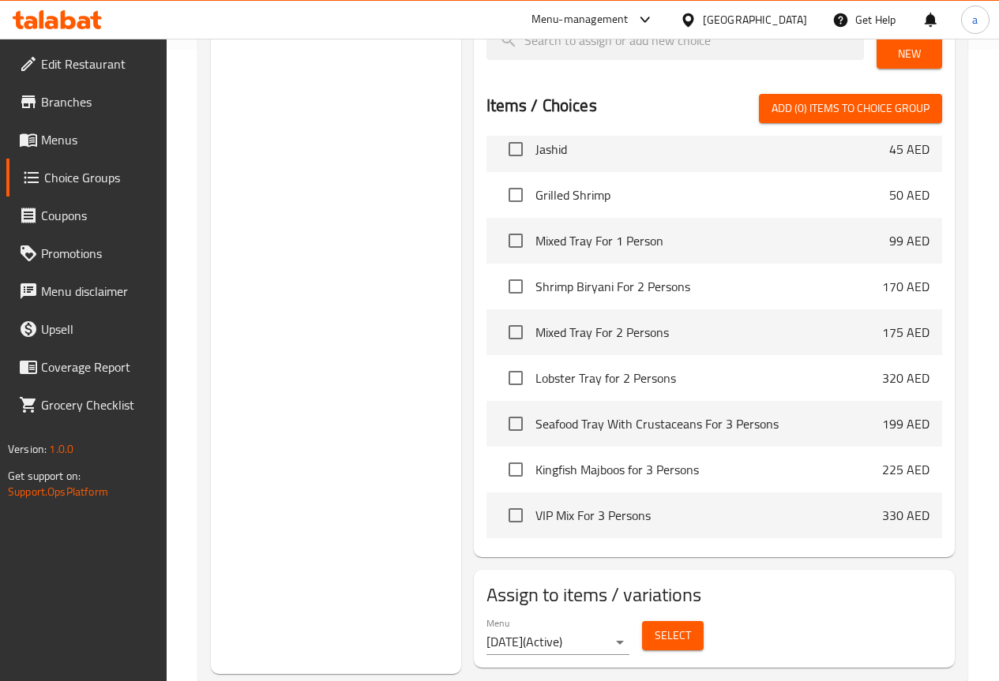
click at [655, 626] on span "Select" at bounding box center [673, 636] width 36 height 20
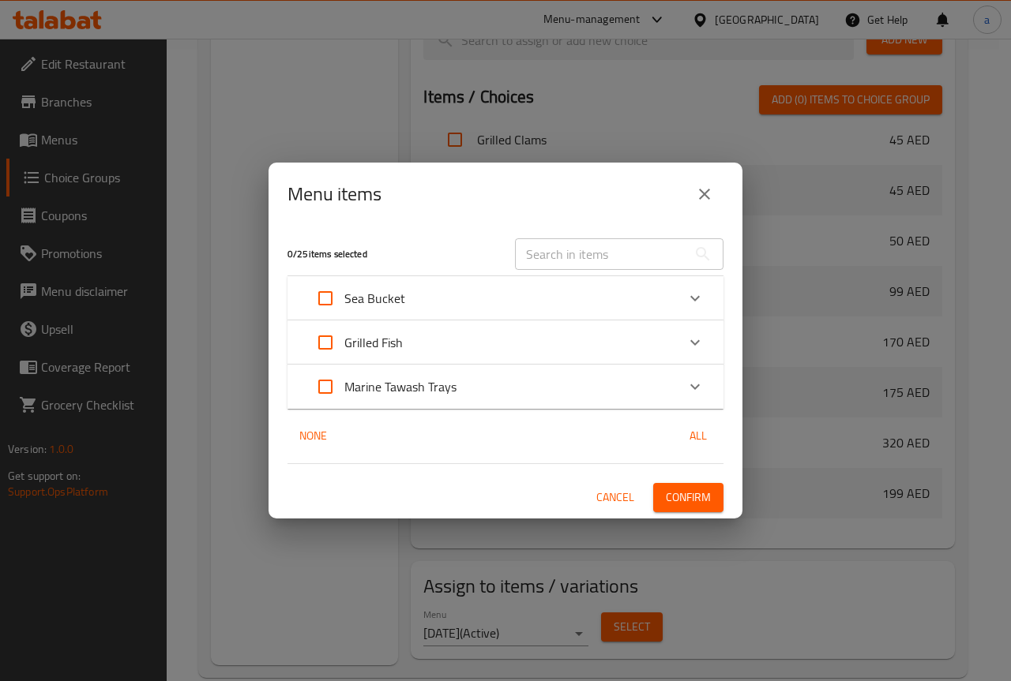
click at [326, 296] on input "Expand" at bounding box center [325, 298] width 38 height 38
checkbox input "true"
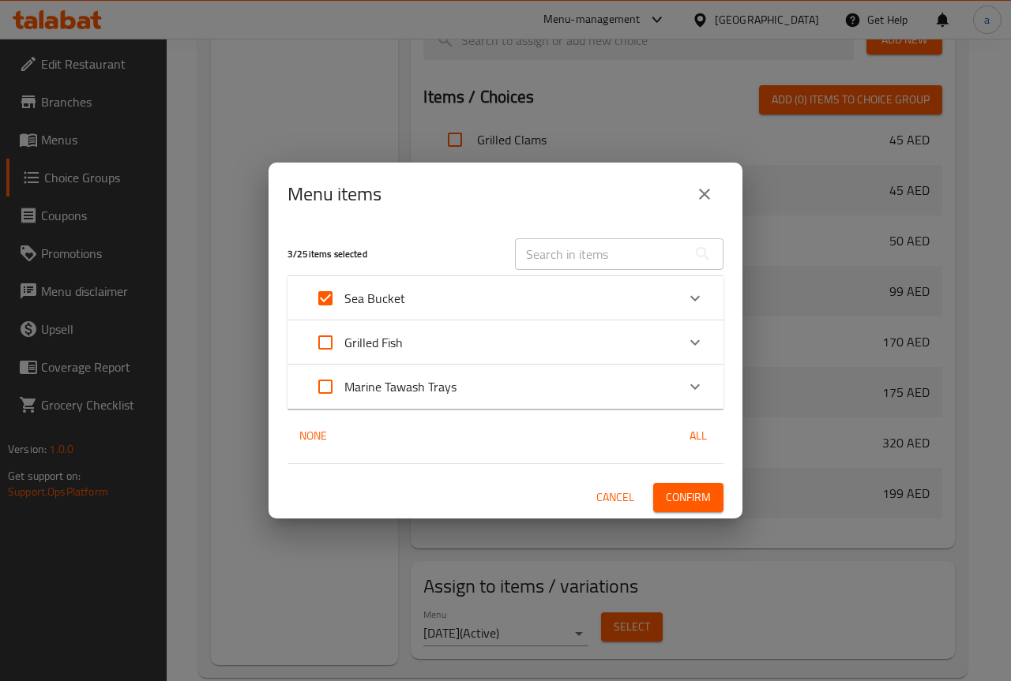
click at [692, 502] on span "Confirm" at bounding box center [688, 498] width 45 height 20
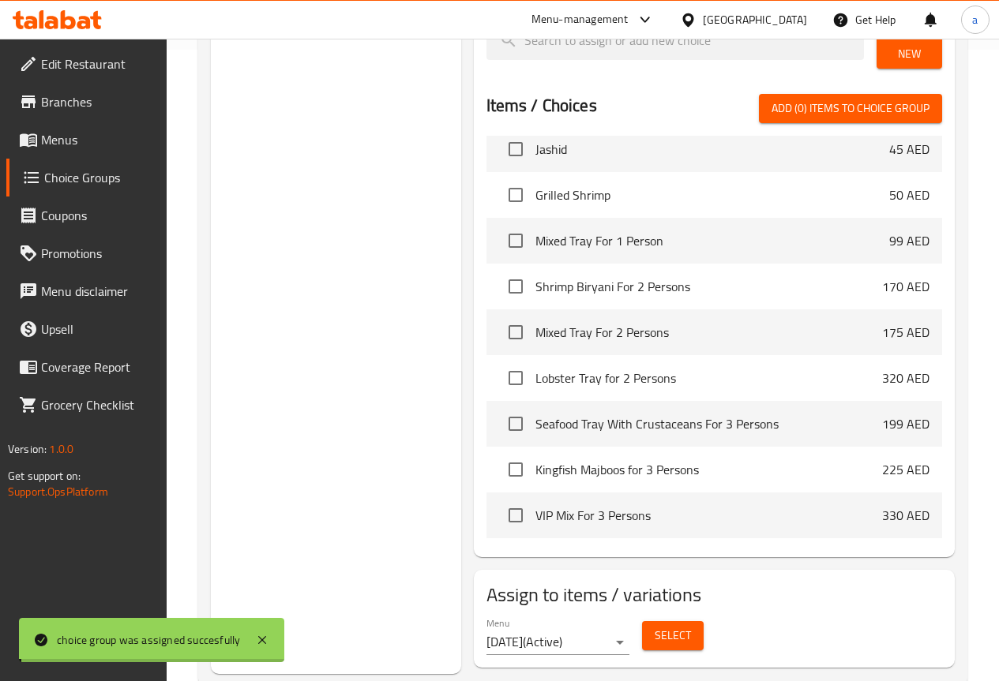
click at [98, 141] on span "Menus" at bounding box center [97, 139] width 113 height 19
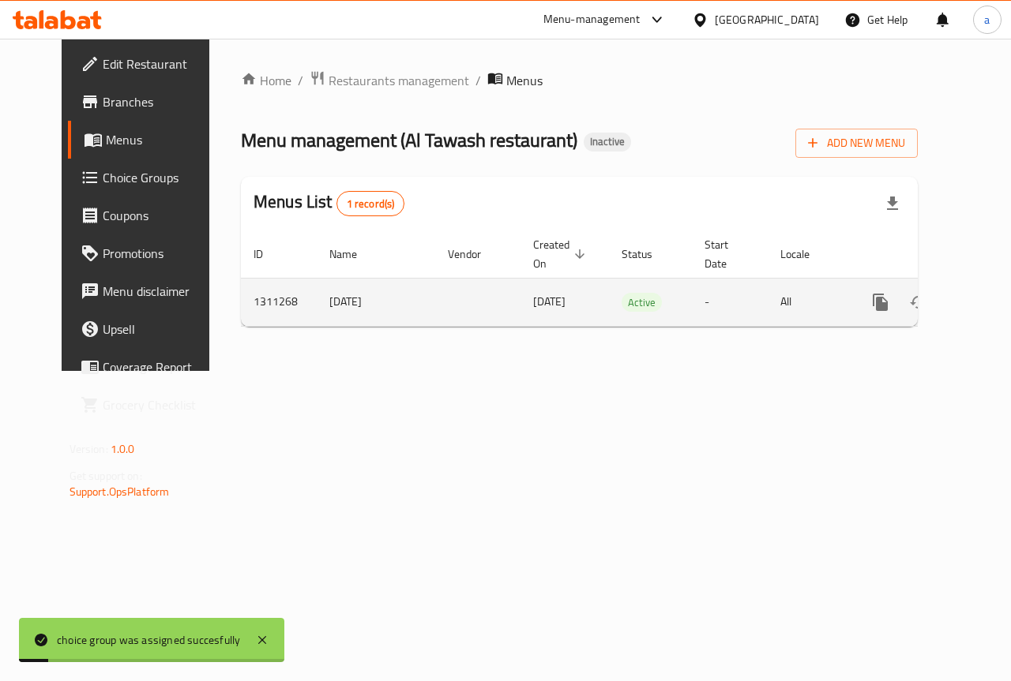
click at [985, 294] on icon "enhanced table" at bounding box center [994, 302] width 19 height 19
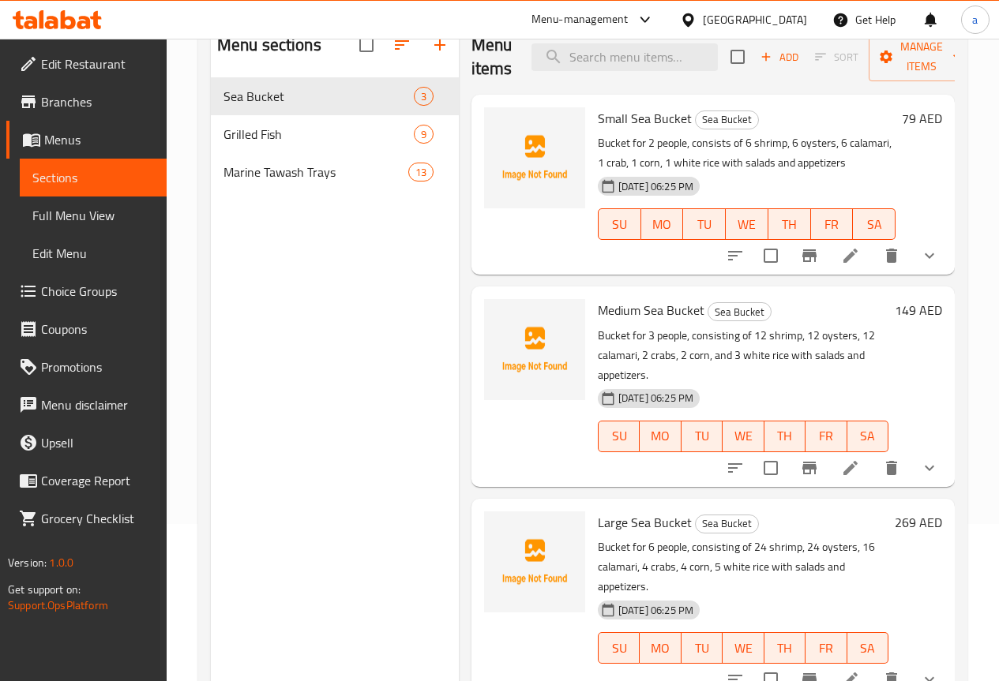
scroll to position [158, 0]
click at [917, 253] on button "show more" at bounding box center [929, 255] width 38 height 38
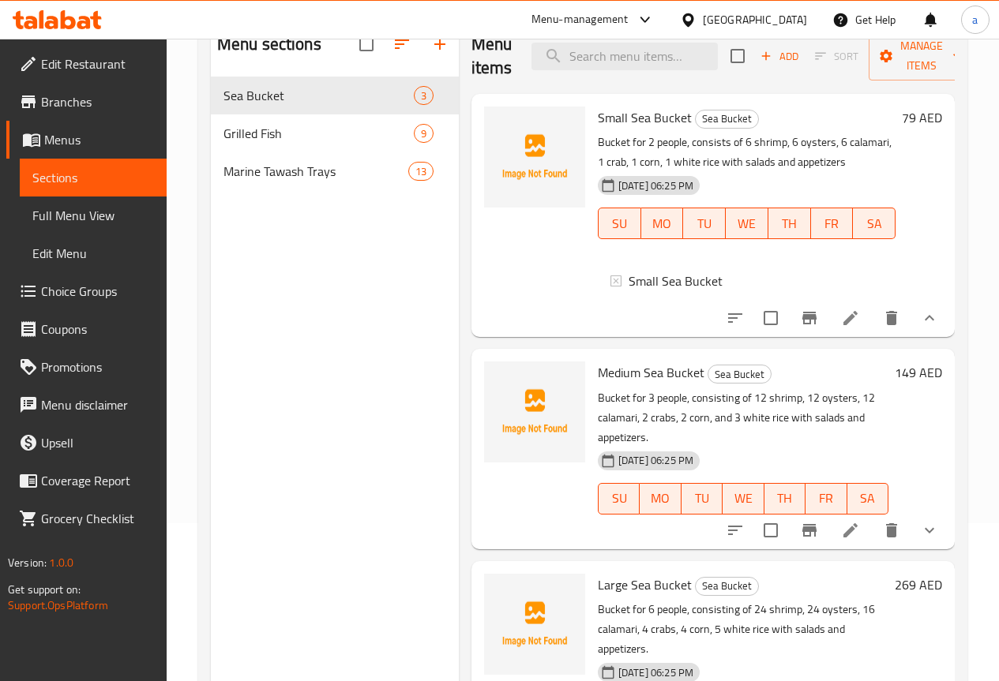
scroll to position [0, 0]
click at [76, 168] on span "Sections" at bounding box center [93, 177] width 122 height 19
click at [91, 206] on span "Full Menu View" at bounding box center [93, 215] width 122 height 19
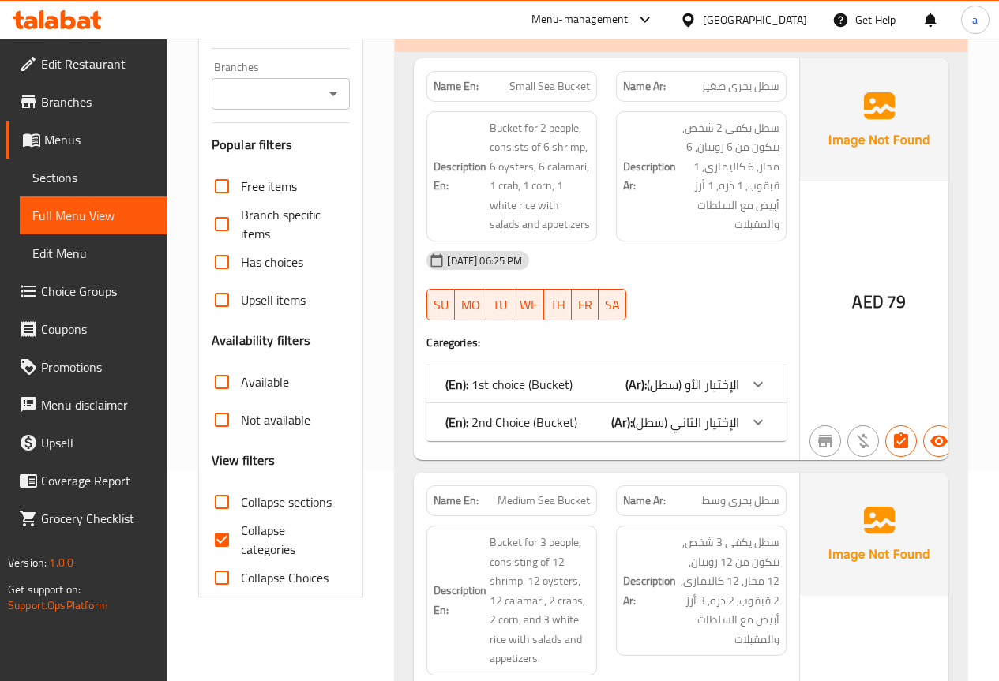
scroll to position [237, 0]
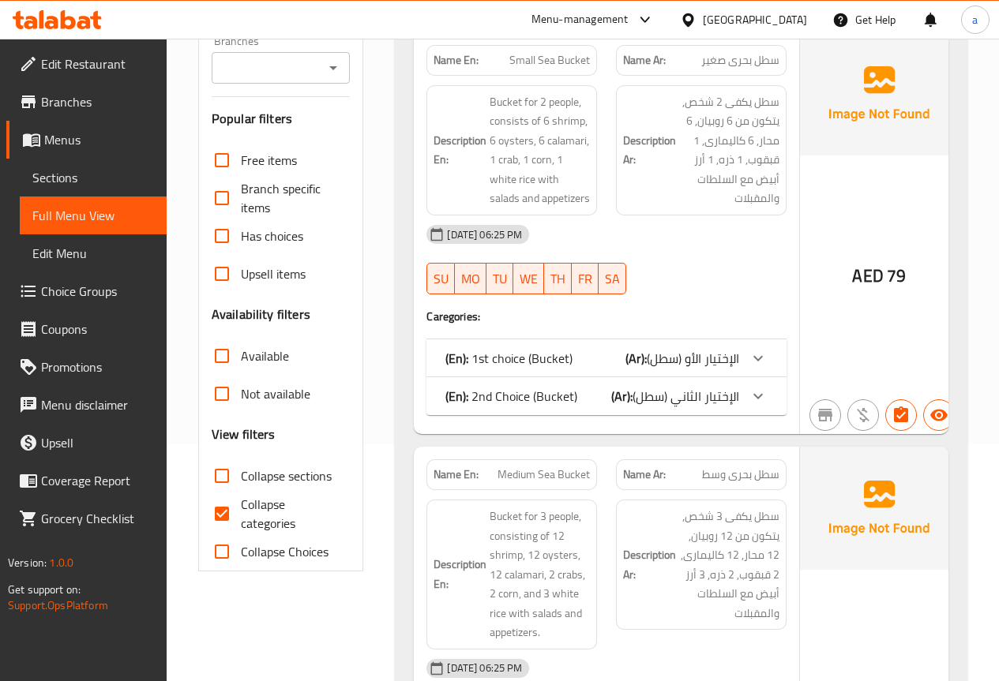
click at [216, 506] on input "Collapse categories" at bounding box center [222, 514] width 38 height 38
checkbox input "false"
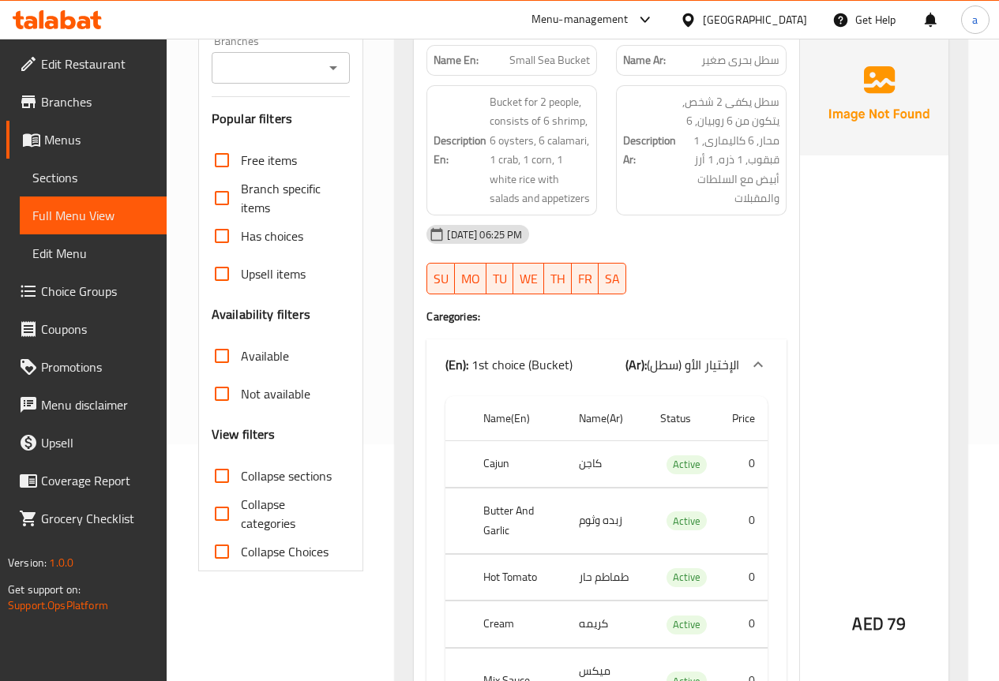
click at [226, 480] on input "Collapse sections" at bounding box center [222, 476] width 38 height 38
checkbox input "true"
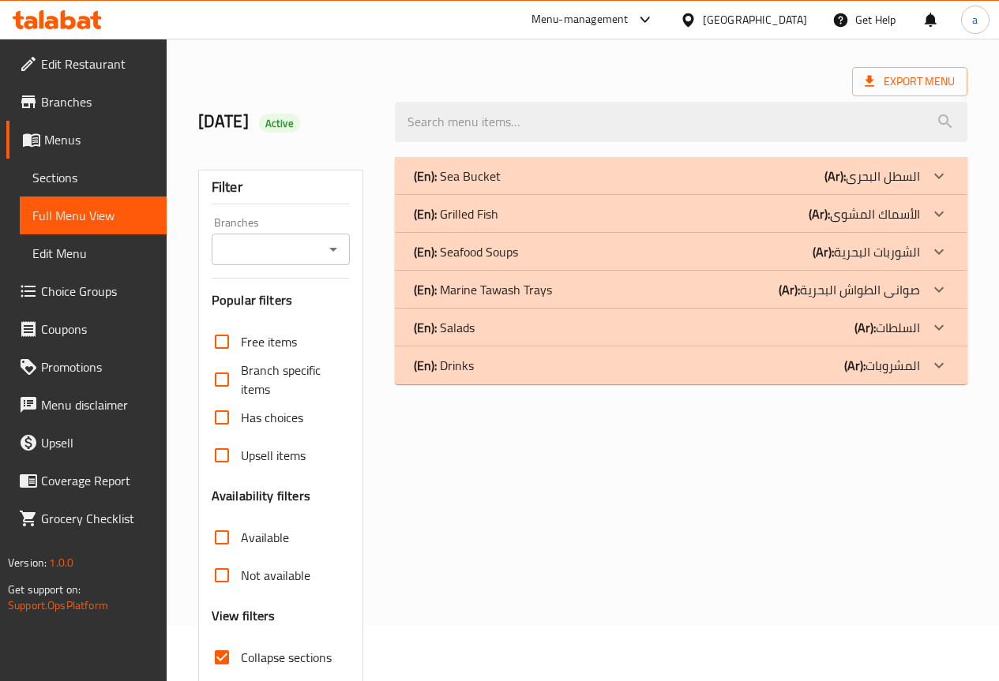
scroll to position [0, 0]
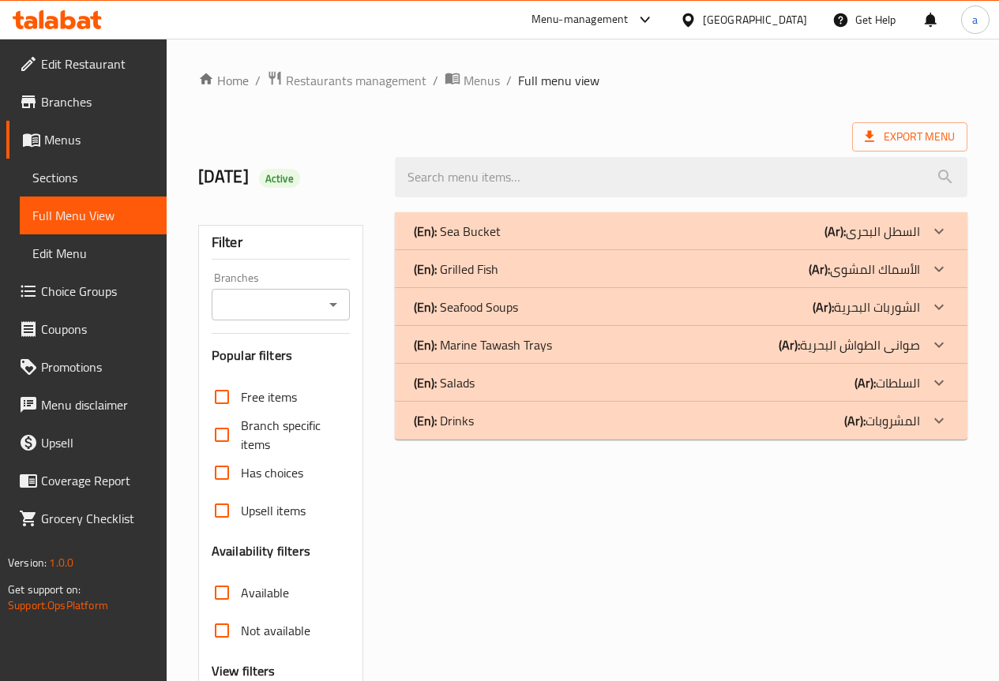
click at [591, 231] on div "(En): Sea Bucket (Ar): السطل البحرى" at bounding box center [667, 231] width 506 height 19
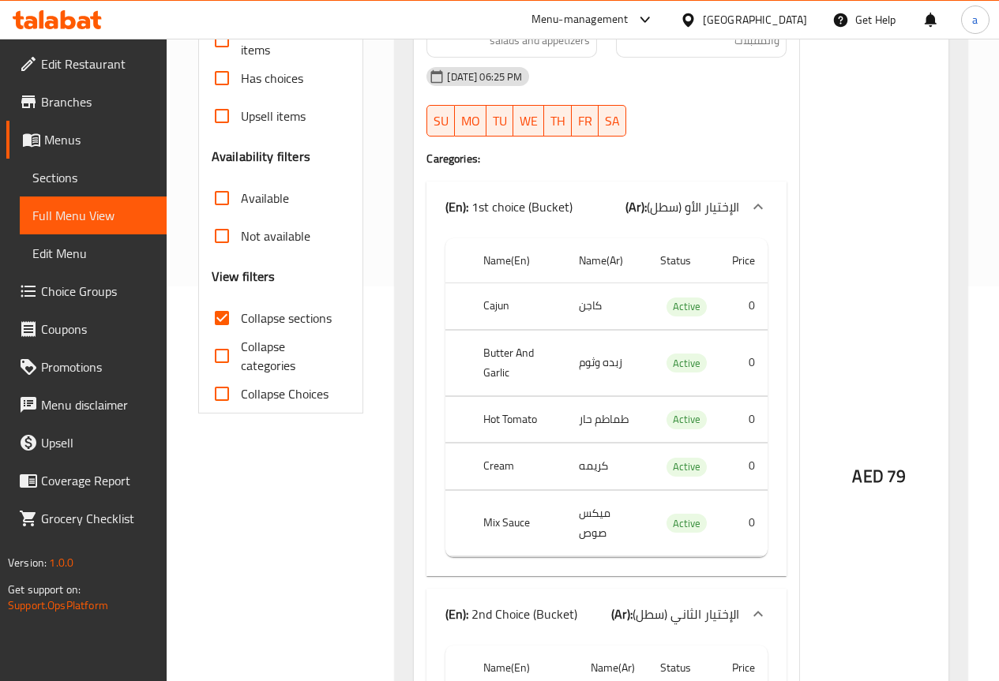
scroll to position [316, 0]
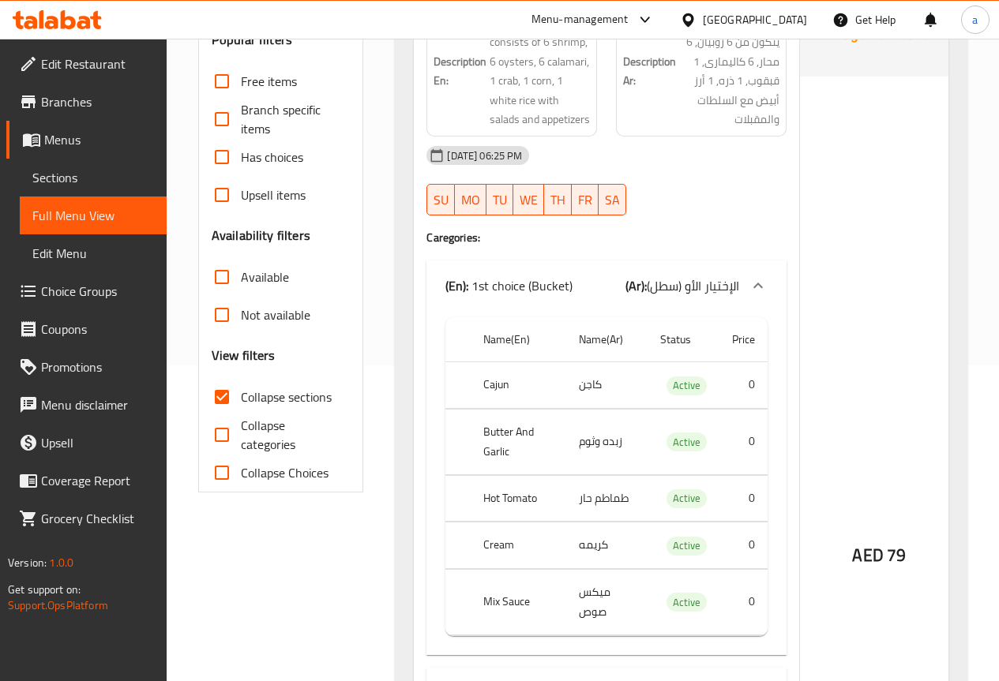
click at [87, 296] on span "Choice Groups" at bounding box center [97, 291] width 113 height 19
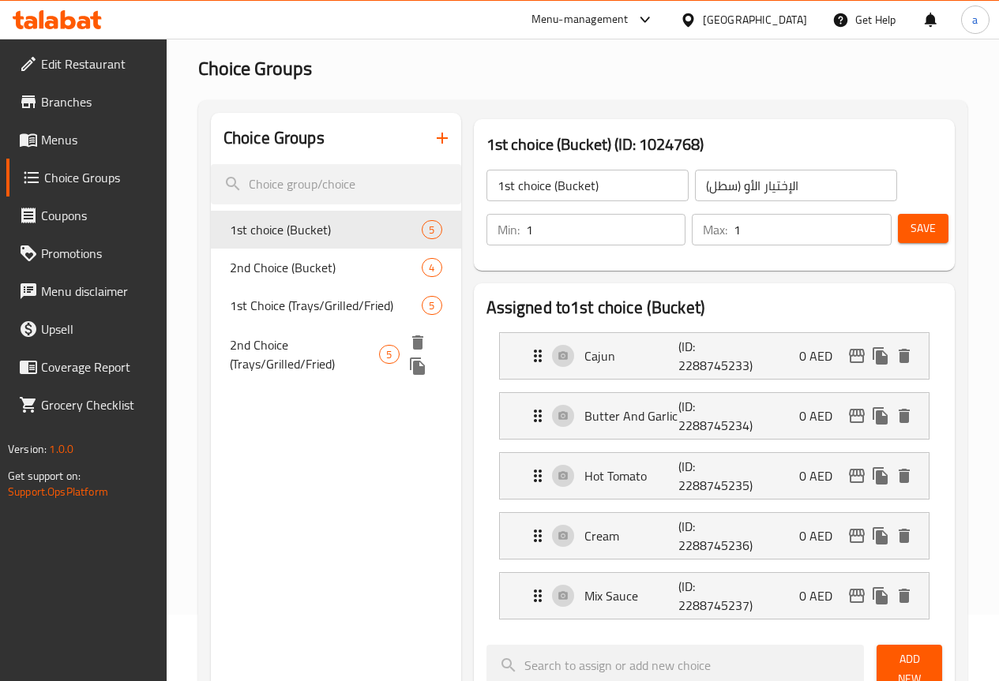
scroll to position [66, 0]
click at [709, 184] on input "الإختيار الأو (سطل)" at bounding box center [796, 187] width 202 height 32
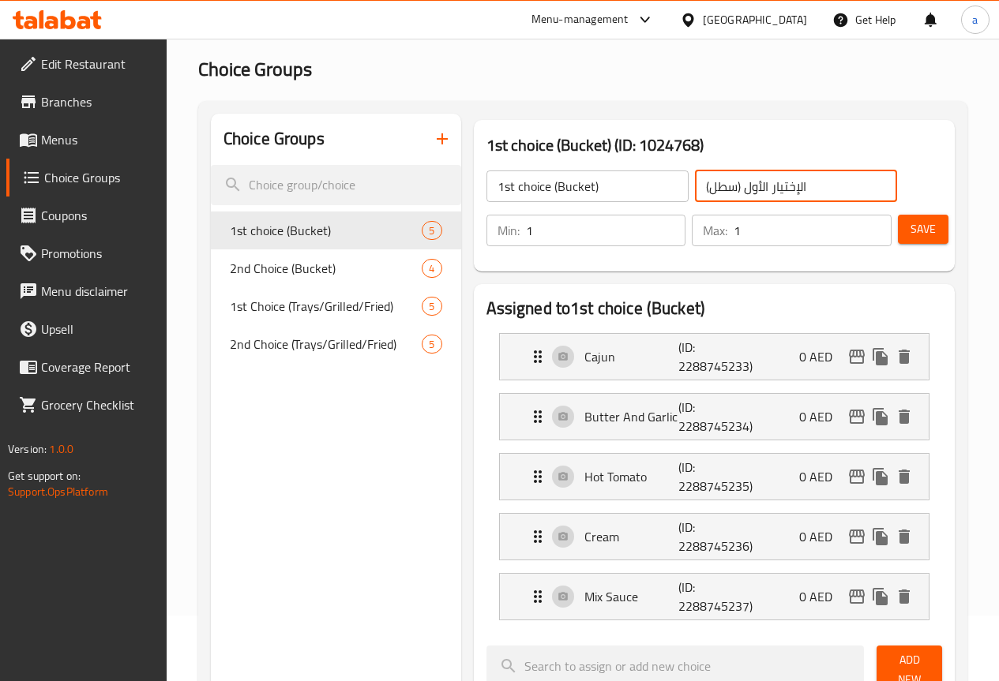
type input "الإختيار الأول (سطل)"
click at [913, 227] on span "Save" at bounding box center [922, 229] width 25 height 20
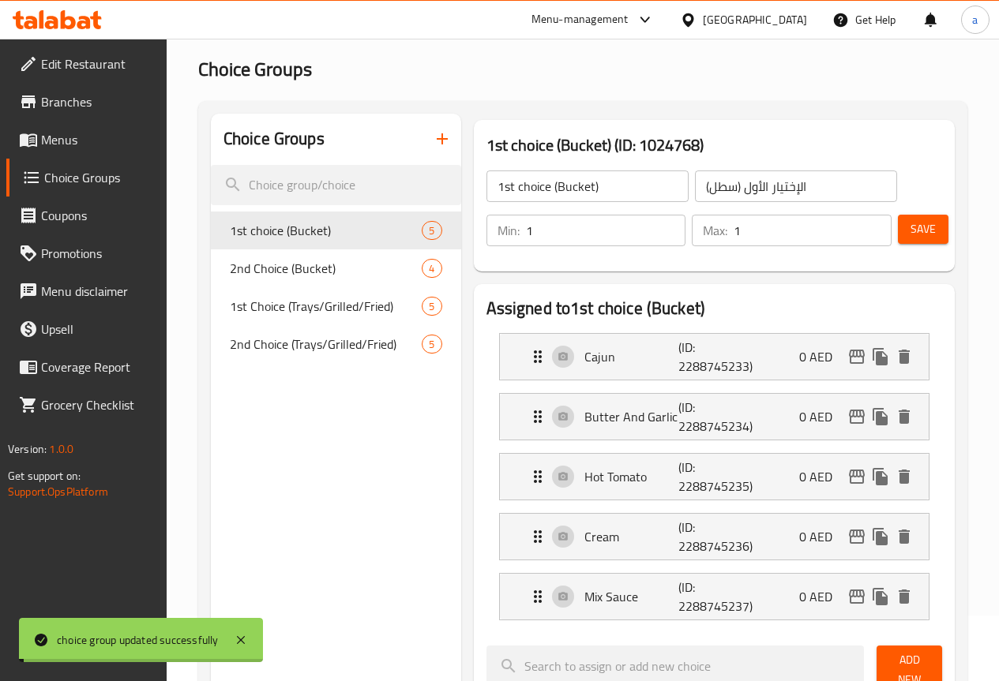
click at [76, 148] on span "Menus" at bounding box center [97, 139] width 113 height 19
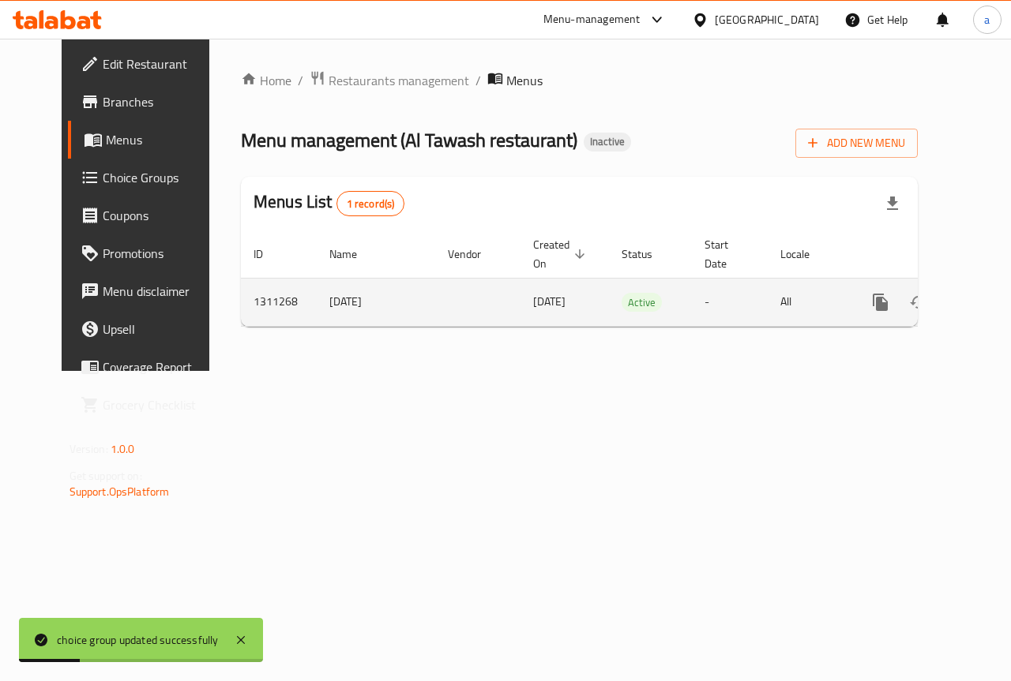
click at [985, 302] on icon "enhanced table" at bounding box center [994, 302] width 19 height 19
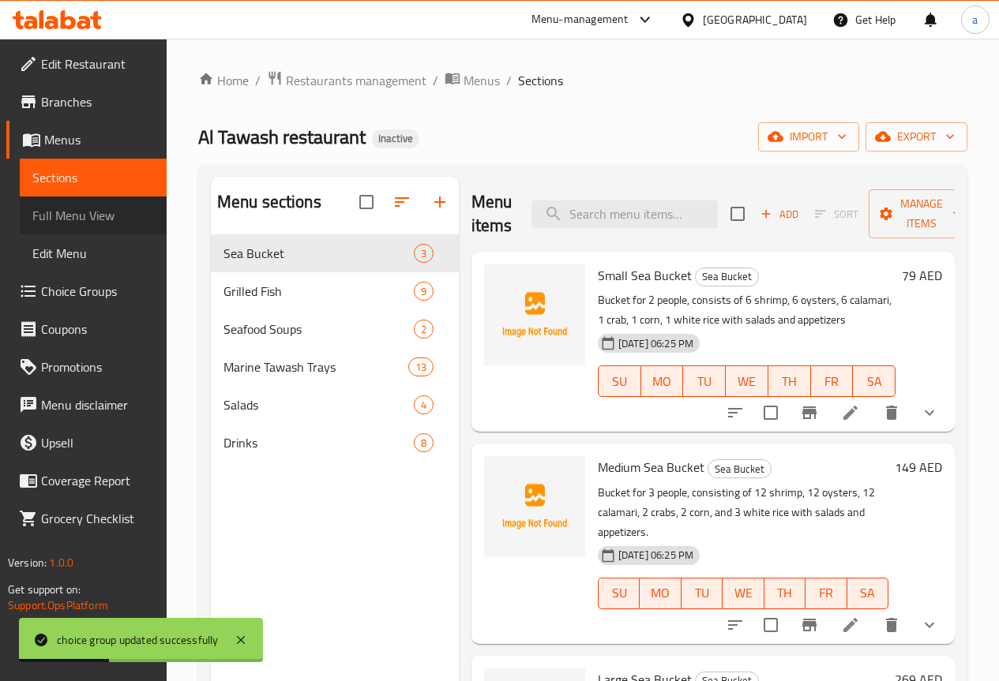
click at [98, 212] on span "Full Menu View" at bounding box center [93, 215] width 122 height 19
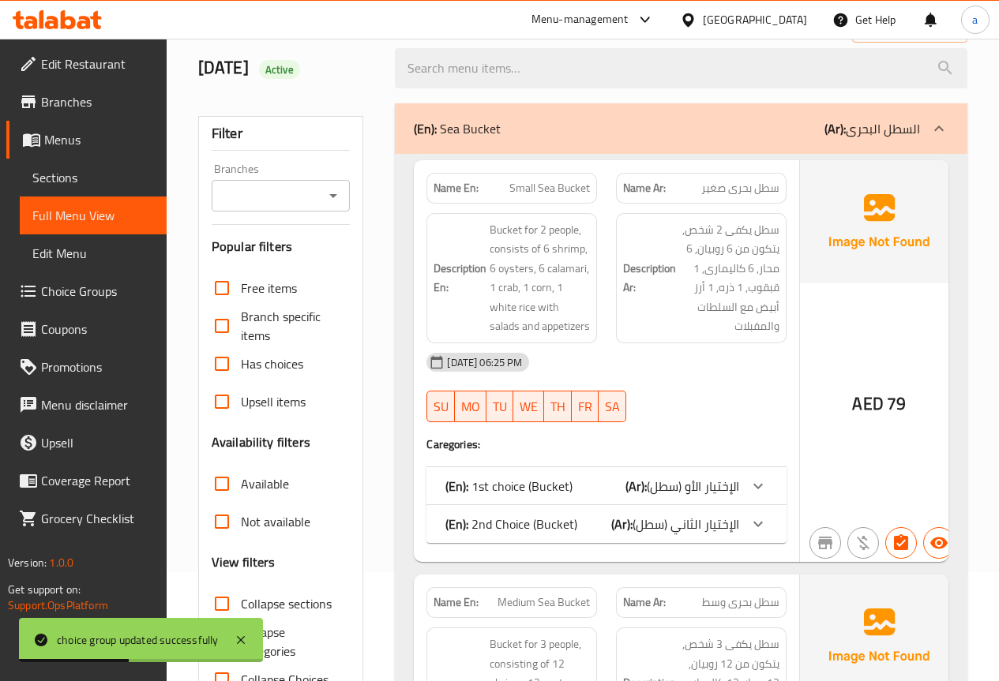
scroll to position [237, 0]
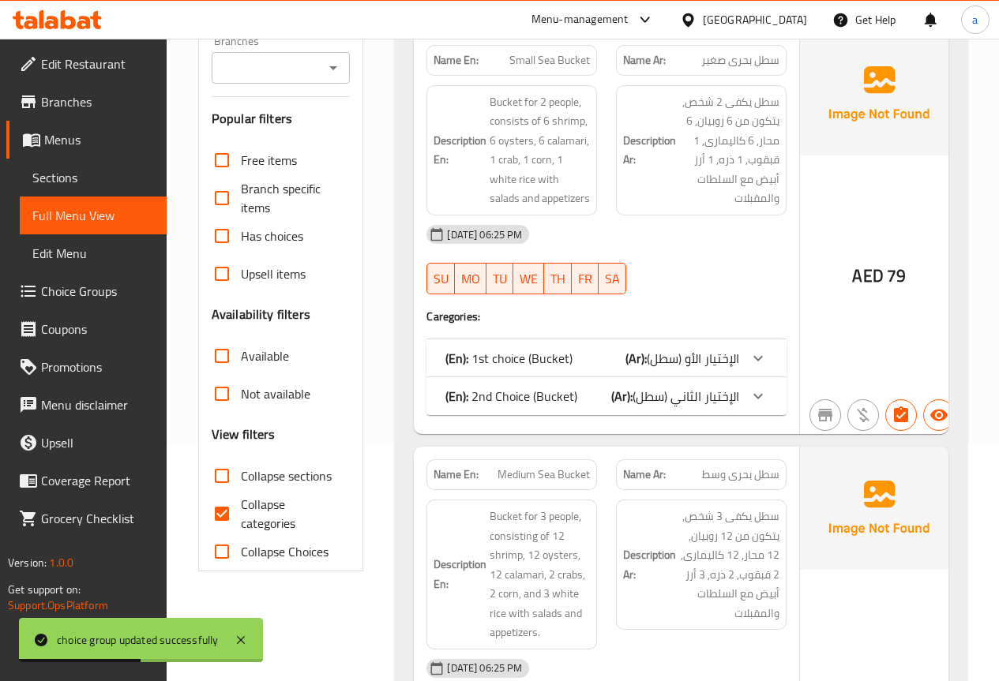
click at [267, 479] on span "Collapse sections" at bounding box center [286, 476] width 91 height 19
click at [241, 479] on input "Collapse sections" at bounding box center [222, 476] width 38 height 38
checkbox input "true"
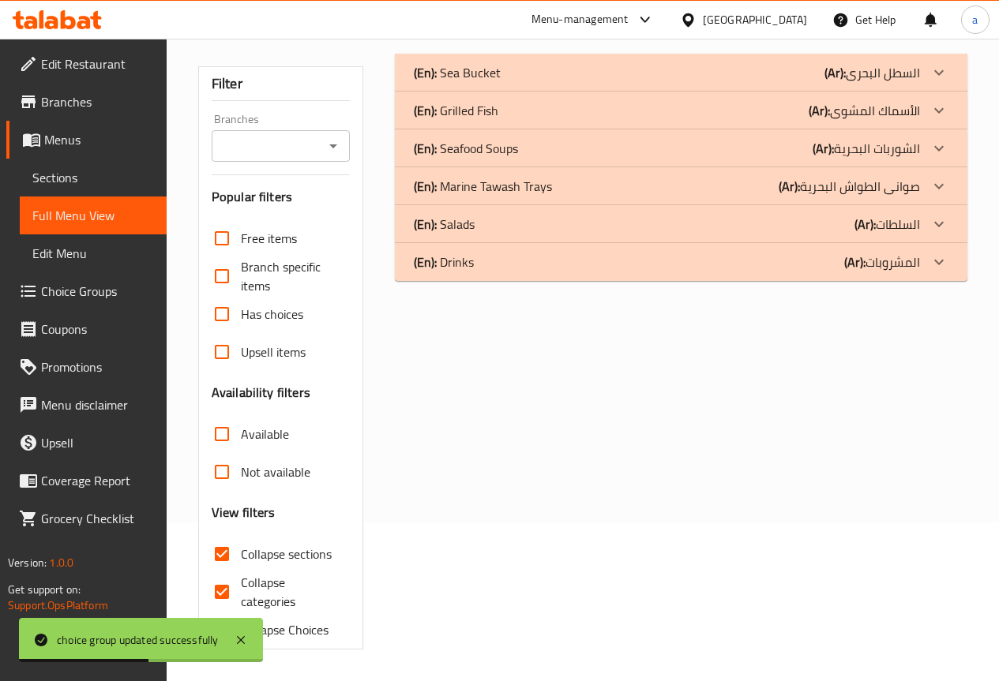
click at [259, 573] on span "Collapse categories" at bounding box center [289, 592] width 97 height 38
click at [241, 573] on input "Collapse categories" at bounding box center [222, 592] width 38 height 38
checkbox input "false"
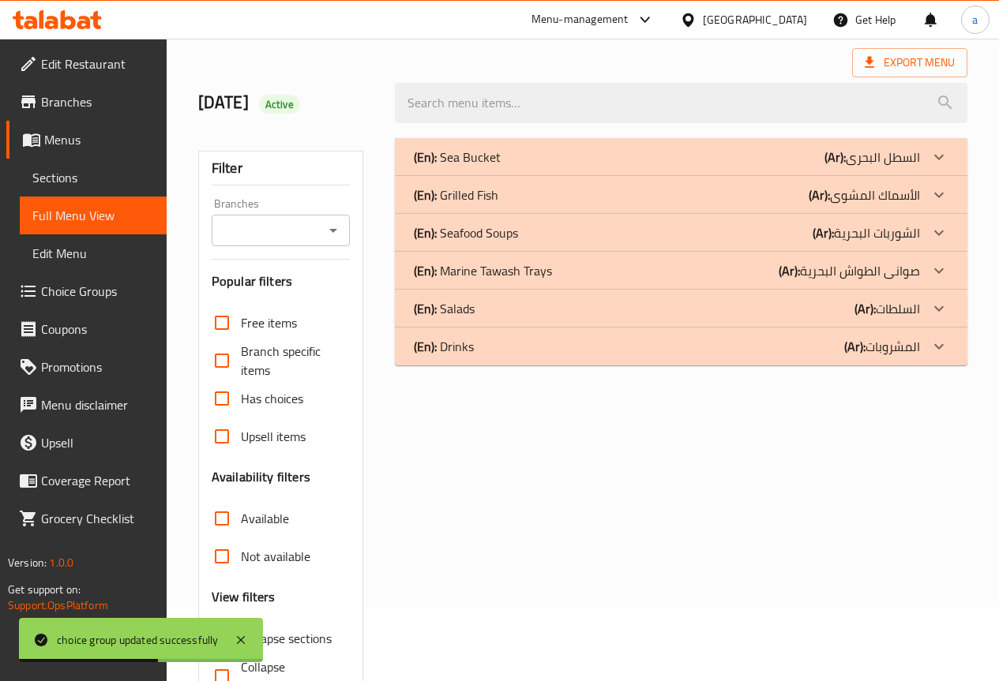
scroll to position [0, 0]
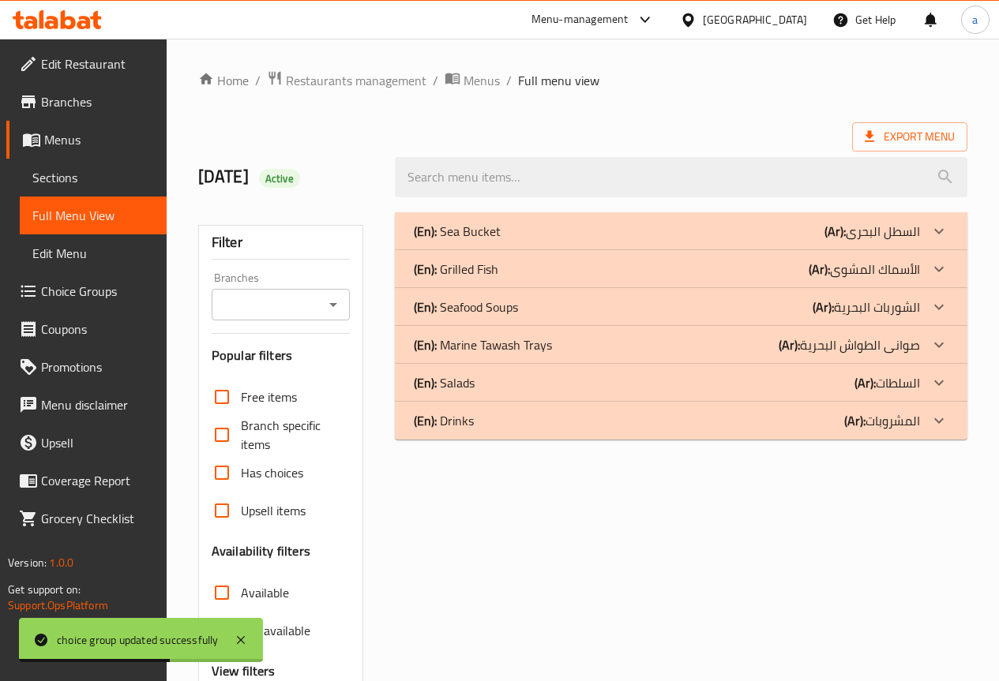
click at [616, 231] on div "(En): Sea Bucket (Ar): السطل البحرى" at bounding box center [667, 231] width 506 height 19
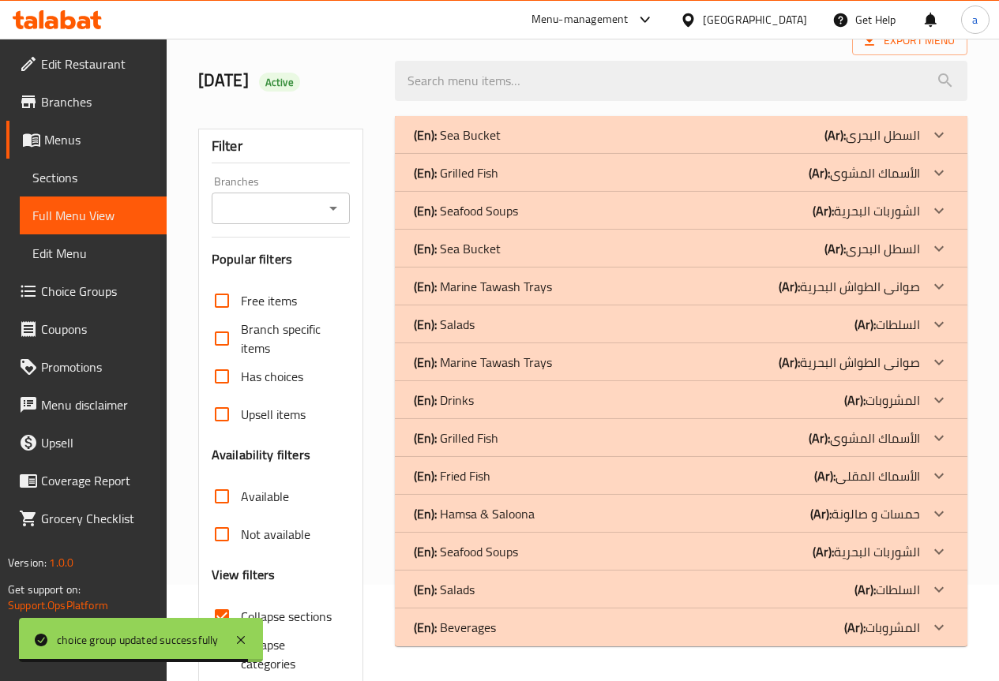
scroll to position [1, 0]
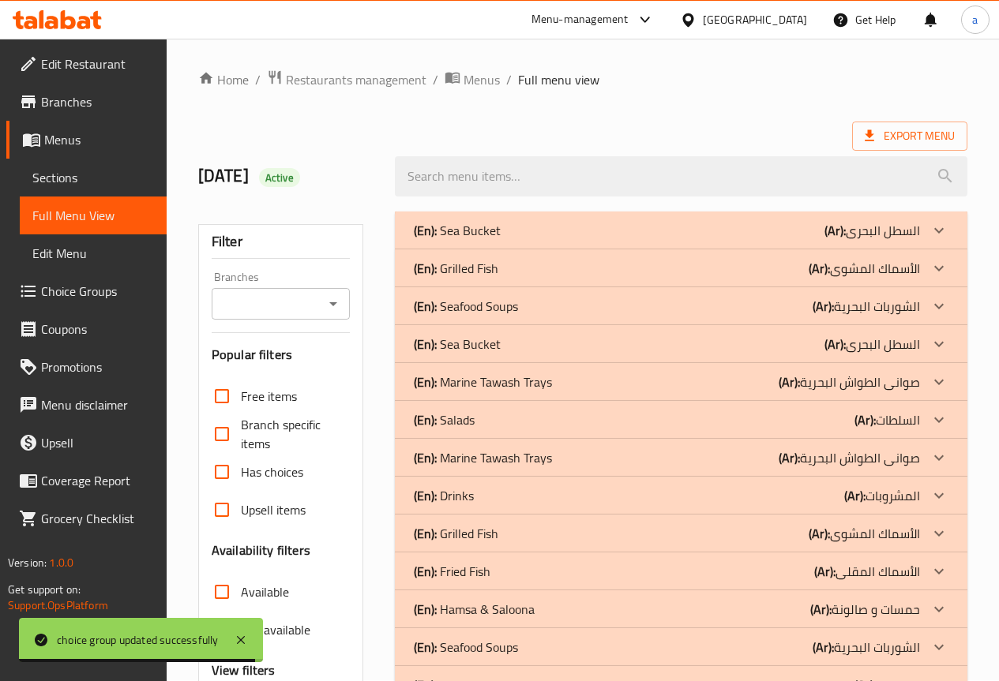
click at [556, 224] on div "(En): Sea Bucket (Ar): السطل البحرى" at bounding box center [667, 230] width 506 height 19
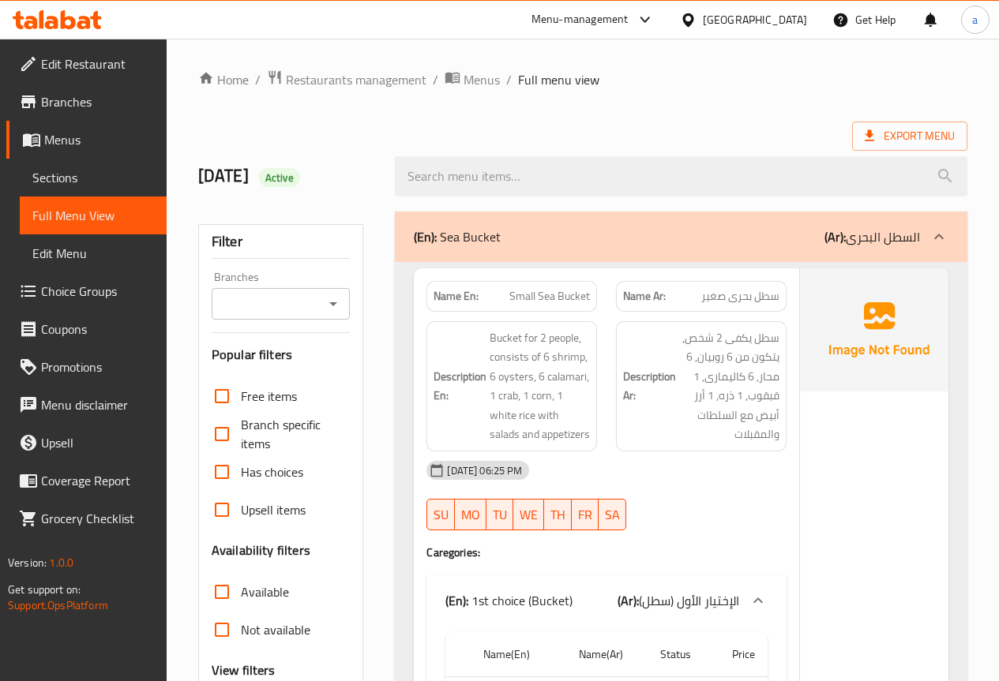
scroll to position [0, 0]
click at [68, 293] on span "Choice Groups" at bounding box center [97, 291] width 113 height 19
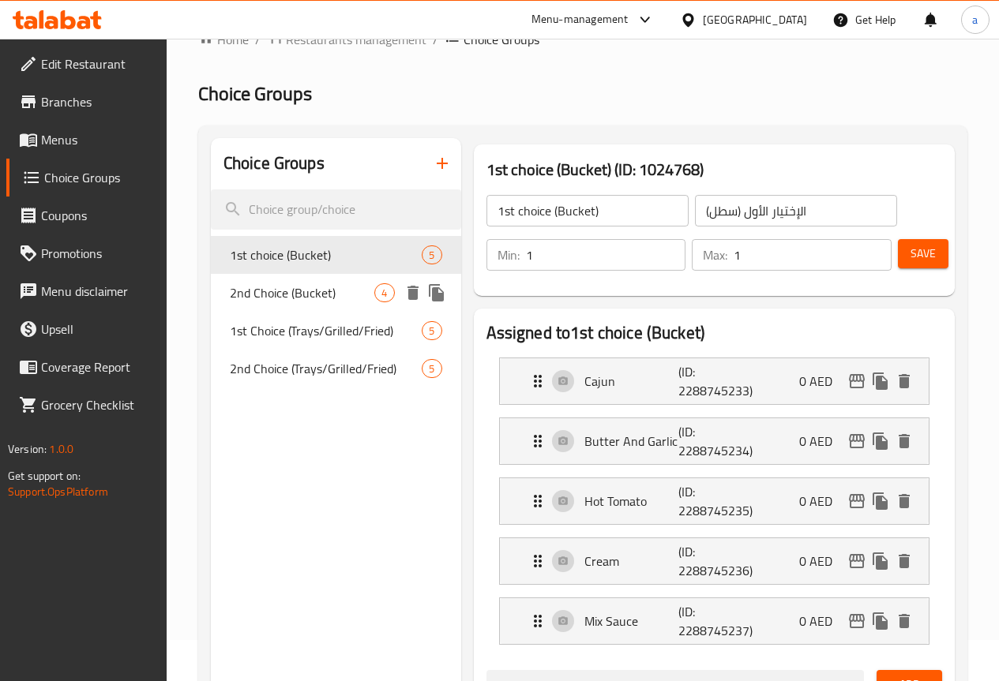
scroll to position [79, 0]
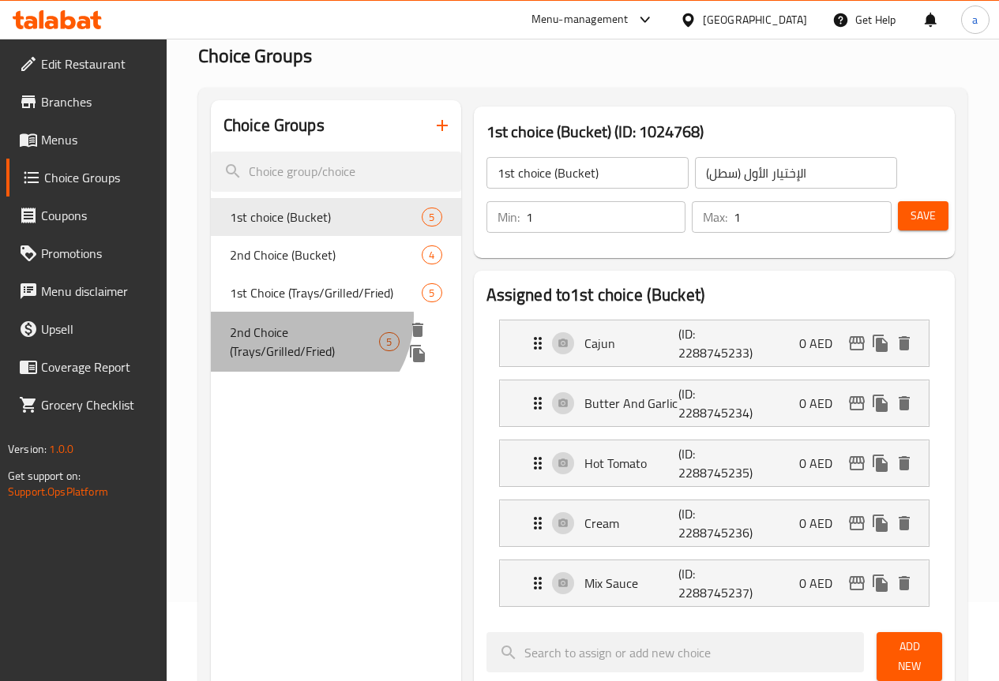
click at [299, 336] on div "2nd Choice (Trays/Grilled/Fried) 5" at bounding box center [336, 342] width 250 height 60
type input "2nd Choice (Trays/Grilled/Fried)"
type input "الإختيار الثاني (صواني/مشوي/مقلي)"
type input "0"
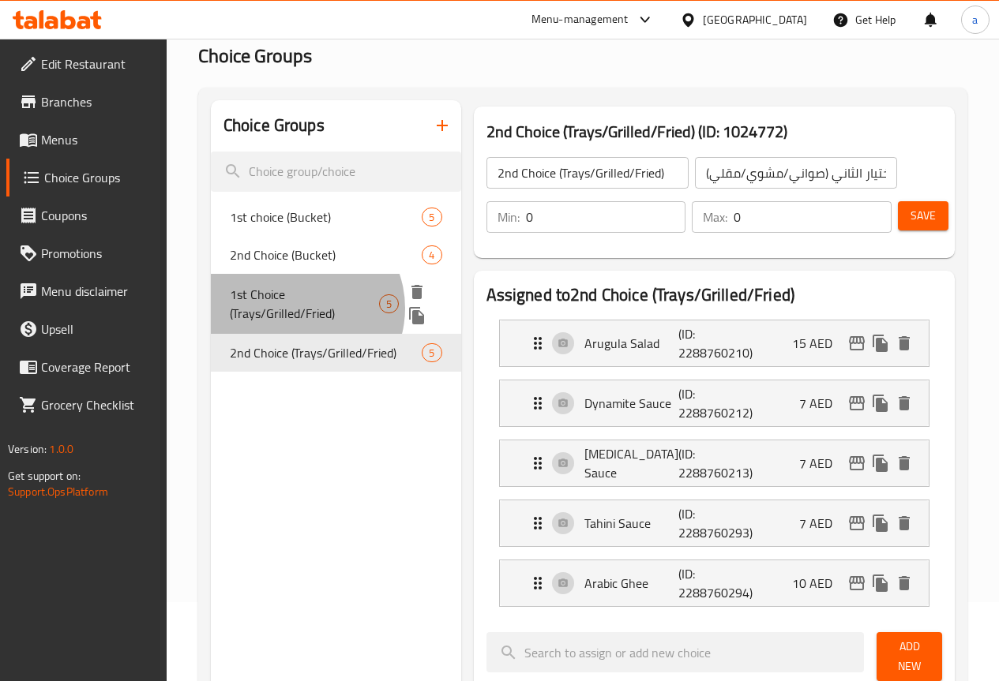
click at [298, 309] on span "1st Choice (Trays/Grilled/Fried)" at bounding box center [304, 304] width 149 height 38
type input "1st Choice (Trays/Grilled/Fried)"
type input "الإختيار الأول (صواني/مشوي/مقلي)"
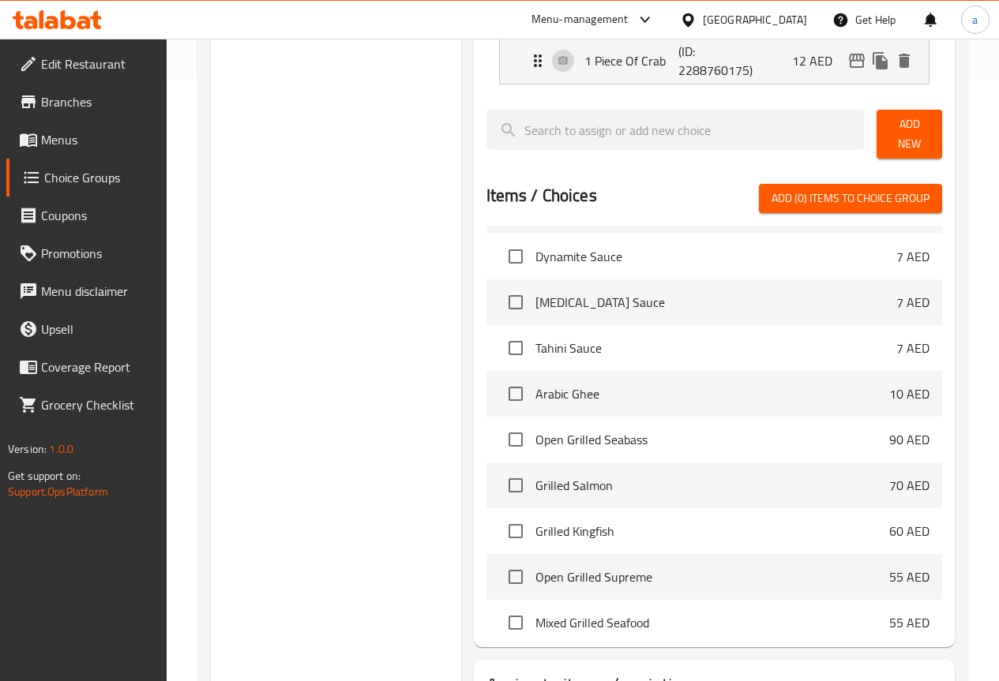
scroll to position [720, 0]
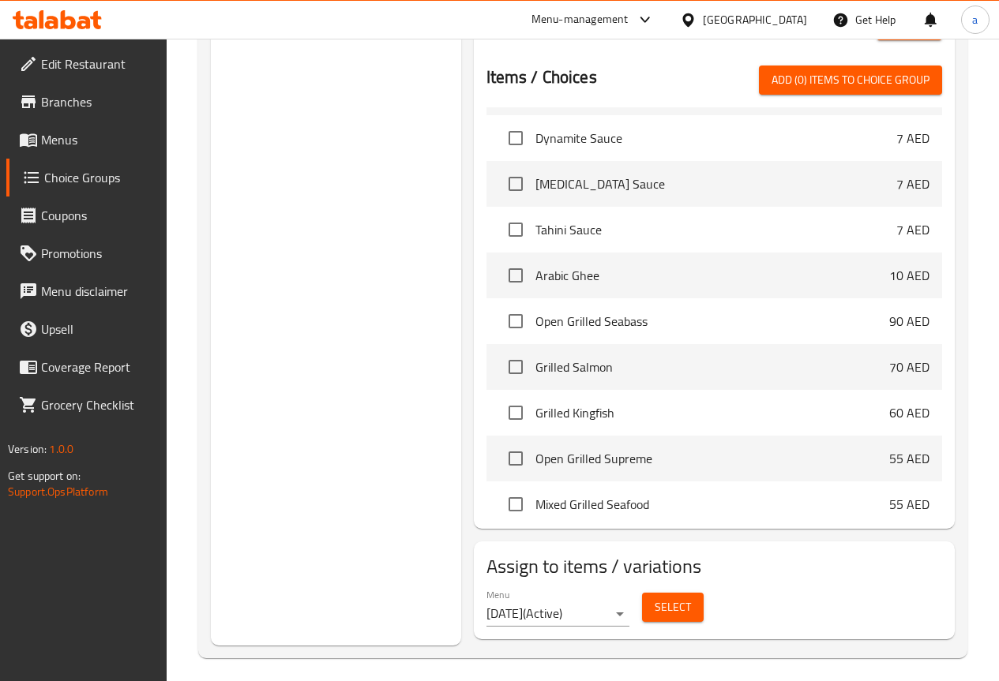
click at [655, 605] on button "Select" at bounding box center [673, 607] width 62 height 29
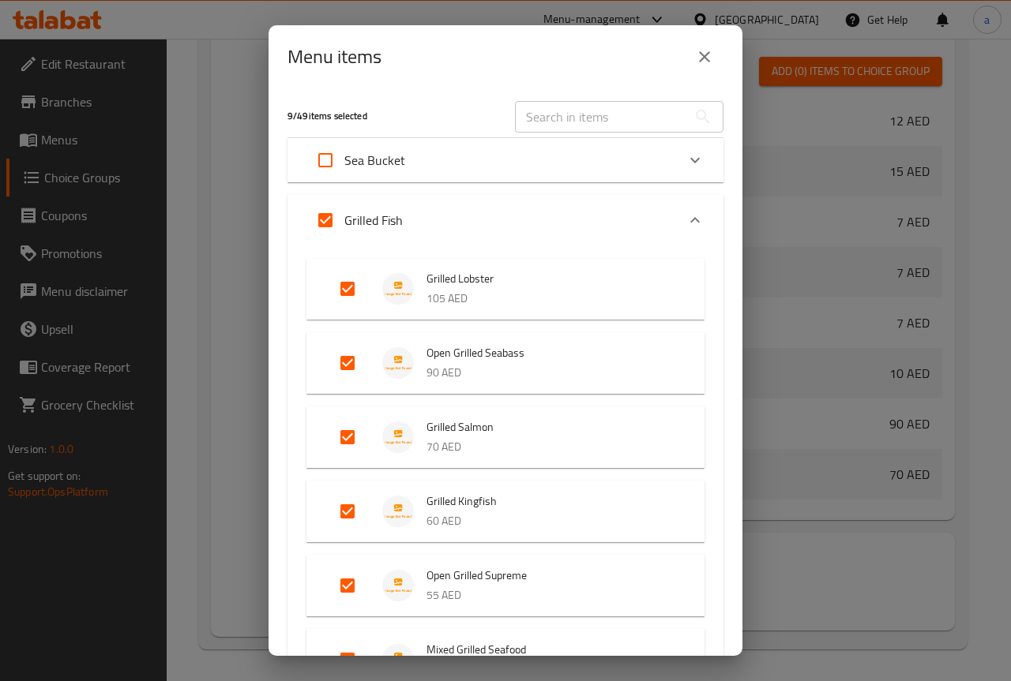
click at [690, 218] on icon "Expand" at bounding box center [694, 220] width 9 height 6
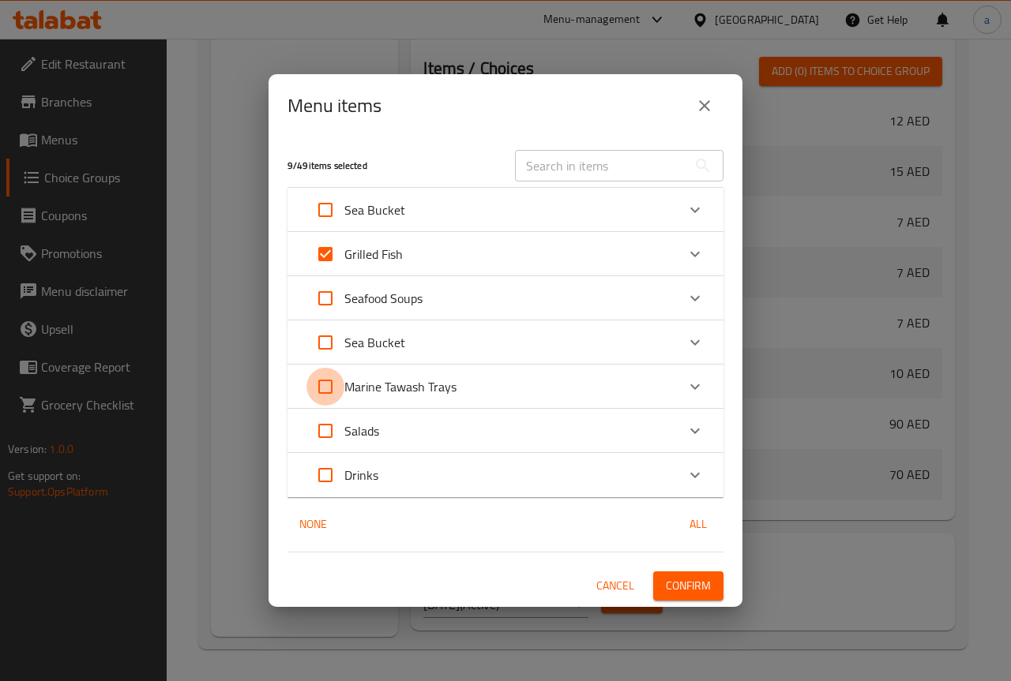
click at [324, 384] on input "Expand" at bounding box center [325, 387] width 38 height 38
checkbox input "true"
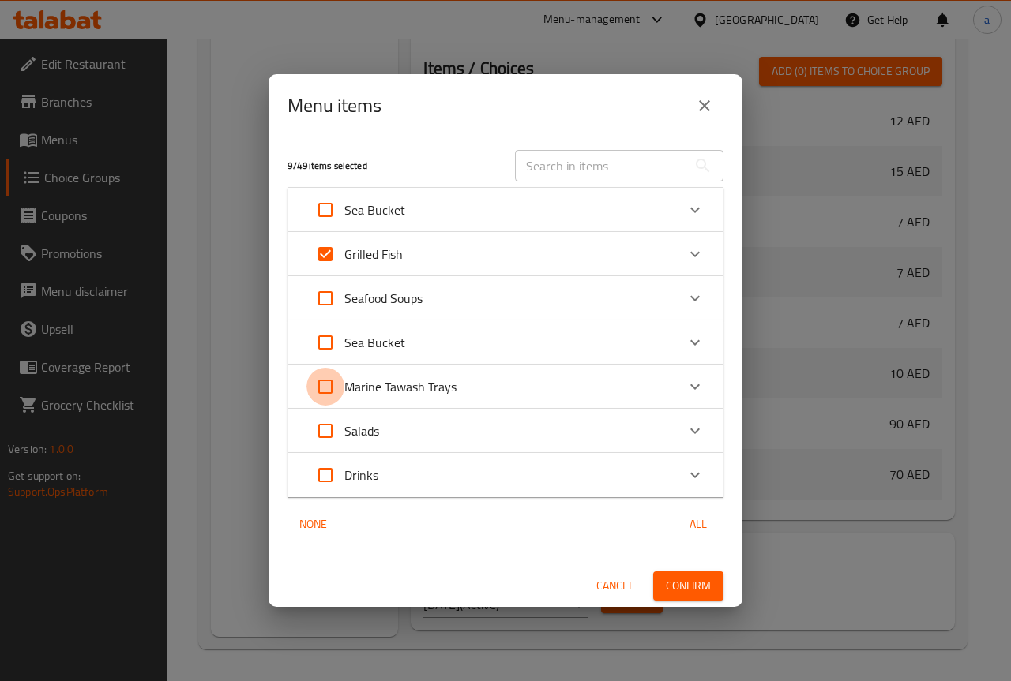
checkbox input "true"
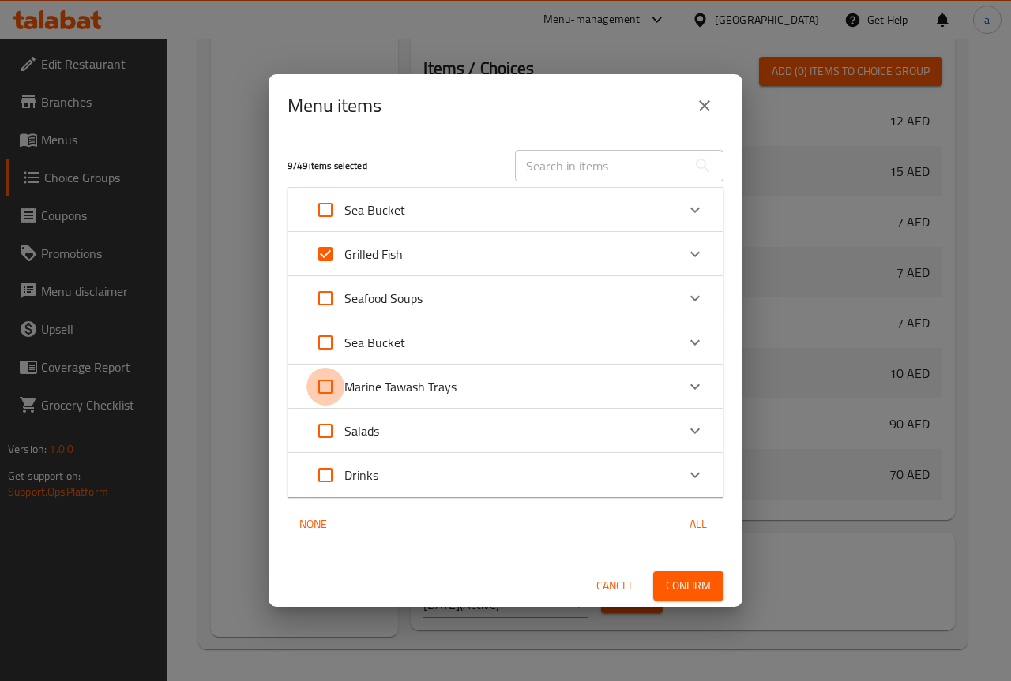
checkbox input "true"
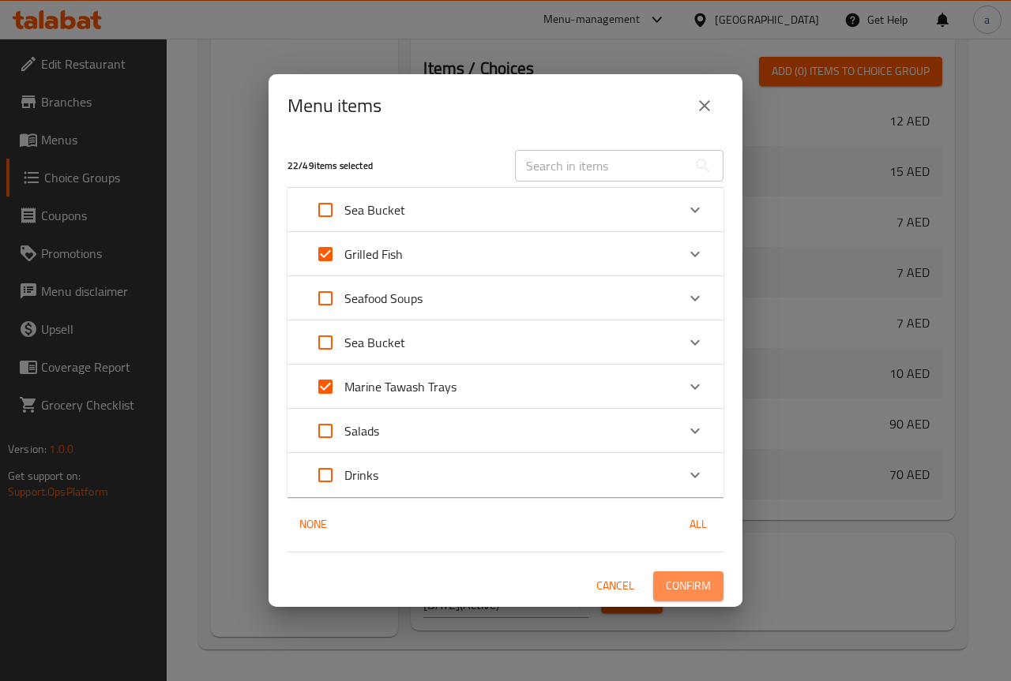
click at [685, 576] on span "Confirm" at bounding box center [688, 586] width 45 height 20
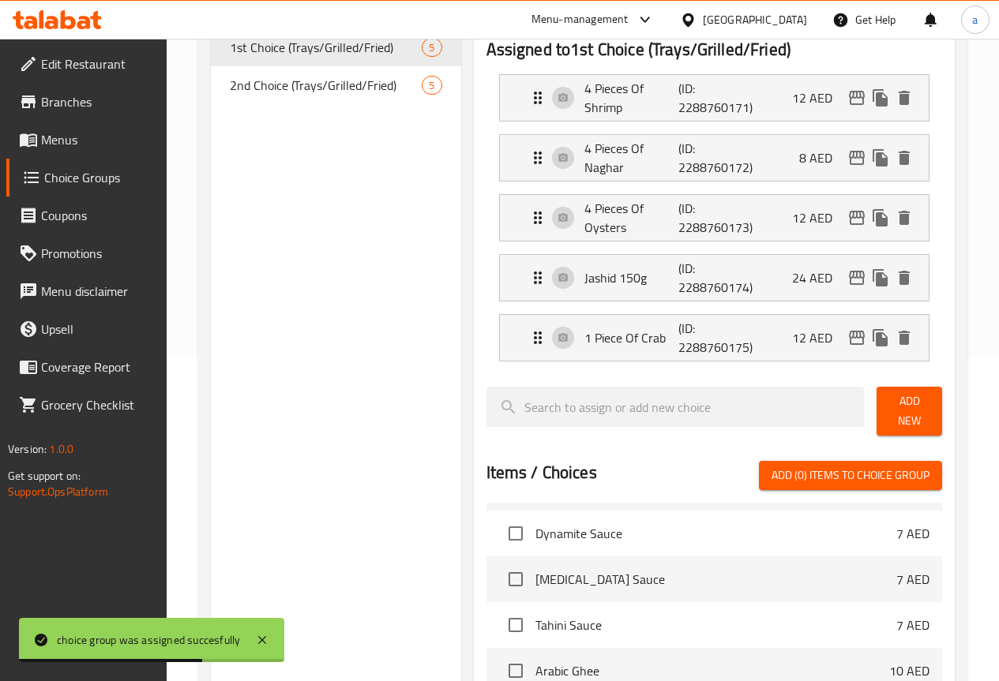
scroll to position [9, 0]
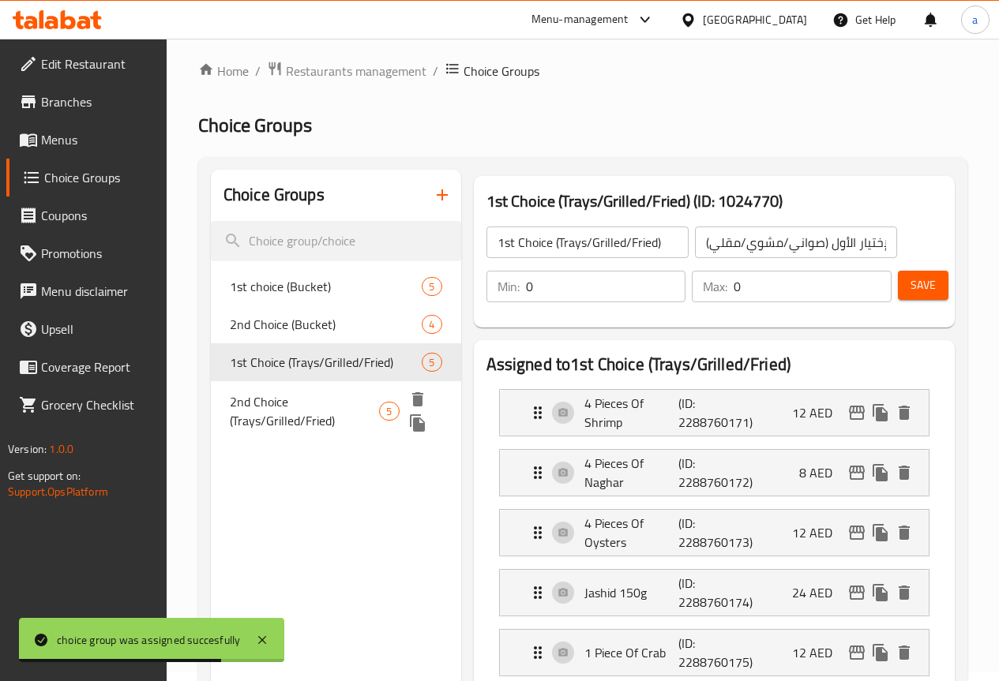
click at [298, 430] on span "2nd Choice (Trays/Grilled/Fried)" at bounding box center [305, 411] width 150 height 38
type input "2nd Choice (Trays/Grilled/Fried)"
type input "الإختيار الثاني (صواني/مشوي/مقلي)"
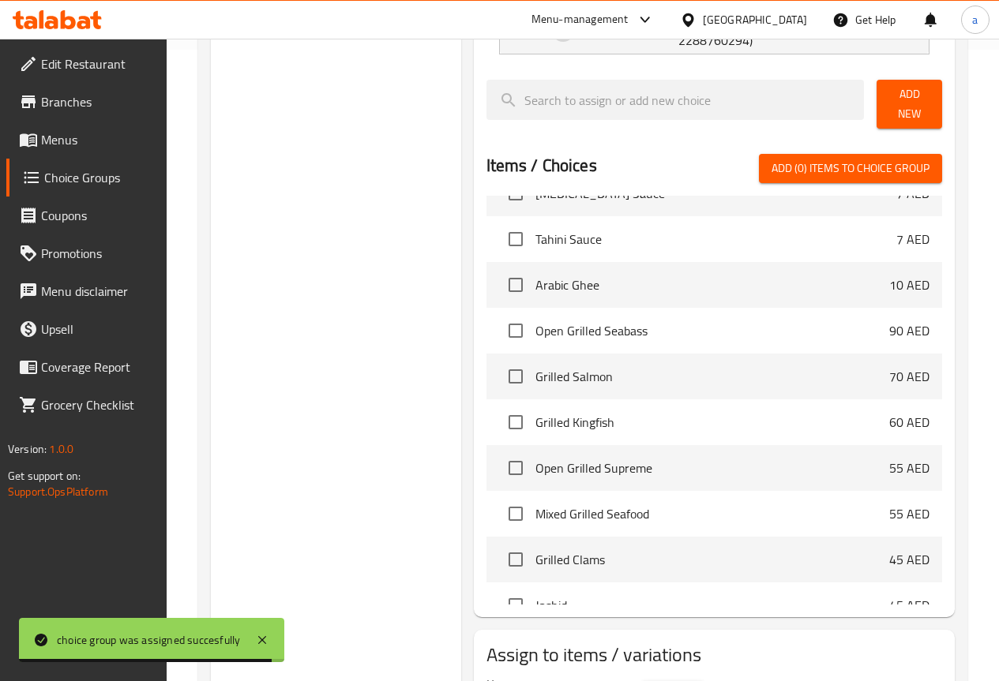
scroll to position [720, 0]
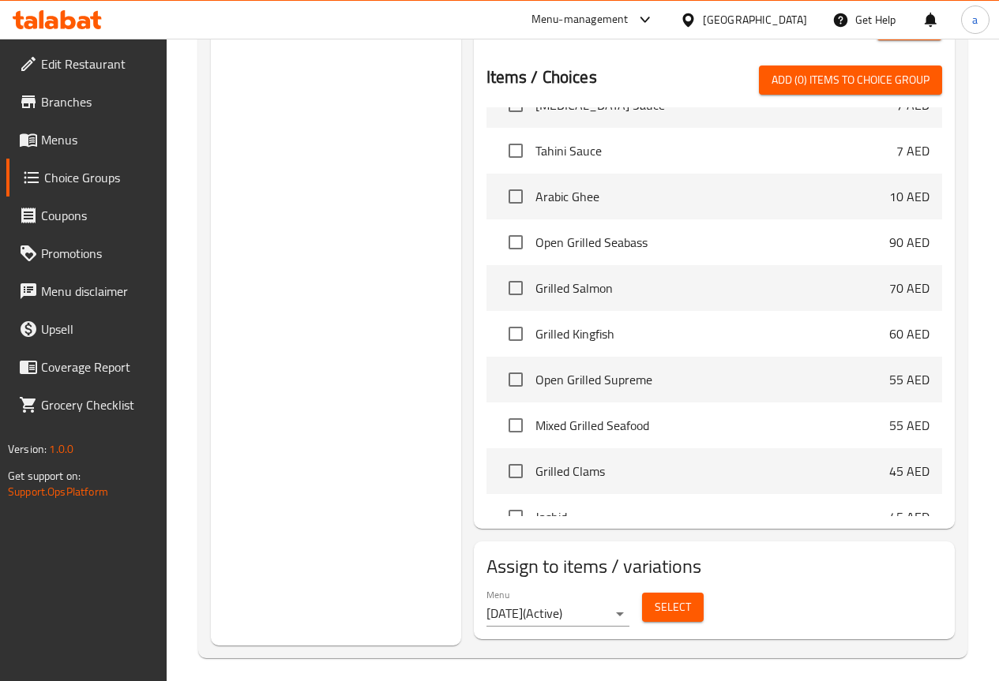
click at [655, 600] on span "Select" at bounding box center [673, 608] width 36 height 20
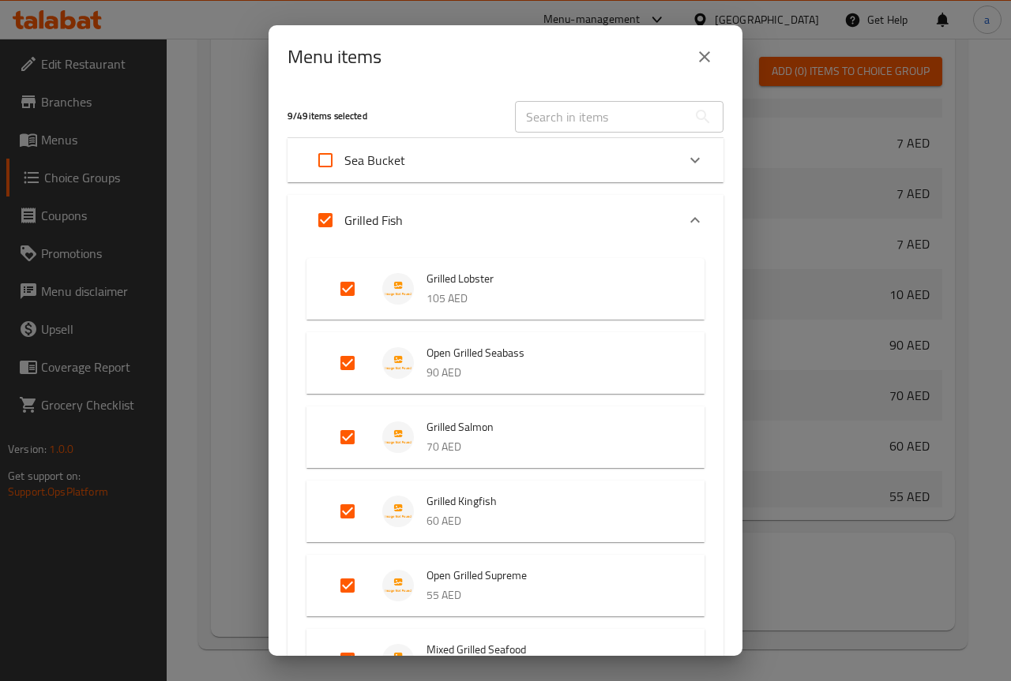
click at [683, 210] on div "Expand" at bounding box center [695, 220] width 38 height 38
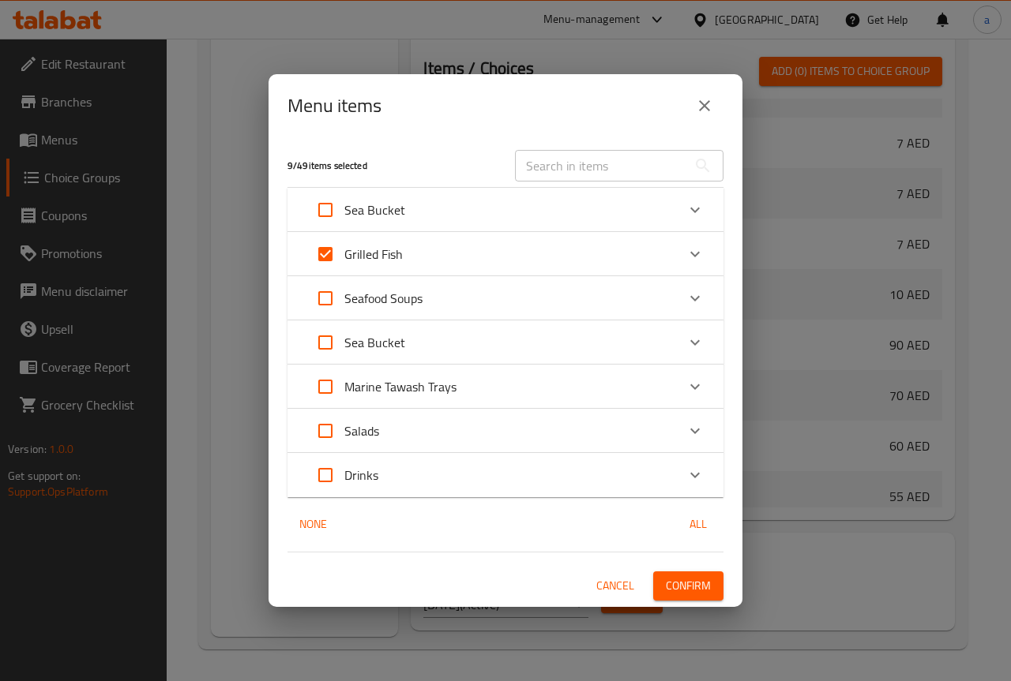
click at [324, 388] on input "Expand" at bounding box center [325, 387] width 38 height 38
checkbox input "true"
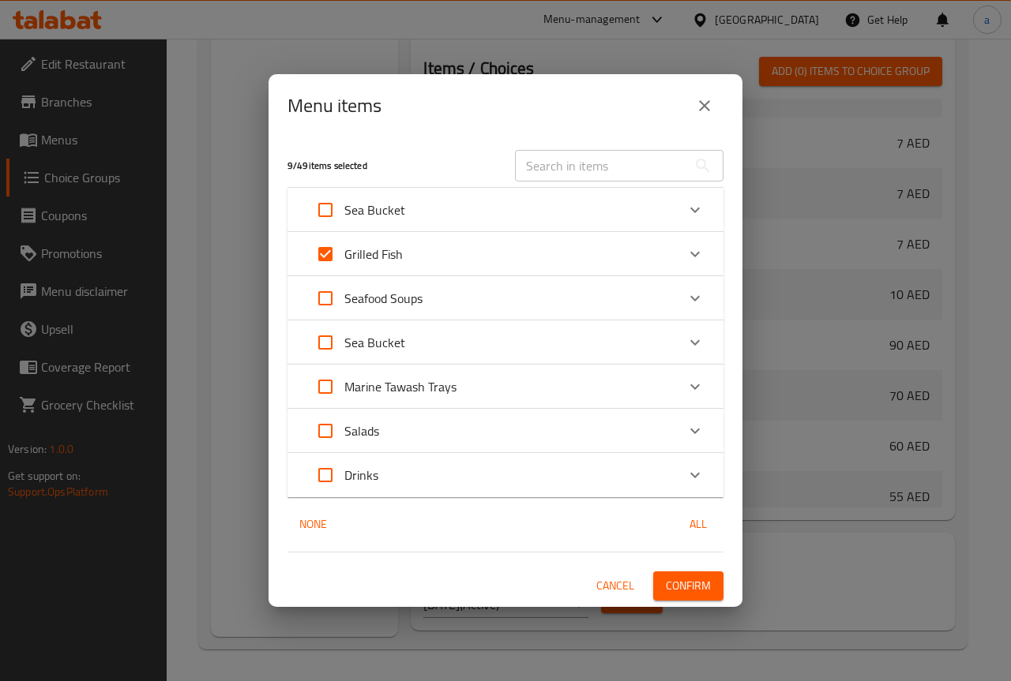
checkbox input "true"
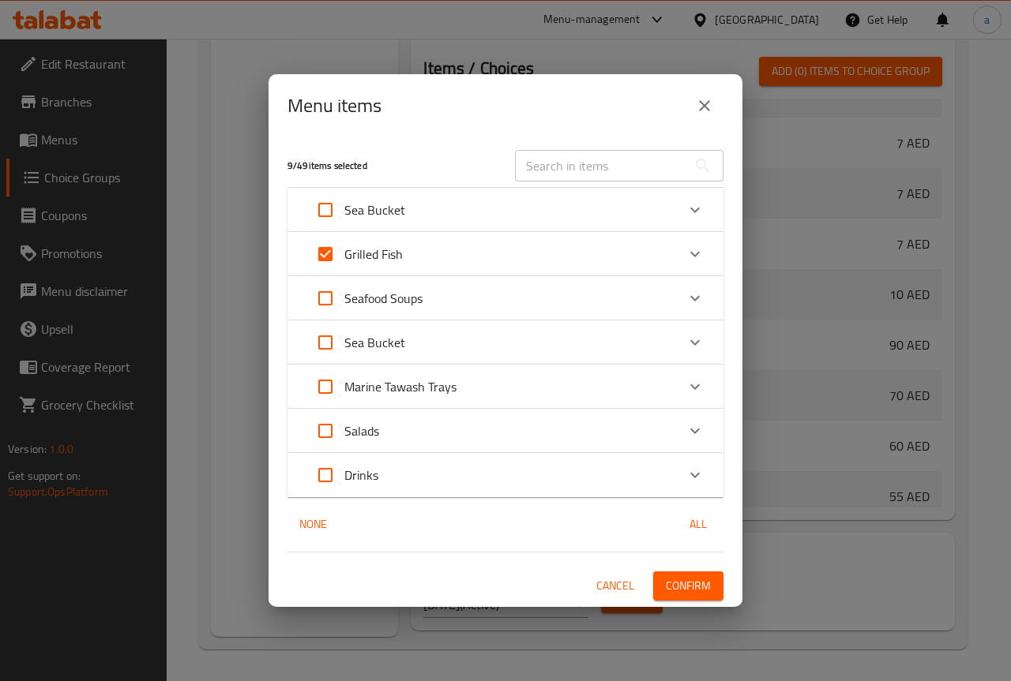
checkbox input "true"
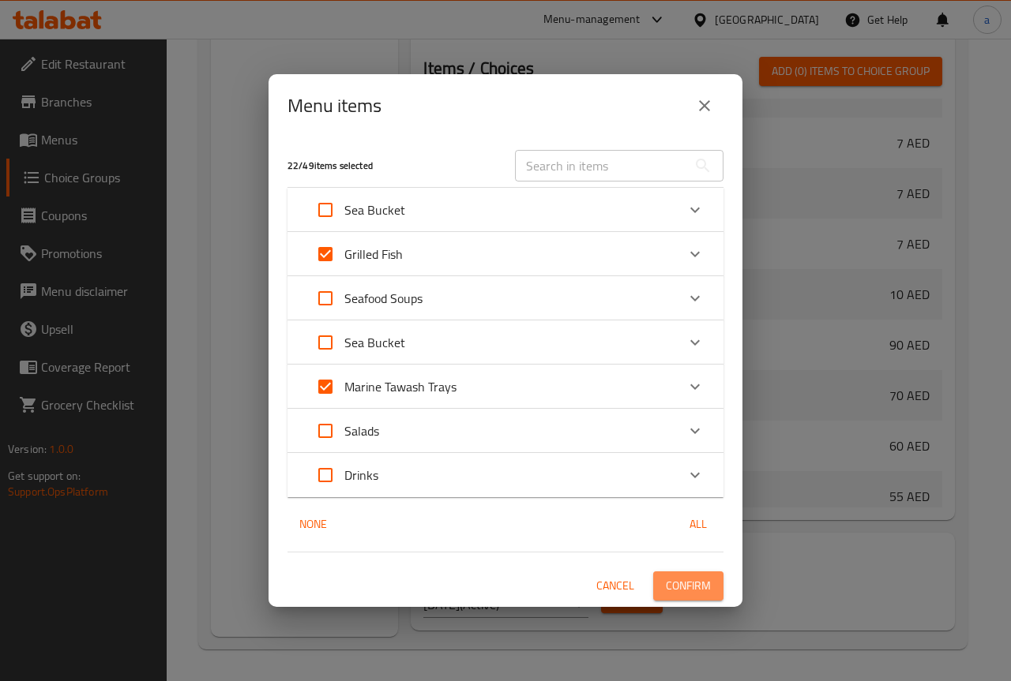
click at [705, 578] on span "Confirm" at bounding box center [688, 586] width 45 height 20
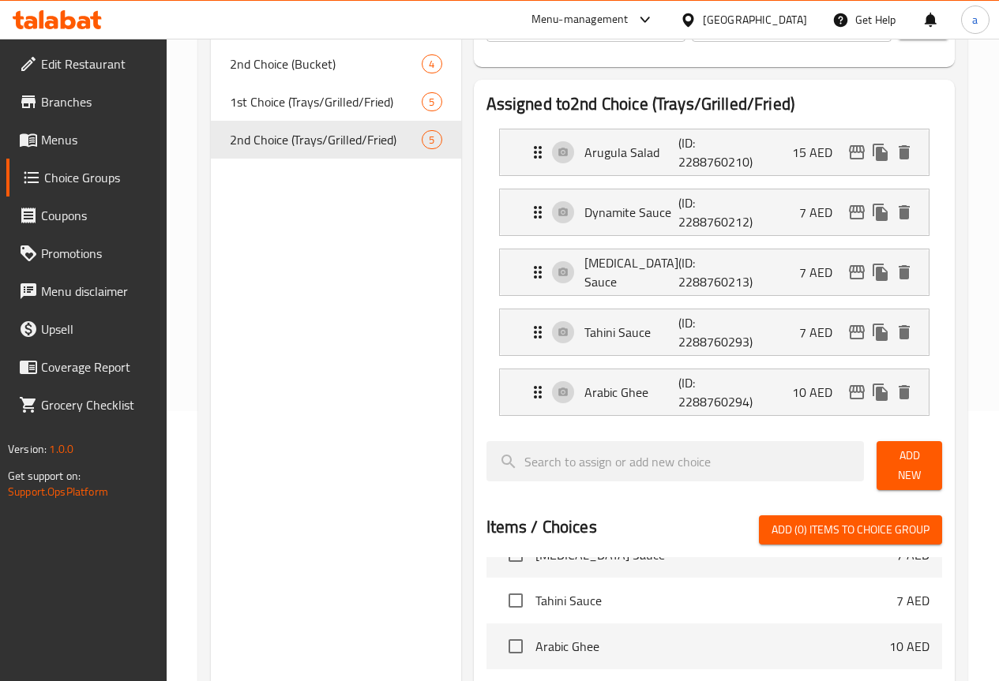
scroll to position [167, 0]
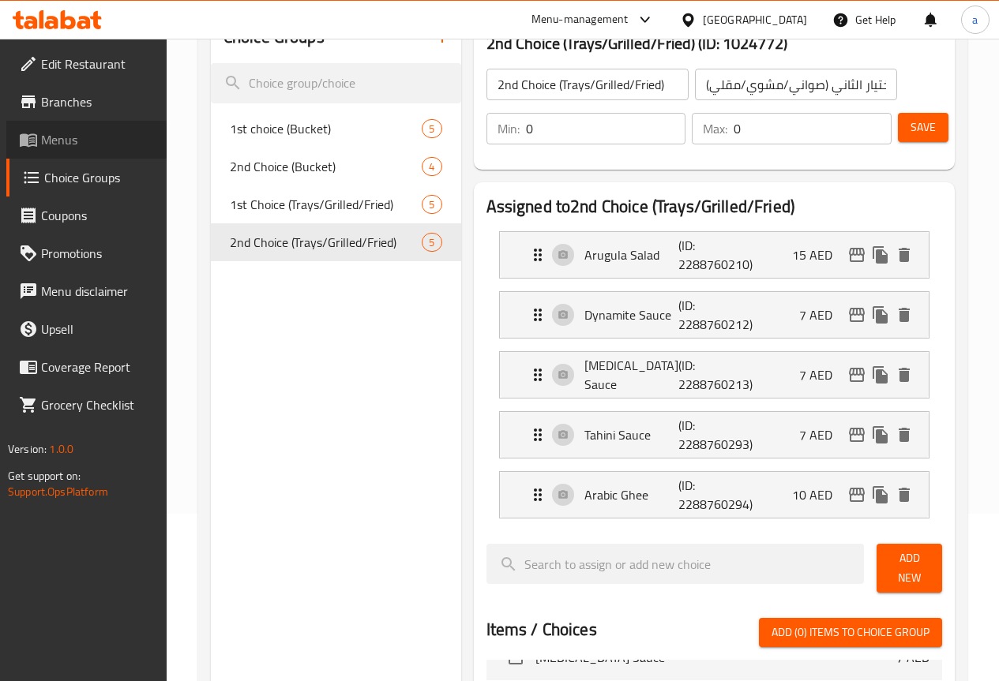
click at [98, 144] on span "Menus" at bounding box center [97, 139] width 113 height 19
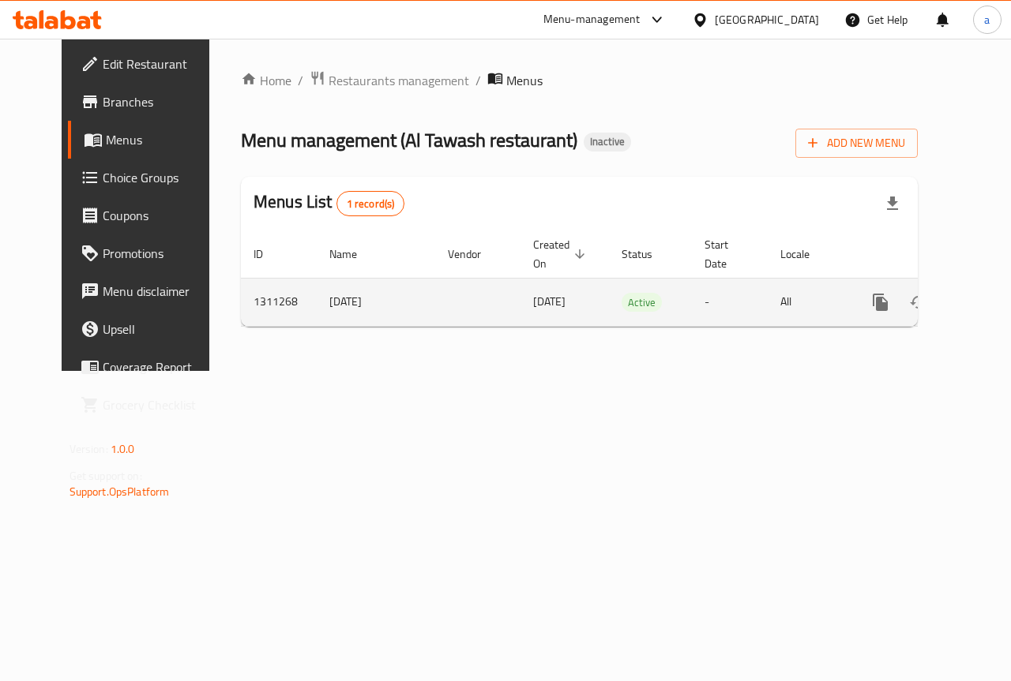
click at [985, 298] on icon "enhanced table" at bounding box center [994, 302] width 19 height 19
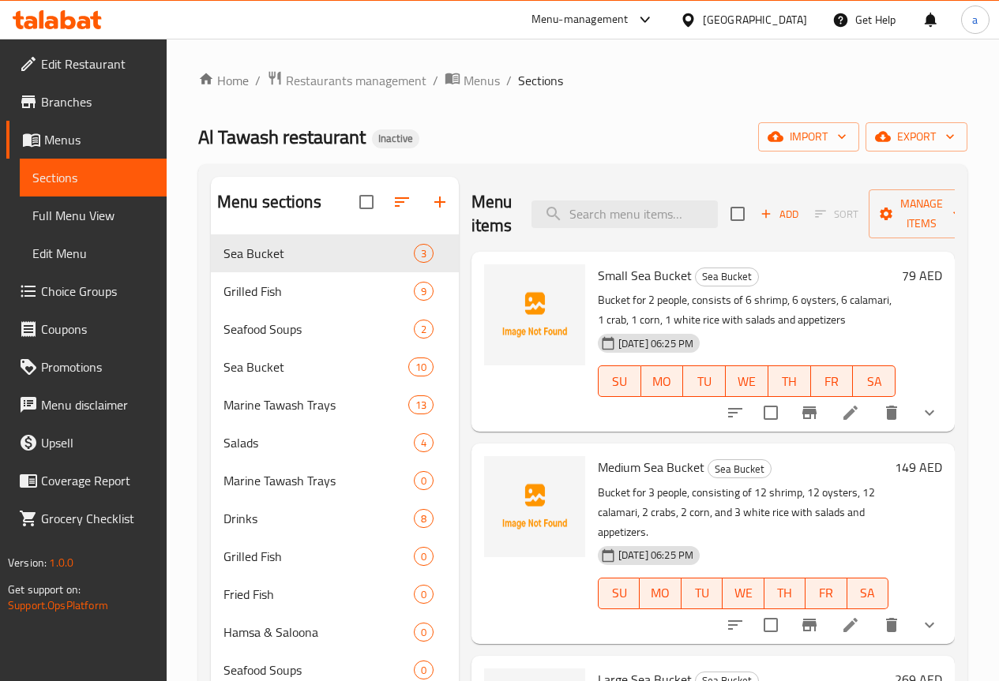
click at [114, 220] on span "Full Menu View" at bounding box center [93, 215] width 122 height 19
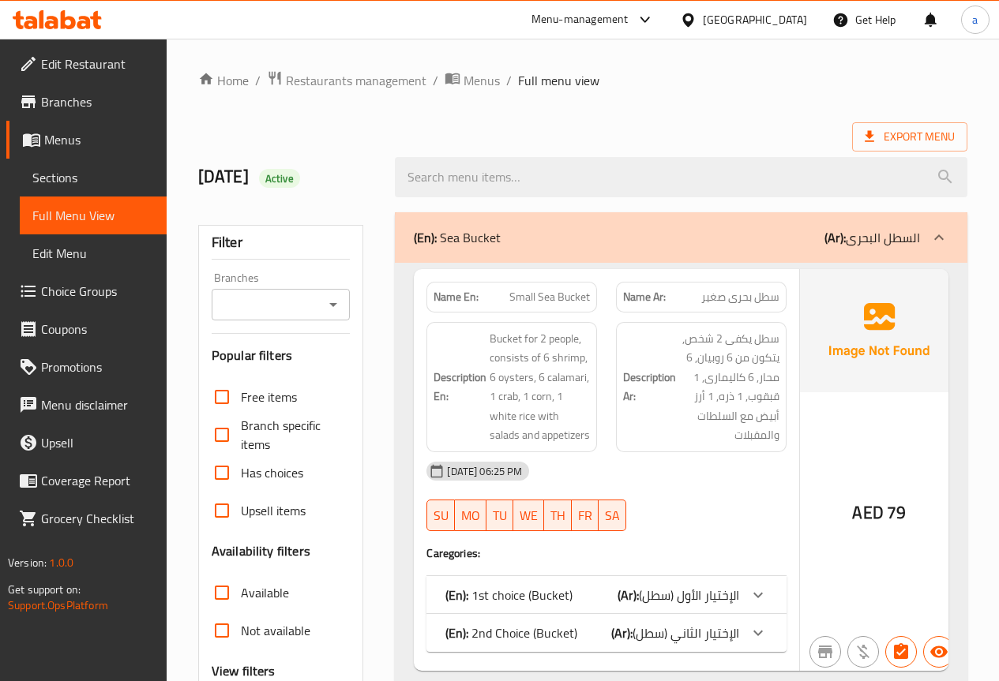
scroll to position [553, 0]
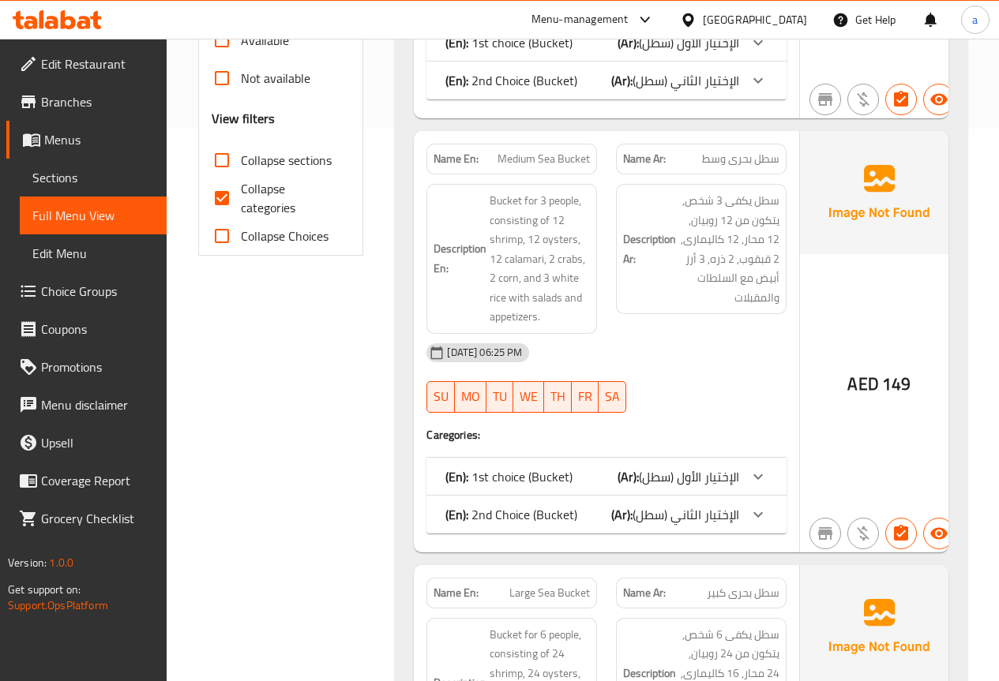
click at [232, 197] on input "Collapse categories" at bounding box center [222, 198] width 38 height 38
checkbox input "false"
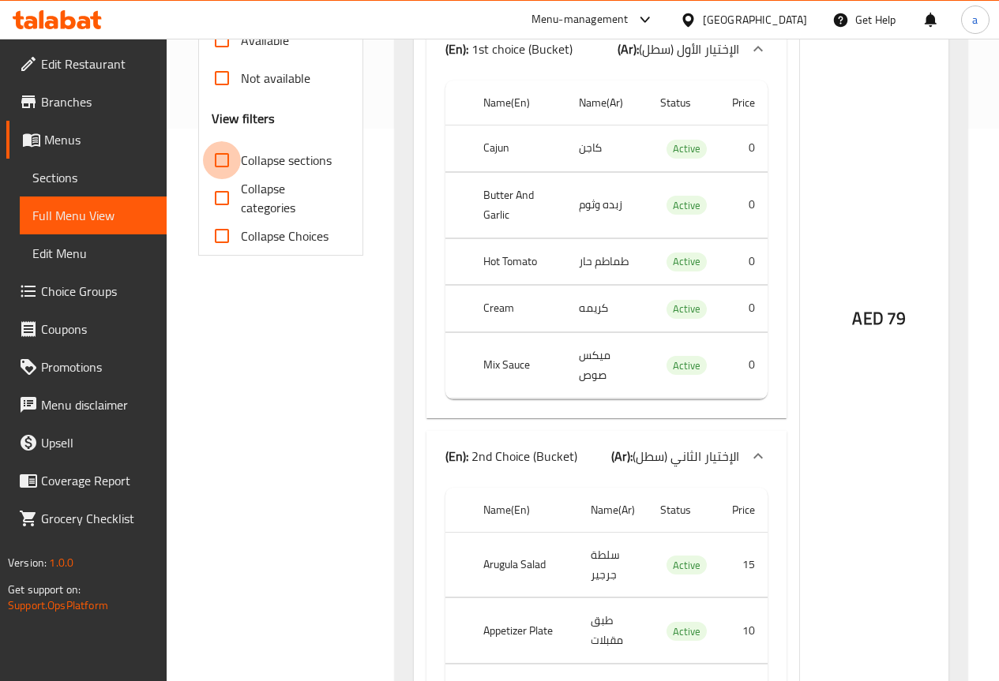
click at [226, 164] on input "Collapse sections" at bounding box center [222, 160] width 38 height 38
checkbox input "true"
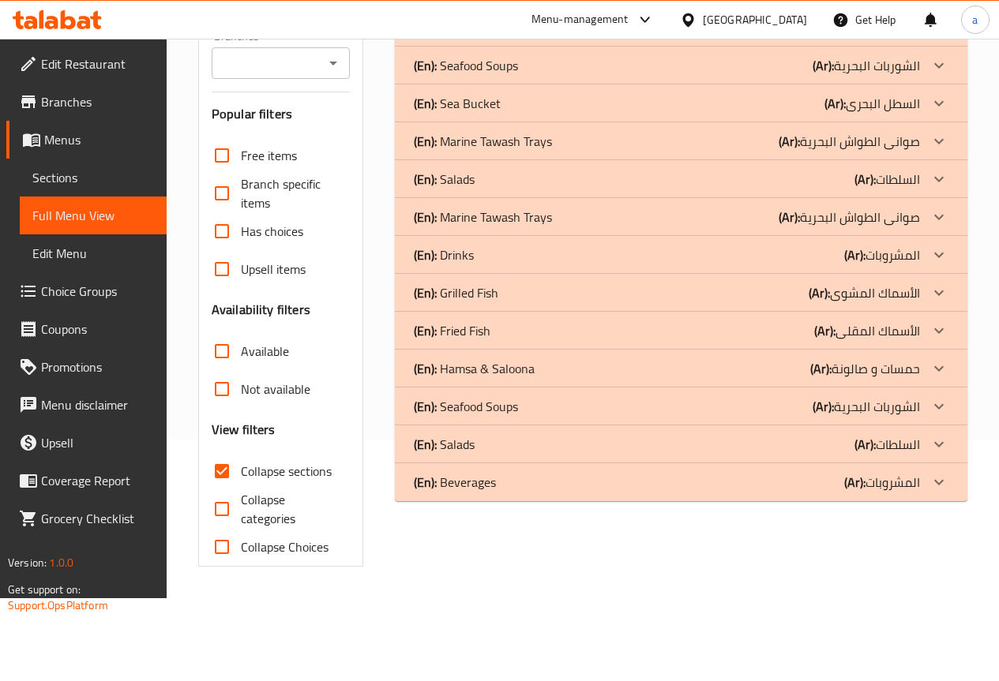
scroll to position [0, 0]
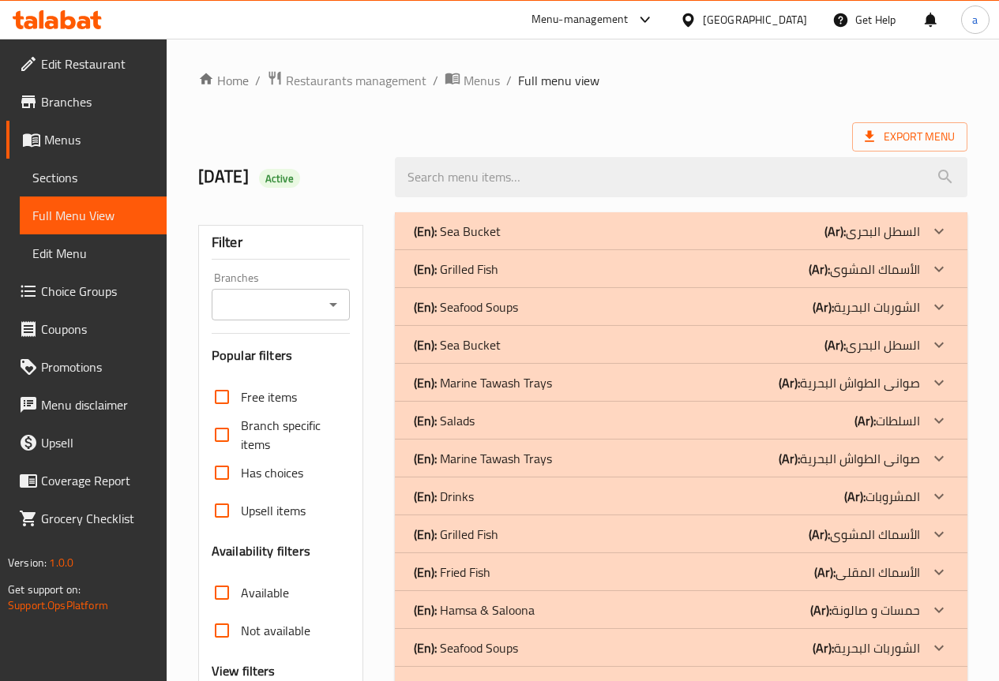
click at [586, 226] on div "(En): Sea Bucket (Ar): السطل البحرى" at bounding box center [667, 231] width 506 height 19
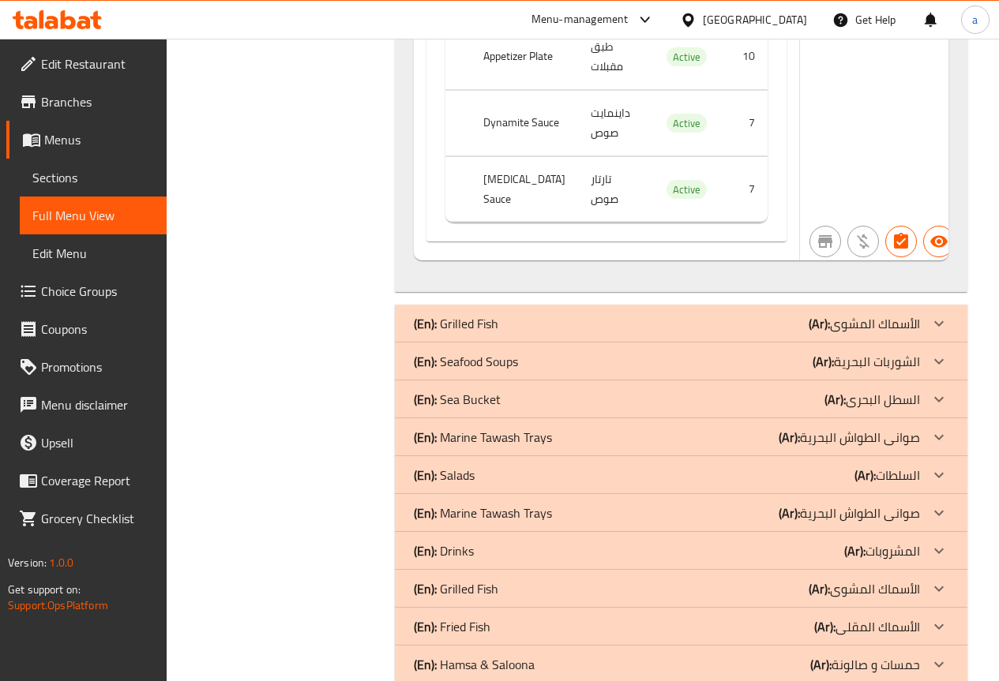
scroll to position [3539, 0]
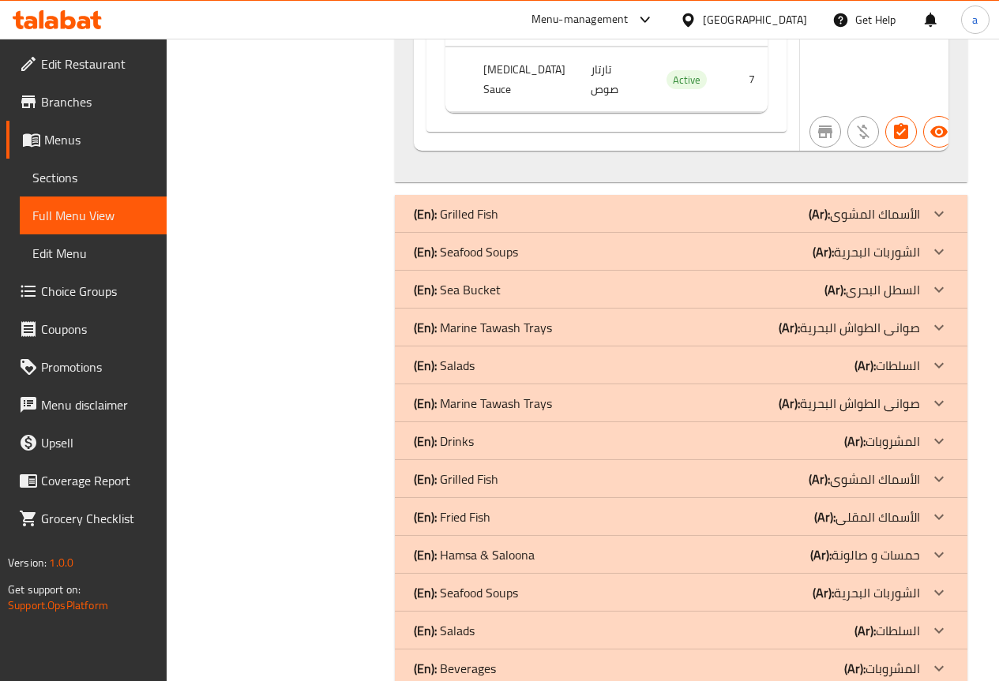
click at [523, 318] on p "(En): Marine Tawash Trays" at bounding box center [483, 327] width 138 height 19
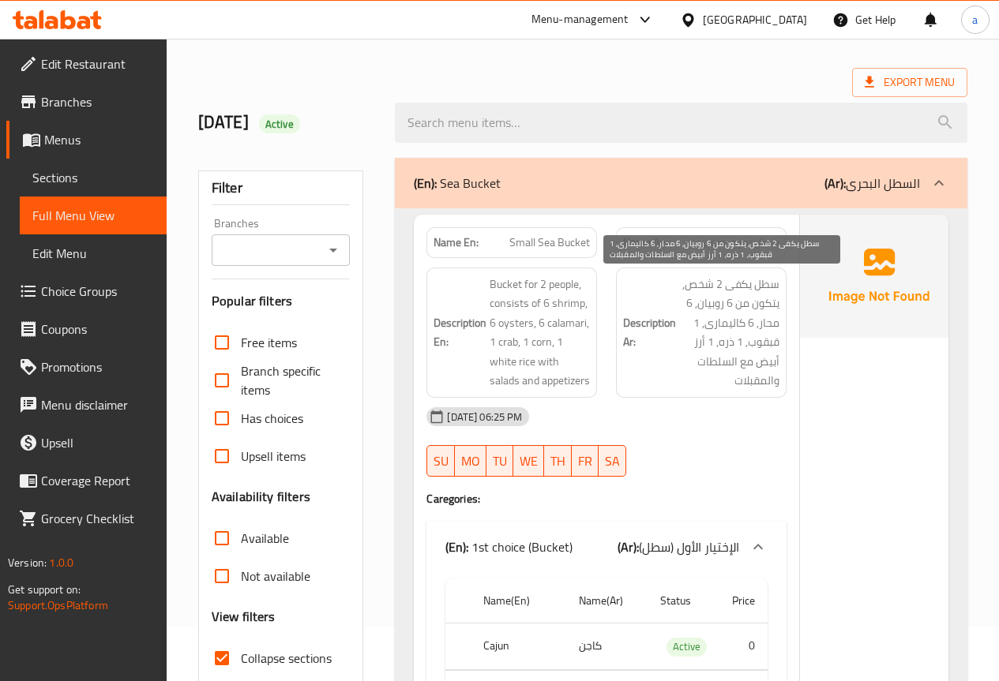
scroll to position [79, 0]
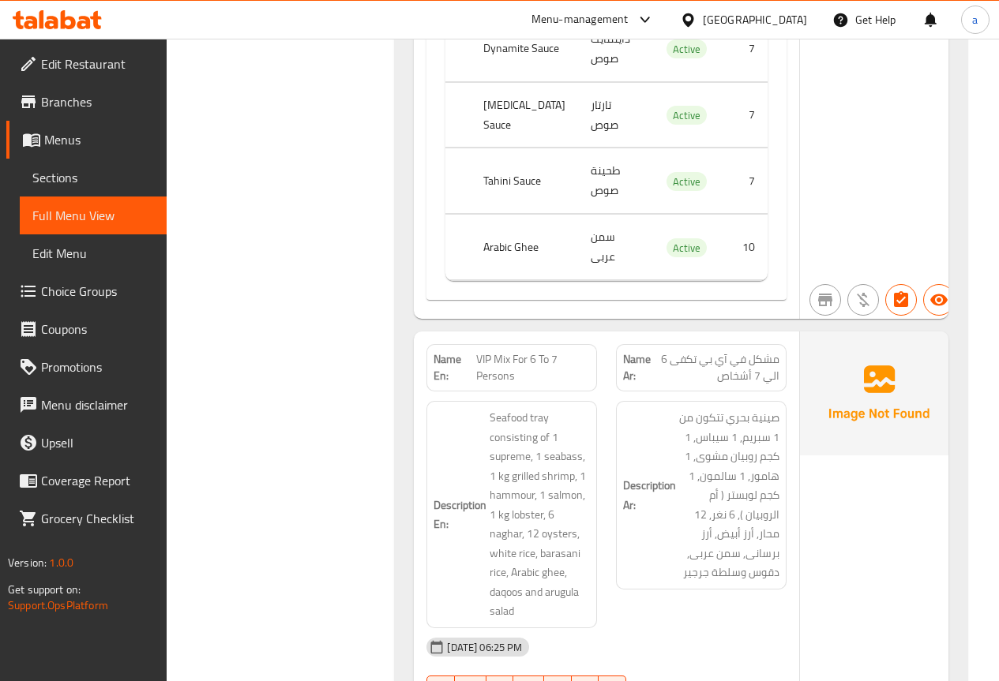
scroll to position [19264, 0]
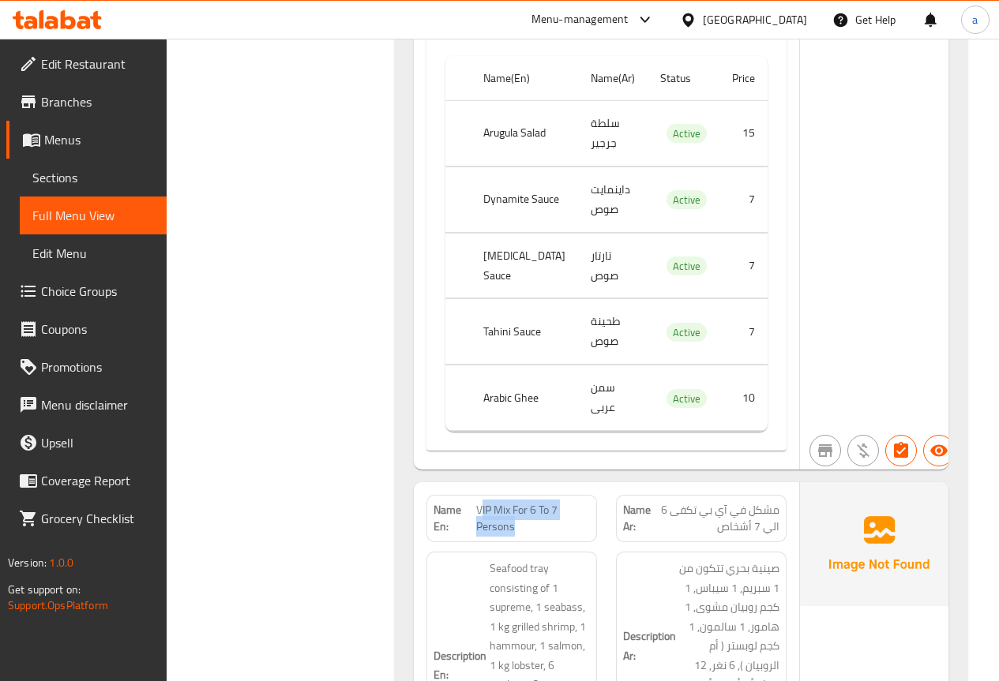
drag, startPoint x: 478, startPoint y: 290, endPoint x: 558, endPoint y: 318, distance: 85.4
click at [558, 495] on div "Name En: VIP Mix For 6 To 7 Persons" at bounding box center [511, 518] width 171 height 47
click at [520, 502] on span "VIP Mix For 6 To 7 Persons" at bounding box center [533, 518] width 114 height 33
click at [493, 502] on span "VIP Mix For 6 To 7 Persons" at bounding box center [533, 518] width 114 height 33
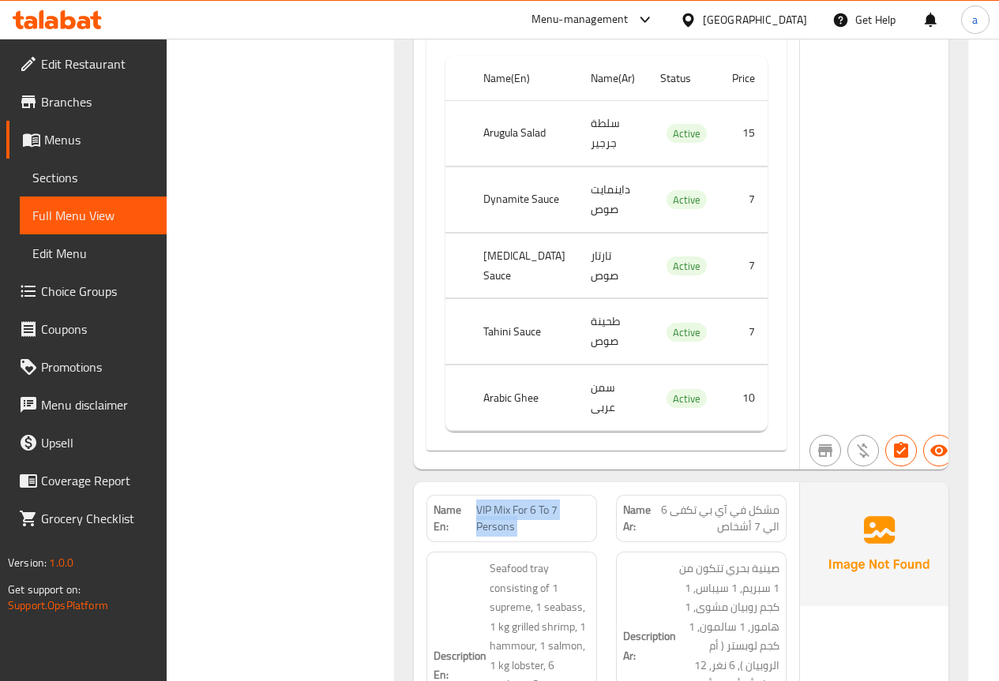
click at [493, 502] on span "VIP Mix For 6 To 7 Persons" at bounding box center [533, 518] width 114 height 33
copy span "VIP Mix For 6 To 7 Persons"
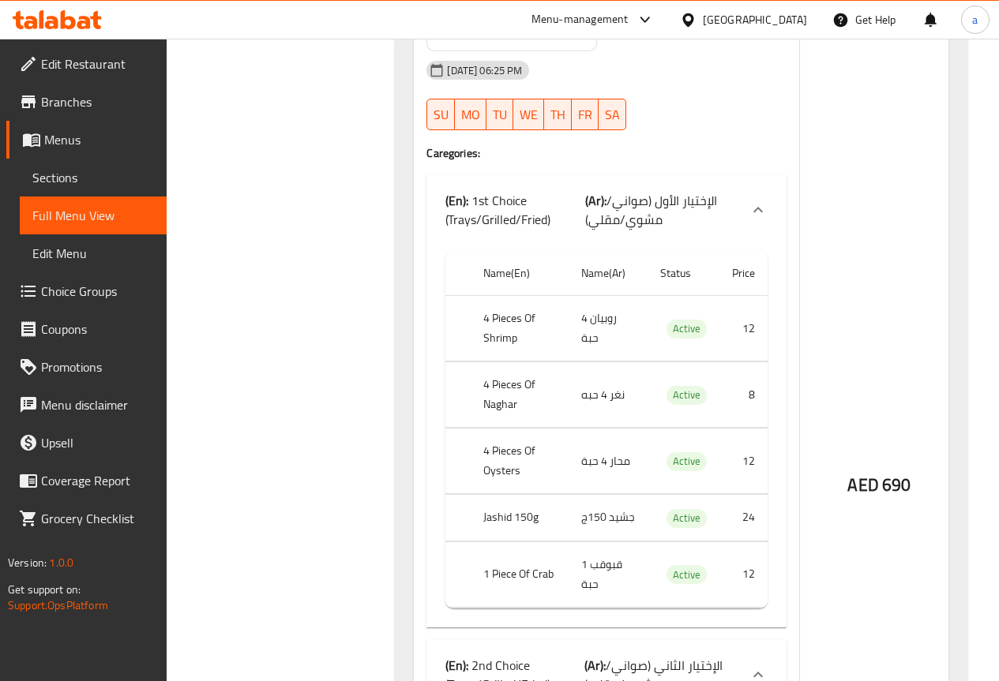
scroll to position [19989, 0]
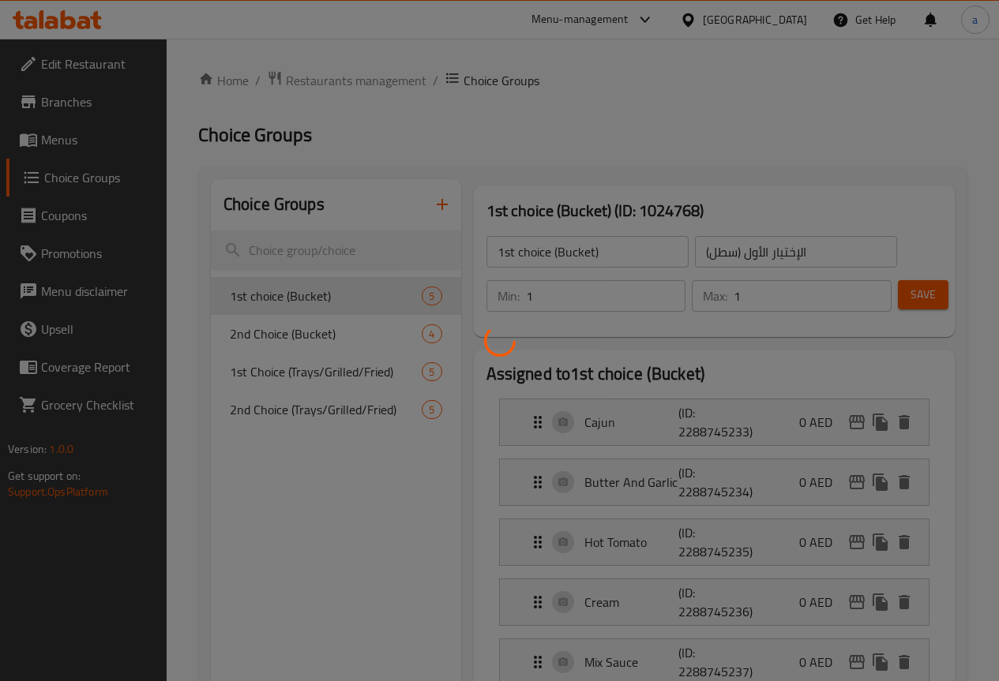
click at [110, 154] on div at bounding box center [499, 340] width 999 height 681
click at [109, 152] on div at bounding box center [499, 340] width 999 height 681
click at [106, 141] on div at bounding box center [499, 340] width 999 height 681
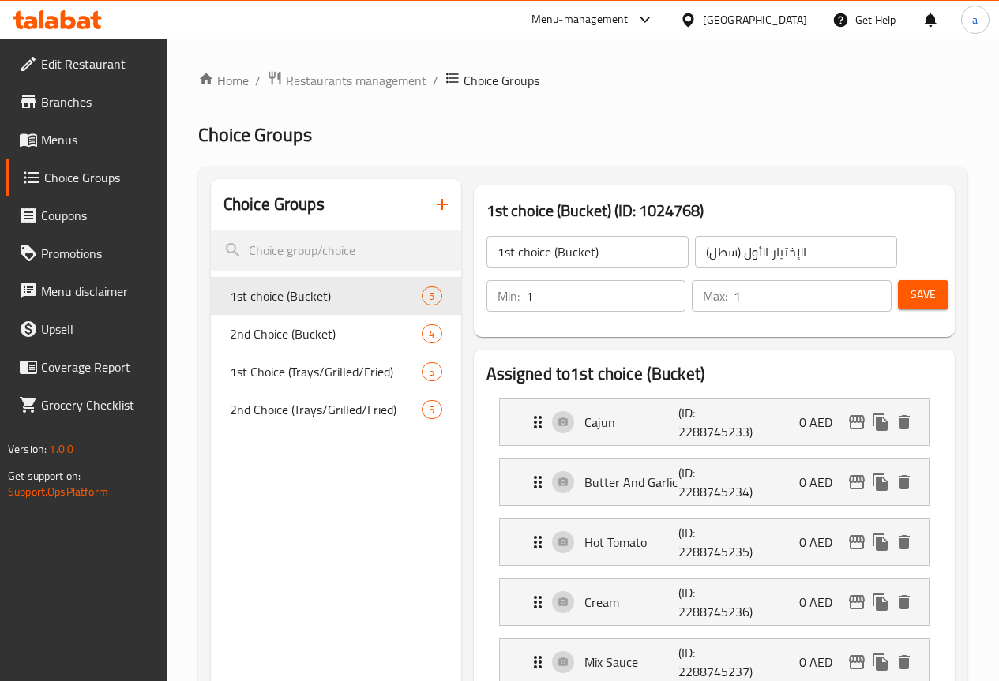
click at [79, 133] on span "Menus" at bounding box center [97, 139] width 113 height 19
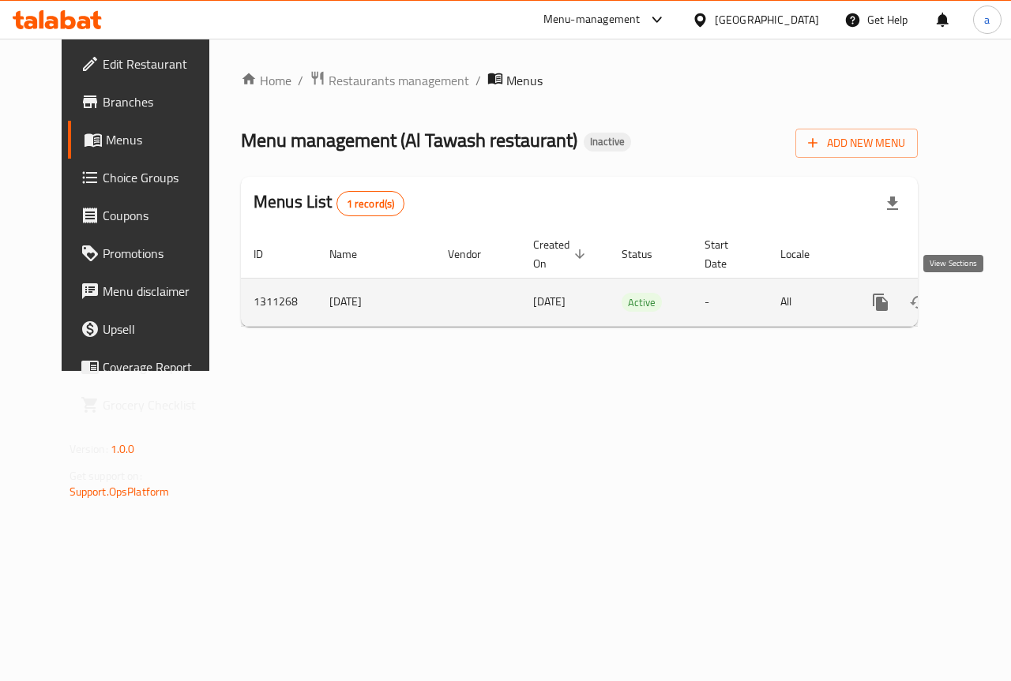
click at [975, 302] on link "enhanced table" at bounding box center [994, 302] width 38 height 38
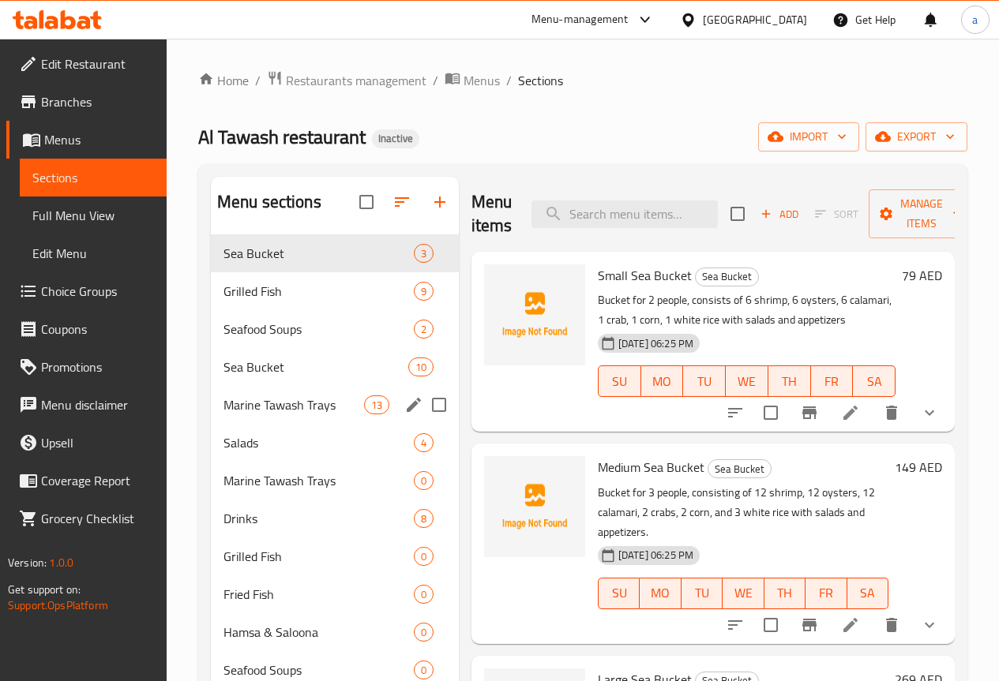
click at [264, 414] on span "Marine Tawash Trays" at bounding box center [293, 405] width 141 height 19
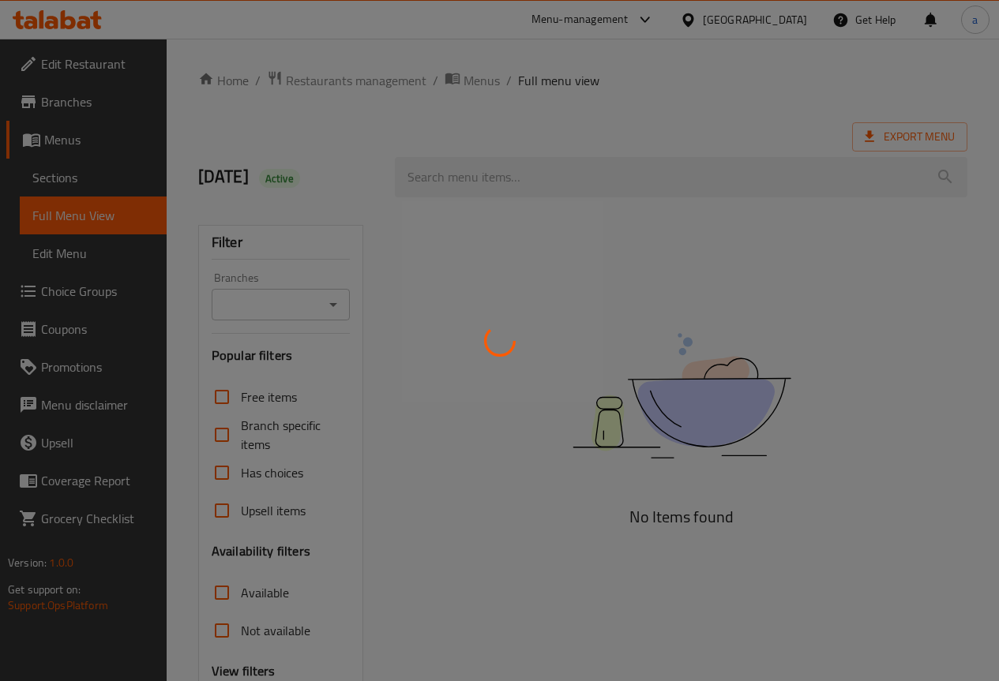
click at [93, 171] on div at bounding box center [499, 340] width 999 height 681
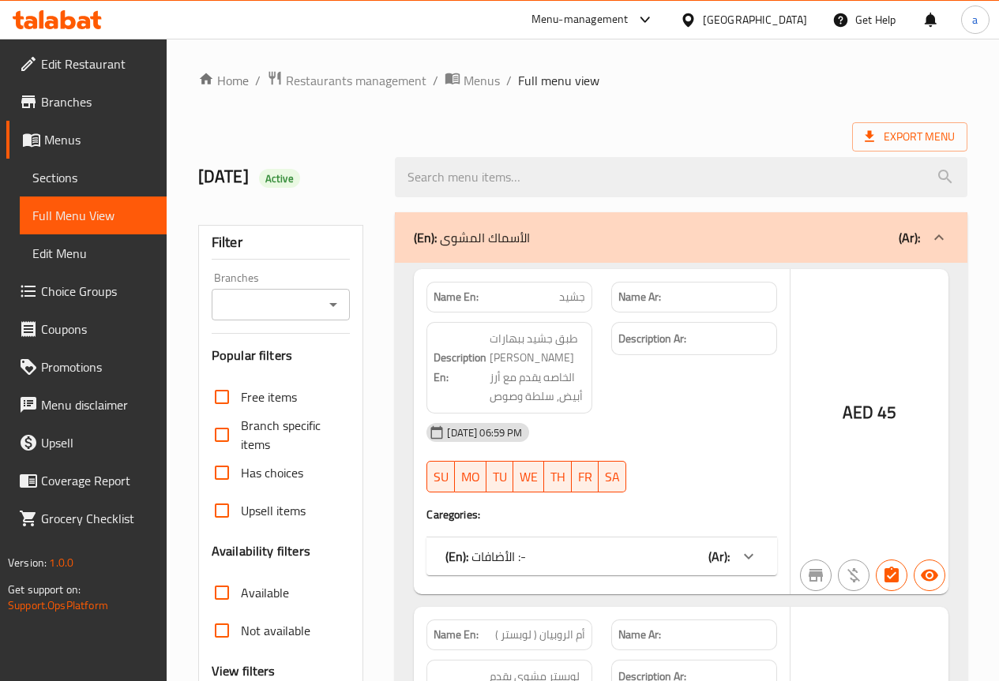
click at [85, 178] on div at bounding box center [499, 340] width 999 height 681
click at [69, 176] on div at bounding box center [499, 340] width 999 height 681
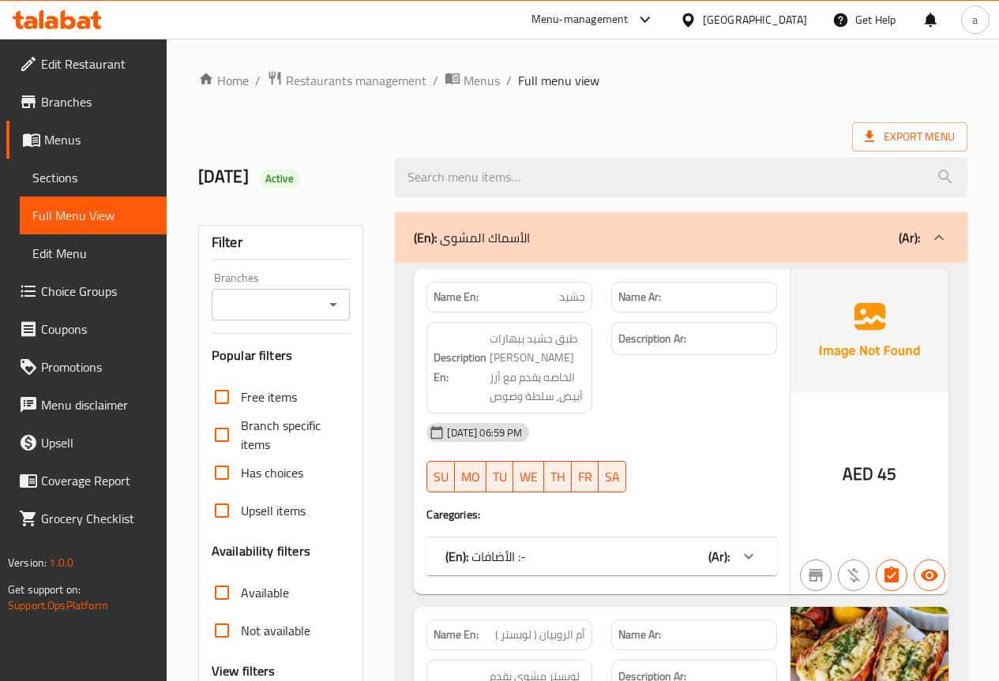
click at [78, 178] on span "Sections" at bounding box center [93, 177] width 122 height 19
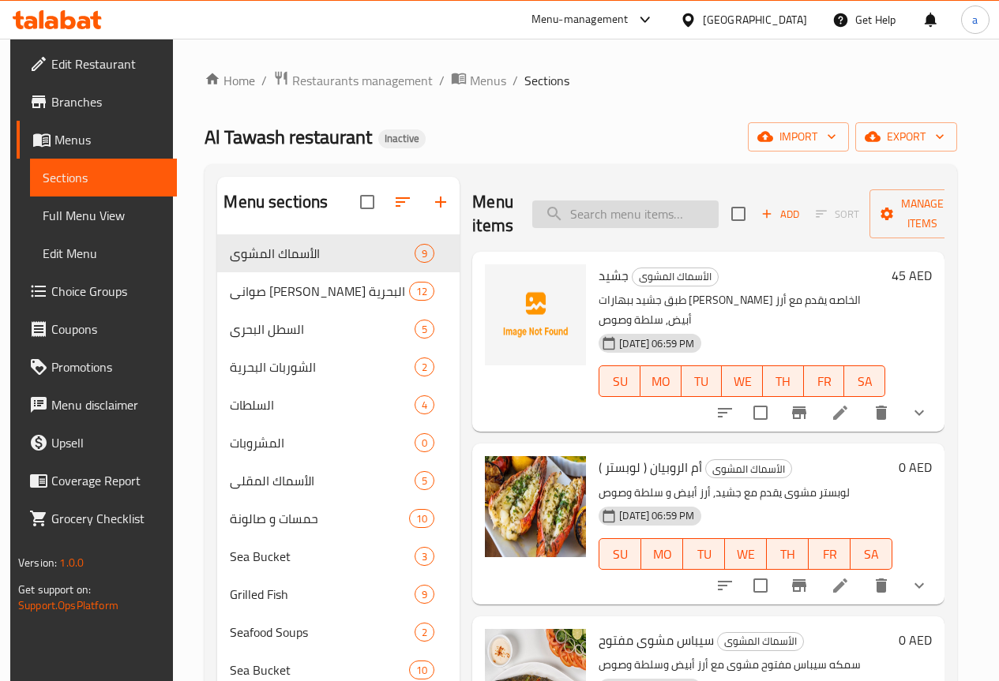
click at [557, 208] on input "search" at bounding box center [625, 215] width 186 height 28
paste input "VIP Mix For 6 To 7 Persons"
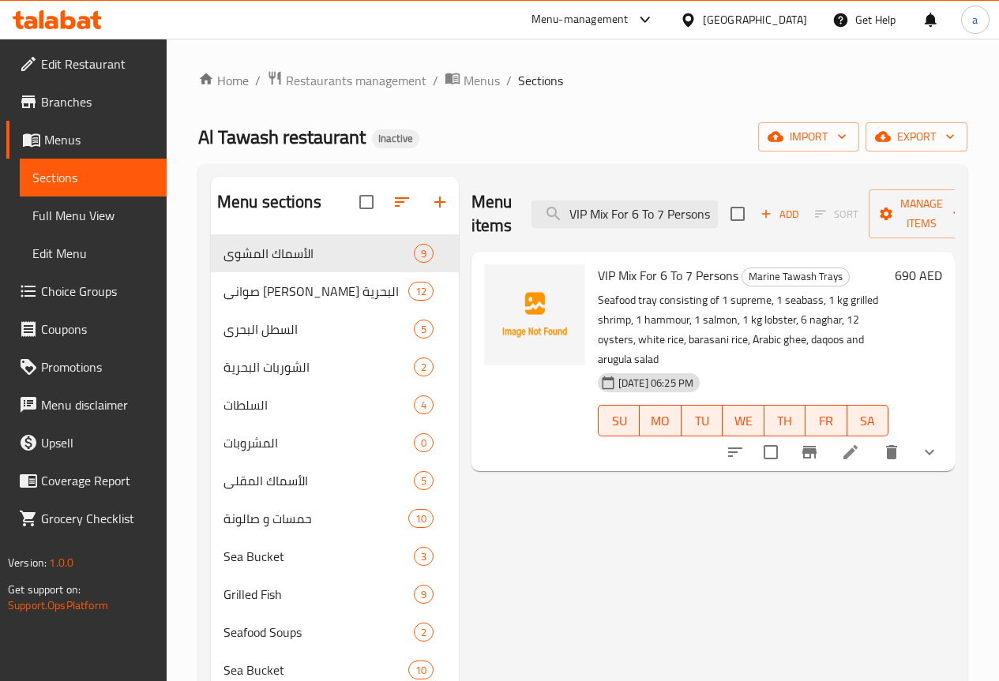
type input "VIP Mix For 6 To 7 Persons"
click at [844, 443] on icon at bounding box center [850, 452] width 19 height 19
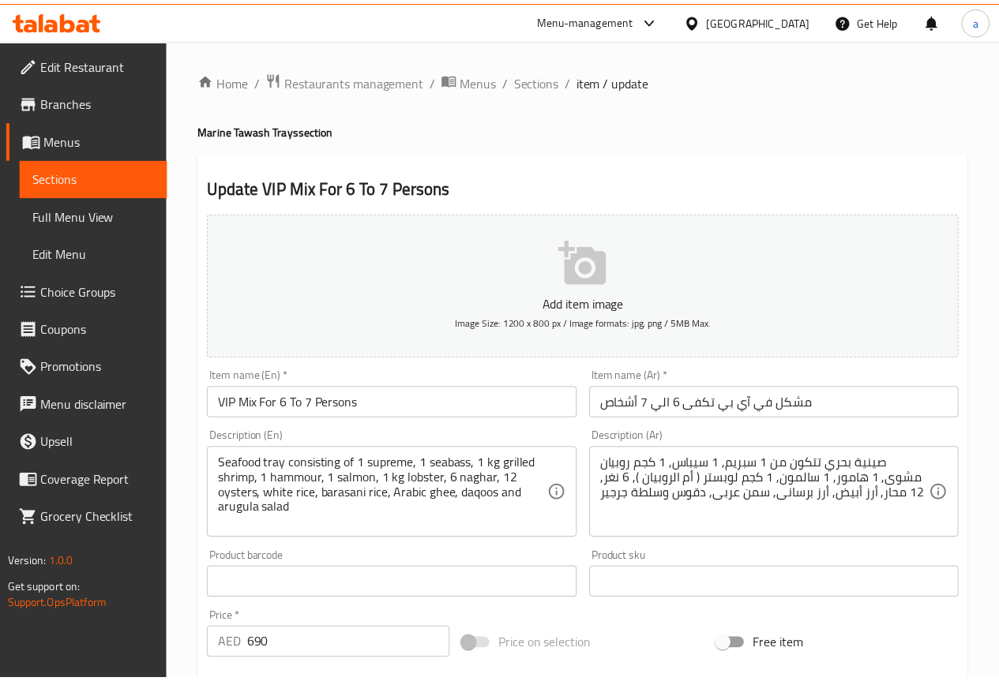
scroll to position [158, 0]
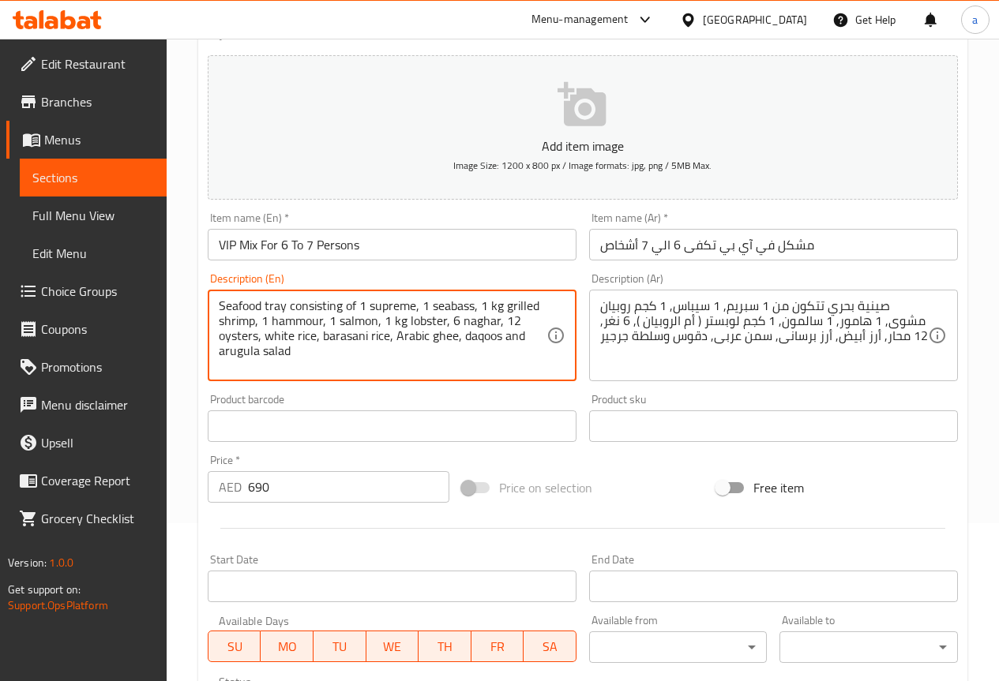
click at [442, 321] on textarea "Seafood tray consisting of 1 supreme, 1 seabass, 1 kg grilled shrimp, 1 hammour…" at bounding box center [383, 335] width 328 height 75
click at [445, 320] on textarea "Seafood tray consisting of 1 supreme, 1 seabass, 1 kg grilled shrimp, 1 hammour…" at bounding box center [383, 335] width 328 height 75
type textarea "Seafood tray consisting of 1 supreme, 1 seabass, 1 kg grilled shrimp, 1 hammour…"
click at [508, 397] on div "Product barcode Product barcode" at bounding box center [392, 418] width 369 height 48
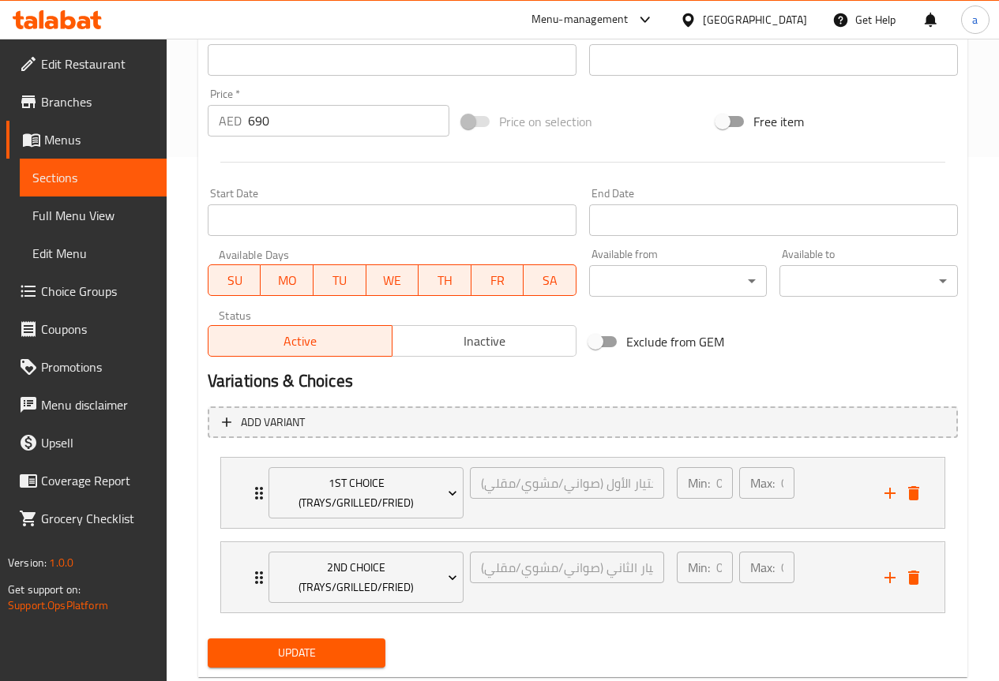
scroll to position [565, 0]
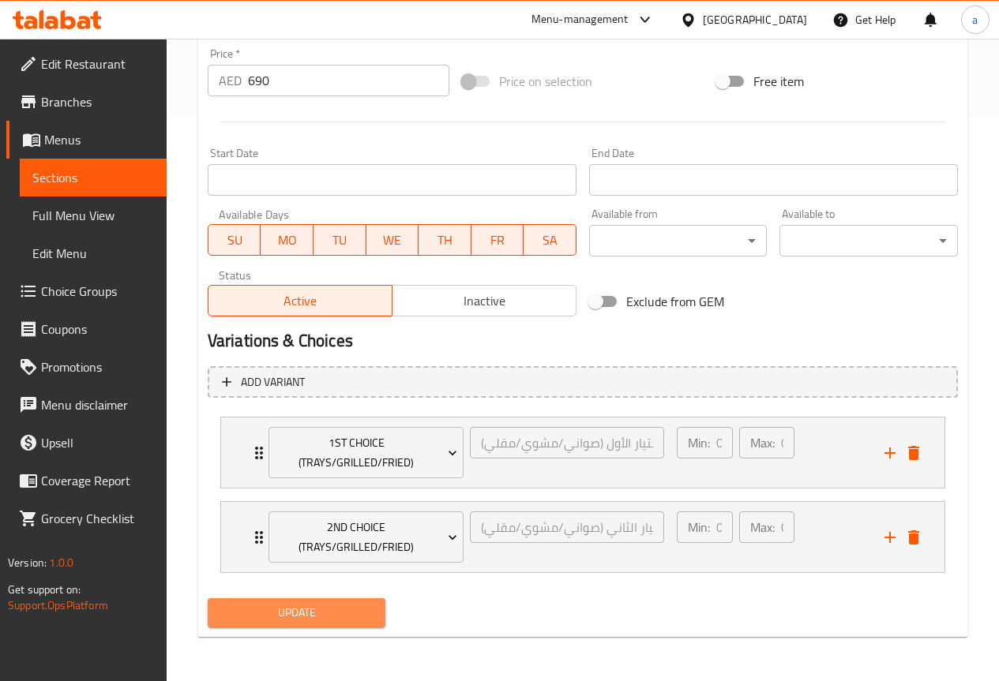
click at [326, 621] on span "Update" at bounding box center [296, 613] width 153 height 20
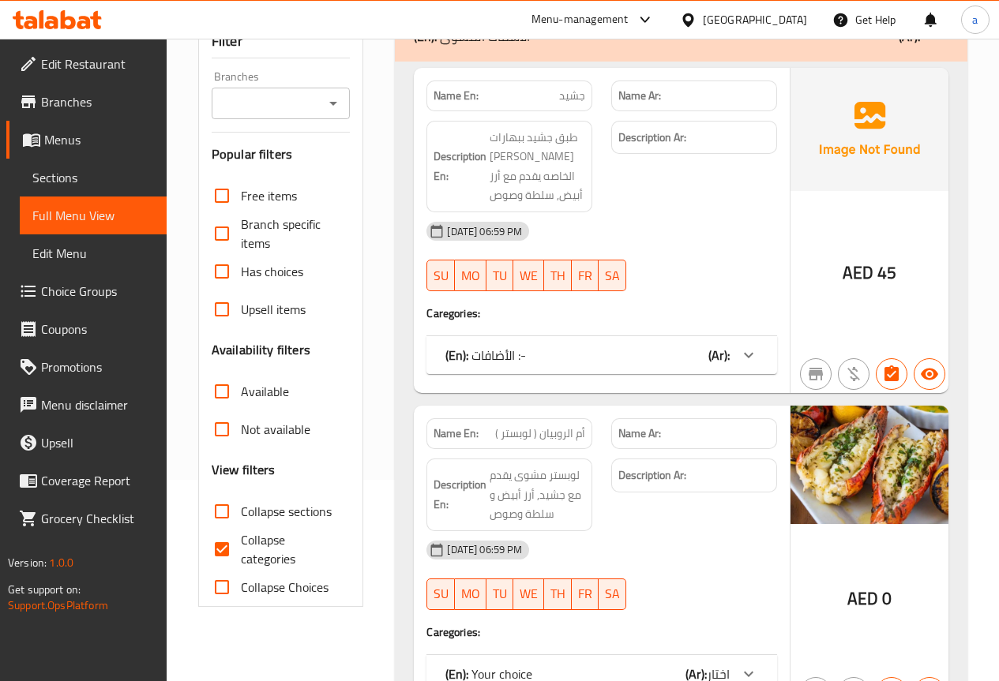
scroll to position [238, 0]
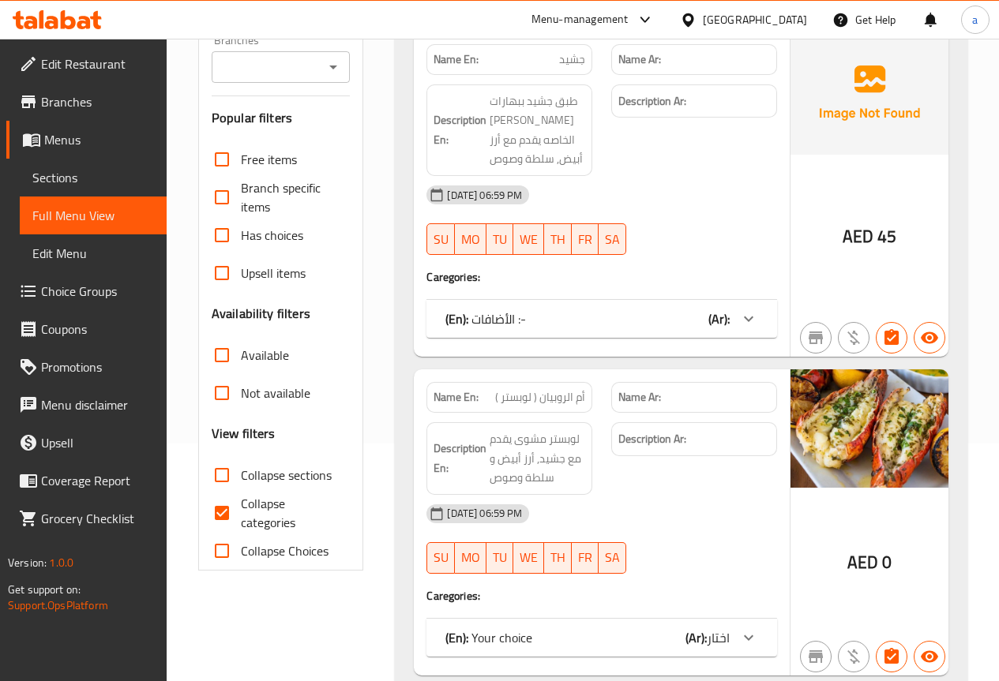
drag, startPoint x: 228, startPoint y: 511, endPoint x: 227, endPoint y: 481, distance: 30.0
click at [228, 511] on input "Collapse categories" at bounding box center [222, 513] width 38 height 38
checkbox input "false"
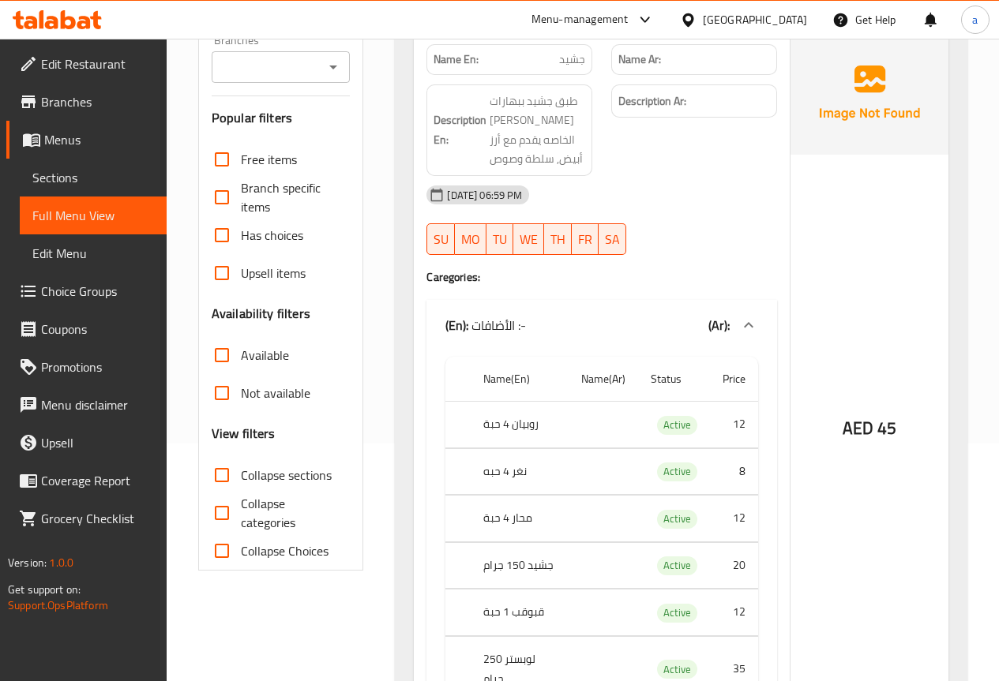
click at [227, 481] on input "Collapse sections" at bounding box center [222, 475] width 38 height 38
checkbox input "true"
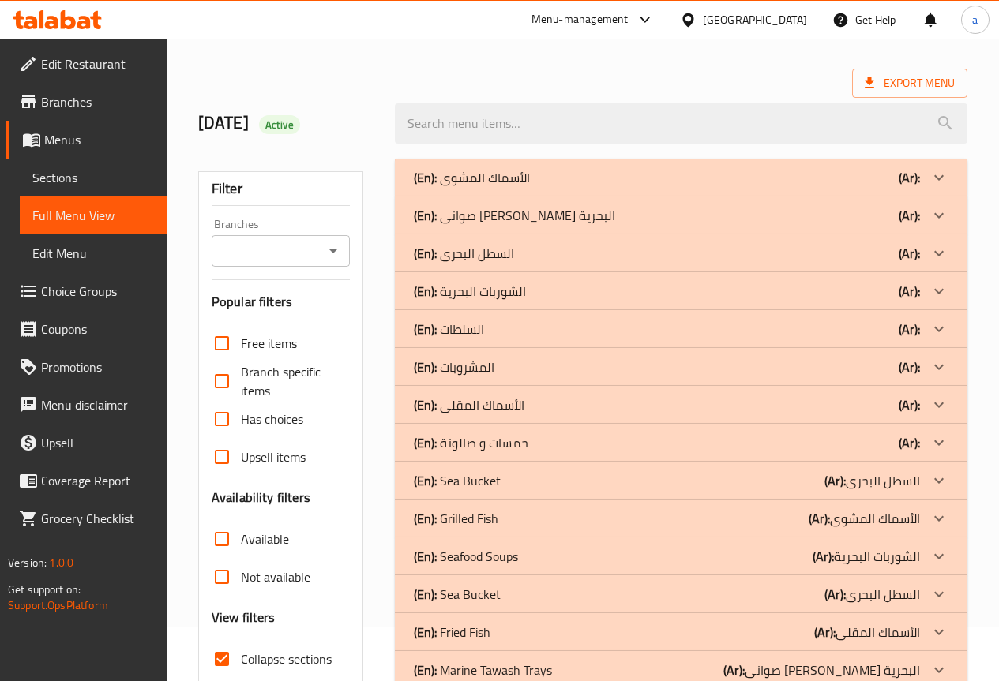
scroll to position [79, 0]
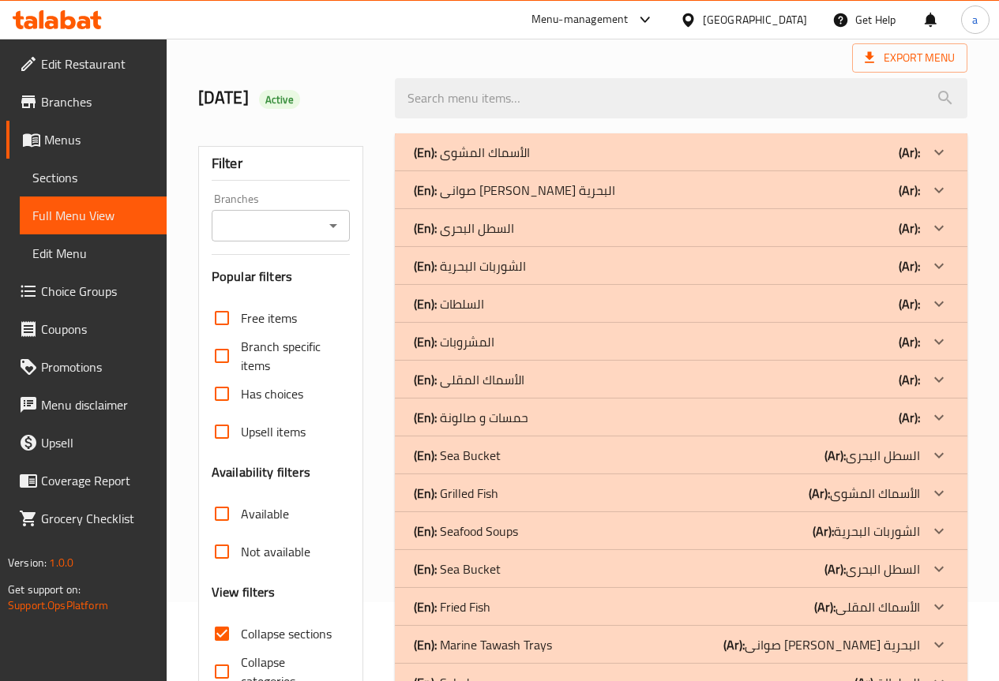
click at [553, 192] on p "(En): صوانى الطواش البحرية" at bounding box center [514, 190] width 201 height 19
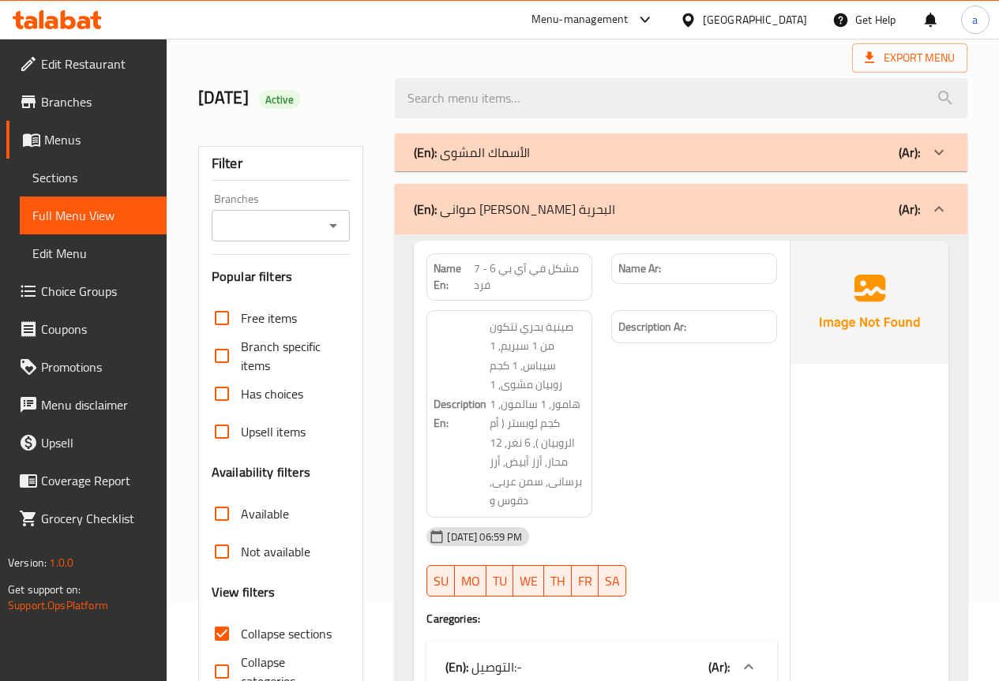
click at [557, 204] on p "(En): صوانى الطواش البحرية" at bounding box center [514, 209] width 201 height 19
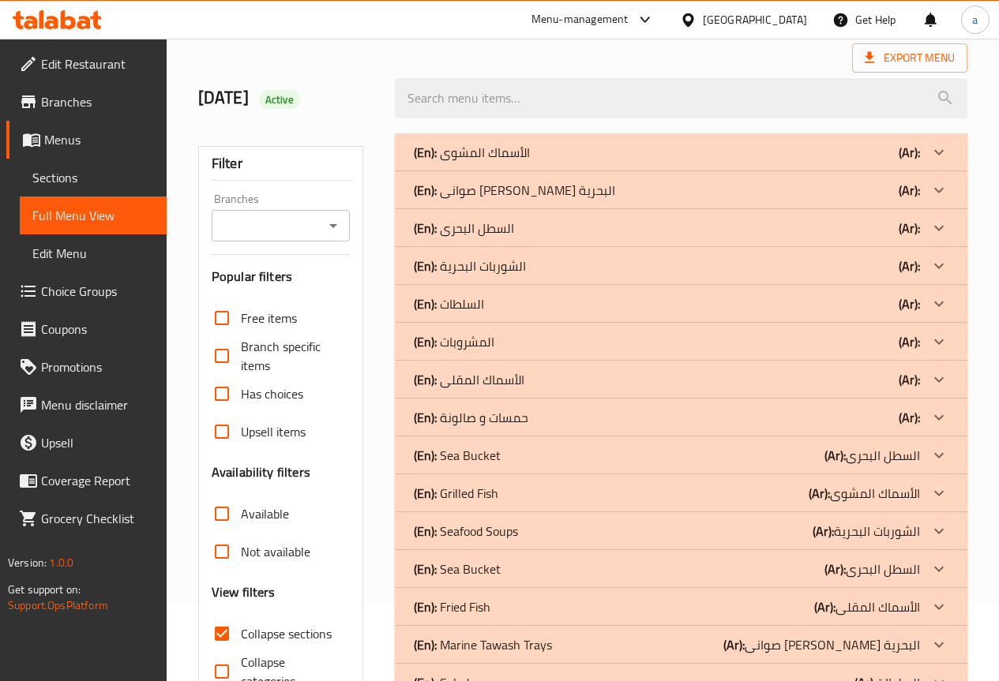
click at [710, 189] on div "(En): صوانى الطواش البحرية (Ar):" at bounding box center [667, 190] width 506 height 19
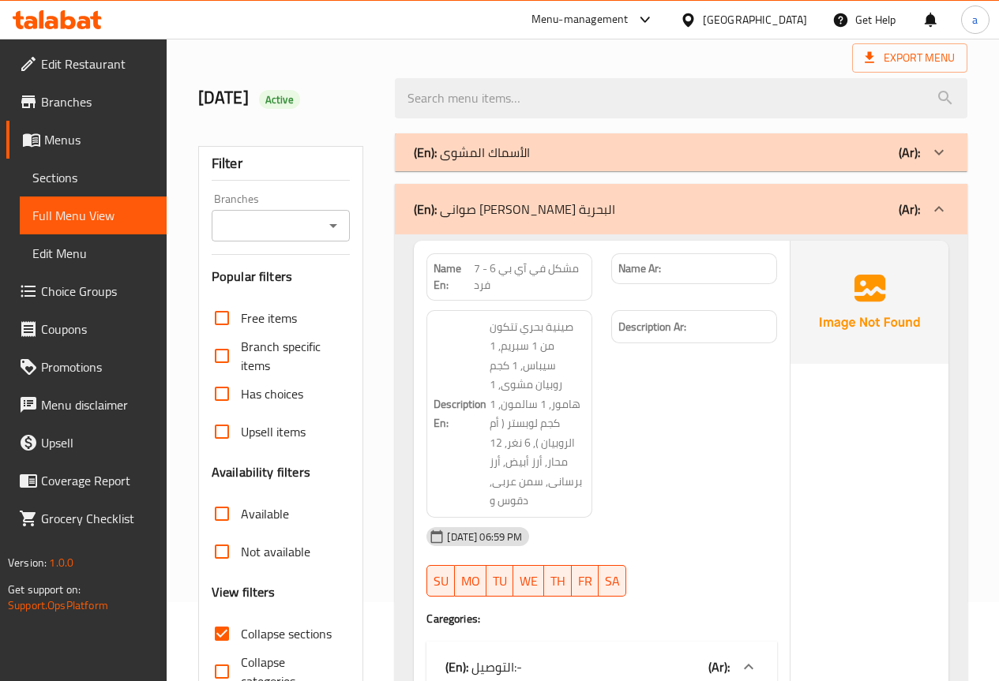
click at [703, 187] on div "(En): صوانى الطواش البحرية (Ar):" at bounding box center [681, 209] width 572 height 51
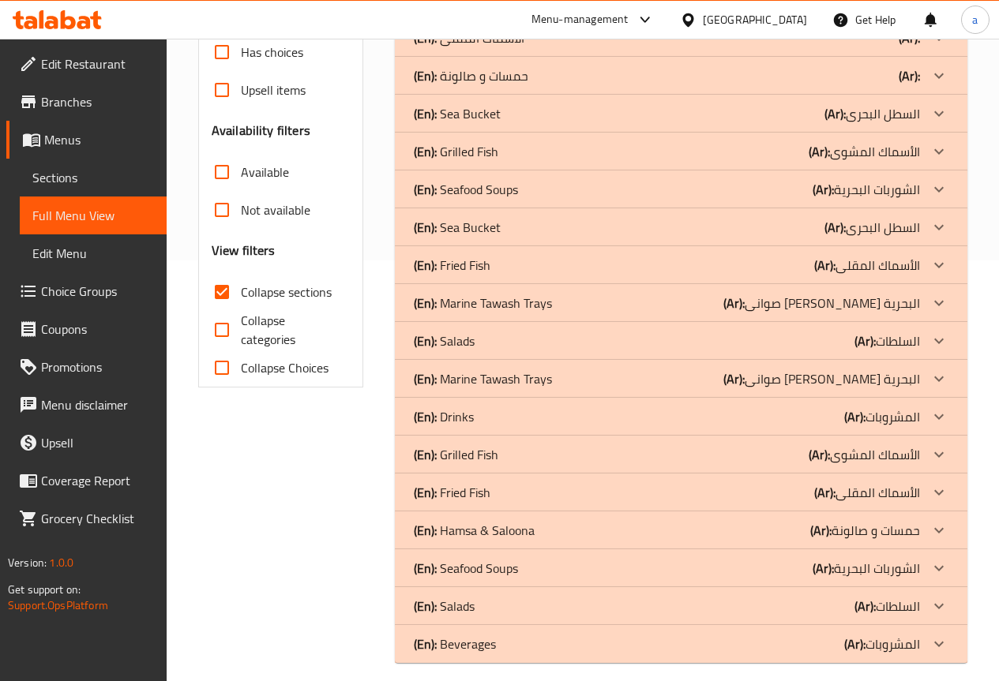
scroll to position [434, 0]
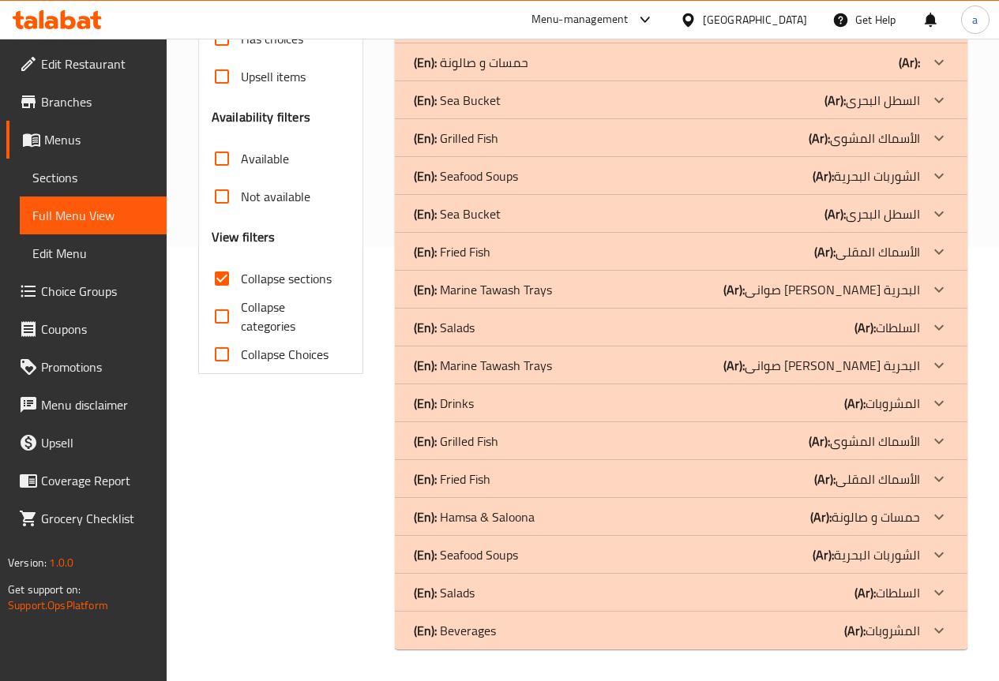
click at [499, 624] on div "(En): Beverages (Ar): المشروبات" at bounding box center [667, 630] width 506 height 19
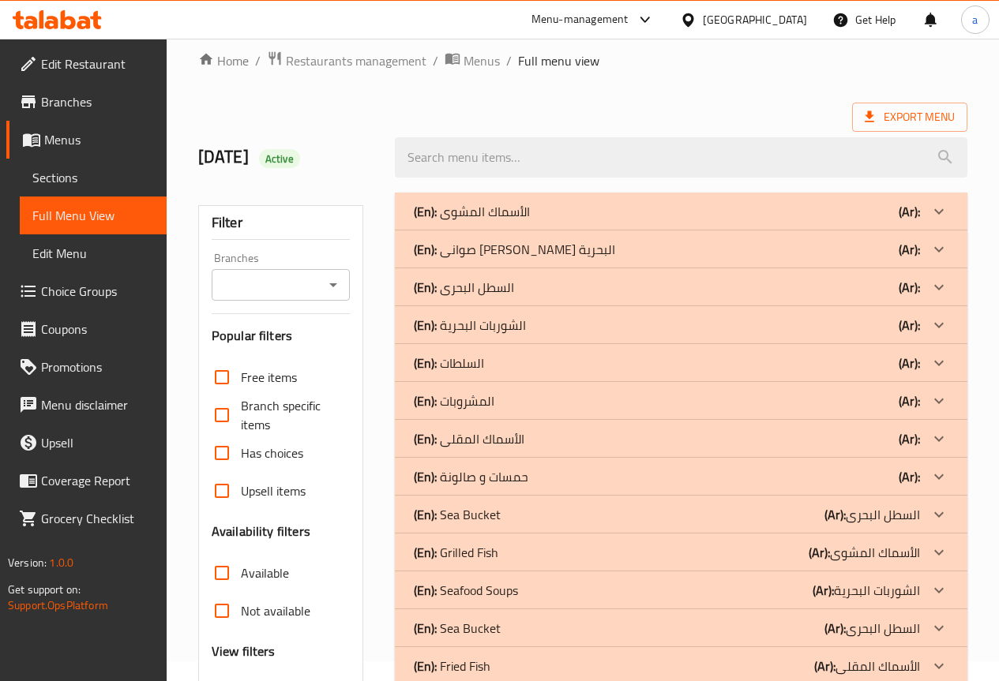
scroll to position [11, 0]
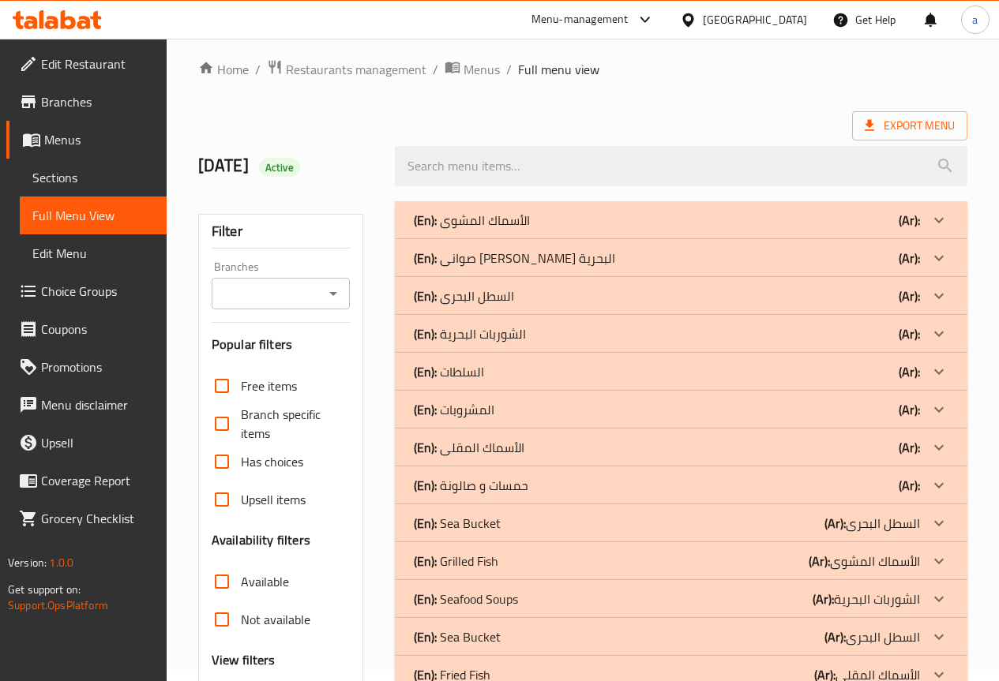
click at [632, 407] on div "(En): المشروبات (Ar):" at bounding box center [667, 409] width 506 height 19
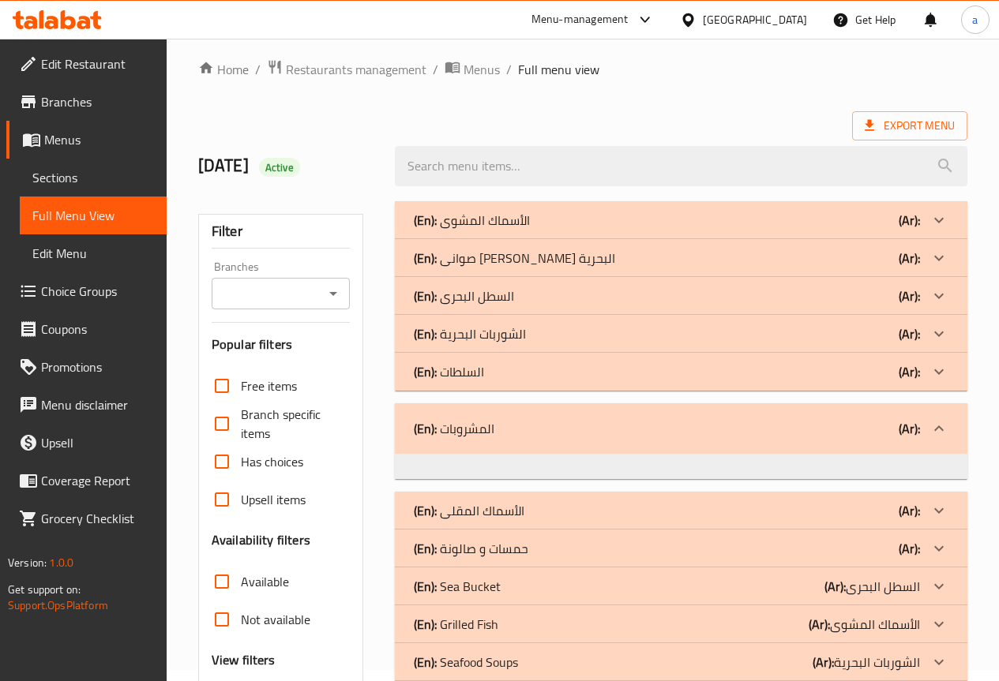
click at [631, 419] on div "(En): المشروبات (Ar):" at bounding box center [667, 428] width 506 height 19
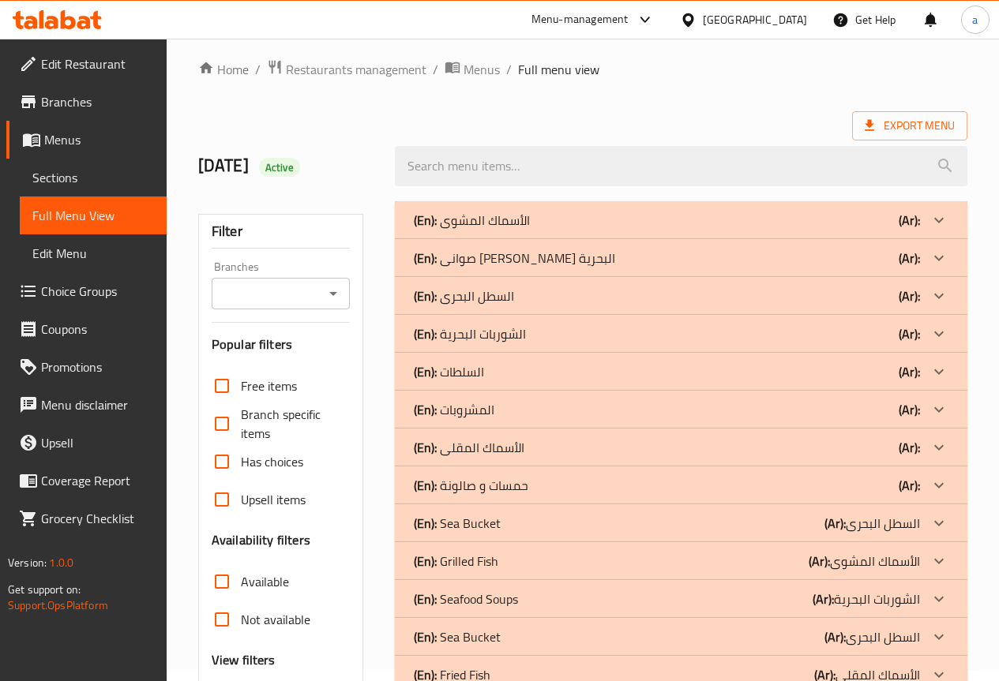
click at [617, 421] on div "(En): المشروبات (Ar):" at bounding box center [681, 410] width 572 height 38
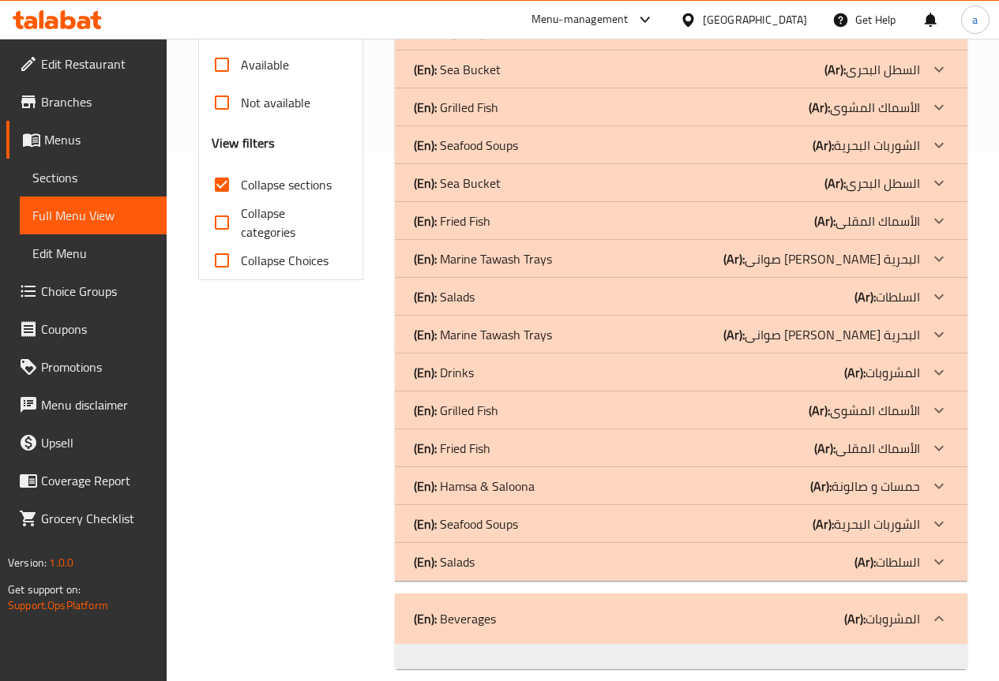
scroll to position [548, 0]
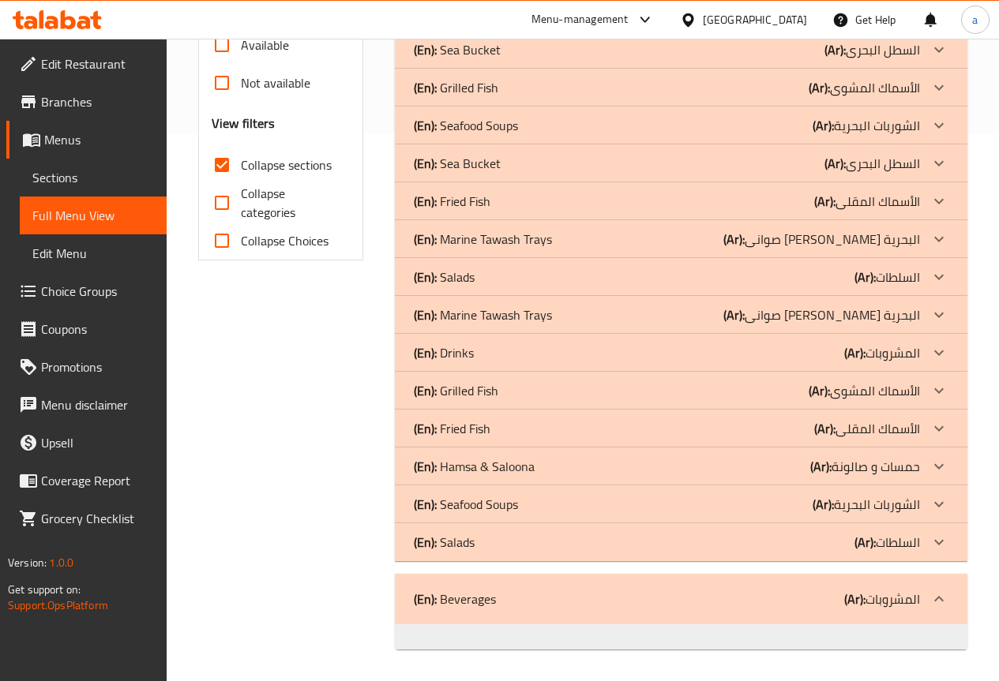
click at [534, 579] on div "(En): Beverages (Ar): المشروبات" at bounding box center [681, 599] width 572 height 51
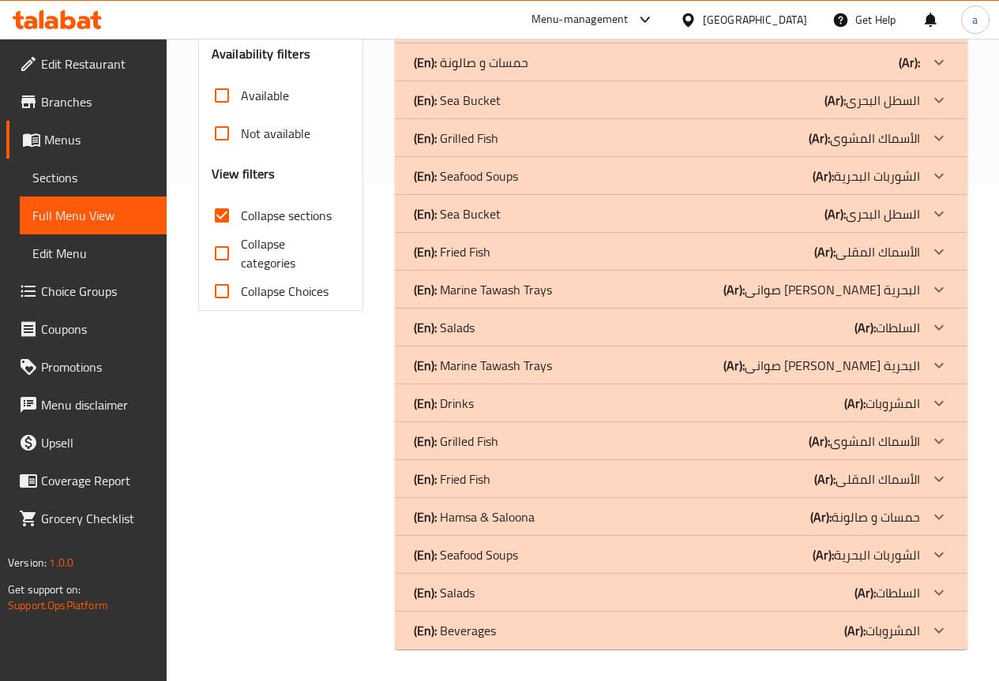
click at [538, 612] on div "(En): Beverages (Ar): المشروبات" at bounding box center [681, 631] width 572 height 38
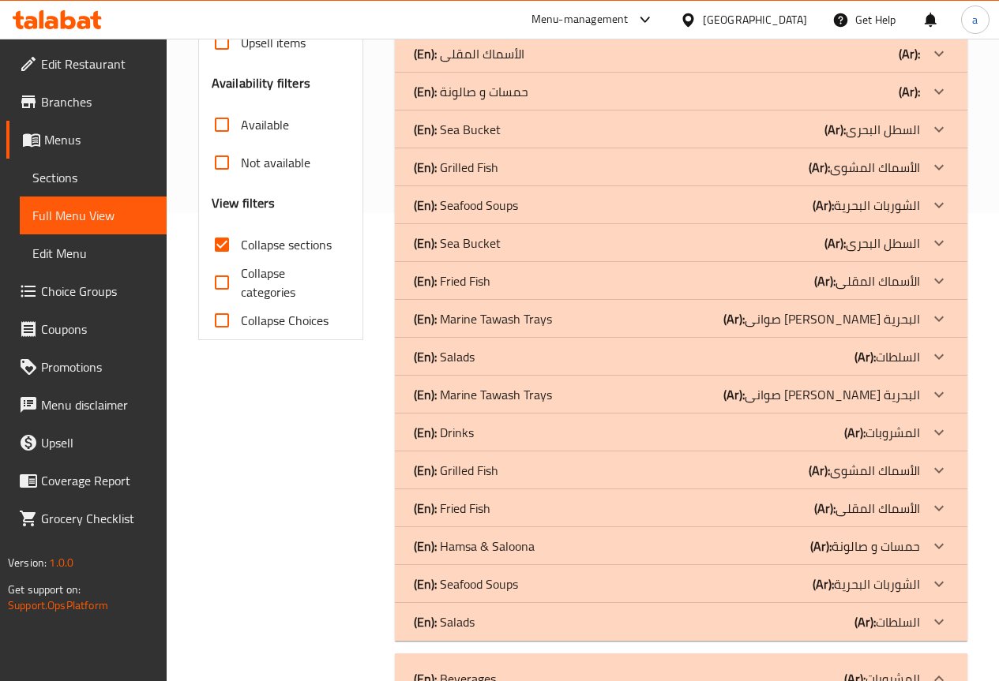
scroll to position [469, 0]
click at [493, 441] on div "(En): Drinks (Ar): المشروبات" at bounding box center [681, 432] width 572 height 38
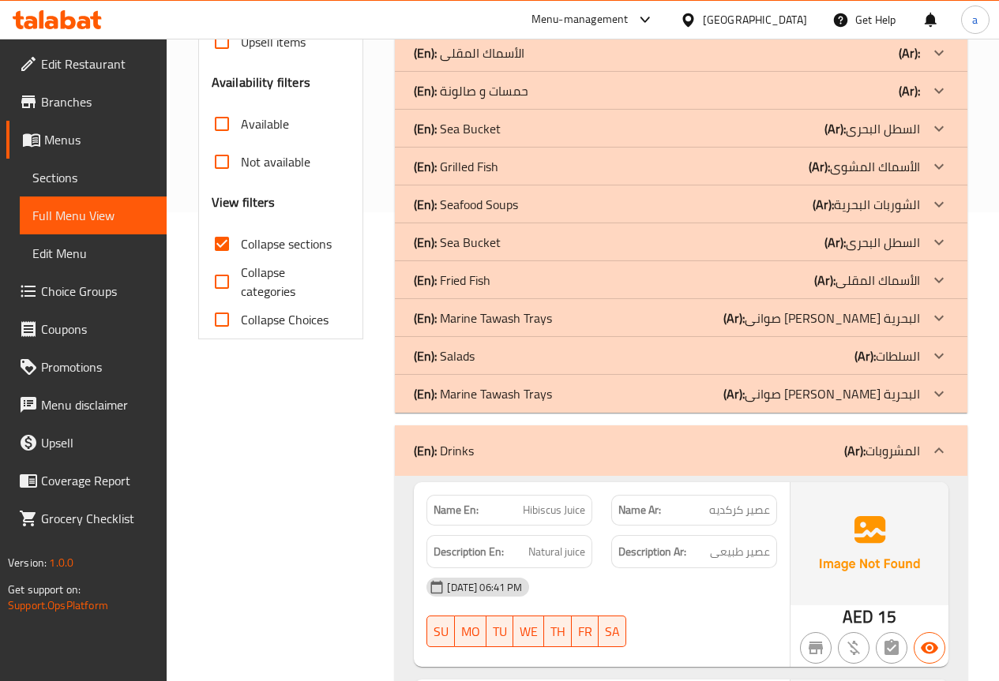
click at [509, 441] on div "(En): Drinks (Ar): المشروبات" at bounding box center [667, 450] width 506 height 19
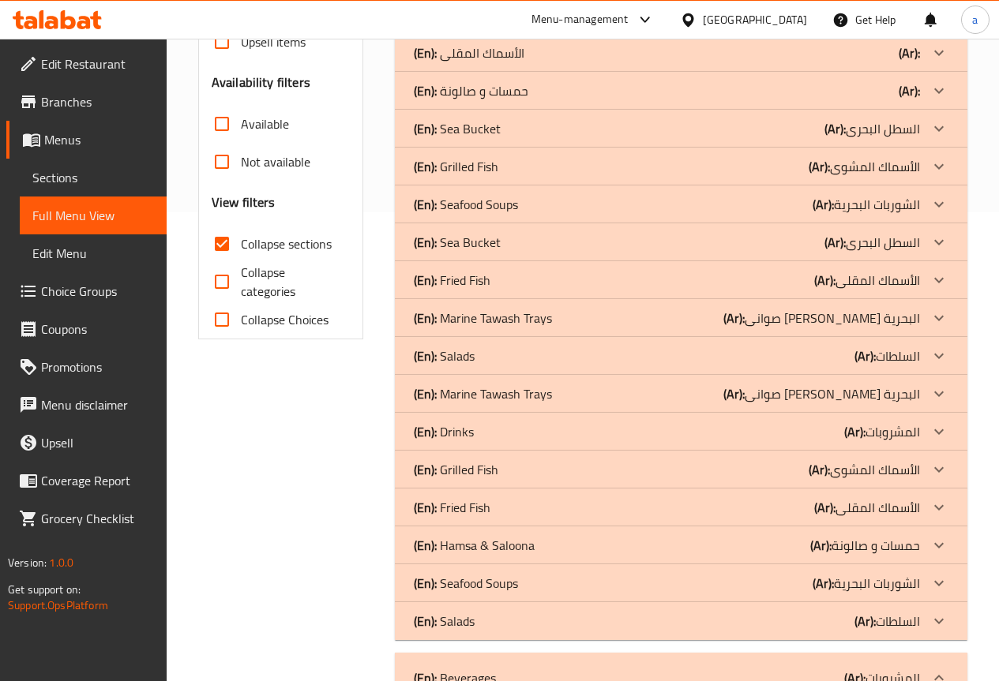
scroll to position [548, 0]
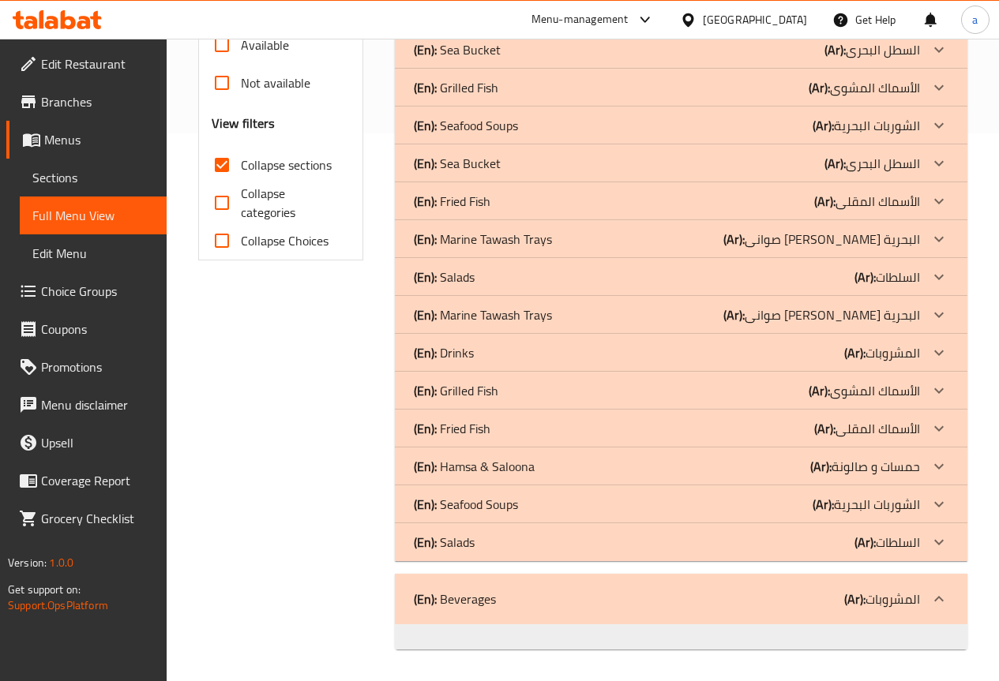
drag, startPoint x: 571, startPoint y: 601, endPoint x: 347, endPoint y: 539, distance: 231.8
click at [472, 598] on p "(En): Beverages" at bounding box center [455, 599] width 82 height 19
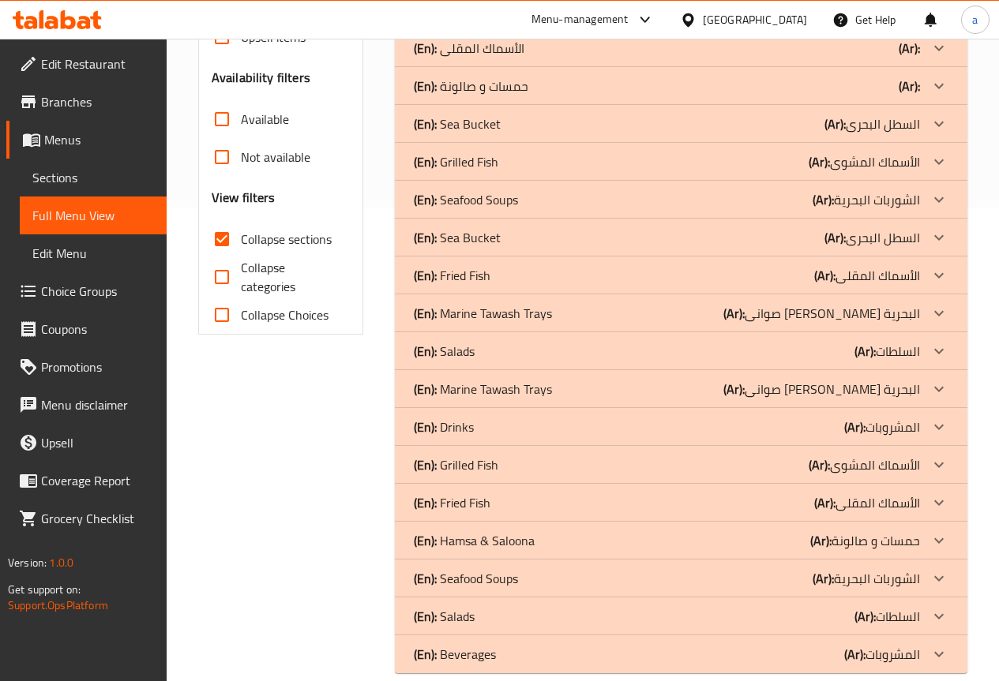
scroll to position [497, 0]
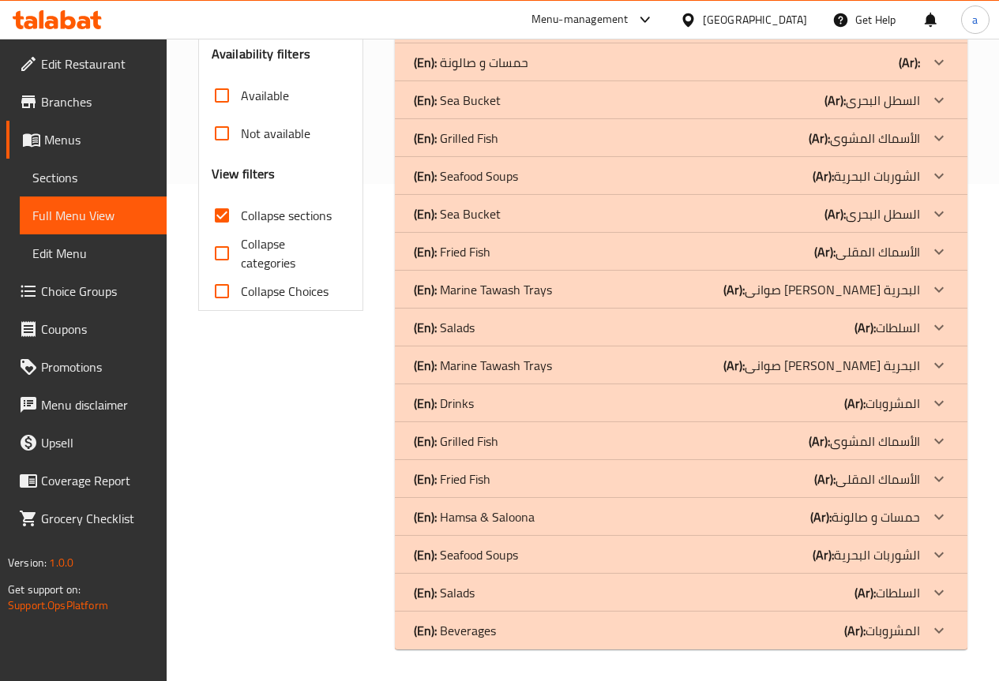
click at [693, 625] on div "(En): Beverages (Ar): المشروبات" at bounding box center [667, 630] width 506 height 19
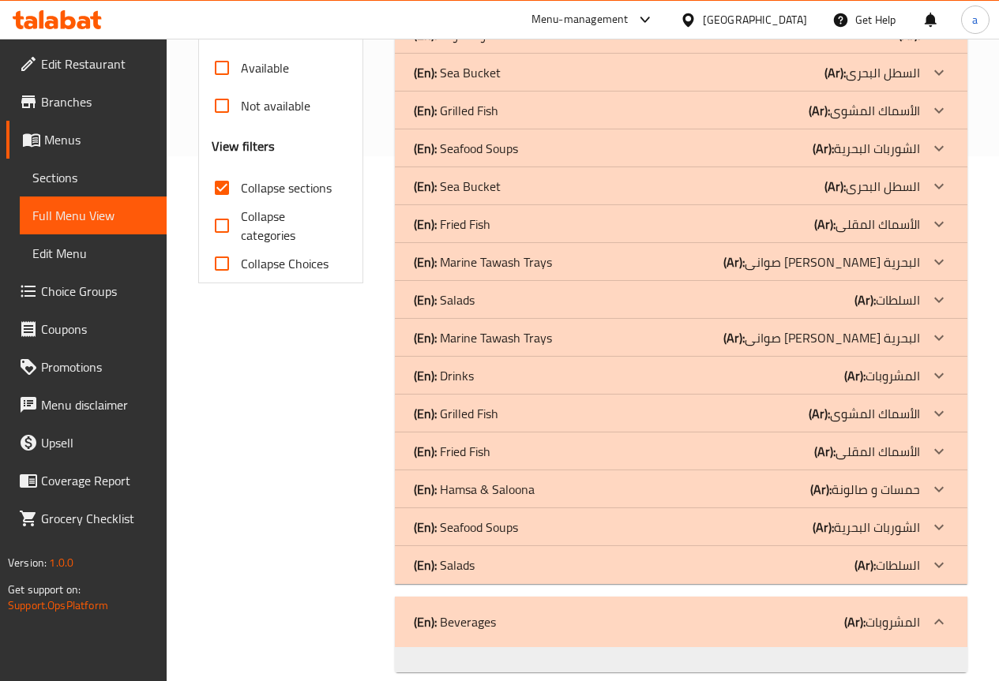
scroll to position [548, 0]
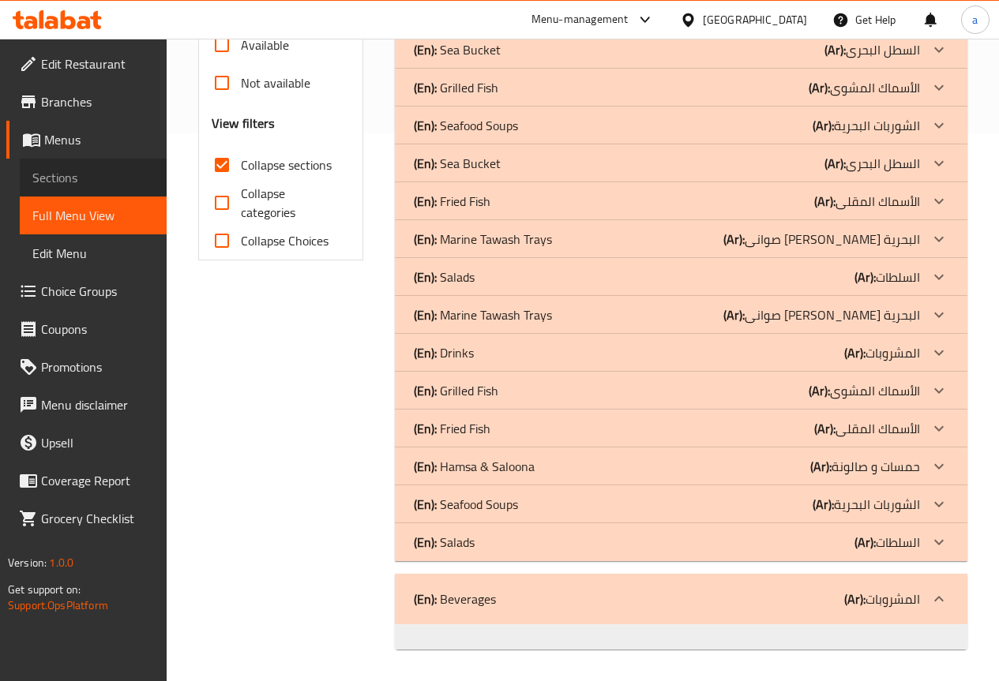
click at [43, 159] on link "Sections" at bounding box center [93, 178] width 147 height 38
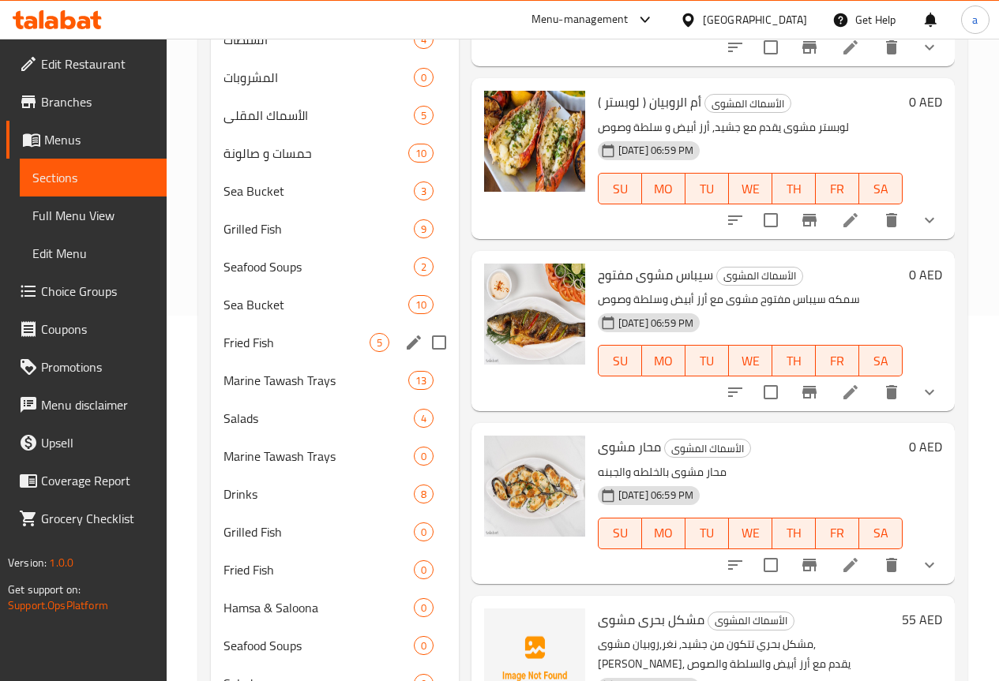
scroll to position [499, 0]
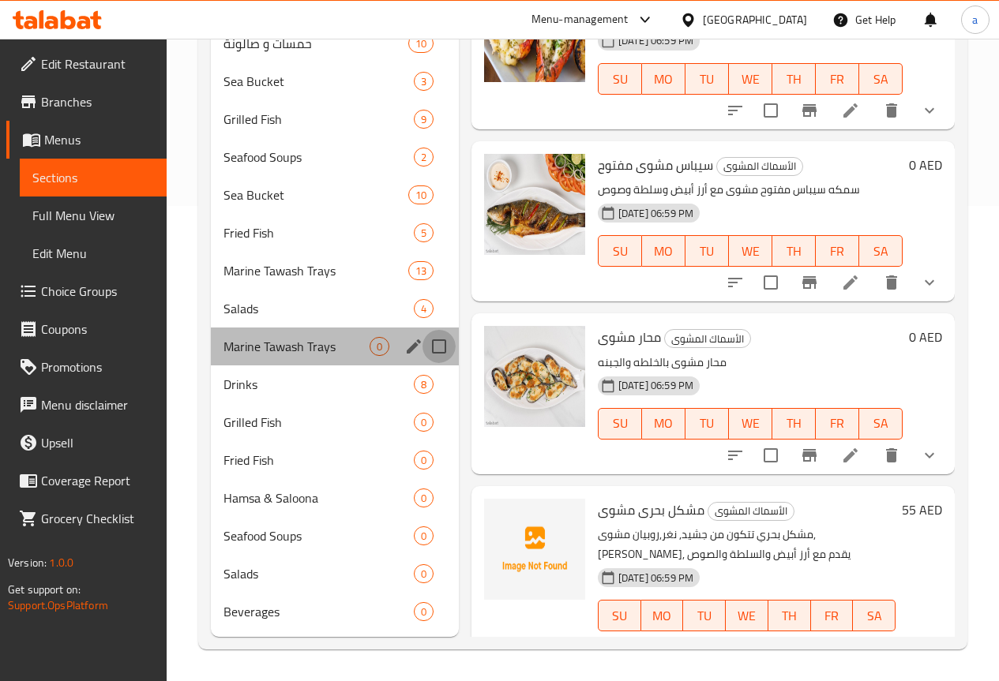
click at [422, 345] on input "Menu sections" at bounding box center [438, 346] width 33 height 33
checkbox input "true"
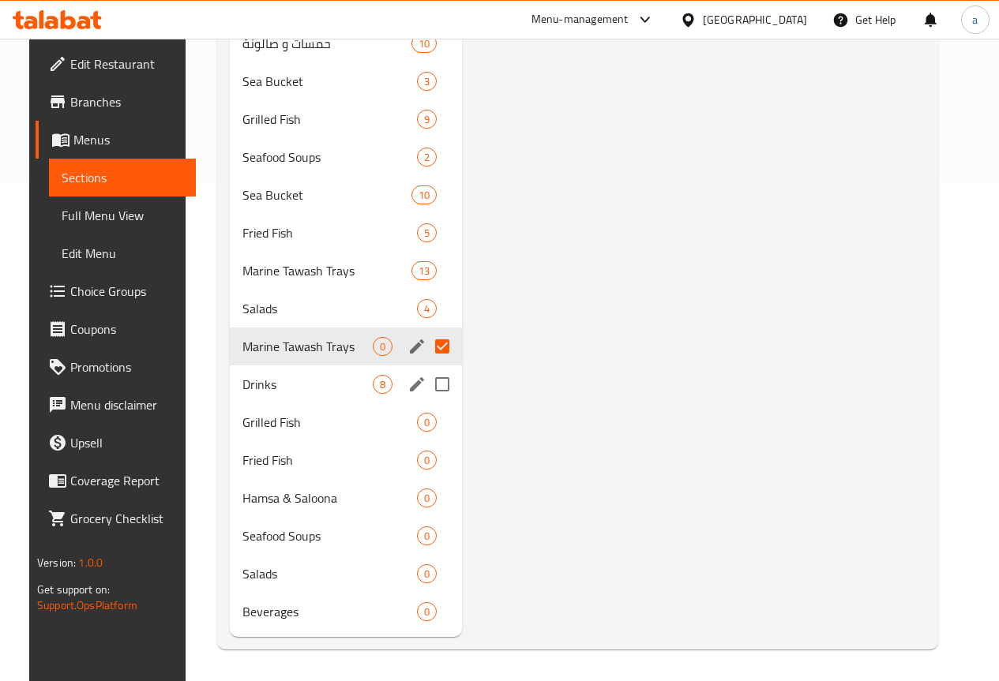
click at [426, 379] on input "Menu sections" at bounding box center [442, 384] width 33 height 33
checkbox input "true"
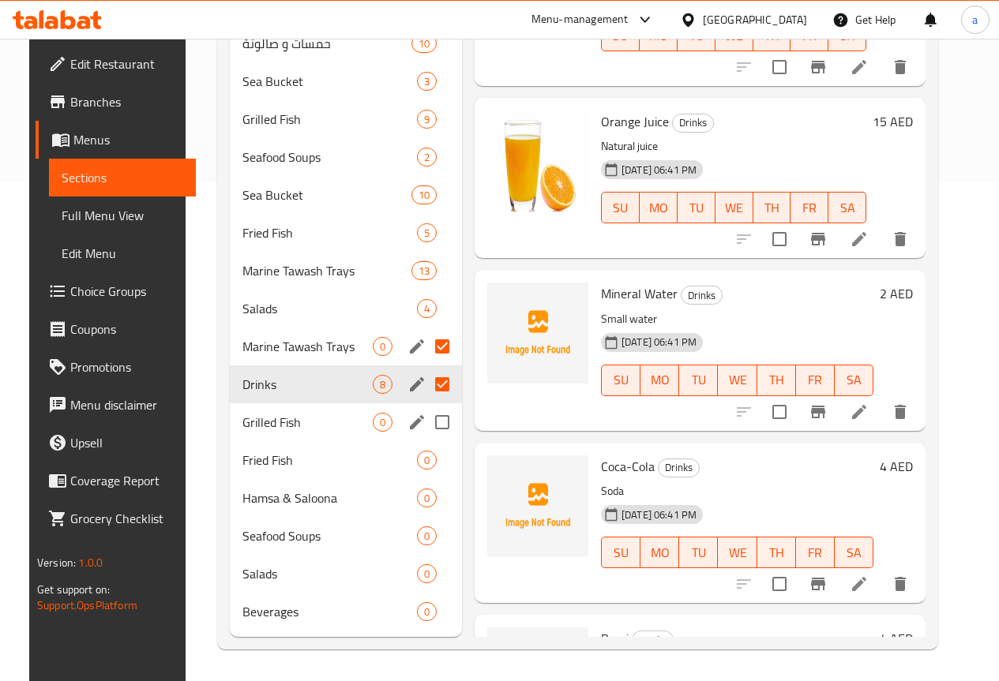
click at [426, 422] on input "Menu sections" at bounding box center [442, 422] width 33 height 33
checkbox input "true"
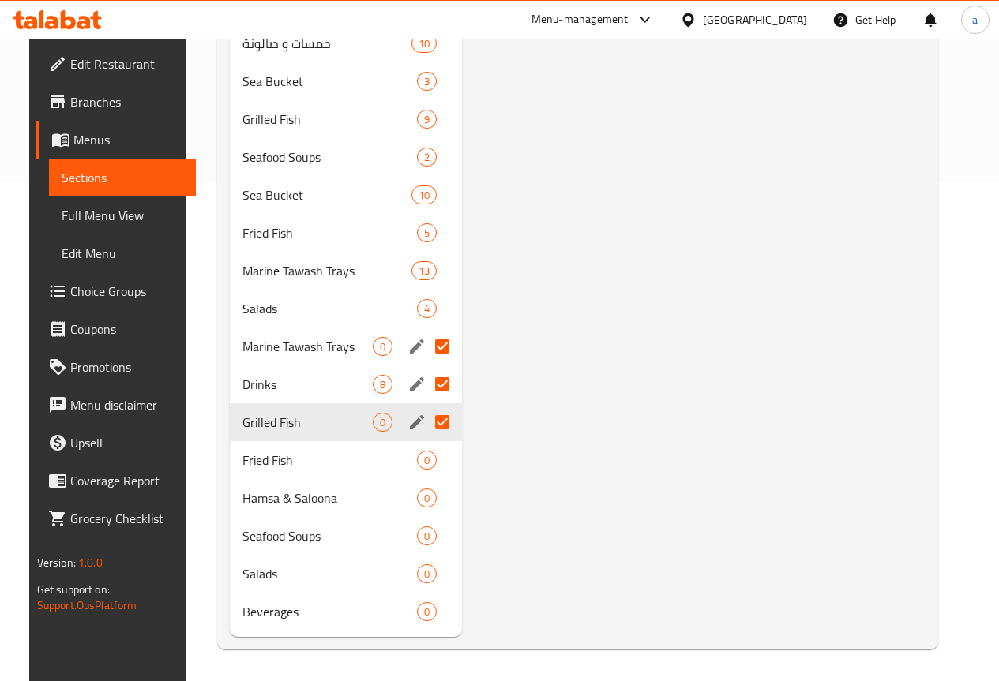
click at [426, 381] on input "Menu sections" at bounding box center [442, 384] width 33 height 33
checkbox input "false"
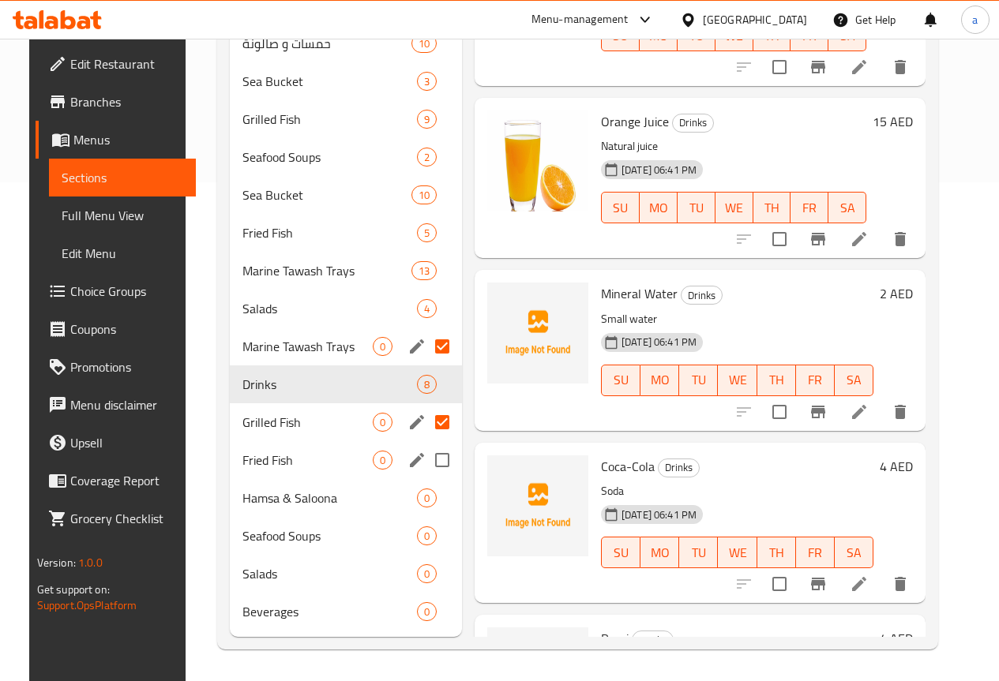
click at [426, 459] on input "Menu sections" at bounding box center [442, 460] width 33 height 33
checkbox input "true"
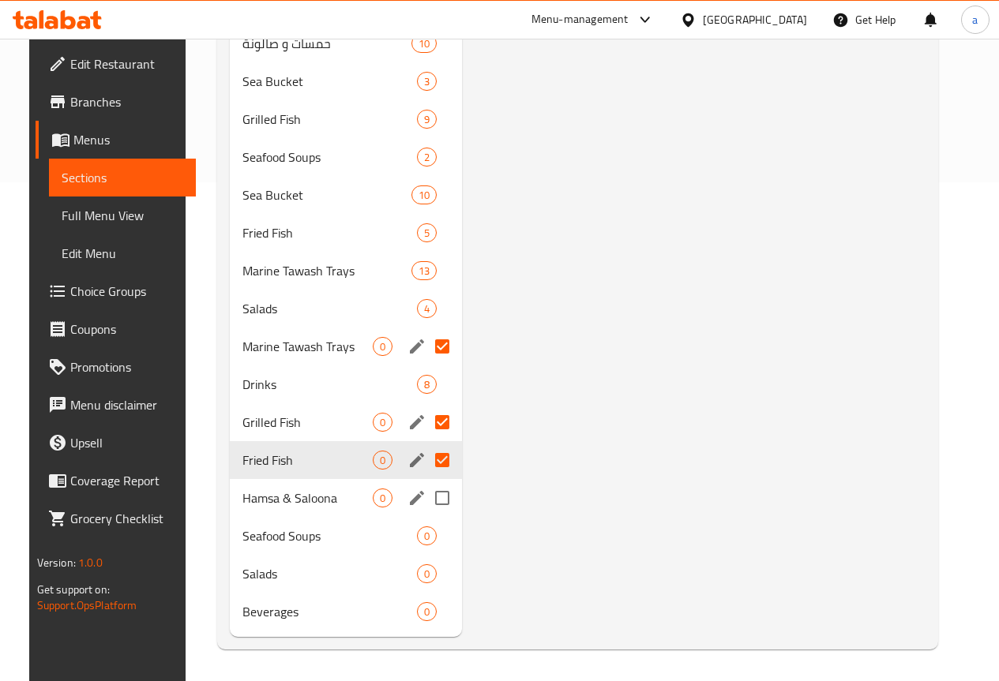
click at [426, 495] on input "Menu sections" at bounding box center [442, 498] width 33 height 33
checkbox input "true"
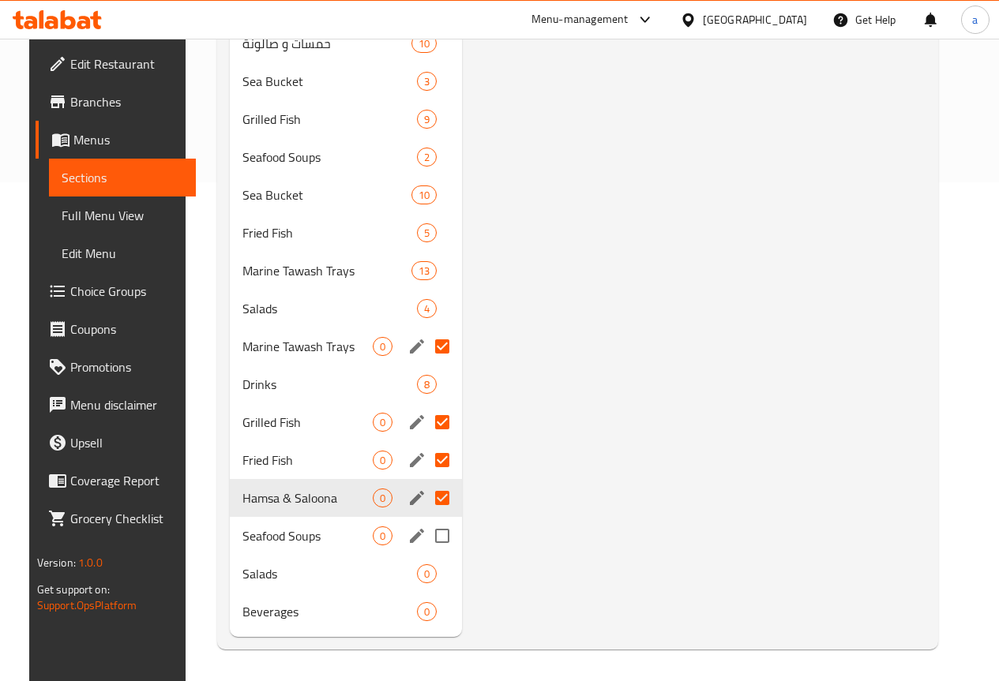
click at [426, 534] on input "Menu sections" at bounding box center [442, 536] width 33 height 33
checkbox input "true"
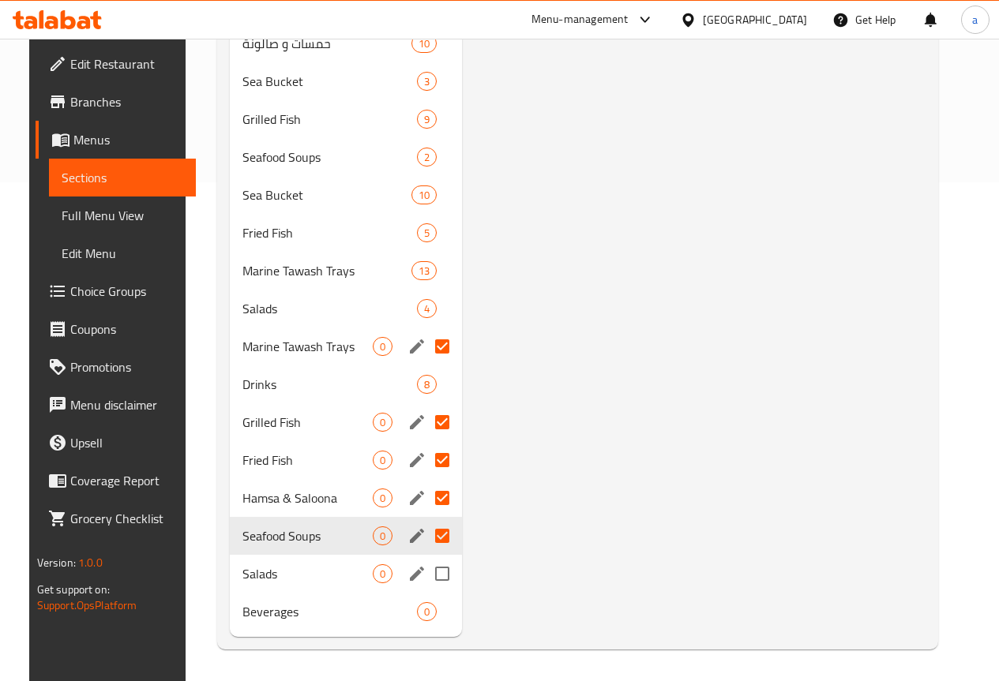
click at [426, 573] on input "Menu sections" at bounding box center [442, 573] width 33 height 33
checkbox input "true"
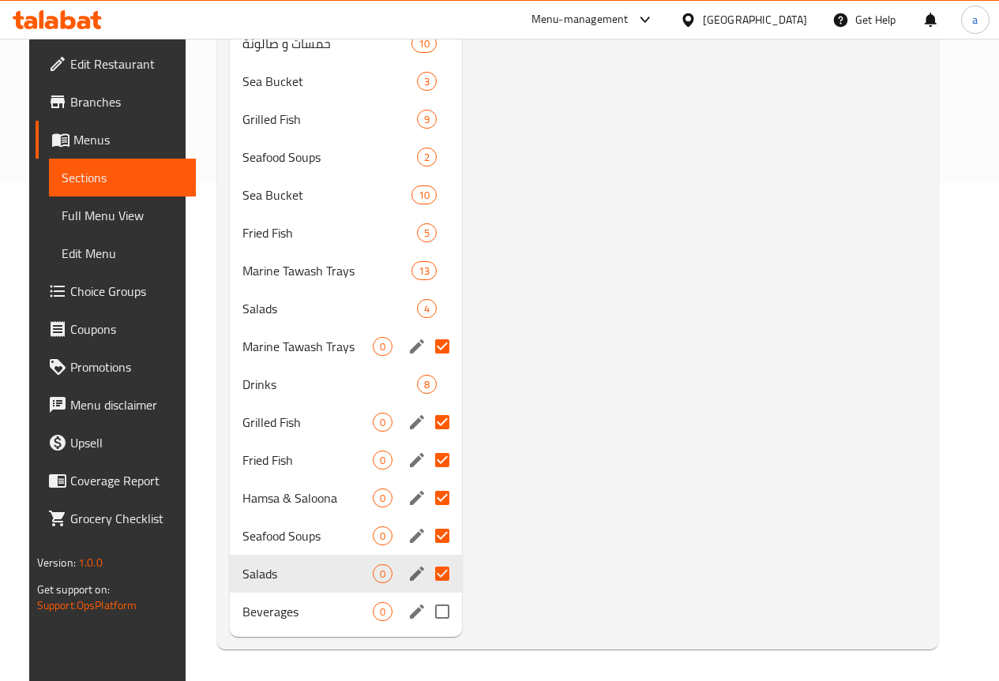
click at [426, 604] on input "Menu sections" at bounding box center [442, 611] width 33 height 33
checkbox input "true"
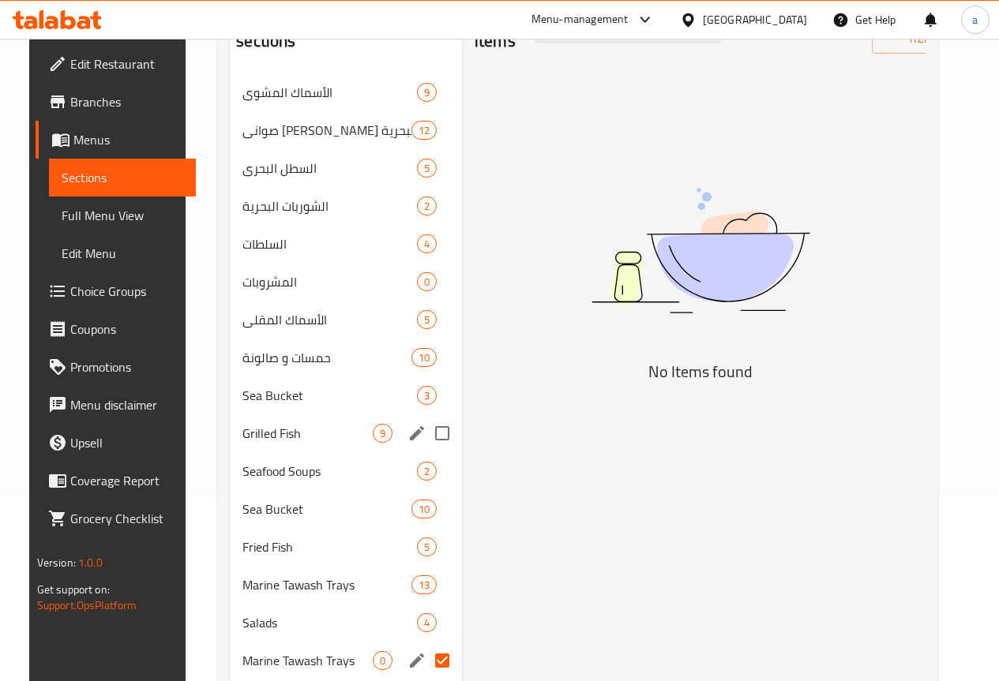
scroll to position [183, 0]
click at [426, 281] on input "Menu sections" at bounding box center [442, 283] width 33 height 33
checkbox input "true"
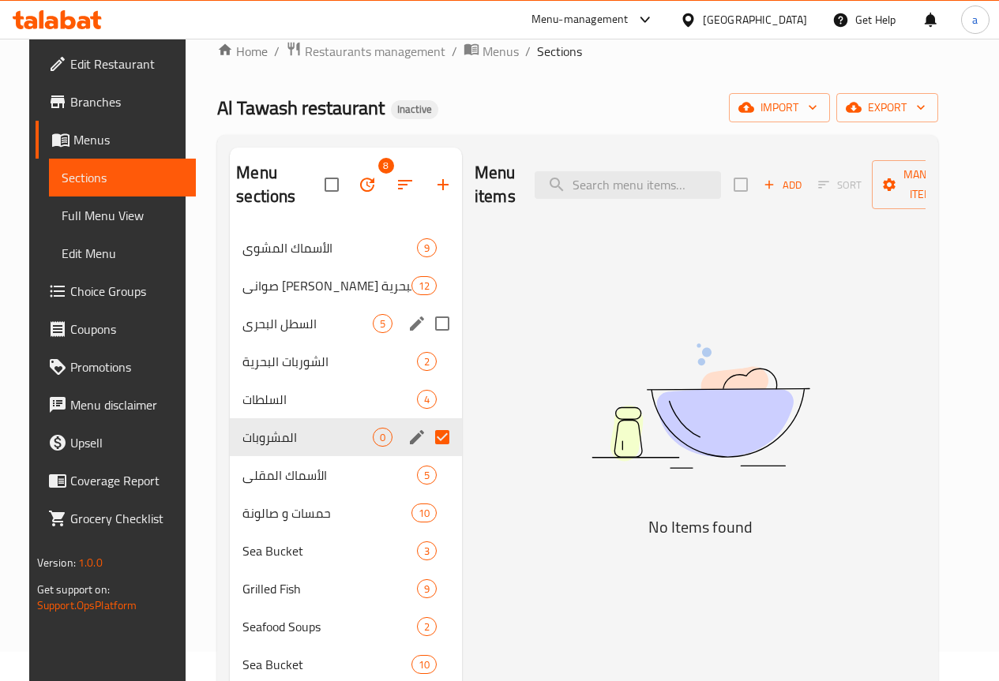
scroll to position [25, 0]
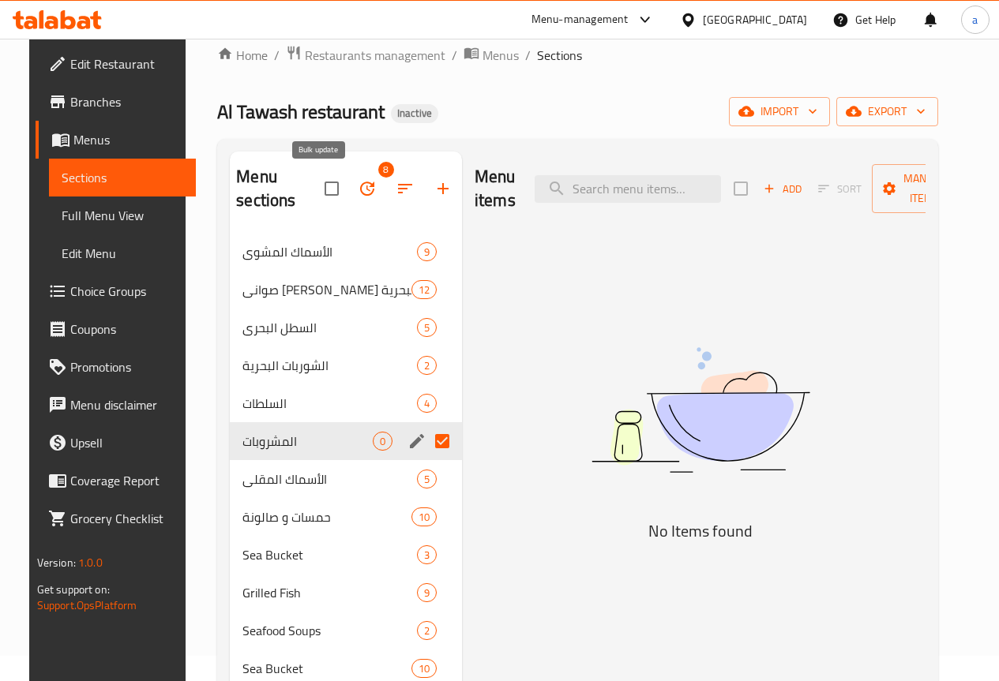
click at [360, 186] on icon "button" at bounding box center [367, 189] width 14 height 14
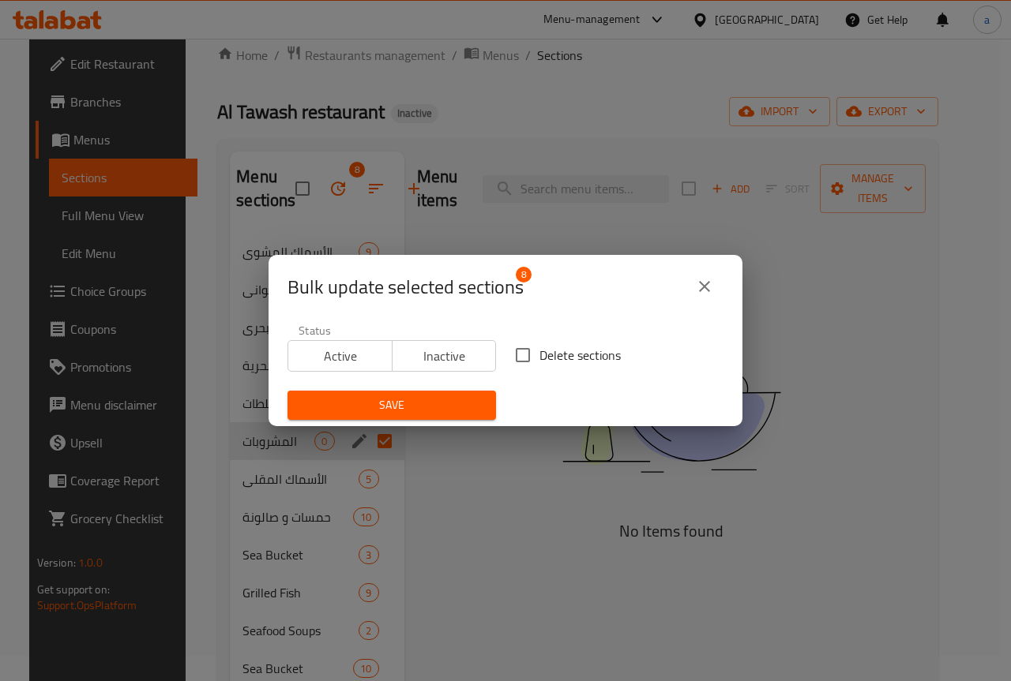
click at [522, 351] on input "Delete sections" at bounding box center [522, 355] width 33 height 33
checkbox input "true"
click at [448, 399] on span "Save" at bounding box center [391, 406] width 183 height 20
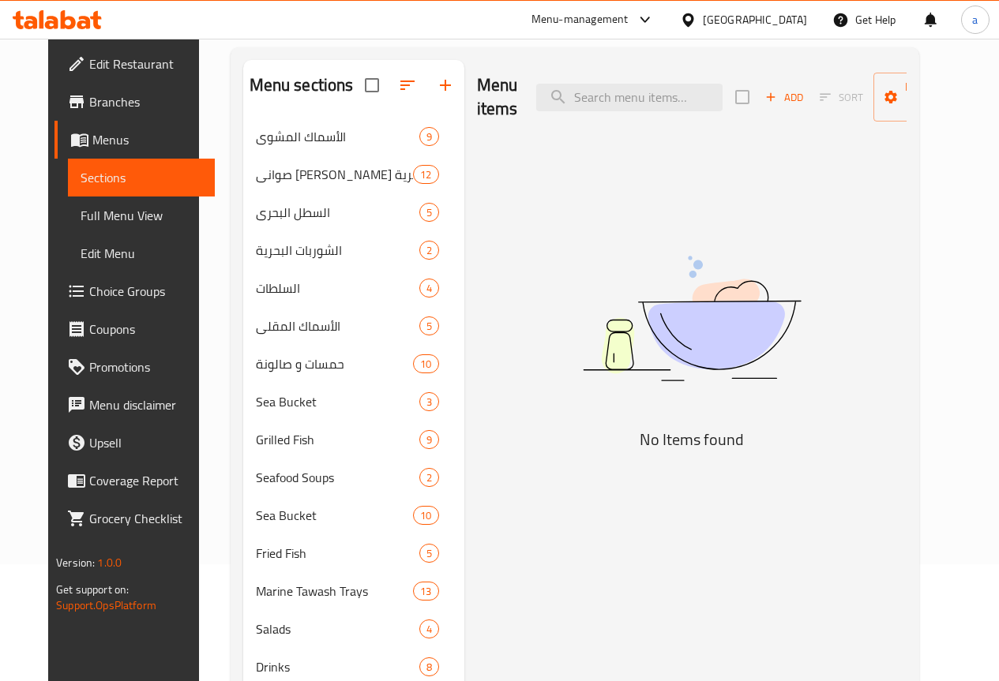
scroll to position [0, 0]
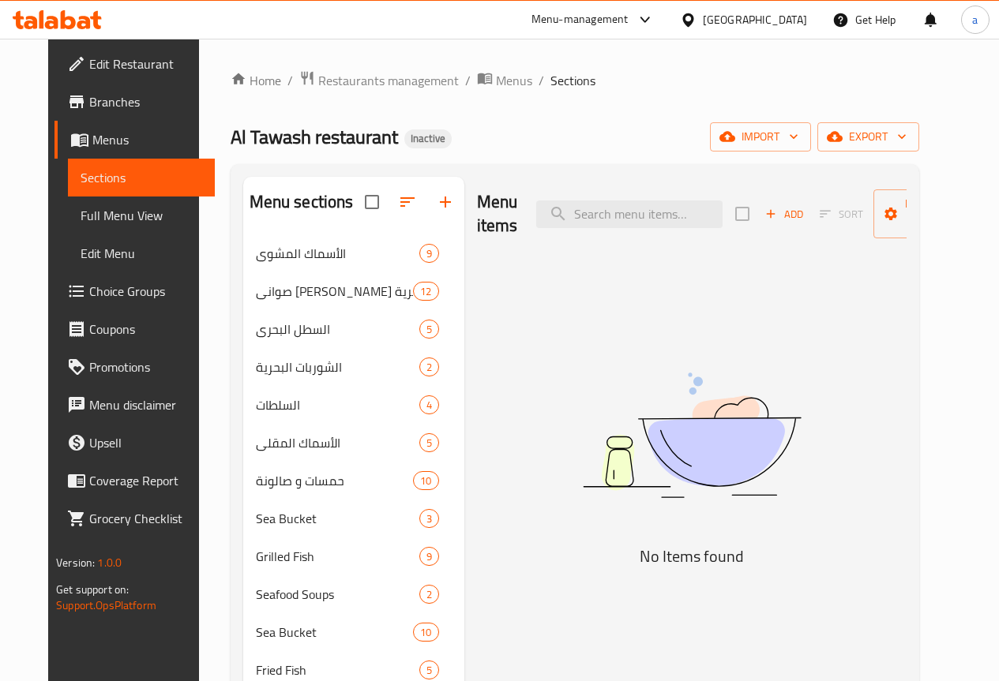
click at [107, 220] on span "Full Menu View" at bounding box center [142, 215] width 122 height 19
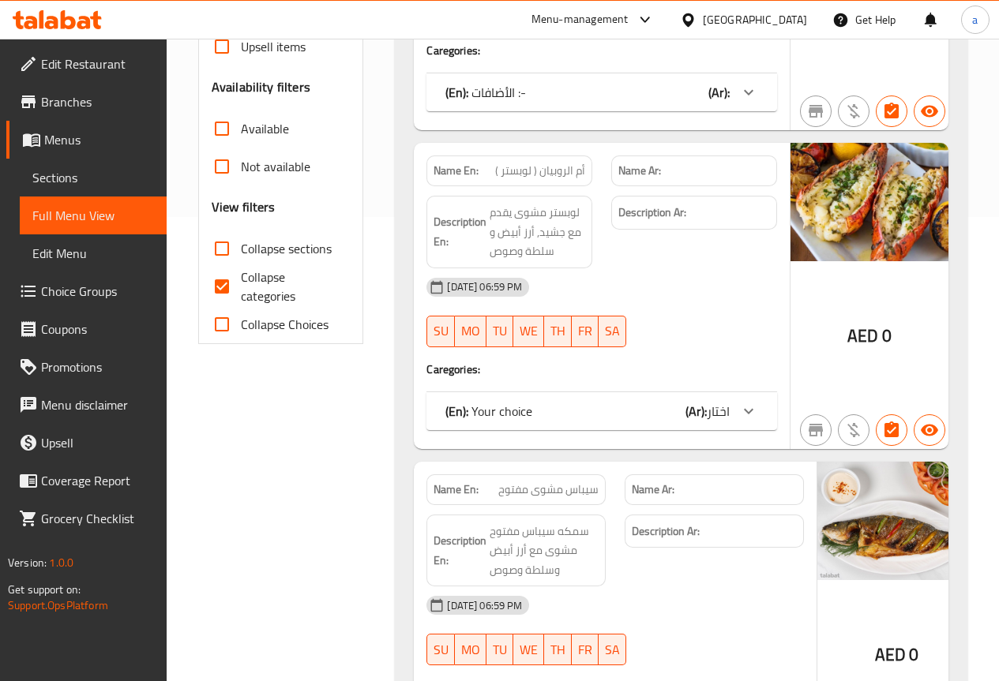
scroll to position [474, 0]
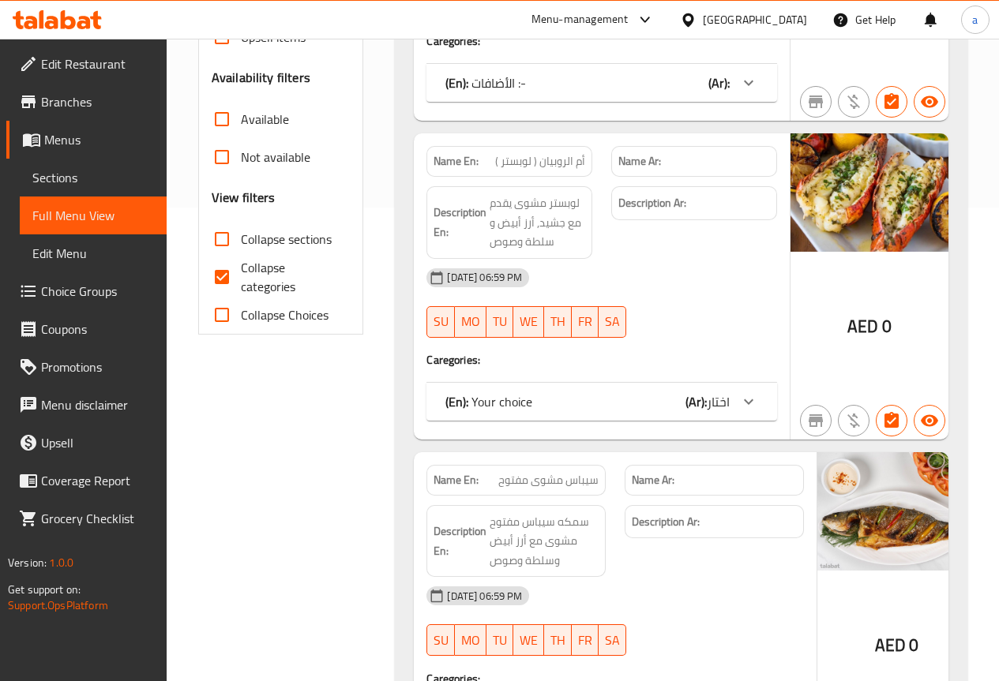
click at [263, 274] on span "Collapse categories" at bounding box center [289, 277] width 97 height 38
click at [241, 274] on input "Collapse categories" at bounding box center [222, 277] width 38 height 38
checkbox input "false"
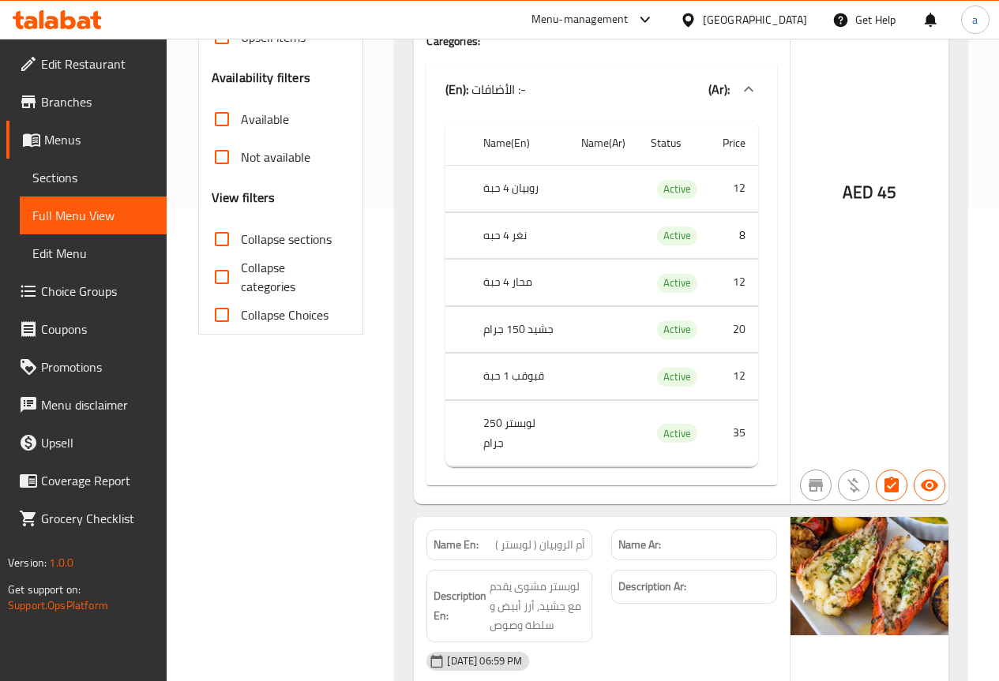
click at [222, 246] on input "Collapse sections" at bounding box center [222, 239] width 38 height 38
checkbox input "true"
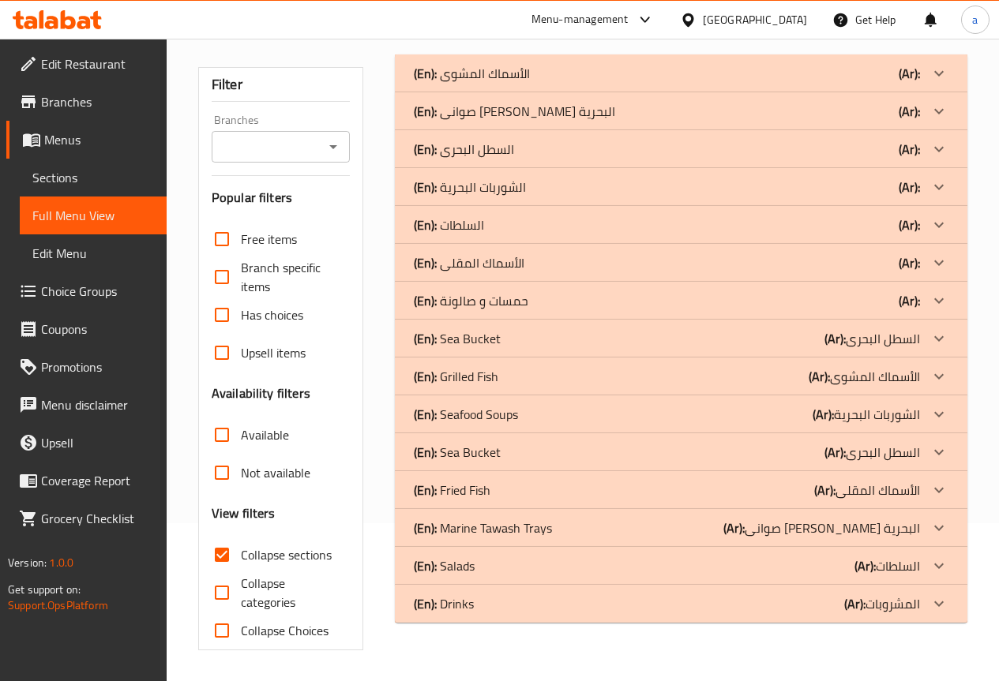
scroll to position [159, 0]
click at [523, 523] on p "(En): Marine Tawash Trays" at bounding box center [483, 527] width 138 height 19
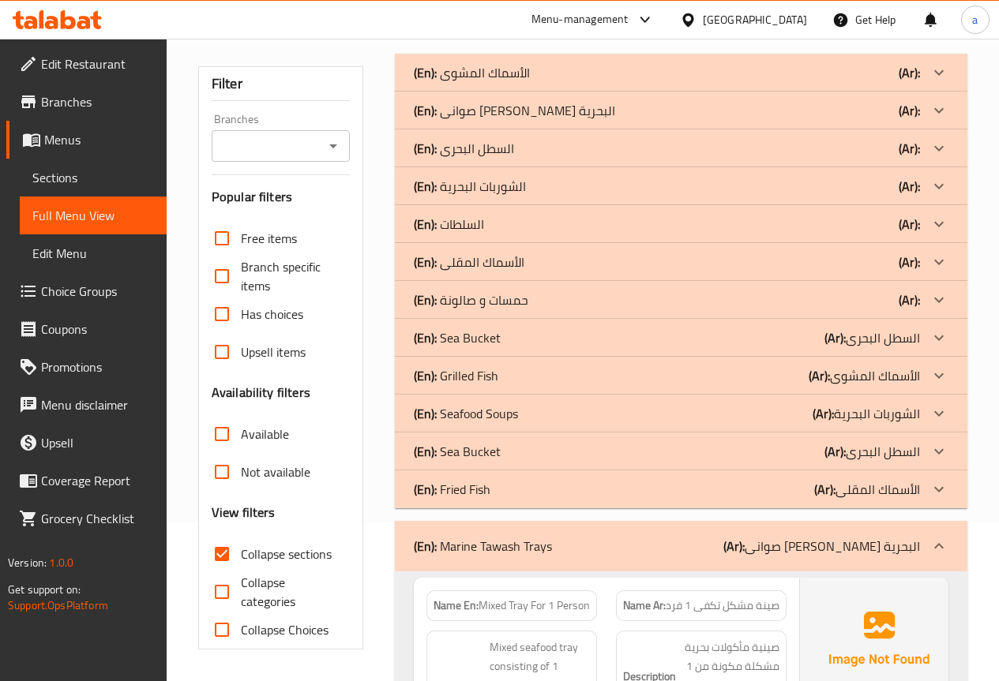
click at [538, 343] on div "(En): Sea Bucket (Ar): السطل البحرى" at bounding box center [667, 337] width 506 height 19
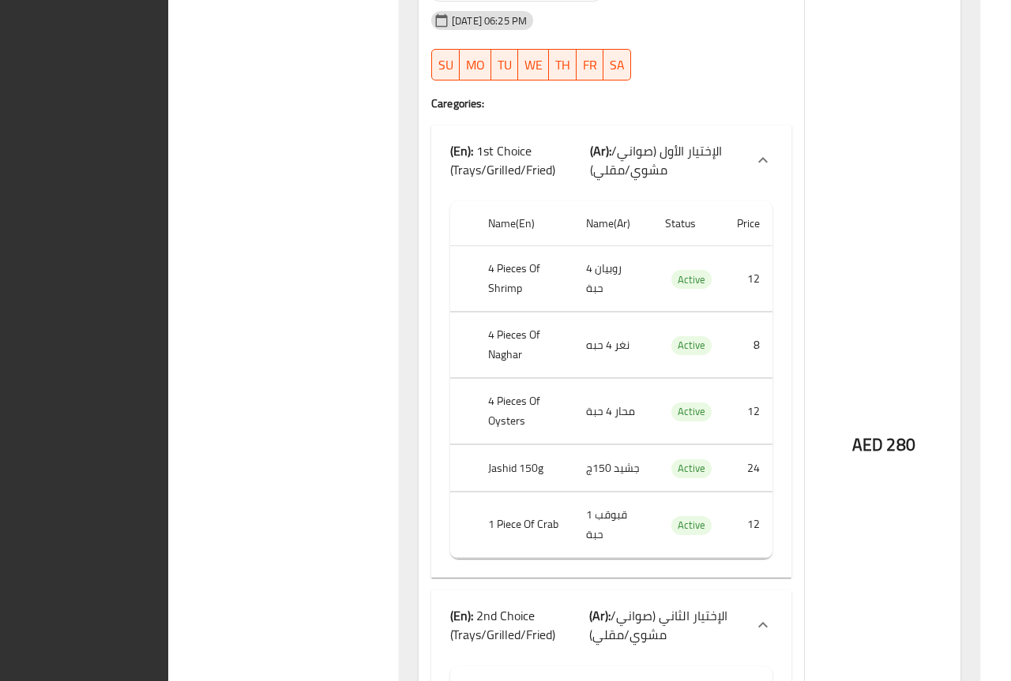
scroll to position [0, 0]
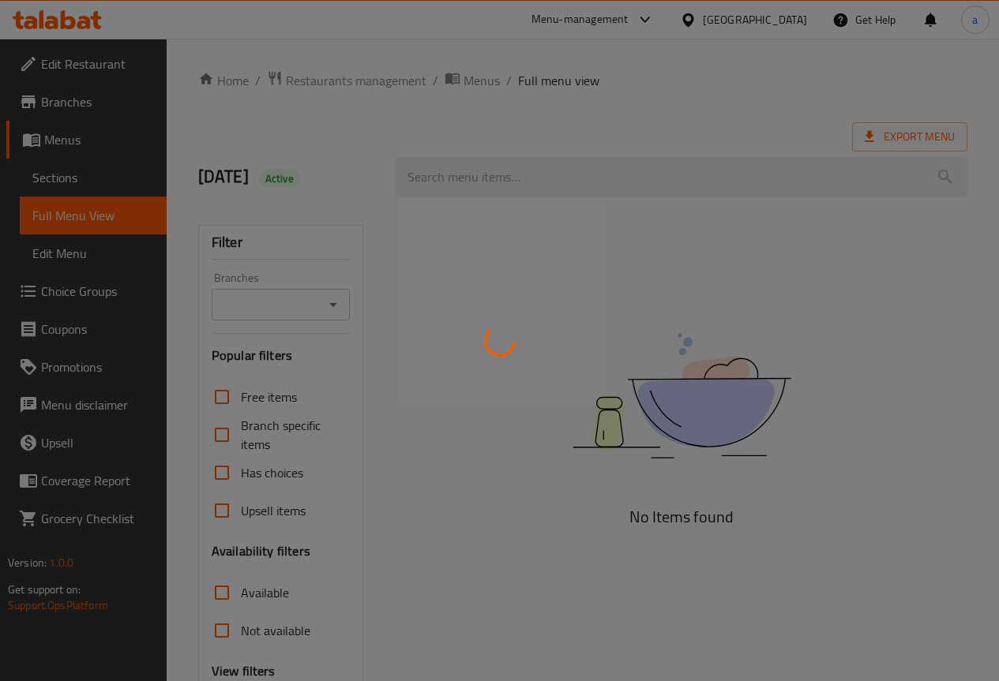
scroll to position [18, 0]
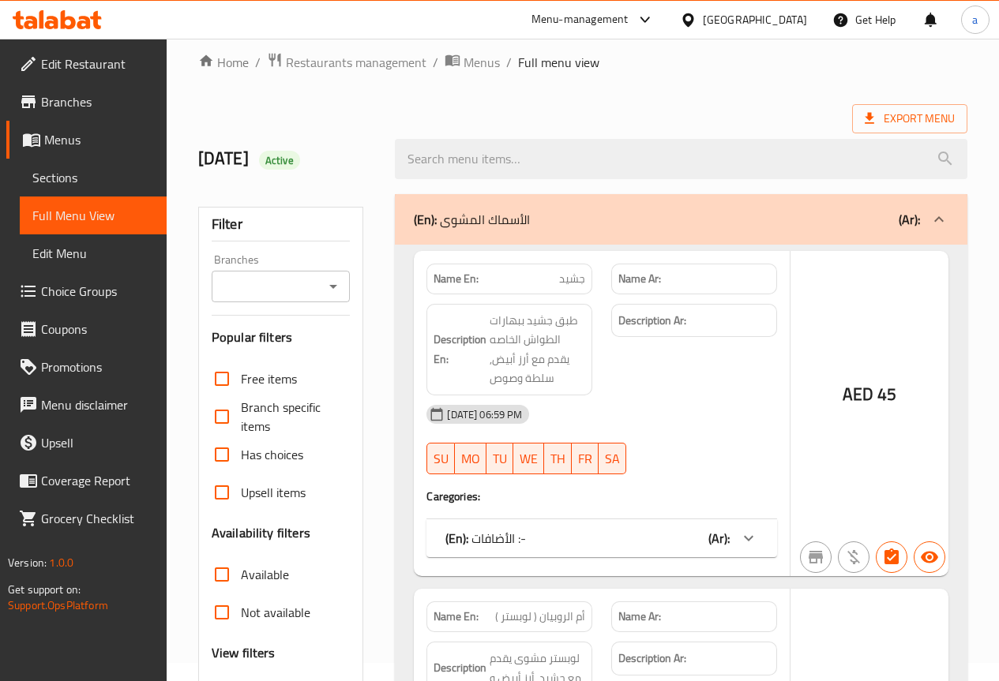
click at [105, 183] on span "Sections" at bounding box center [93, 177] width 122 height 19
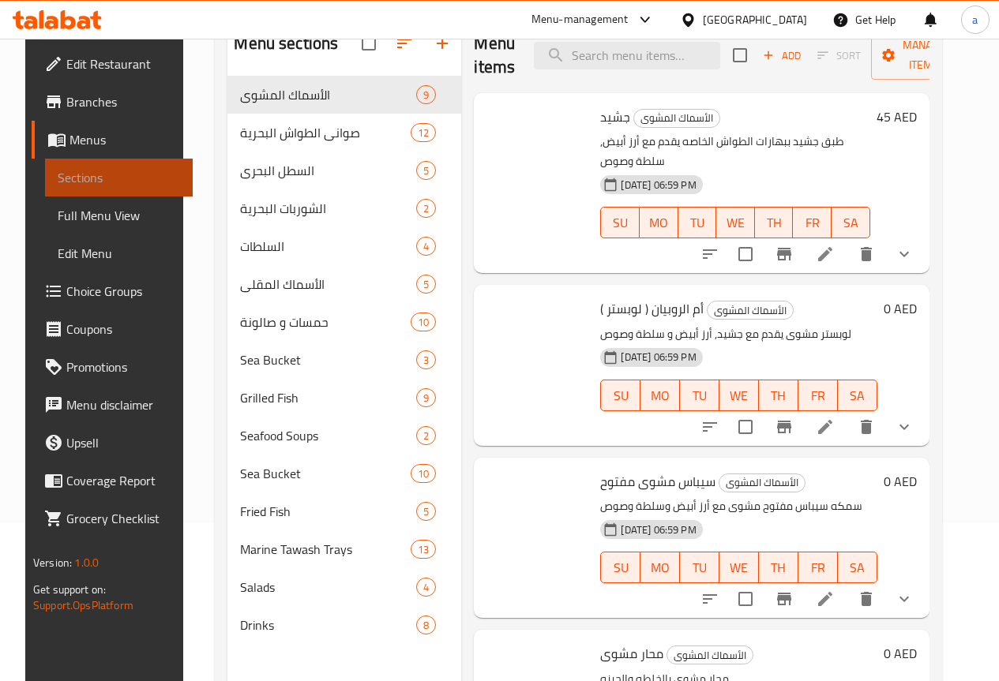
click at [58, 174] on span "Sections" at bounding box center [104, 177] width 122 height 19
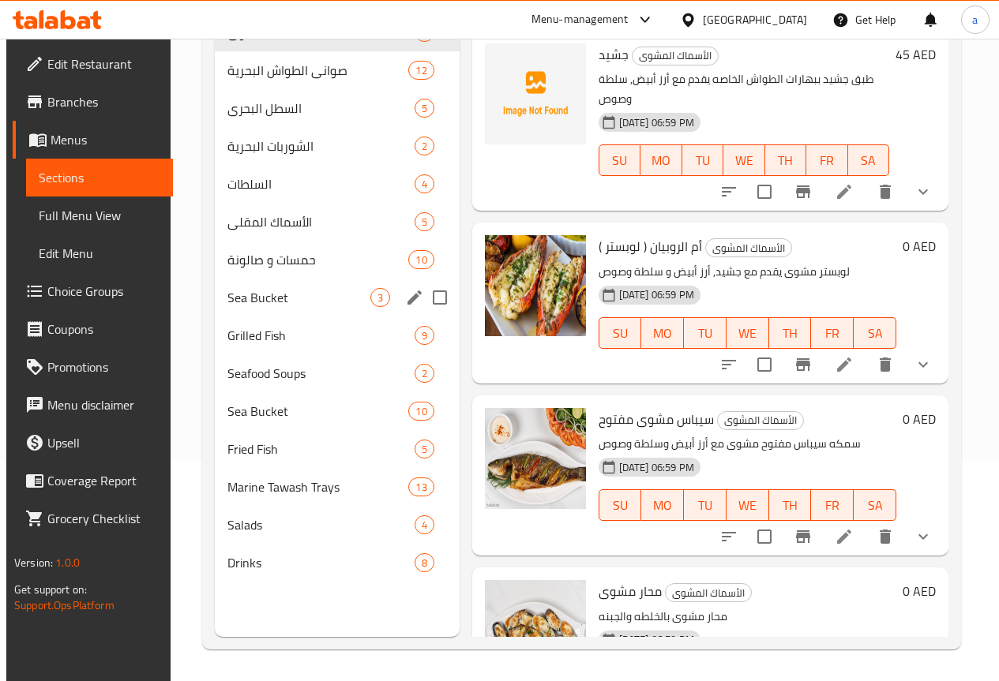
scroll to position [142, 0]
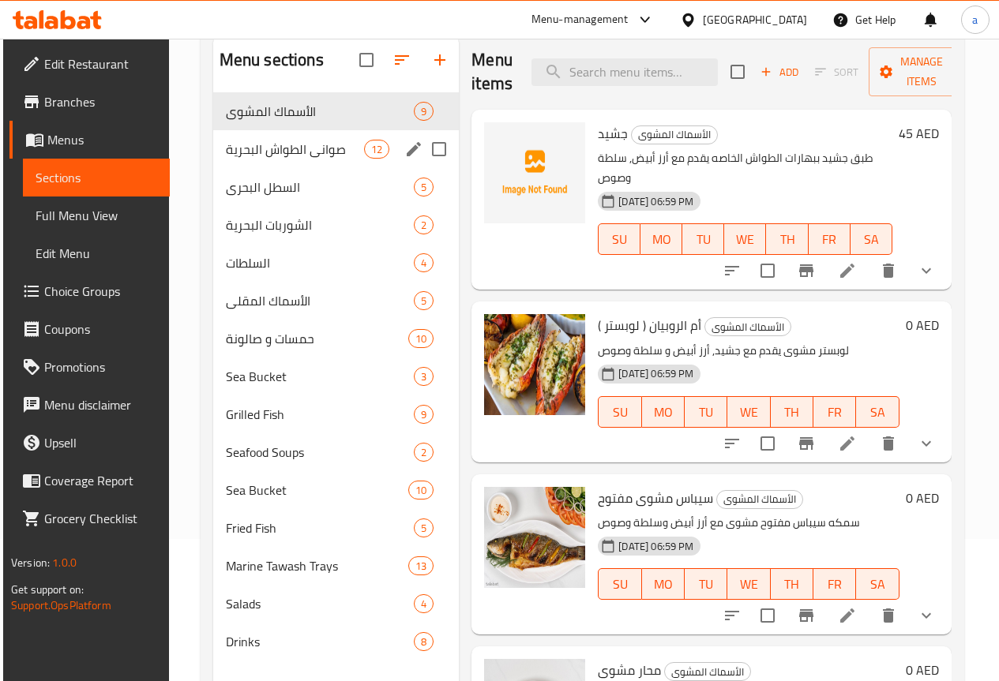
click at [289, 168] on div "صوانى [PERSON_NAME] البحرية 12" at bounding box center [335, 149] width 248 height 38
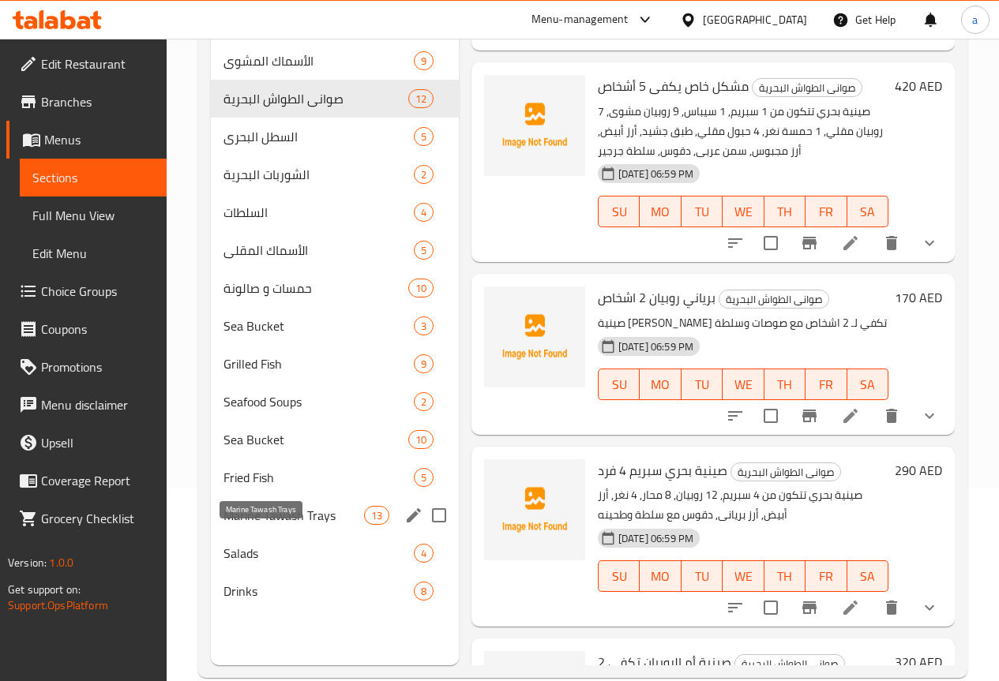
scroll to position [221, 0]
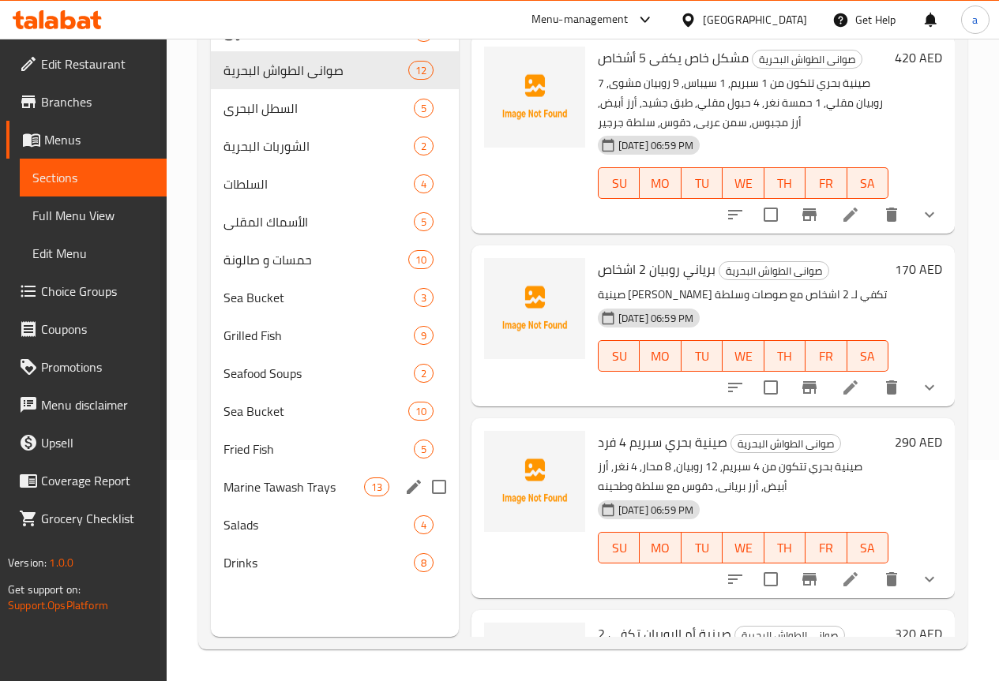
click at [272, 497] on span "Marine Tawash Trays" at bounding box center [293, 487] width 141 height 19
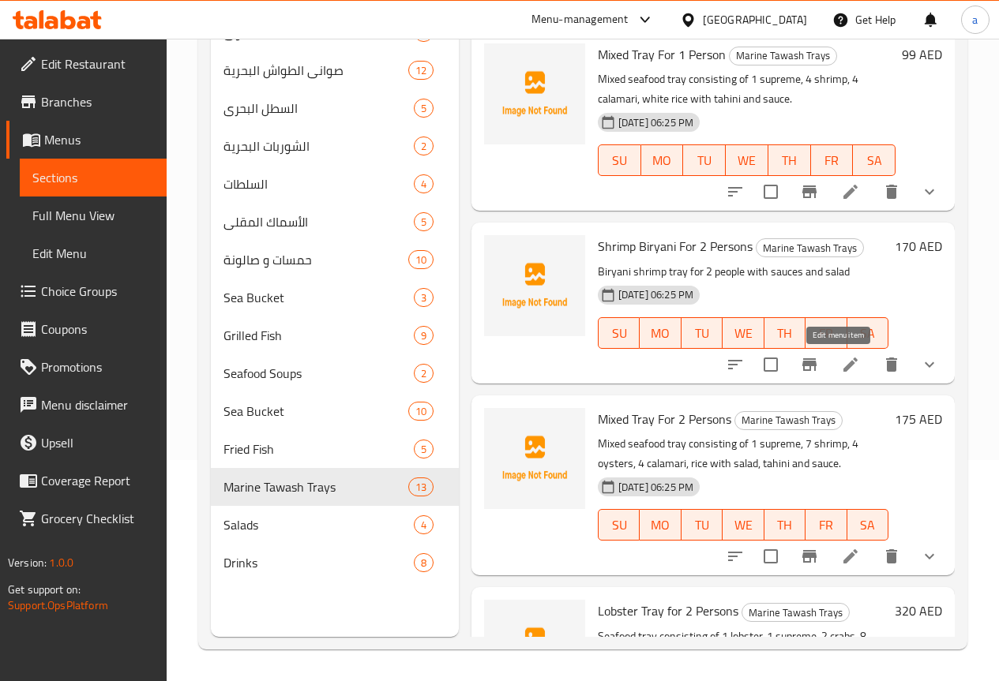
click at [841, 364] on icon at bounding box center [850, 364] width 19 height 19
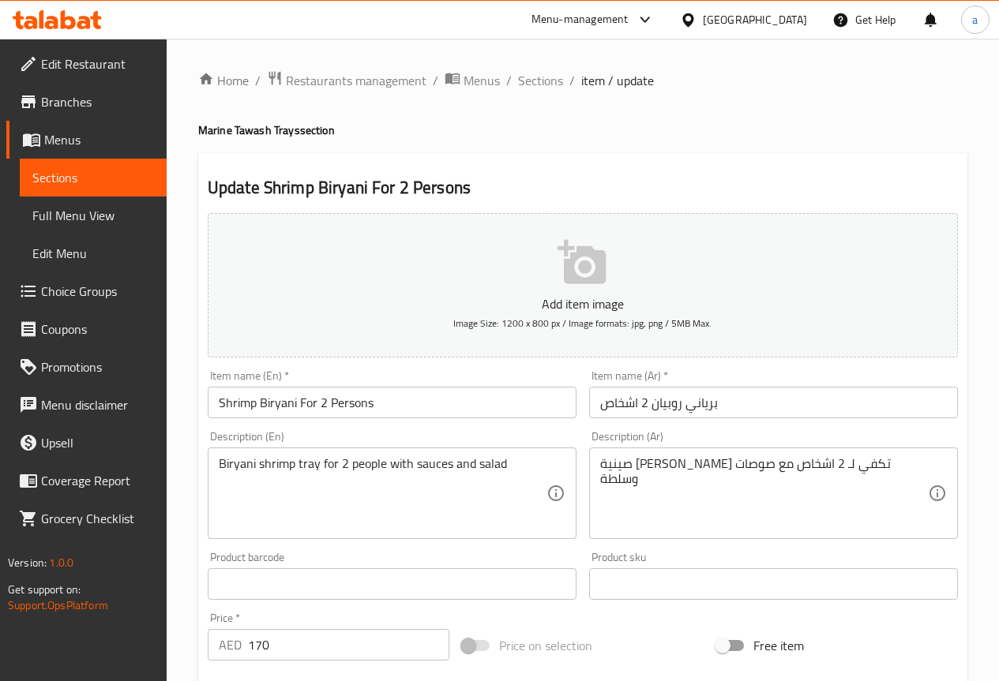
click at [581, 83] on span "item / update" at bounding box center [617, 80] width 73 height 19
click at [550, 81] on span "Sections" at bounding box center [540, 80] width 45 height 19
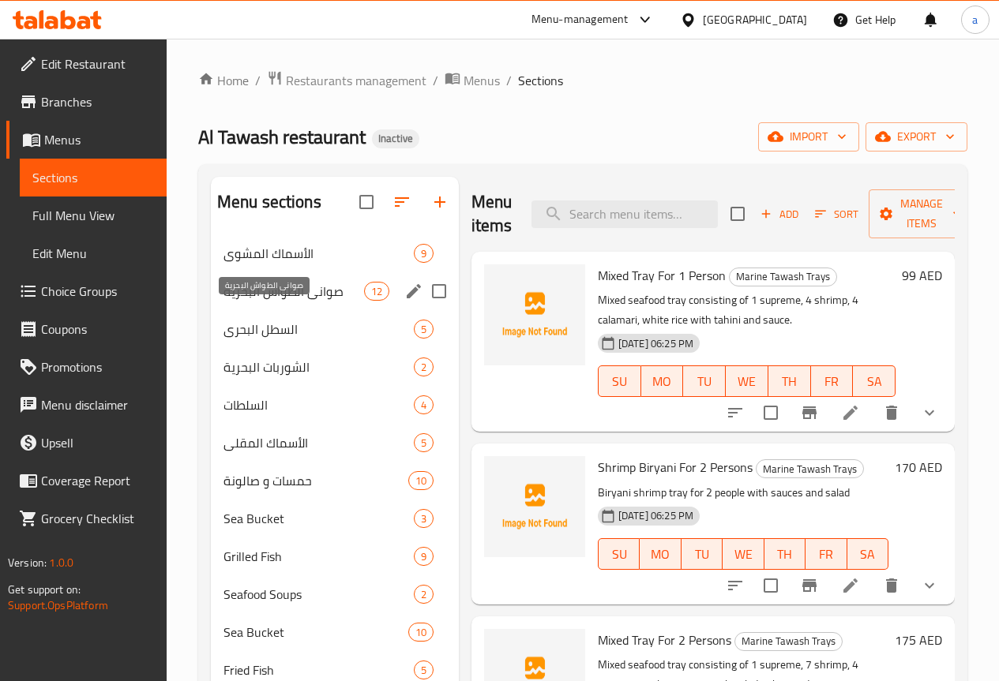
click at [268, 301] on span "صوانى [PERSON_NAME] البحرية" at bounding box center [293, 291] width 141 height 19
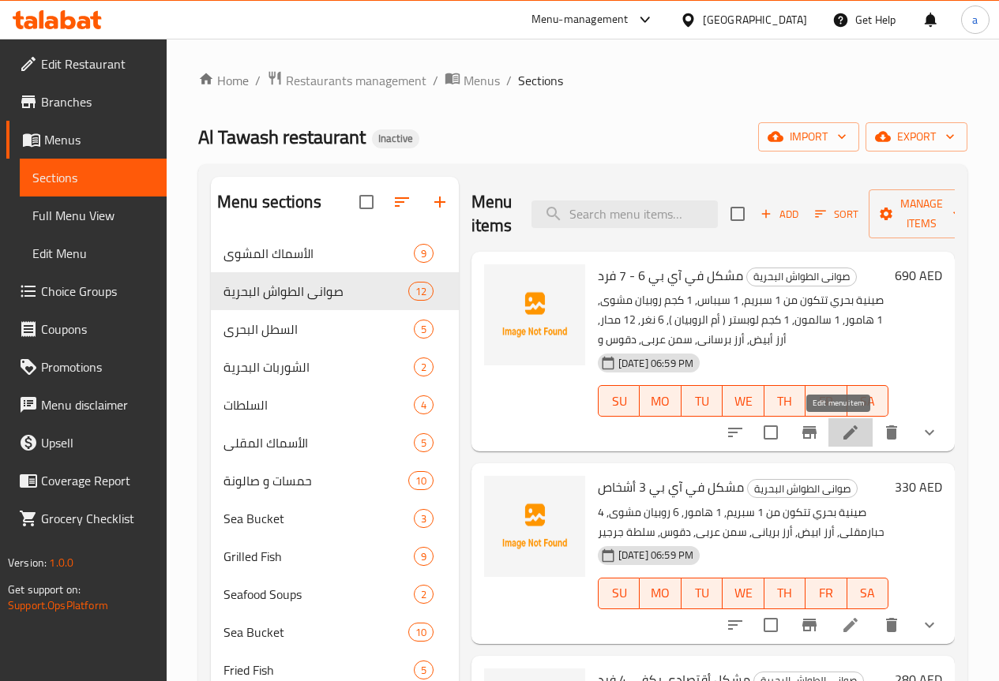
click at [841, 445] on icon at bounding box center [850, 454] width 19 height 19
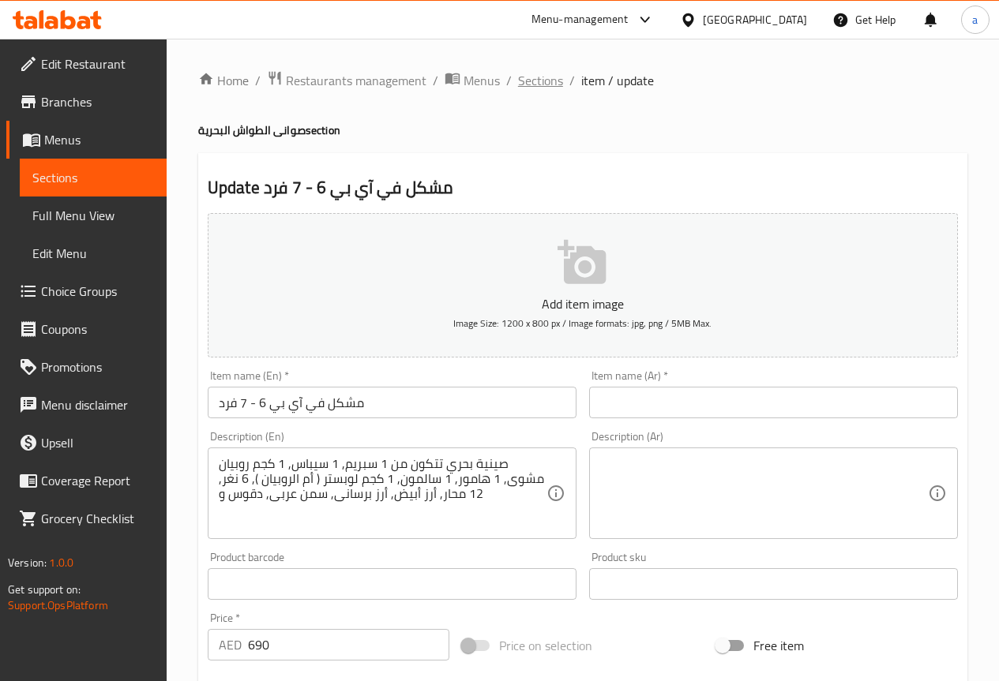
click at [538, 82] on span "Sections" at bounding box center [540, 80] width 45 height 19
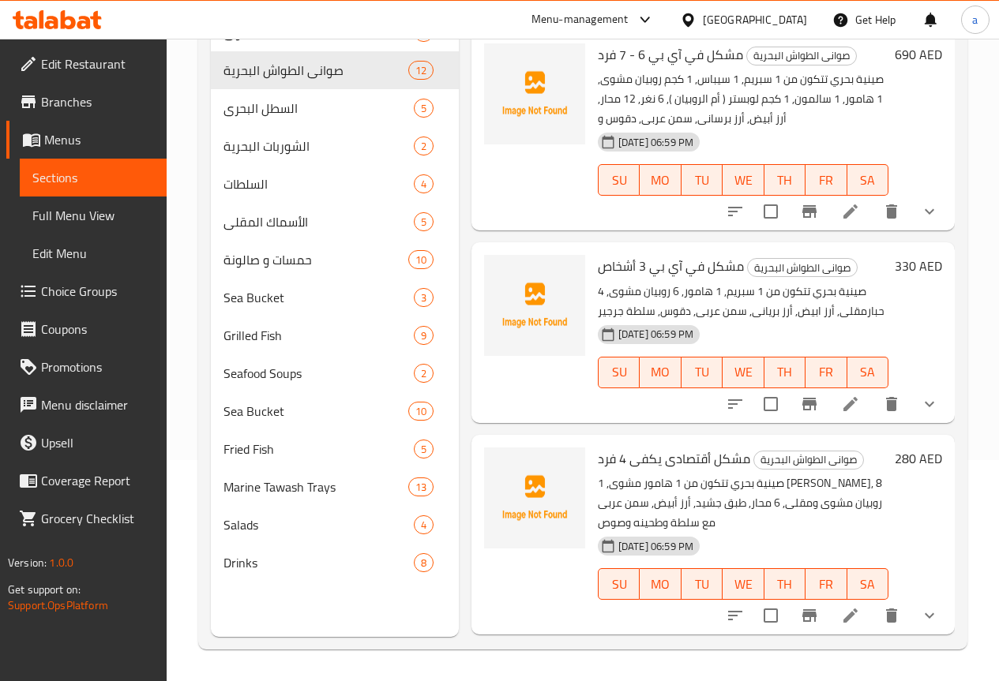
click at [841, 224] on icon at bounding box center [850, 233] width 19 height 19
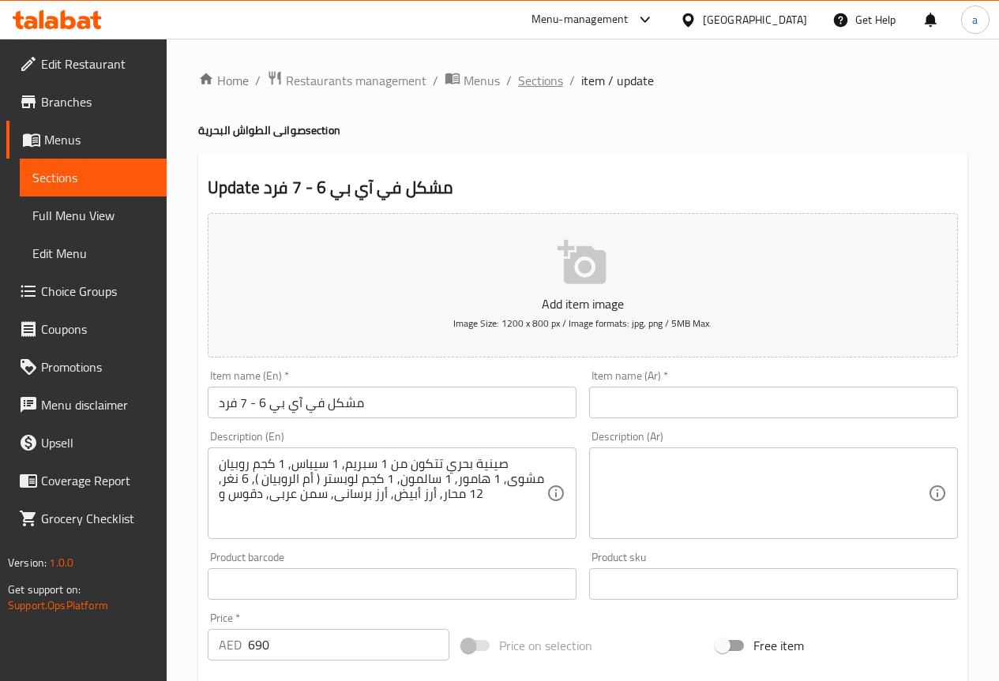
click at [538, 83] on span "Sections" at bounding box center [540, 80] width 45 height 19
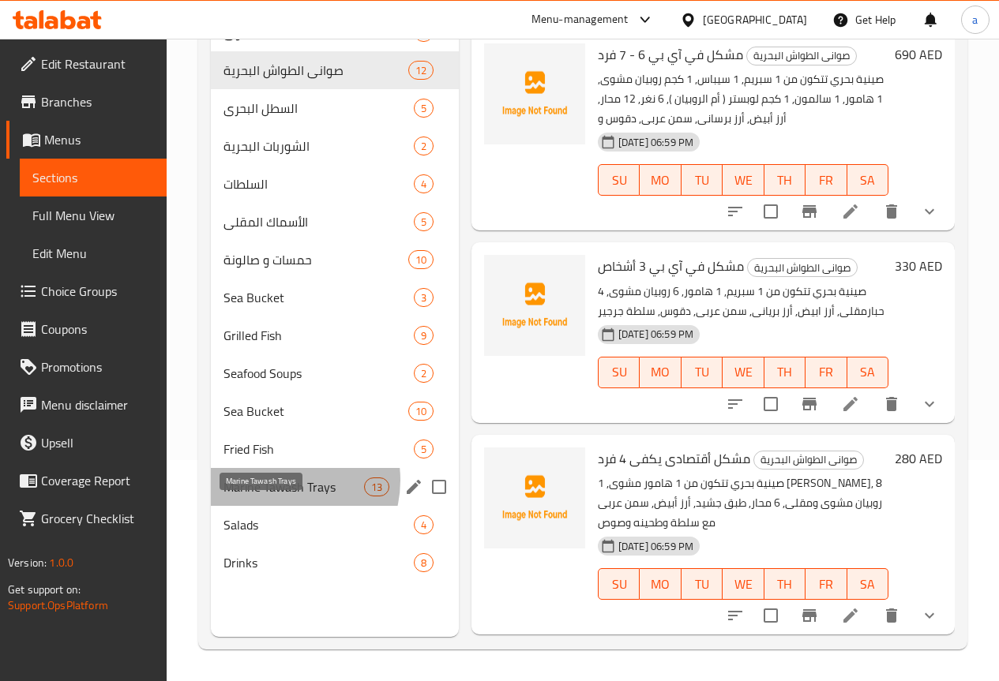
click at [279, 497] on span "Marine Tawash Trays" at bounding box center [293, 487] width 141 height 19
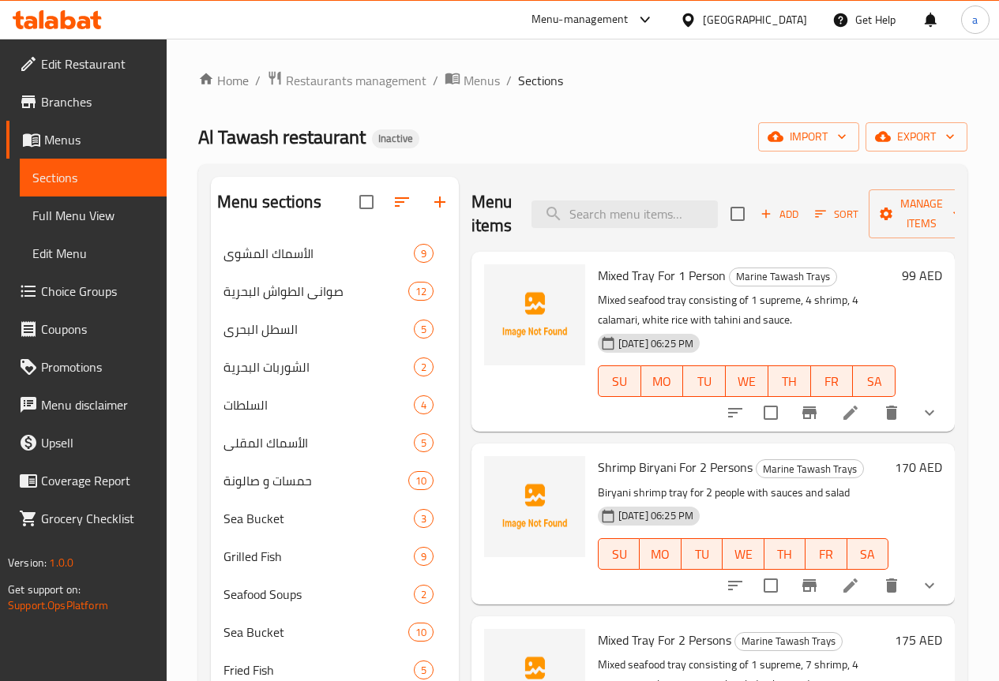
click at [828, 414] on li at bounding box center [850, 413] width 44 height 28
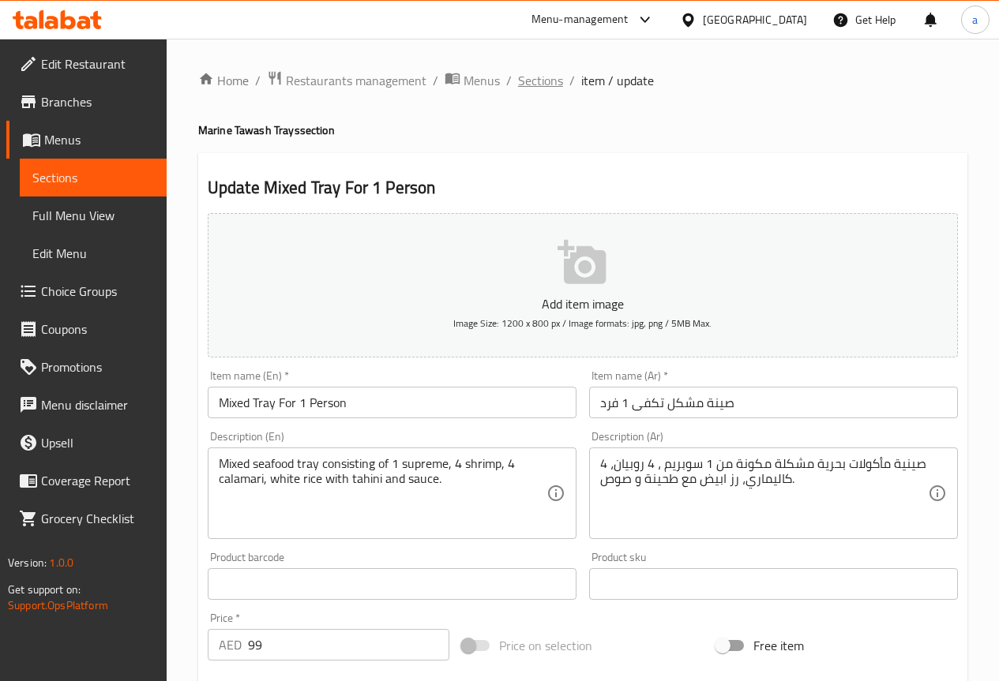
click at [530, 81] on span "Sections" at bounding box center [540, 80] width 45 height 19
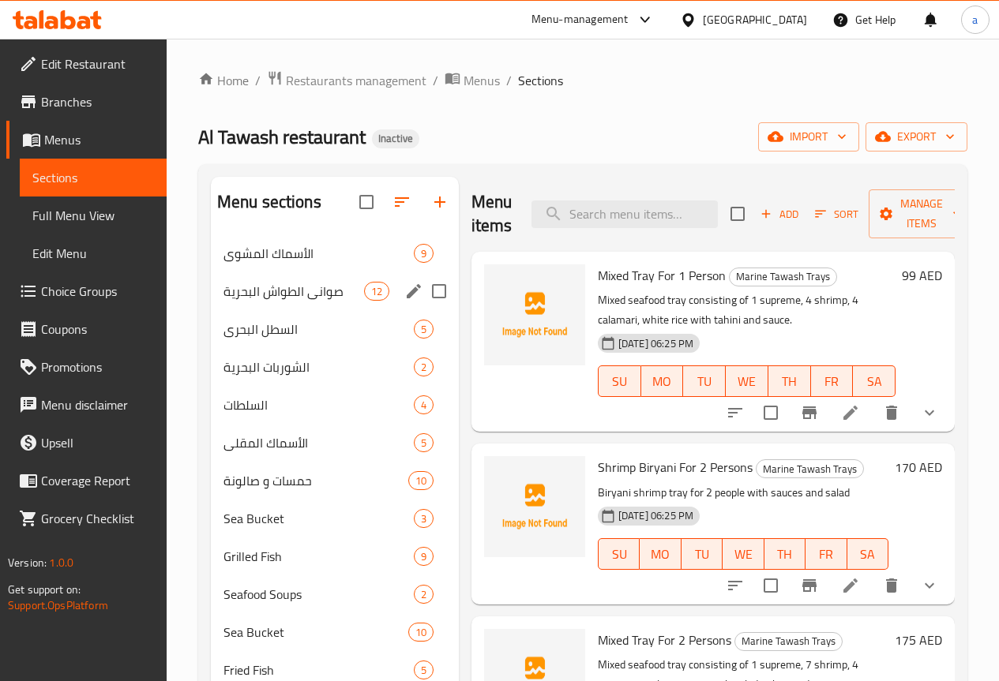
click at [277, 301] on span "صوانى [PERSON_NAME] البحرية" at bounding box center [293, 291] width 141 height 19
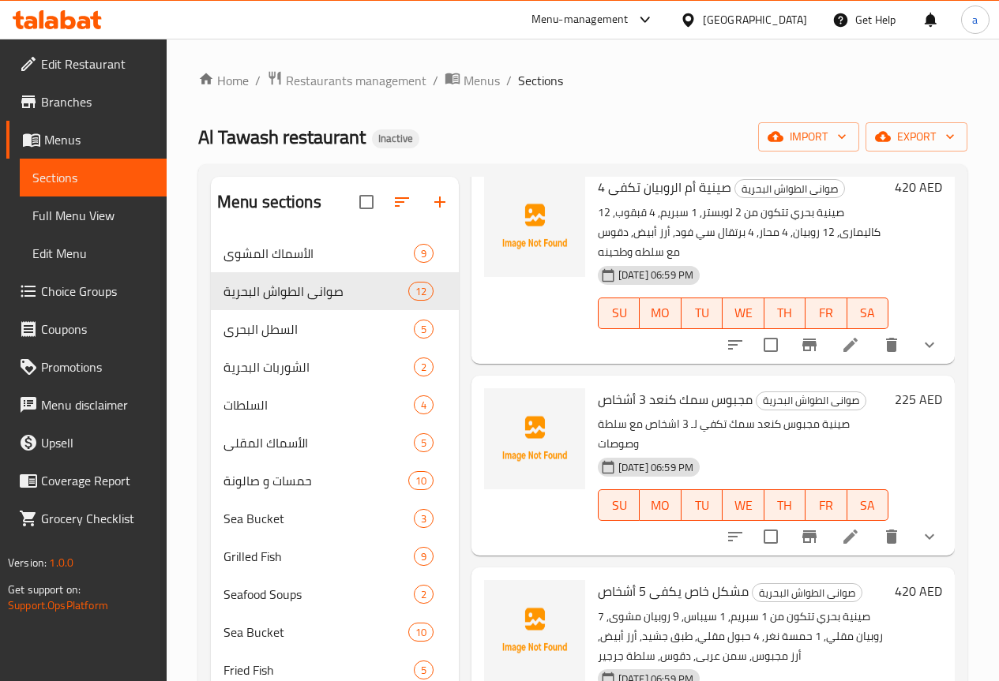
scroll to position [1105, 0]
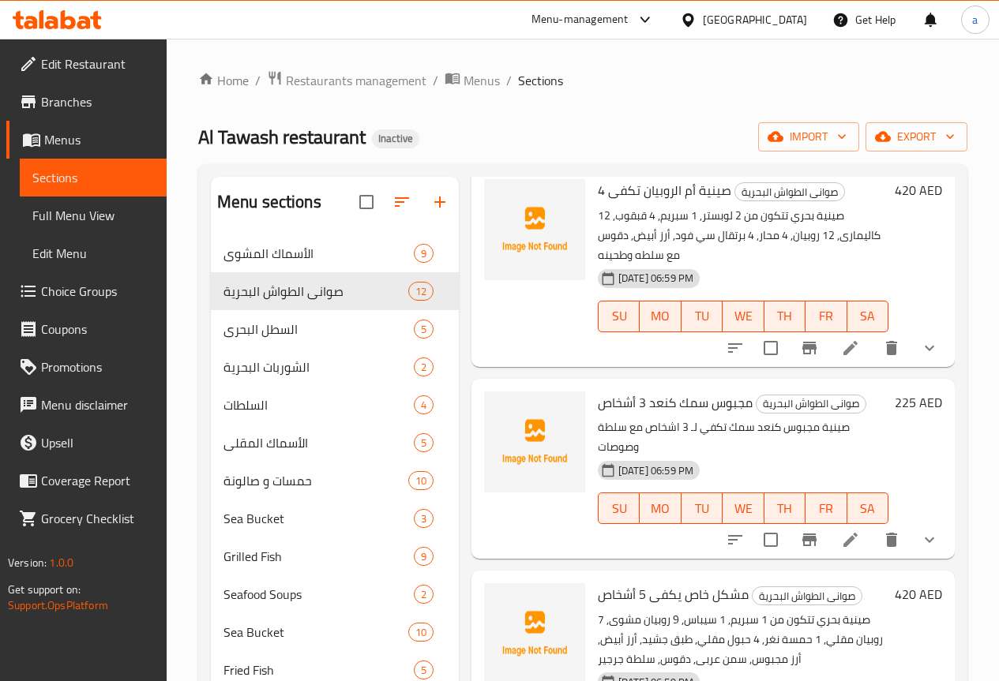
click at [843, 422] on li at bounding box center [850, 436] width 44 height 28
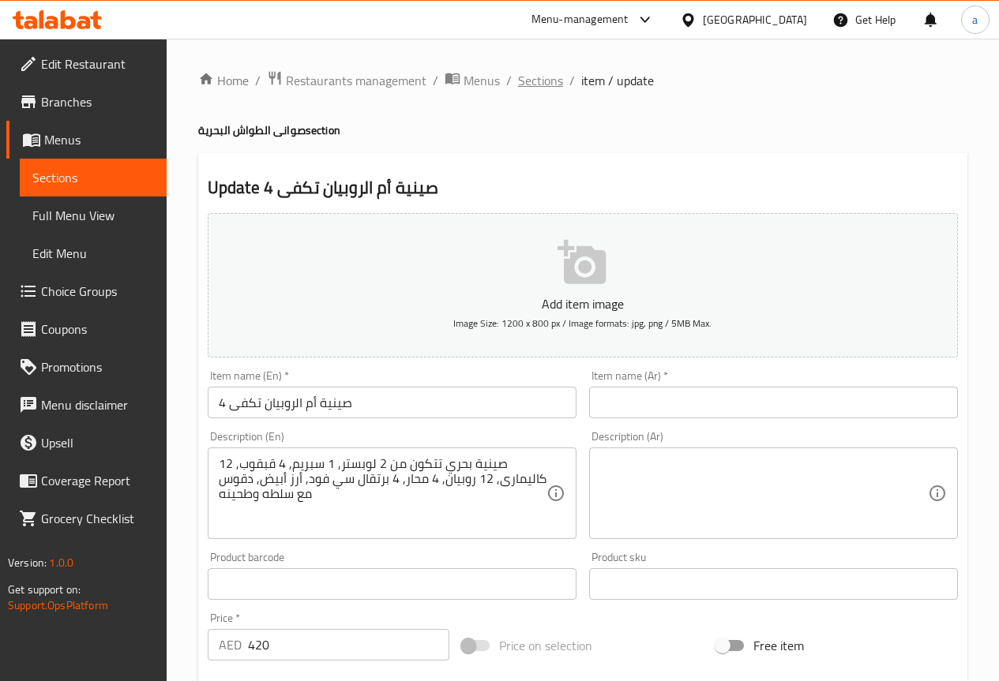
click at [531, 82] on span "Sections" at bounding box center [540, 80] width 45 height 19
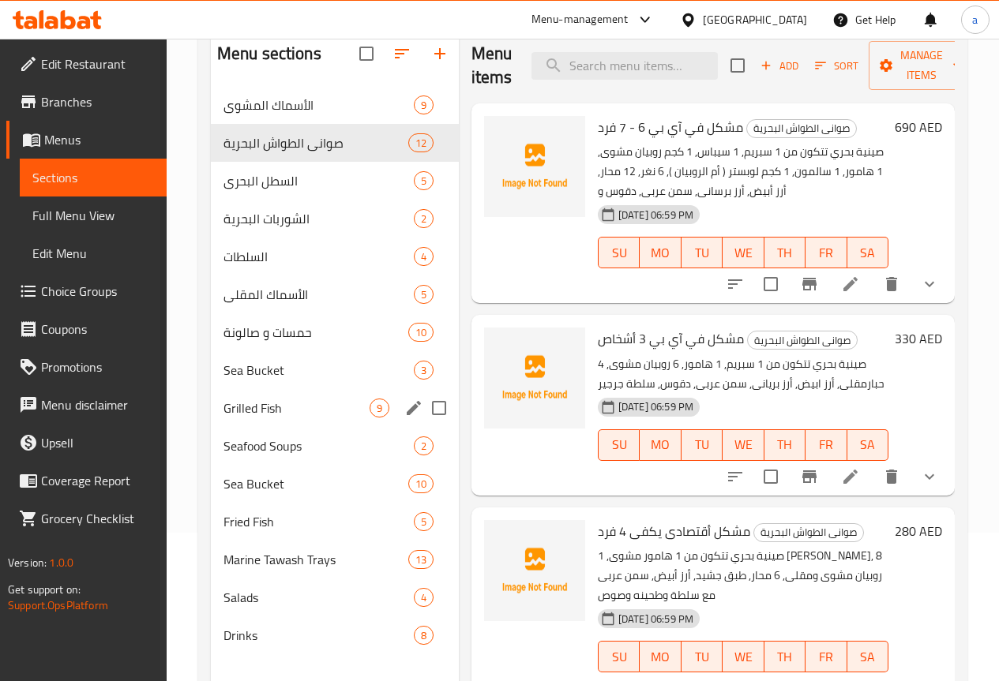
scroll to position [221, 0]
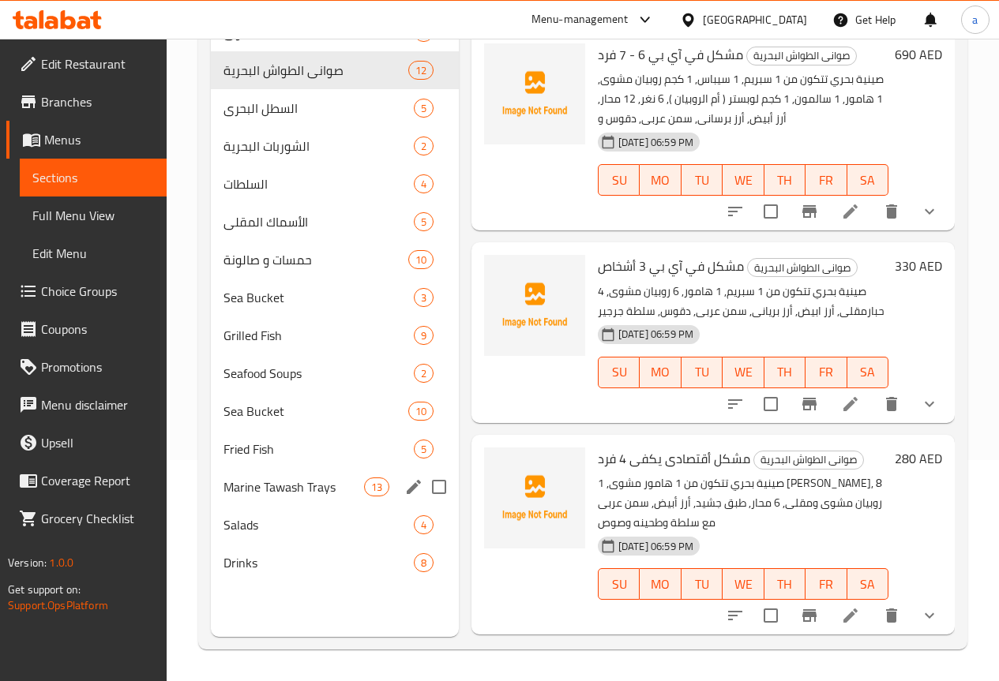
click at [288, 497] on span "Marine Tawash Trays" at bounding box center [293, 487] width 141 height 19
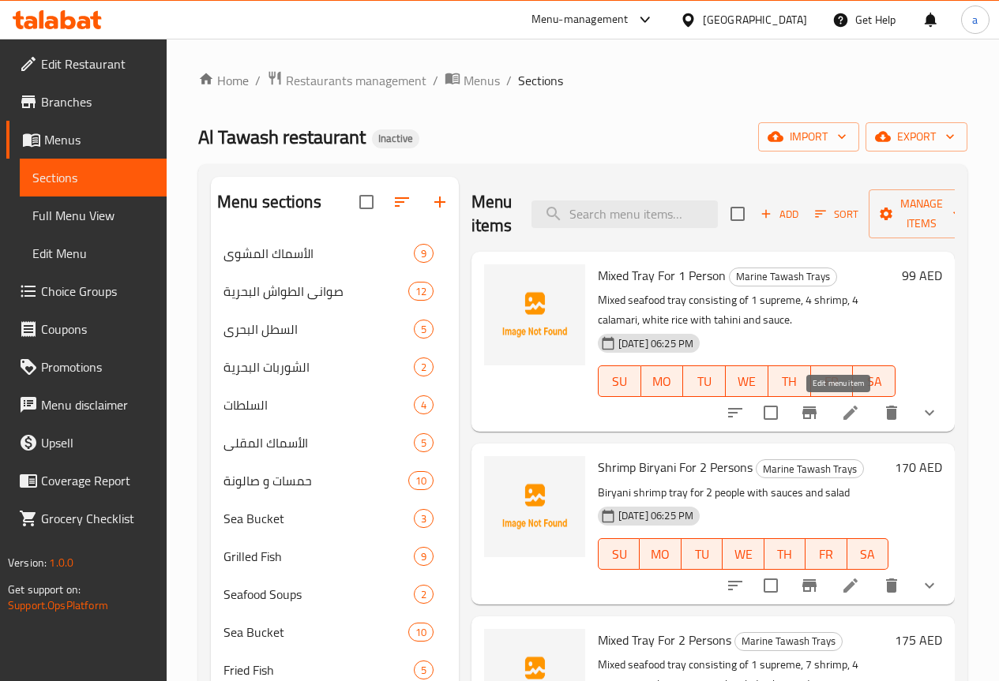
click at [841, 407] on icon at bounding box center [850, 412] width 19 height 19
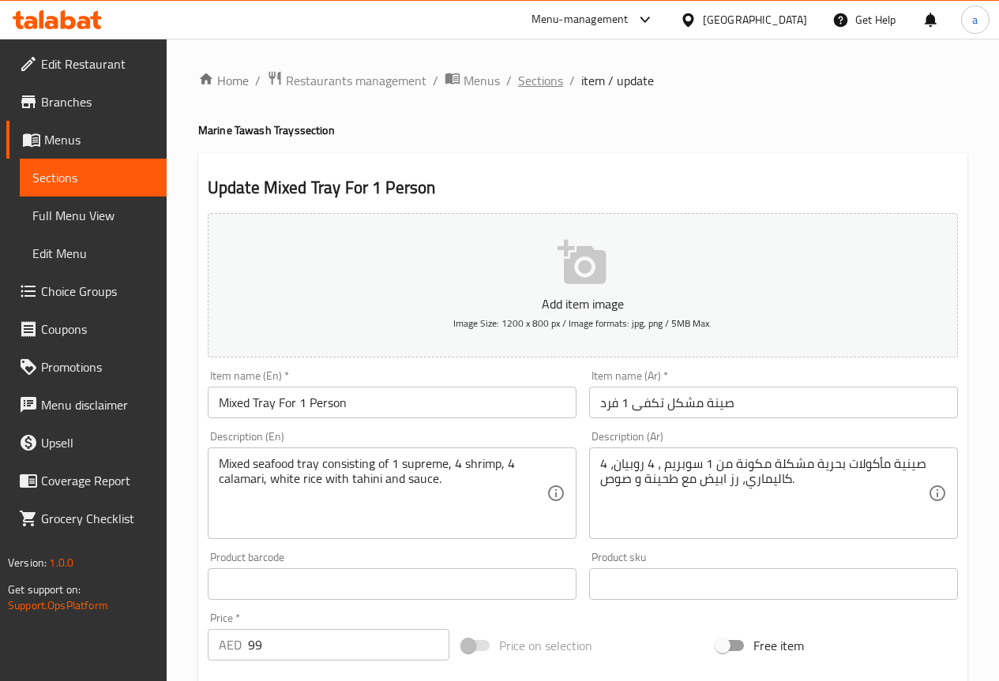
click at [542, 76] on span "Sections" at bounding box center [540, 80] width 45 height 19
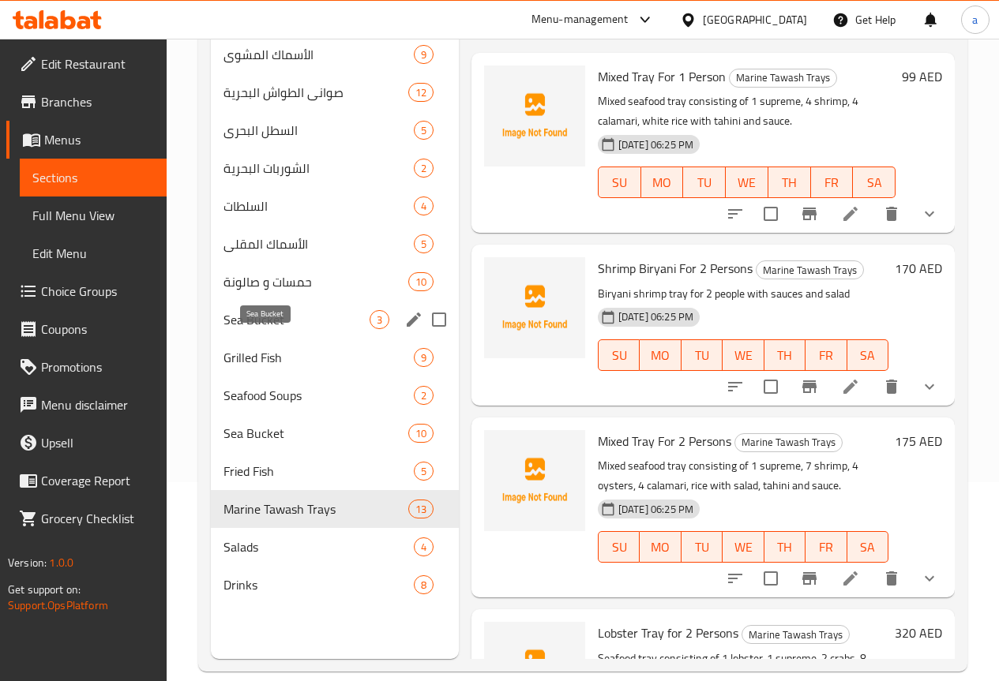
scroll to position [221, 0]
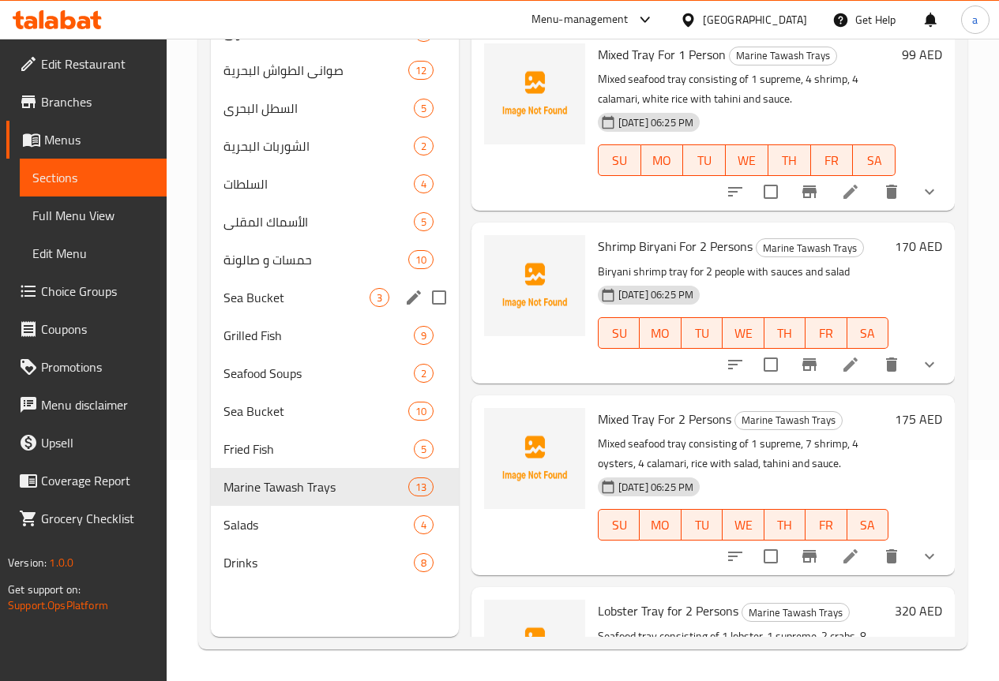
click at [242, 307] on span "Sea Bucket" at bounding box center [296, 297] width 146 height 19
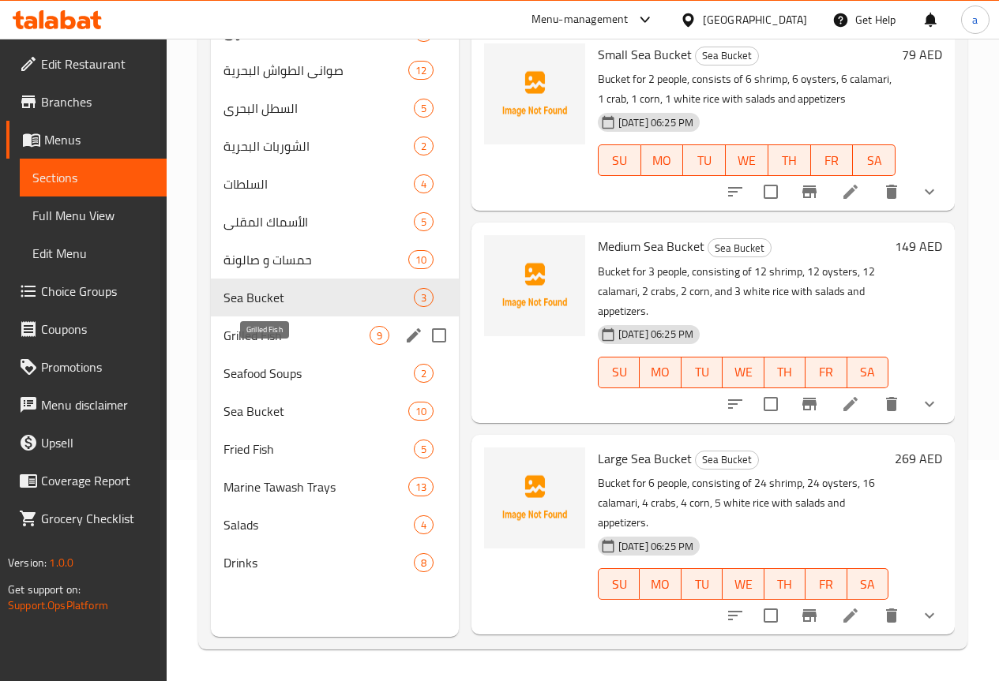
click at [252, 345] on span "Grilled Fish" at bounding box center [296, 335] width 146 height 19
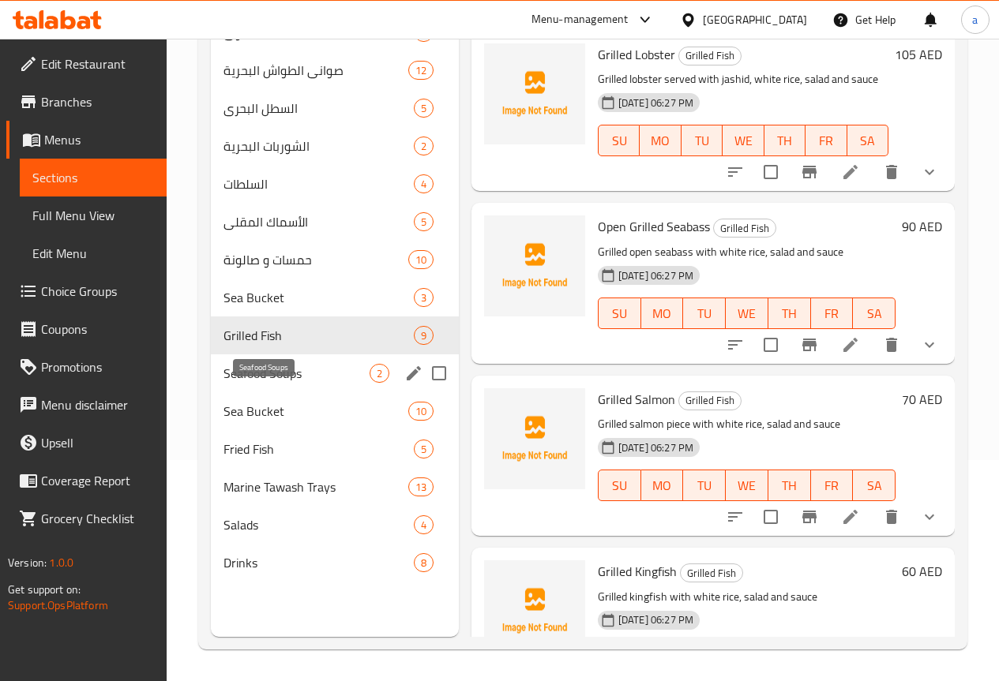
click at [254, 383] on span "Seafood Soups" at bounding box center [296, 373] width 146 height 19
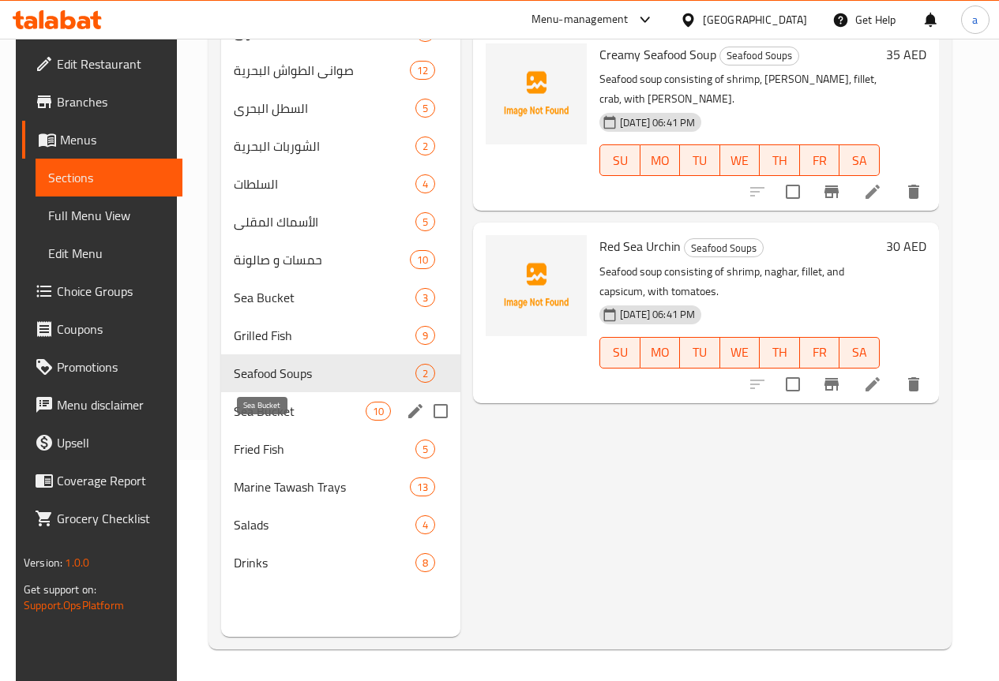
click at [256, 421] on span "Sea Bucket" at bounding box center [299, 411] width 131 height 19
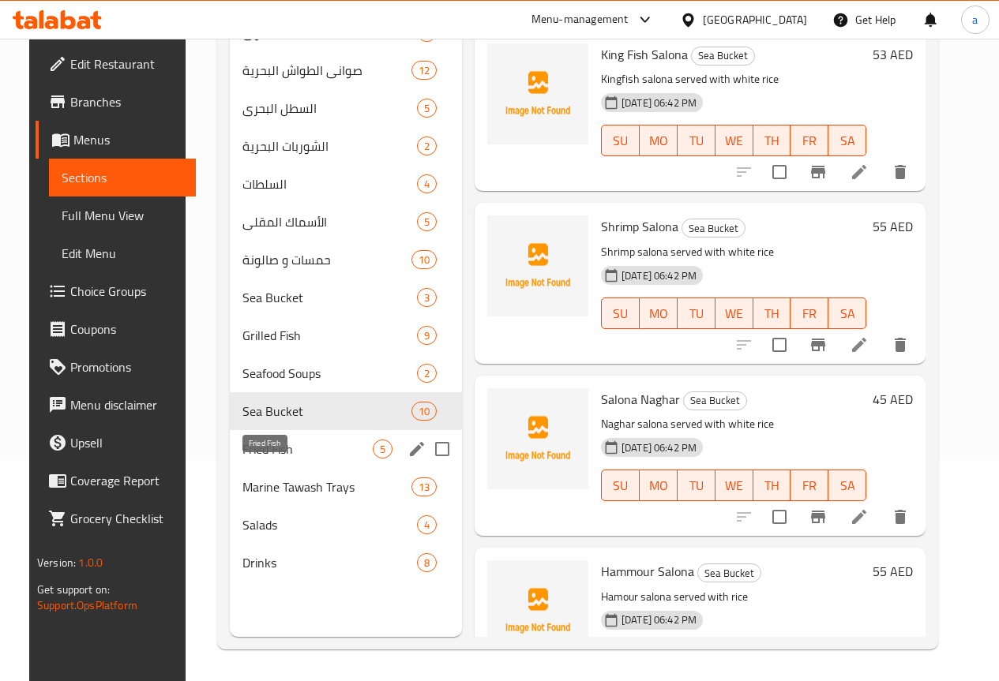
click at [257, 459] on span "Fried Fish" at bounding box center [307, 449] width 130 height 19
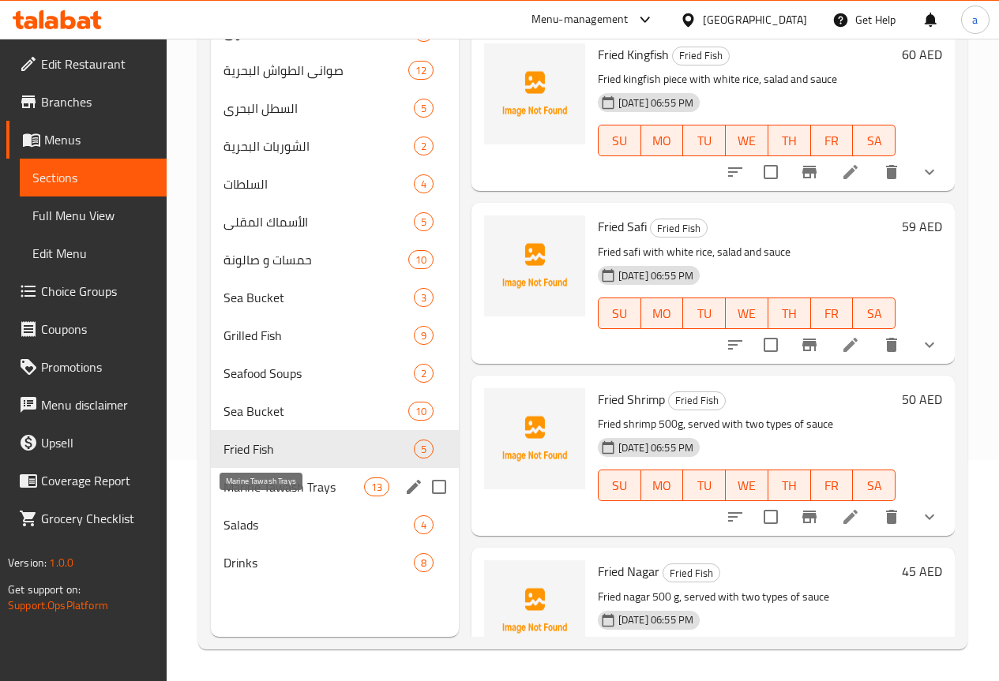
click at [261, 497] on span "Marine Tawash Trays" at bounding box center [293, 487] width 141 height 19
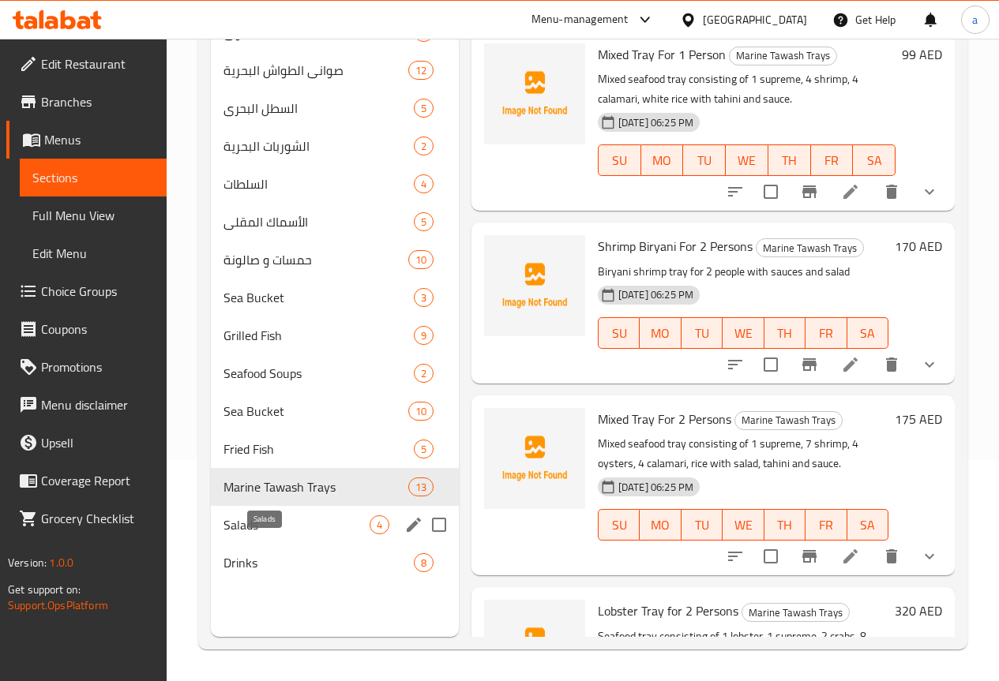
click at [266, 535] on span "Salads" at bounding box center [296, 525] width 146 height 19
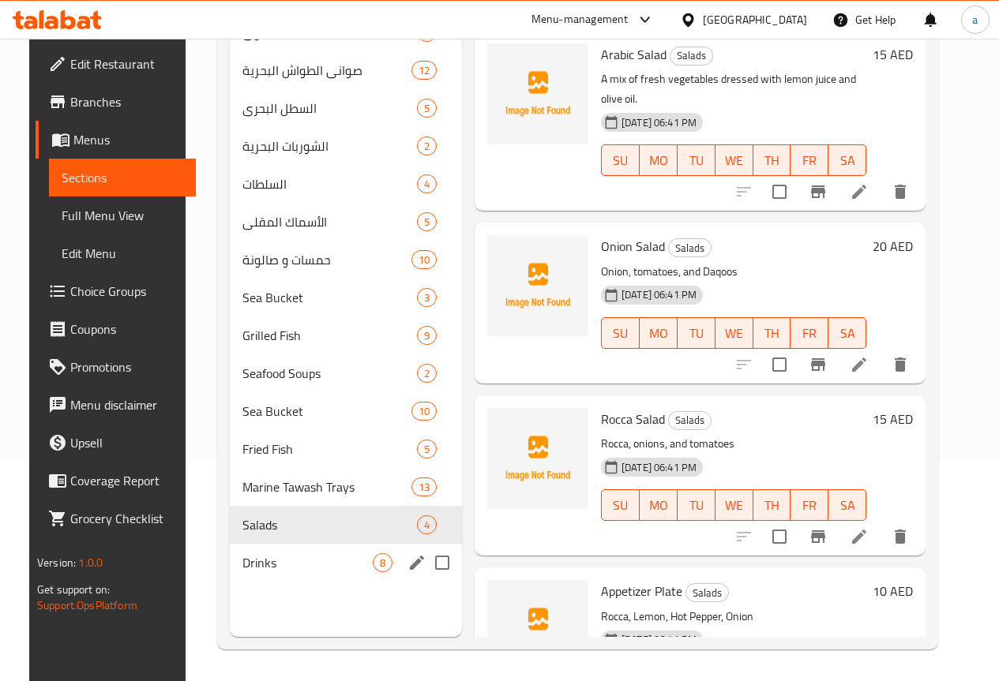
click at [268, 572] on span "Drinks" at bounding box center [307, 562] width 130 height 19
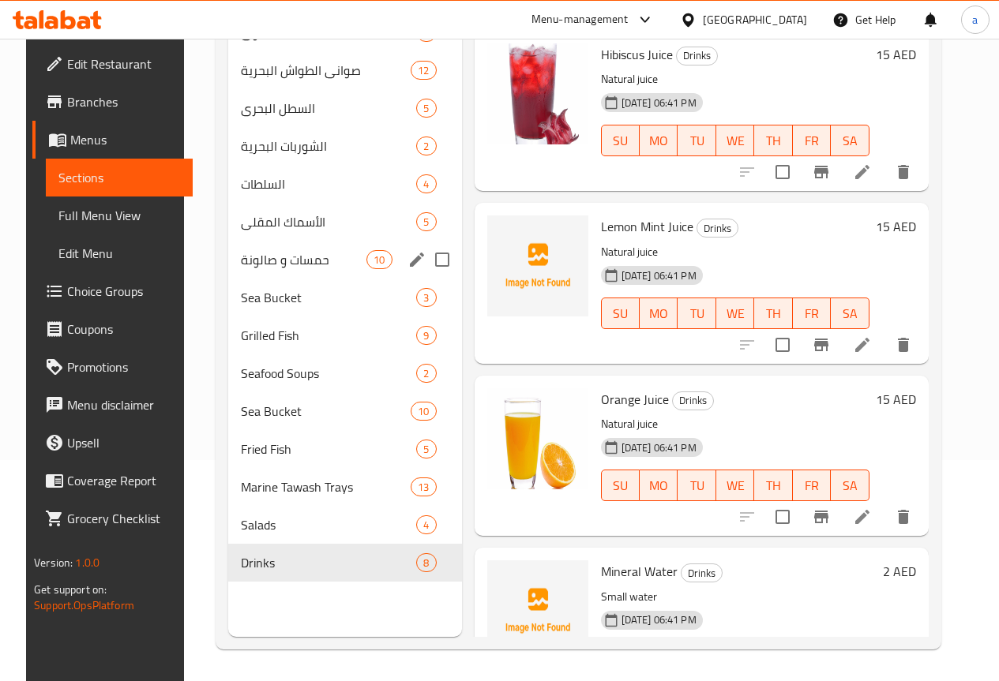
click at [426, 276] on input "Menu sections" at bounding box center [442, 259] width 33 height 33
checkbox input "true"
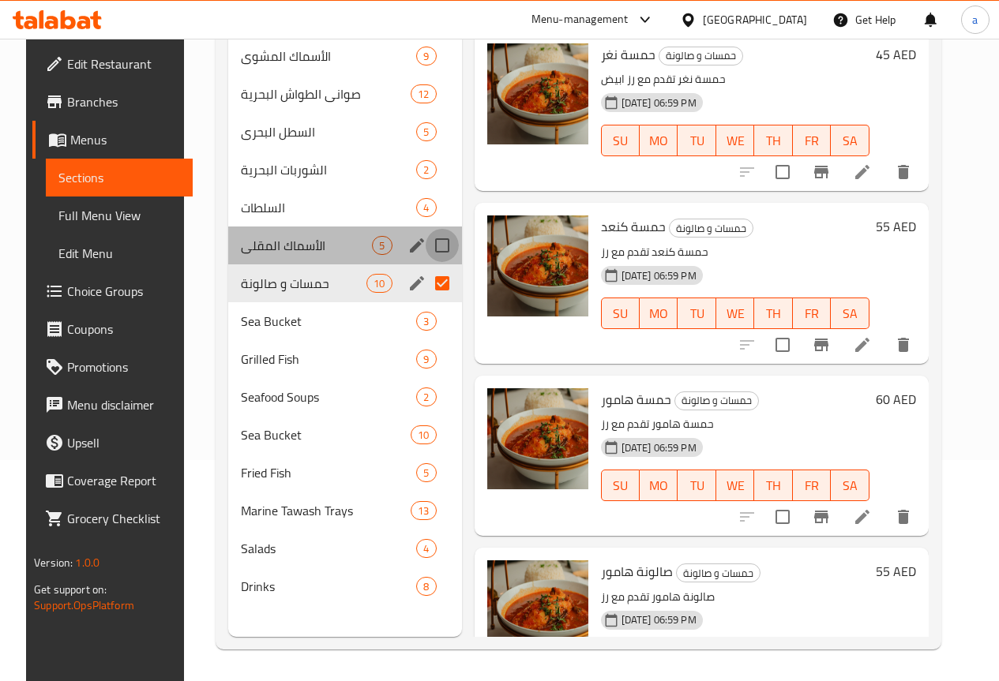
click at [426, 242] on input "Menu sections" at bounding box center [442, 245] width 33 height 33
checkbox input "true"
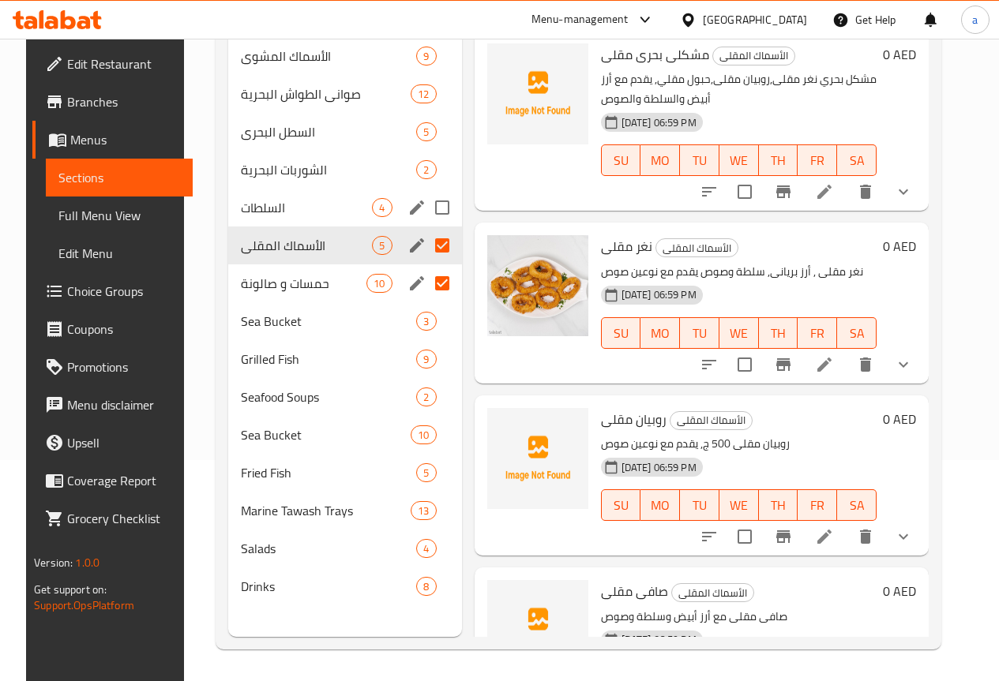
click at [424, 205] on input "Menu sections" at bounding box center [440, 207] width 33 height 33
checkbox input "true"
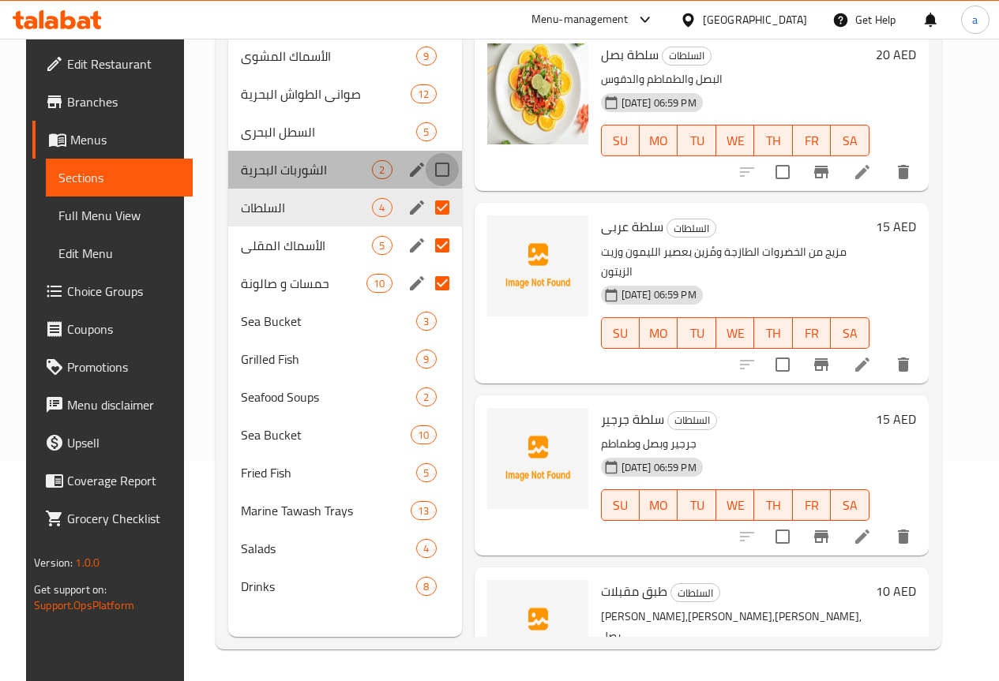
click at [426, 172] on input "Menu sections" at bounding box center [442, 169] width 33 height 33
checkbox input "true"
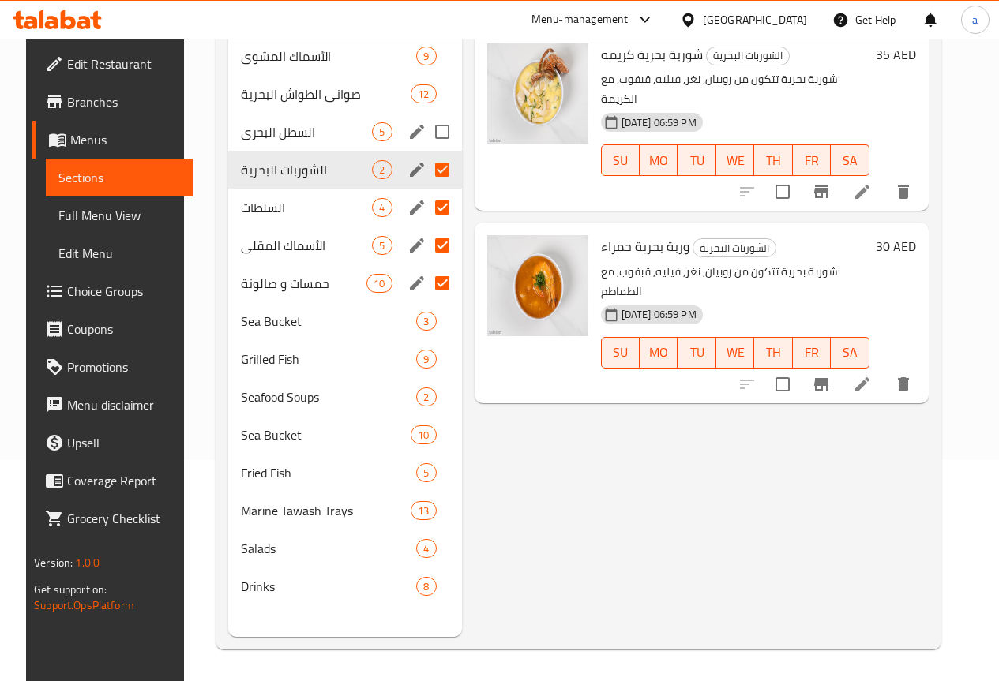
click at [426, 133] on input "Menu sections" at bounding box center [442, 131] width 33 height 33
checkbox input "true"
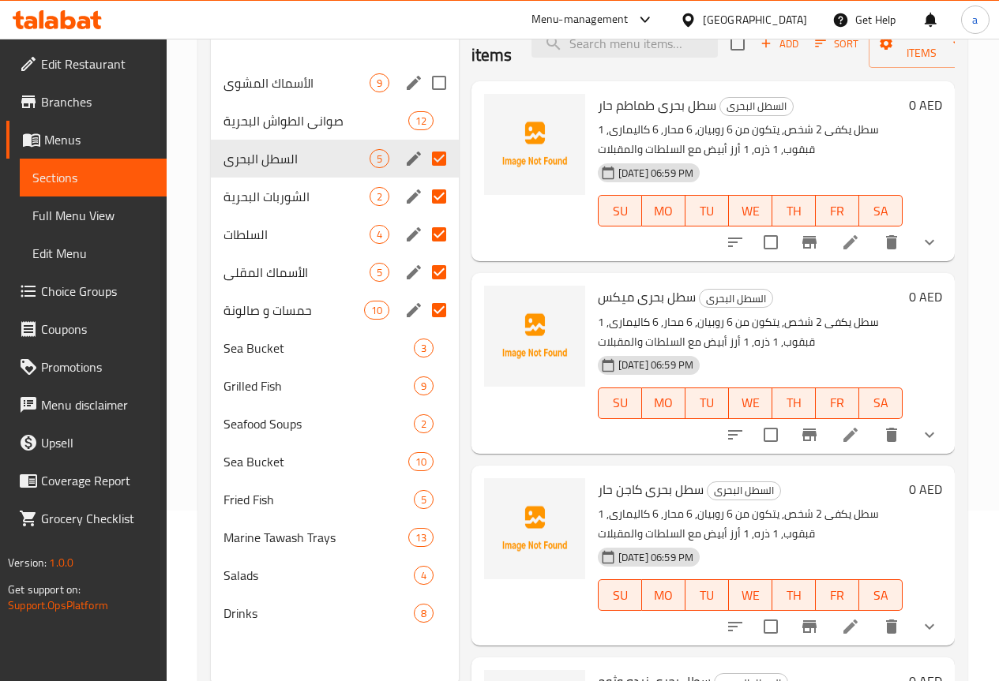
scroll to position [142, 0]
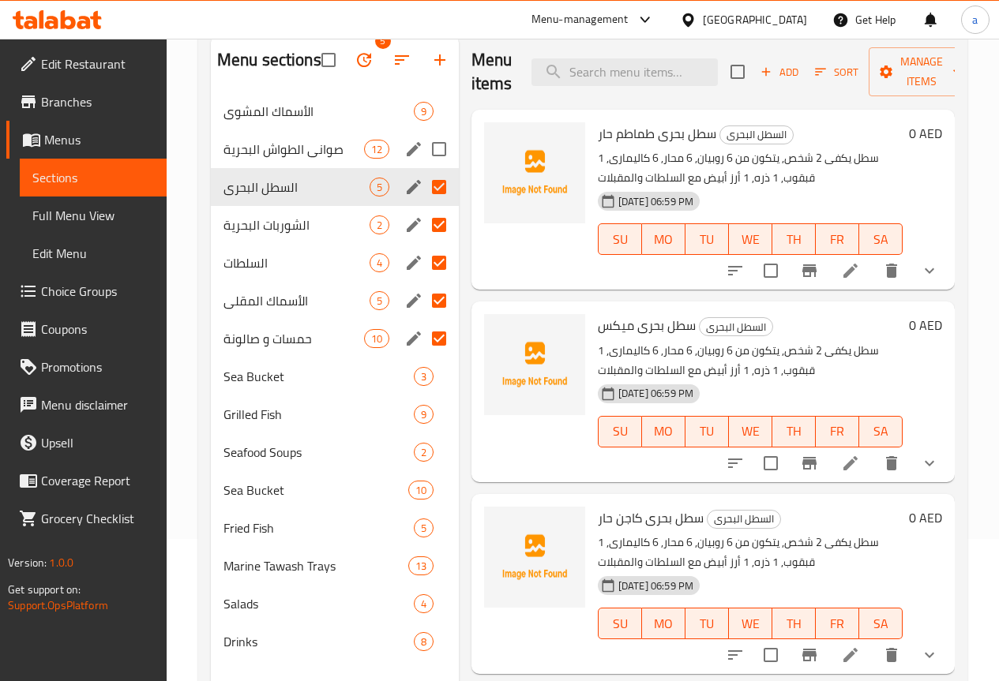
click at [422, 166] on input "Menu sections" at bounding box center [438, 149] width 33 height 33
checkbox input "true"
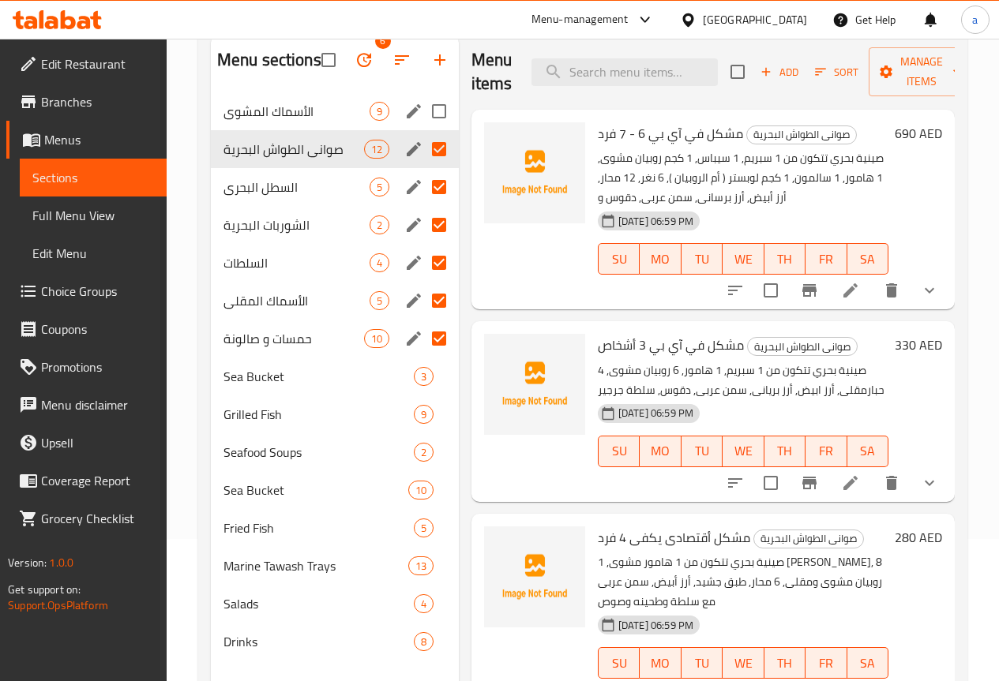
click at [422, 128] on input "Menu sections" at bounding box center [438, 111] width 33 height 33
checkbox input "true"
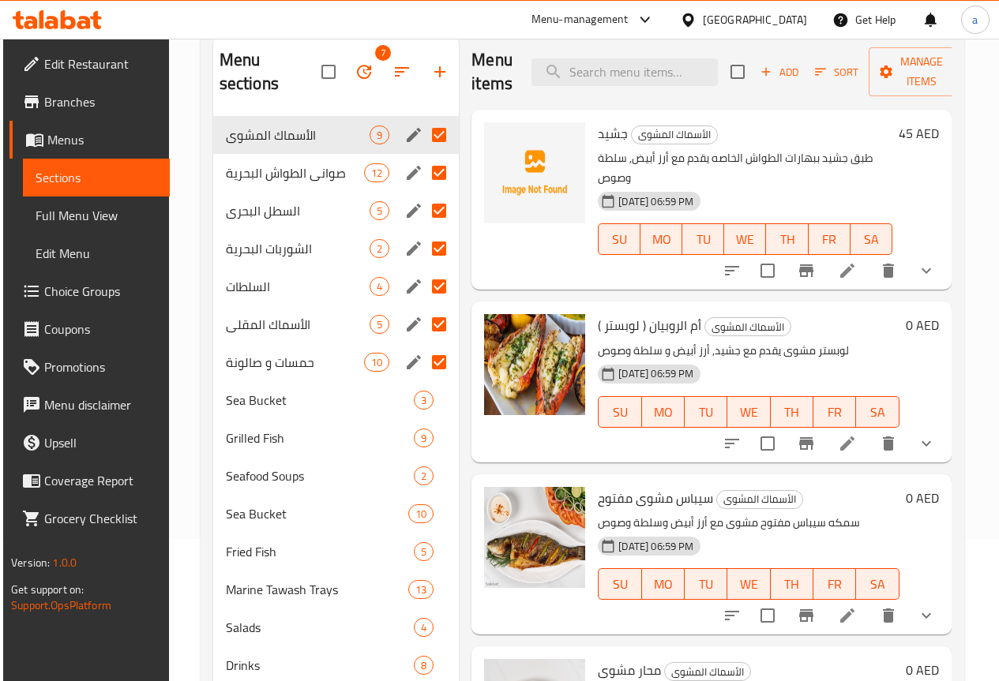
click at [345, 79] on button "button" at bounding box center [364, 60] width 38 height 38
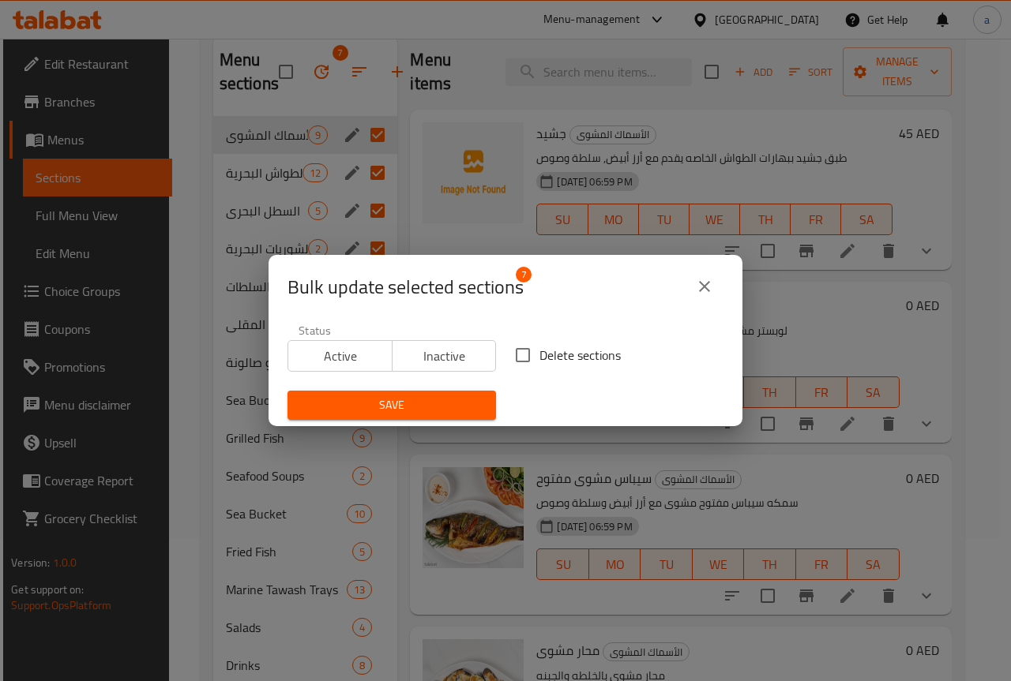
click at [524, 346] on input "Delete sections" at bounding box center [522, 355] width 33 height 33
checkbox input "true"
click at [458, 401] on span "Save" at bounding box center [391, 406] width 183 height 20
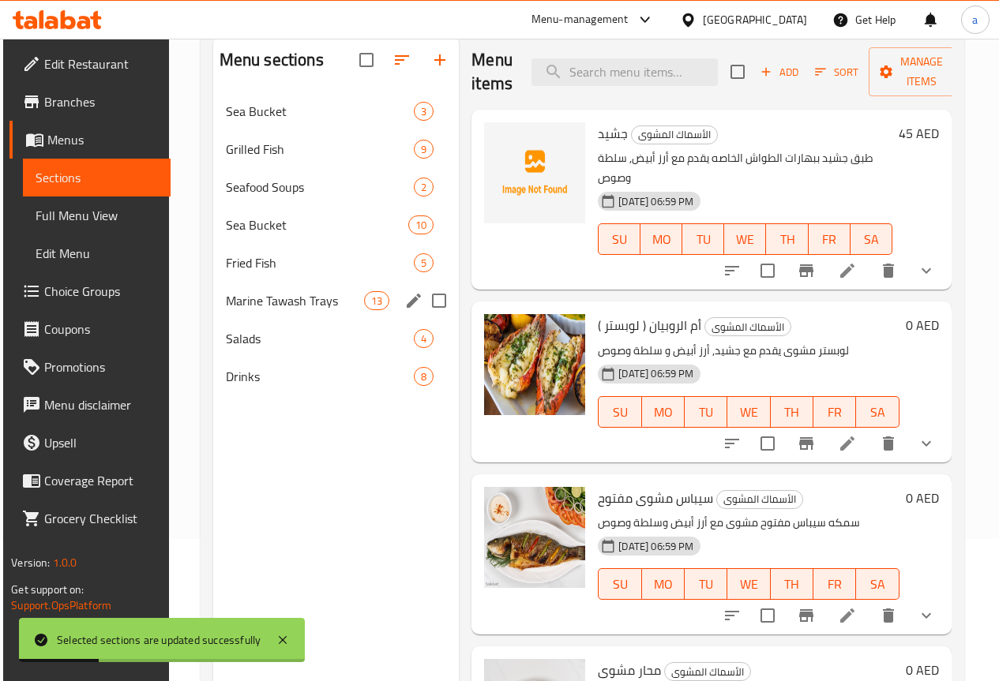
click at [286, 320] on div "Marine Tawash Trays 13" at bounding box center [335, 301] width 248 height 38
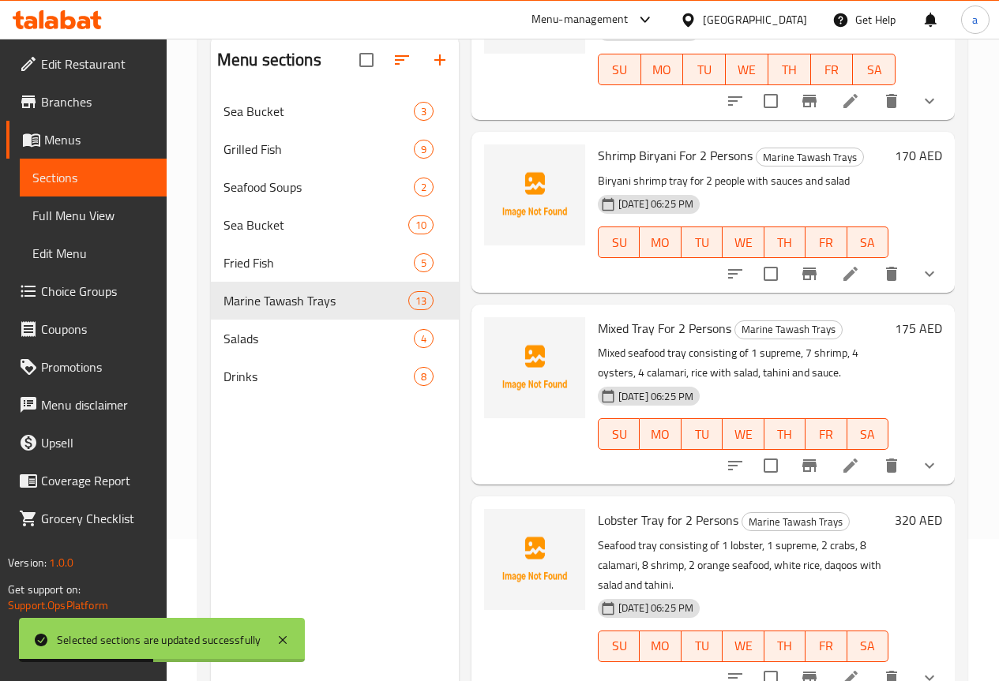
scroll to position [237, 0]
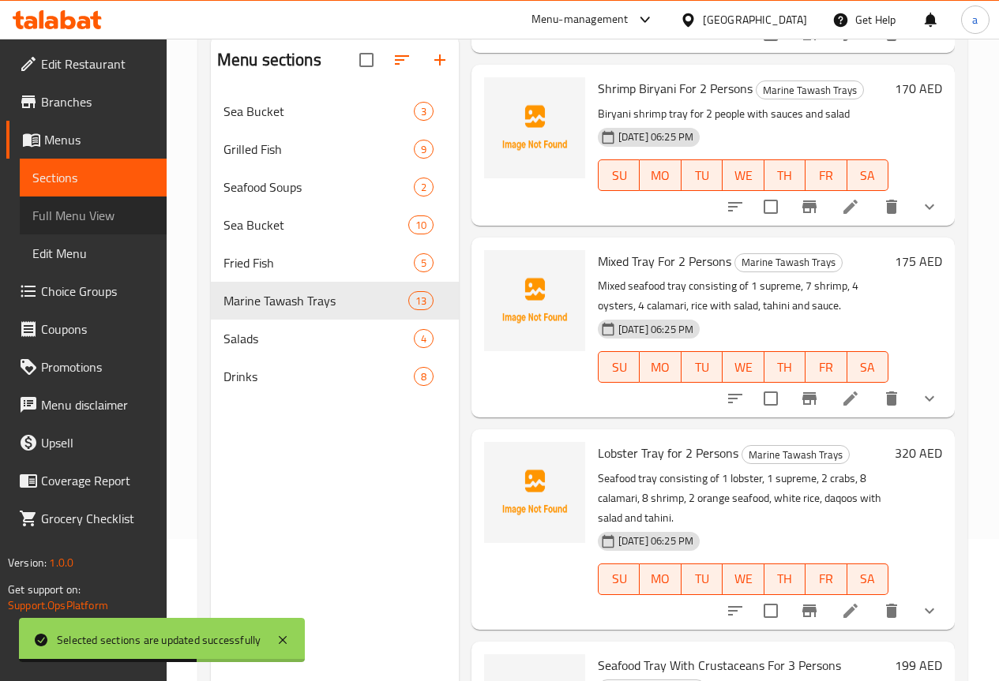
click at [108, 225] on span "Full Menu View" at bounding box center [93, 215] width 122 height 19
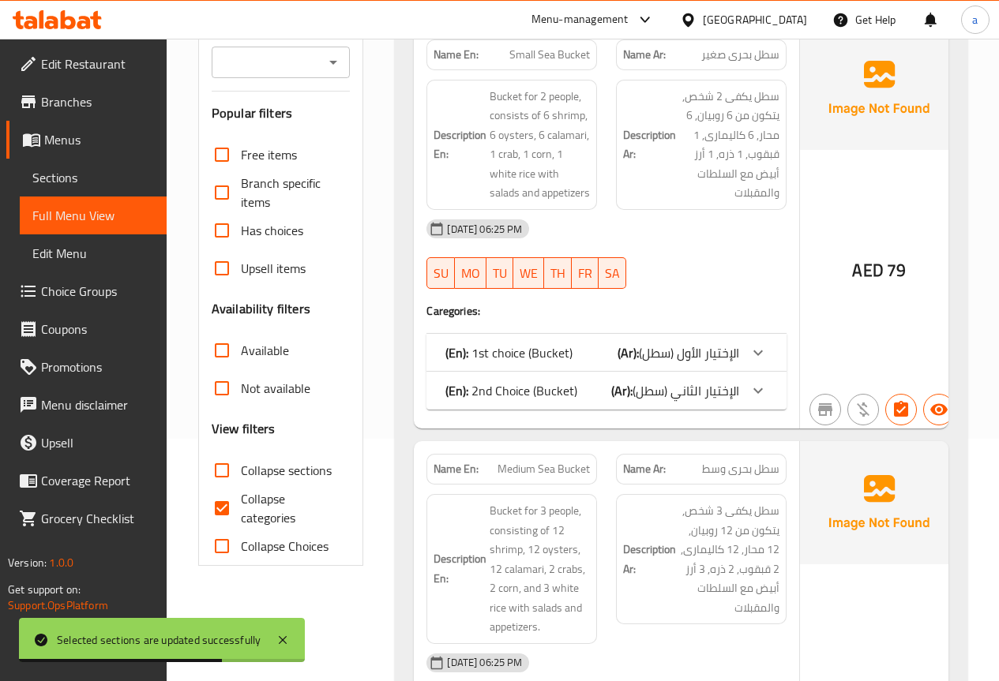
scroll to position [300, 0]
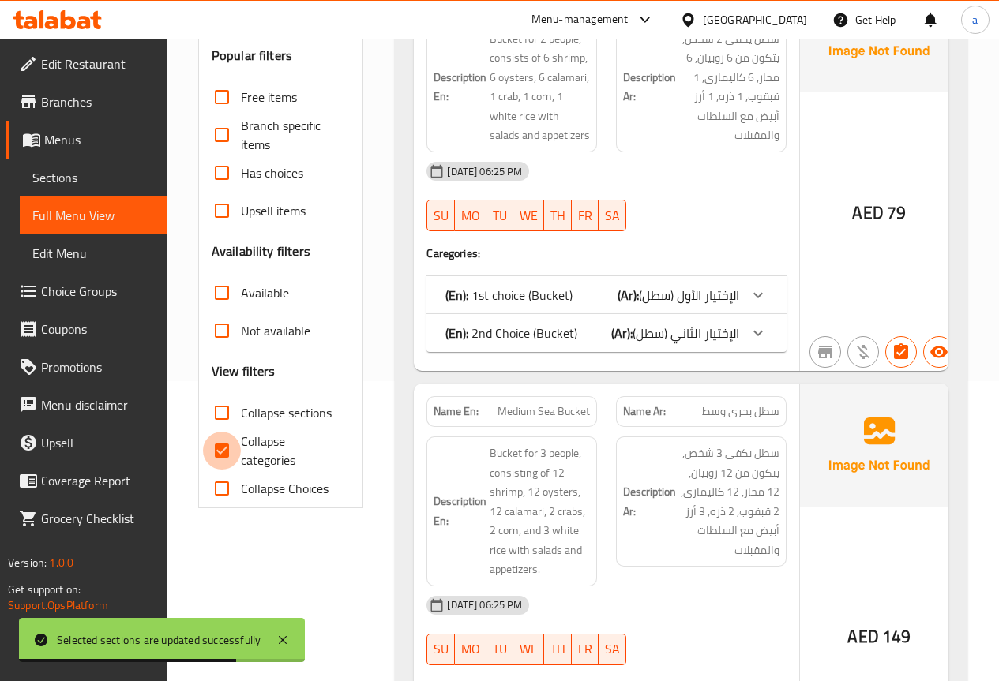
click at [220, 444] on input "Collapse categories" at bounding box center [222, 451] width 38 height 38
checkbox input "false"
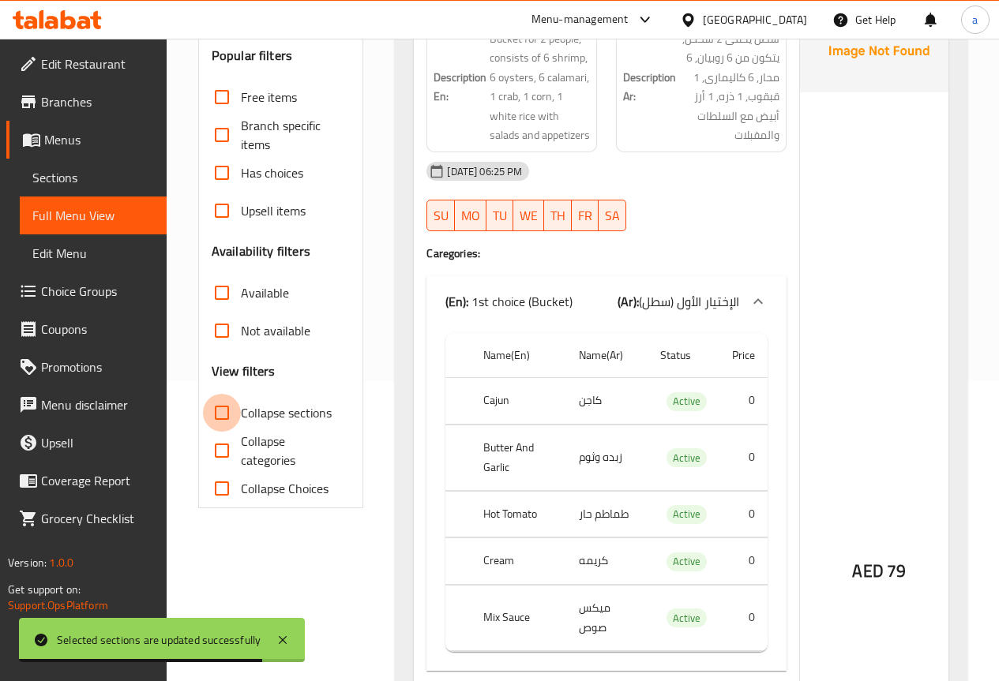
click at [227, 413] on input "Collapse sections" at bounding box center [222, 413] width 38 height 38
checkbox input "true"
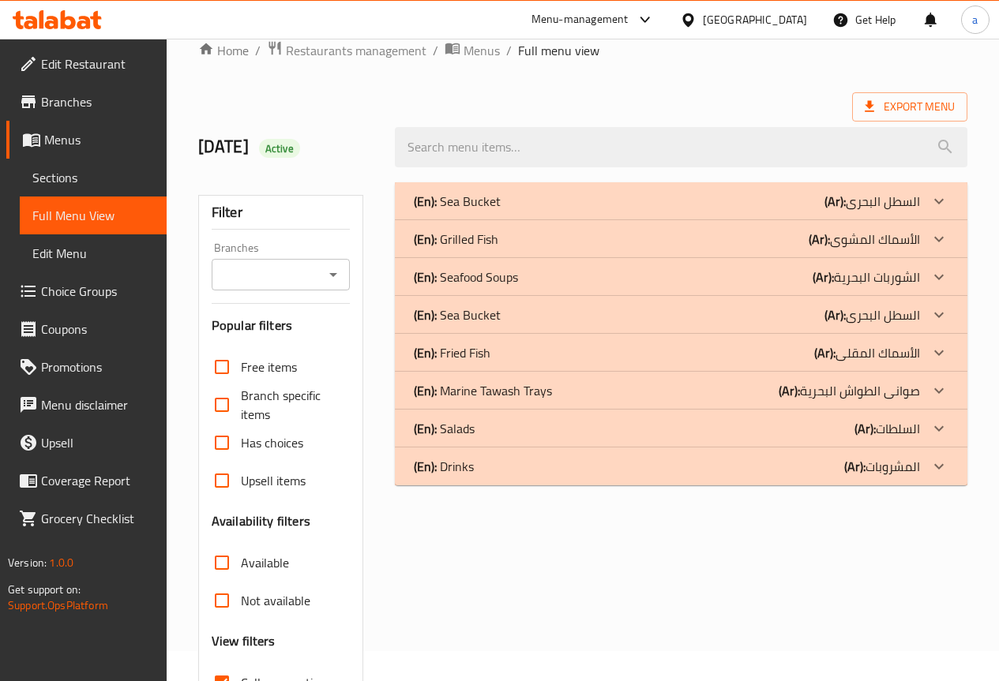
scroll to position [0, 0]
